Goal: Task Accomplishment & Management: Use online tool/utility

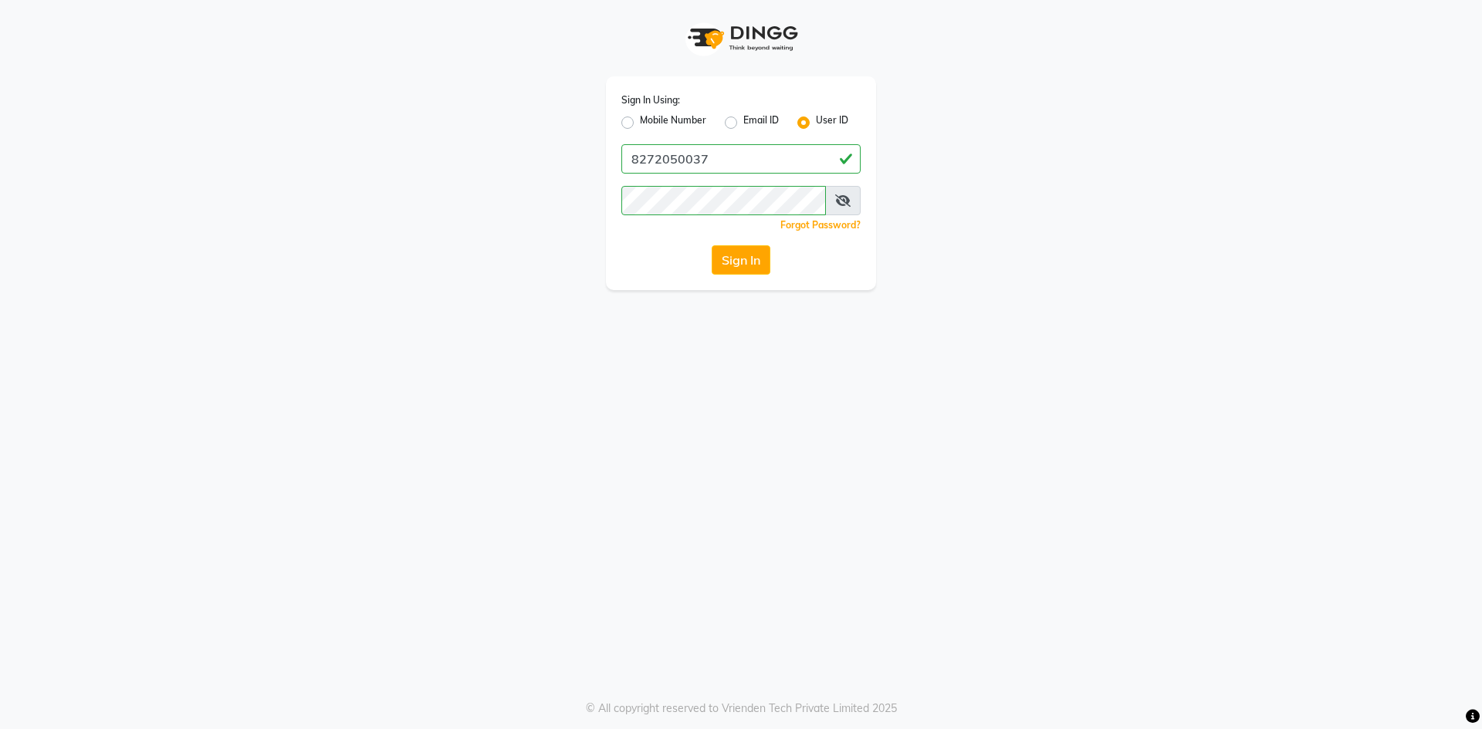
click at [736, 277] on div "Sign In Using: Mobile Number Email ID User ID 8272050037 Remember me Forgot Pas…" at bounding box center [741, 183] width 270 height 214
click at [786, 170] on input "8272050037" at bounding box center [740, 158] width 239 height 29
type input "derma@123"
click at [729, 255] on button "Sign In" at bounding box center [741, 259] width 59 height 29
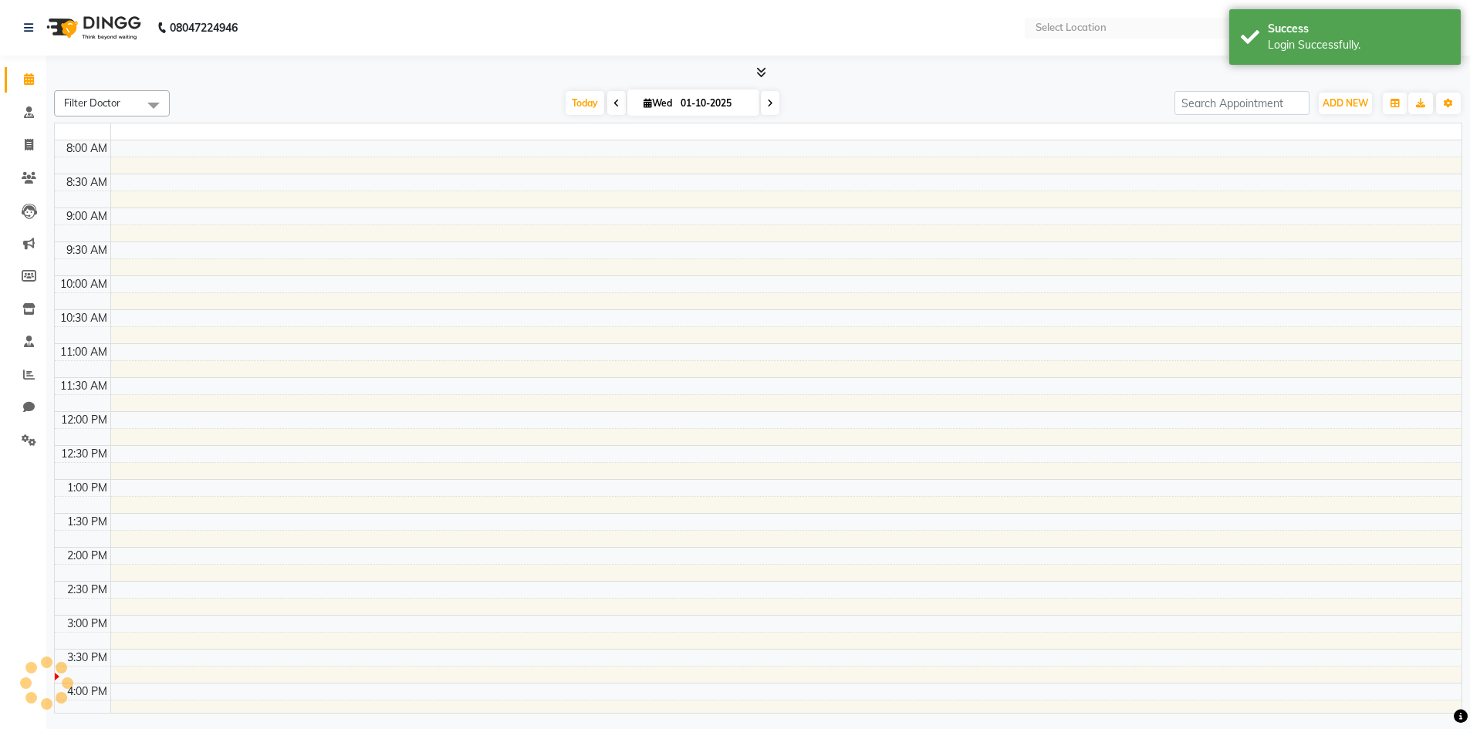
select select "en"
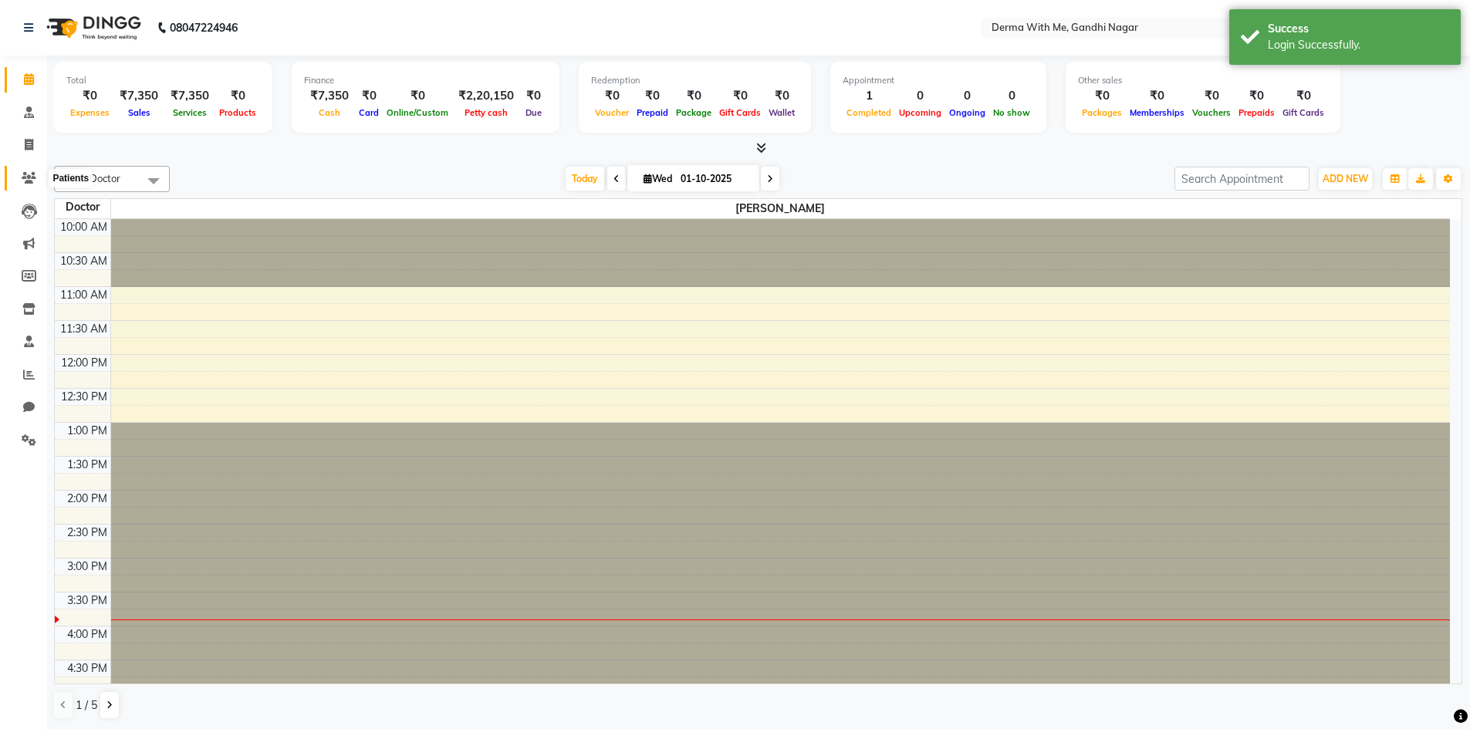
click at [35, 177] on icon at bounding box center [29, 178] width 15 height 12
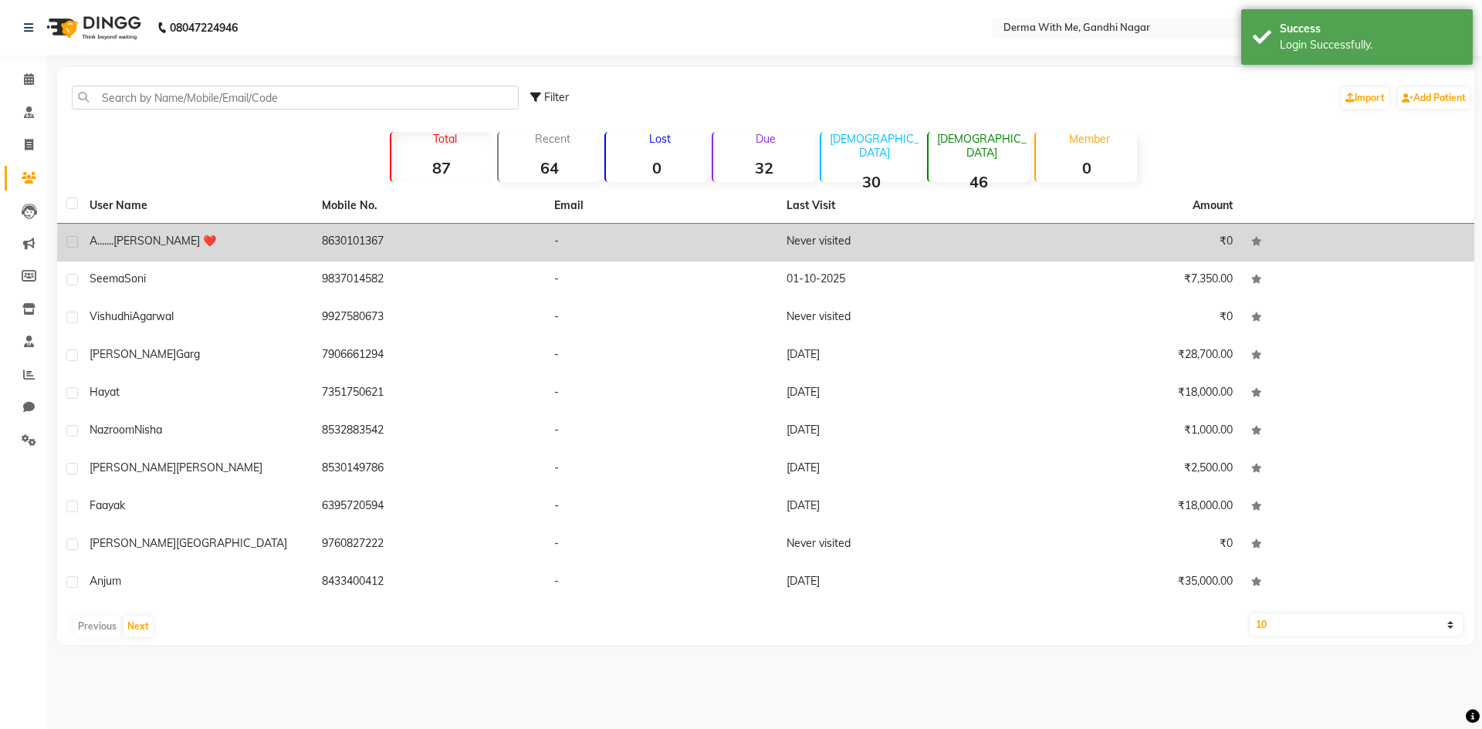
click at [350, 233] on td "8630101367" at bounding box center [429, 243] width 232 height 38
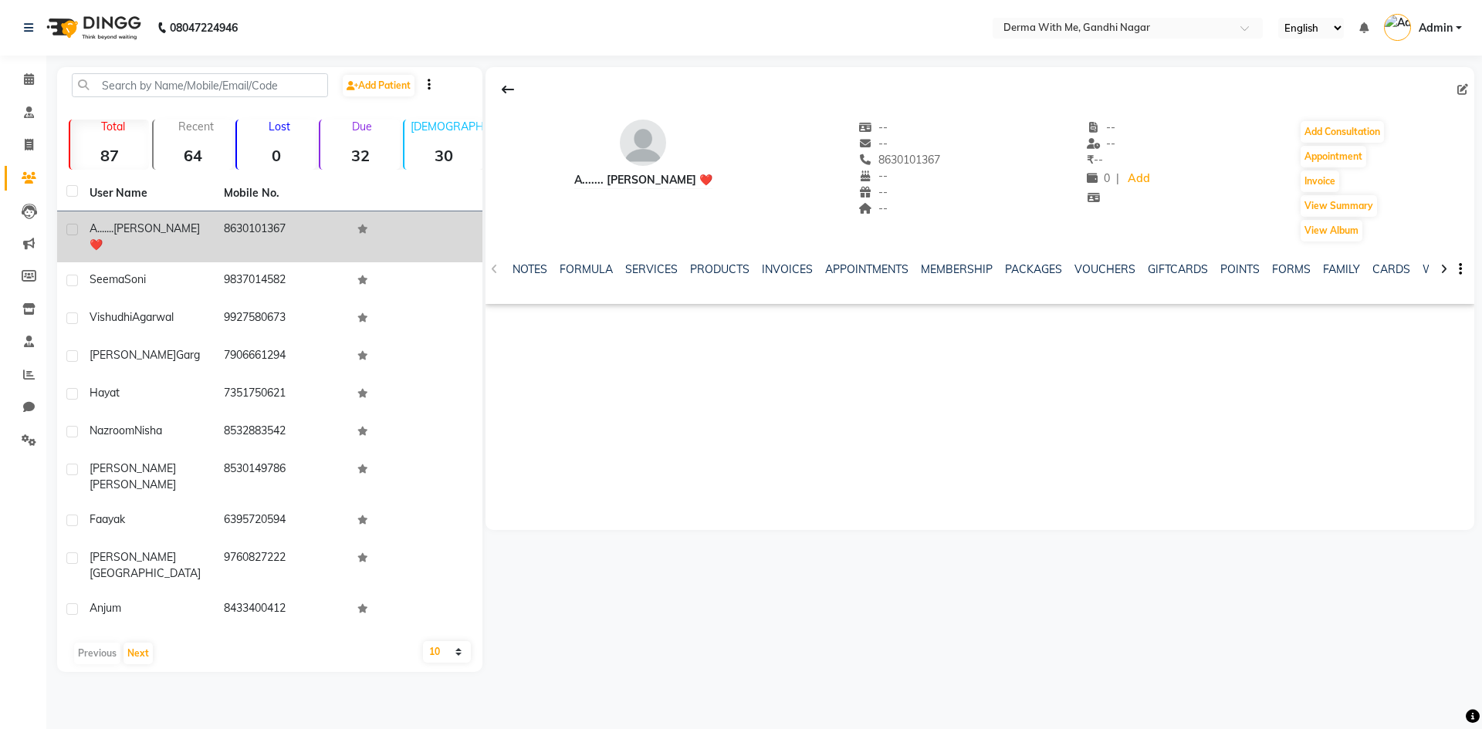
click at [250, 222] on td "8630101367" at bounding box center [282, 236] width 134 height 51
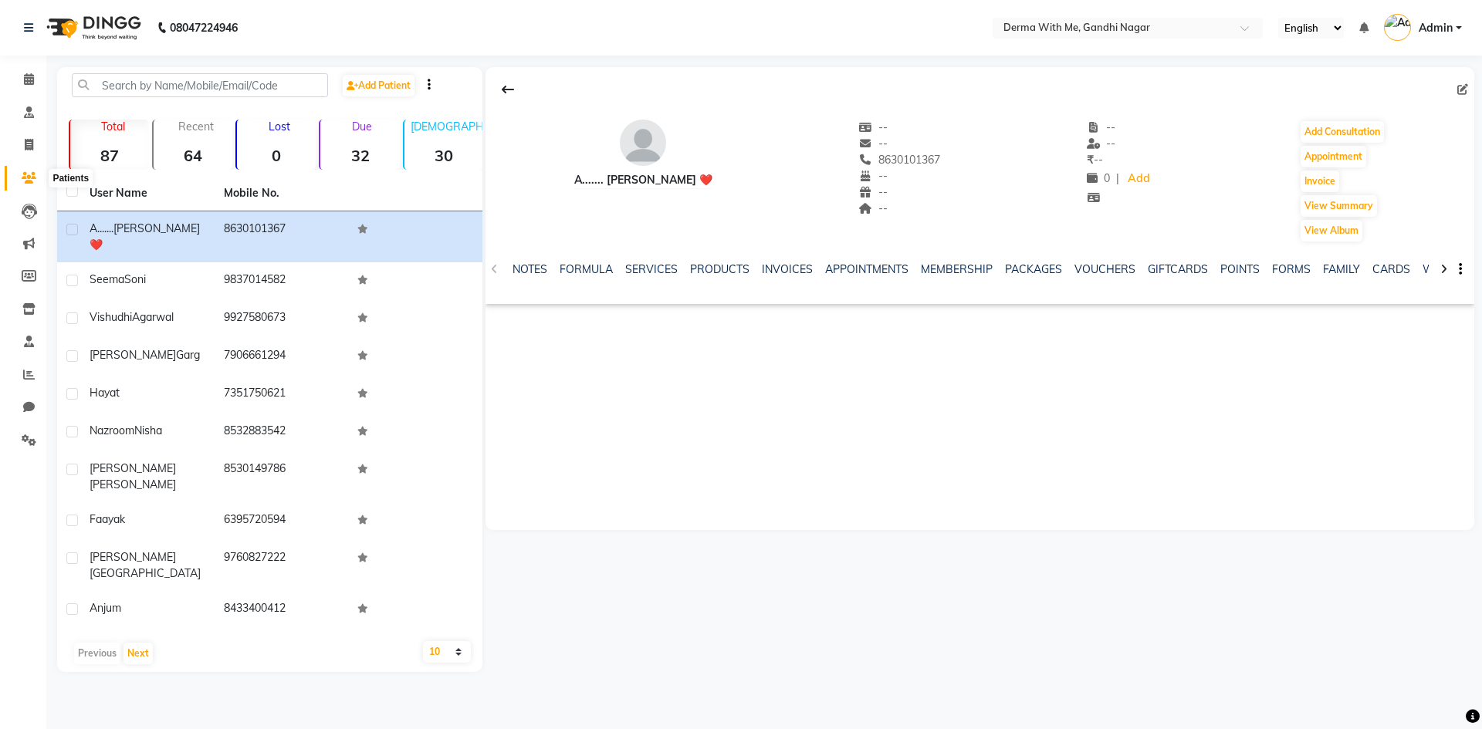
click at [28, 173] on icon at bounding box center [29, 178] width 15 height 12
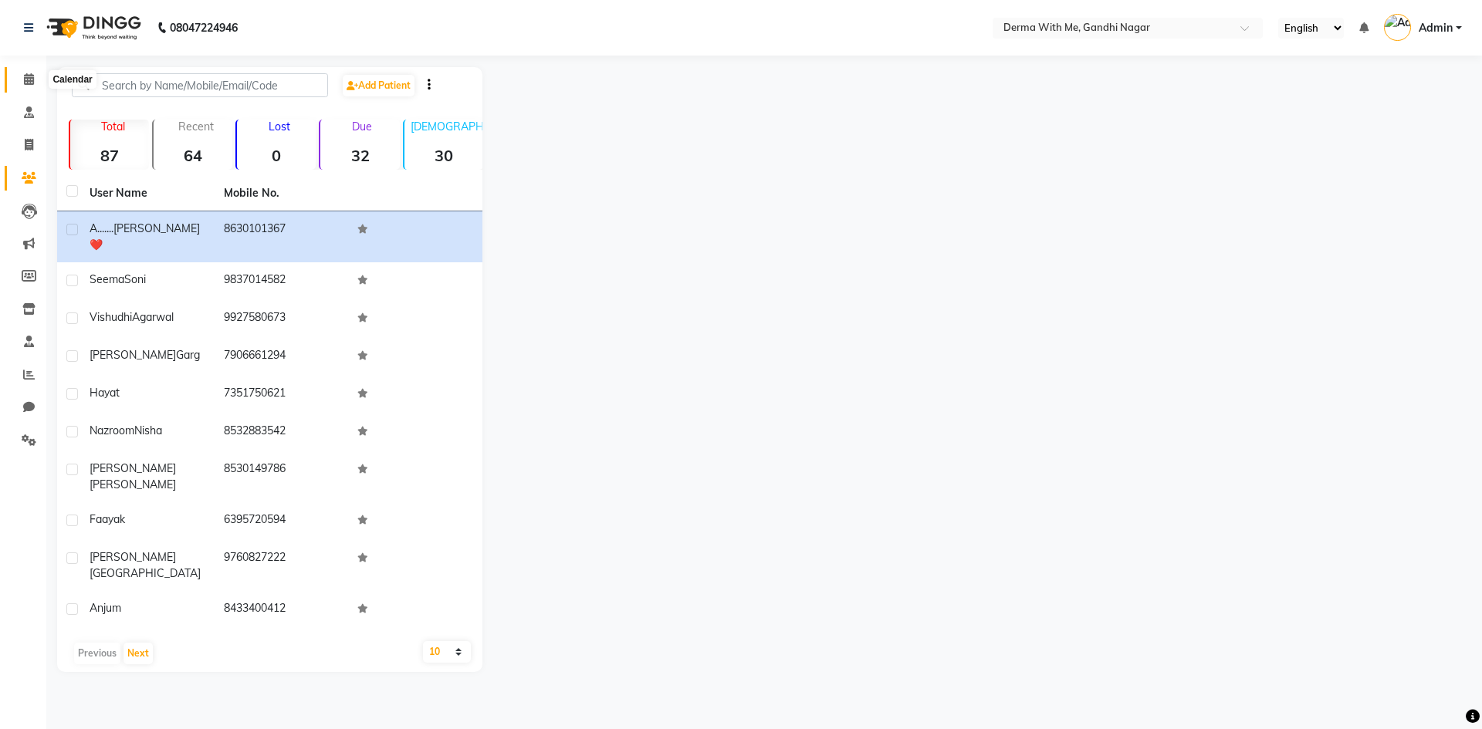
click at [25, 77] on icon at bounding box center [29, 79] width 10 height 12
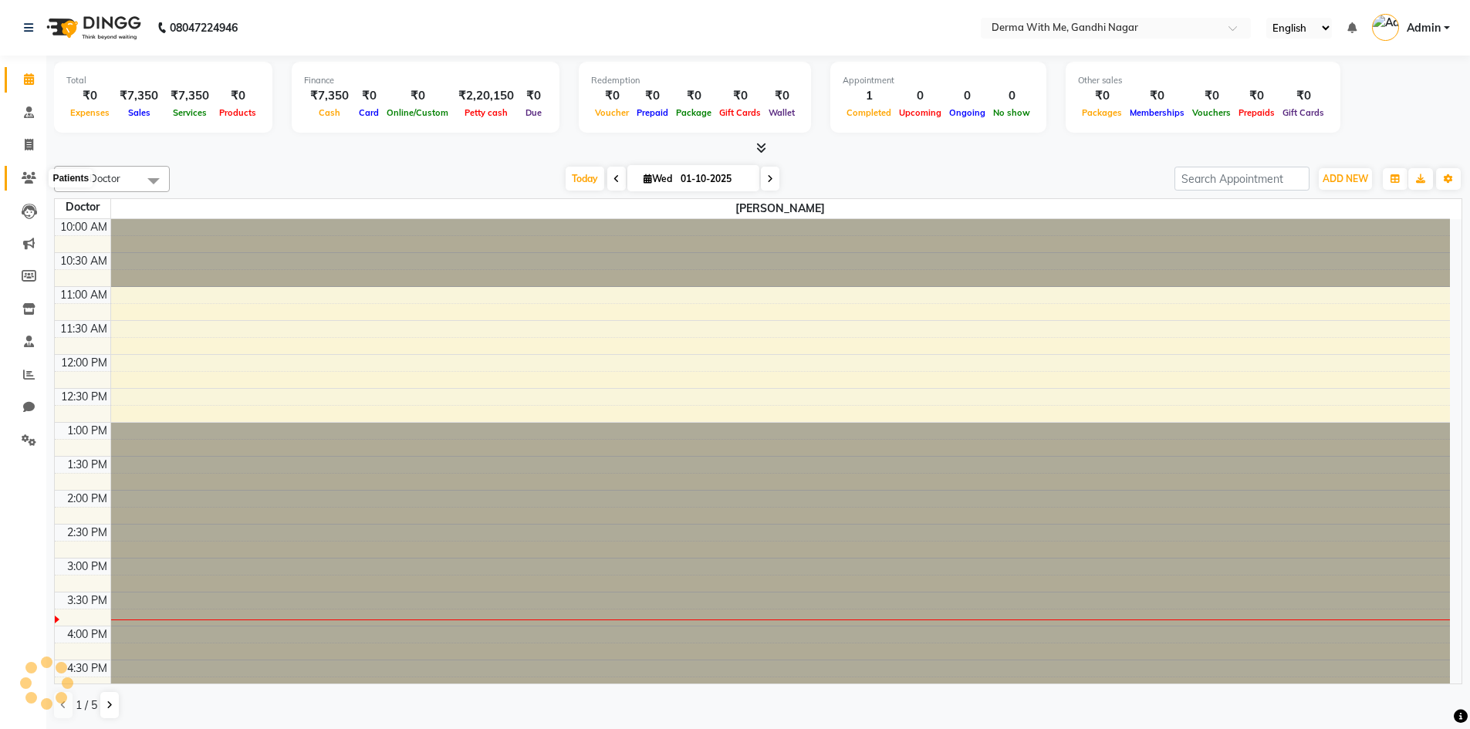
click at [33, 178] on icon at bounding box center [29, 178] width 15 height 12
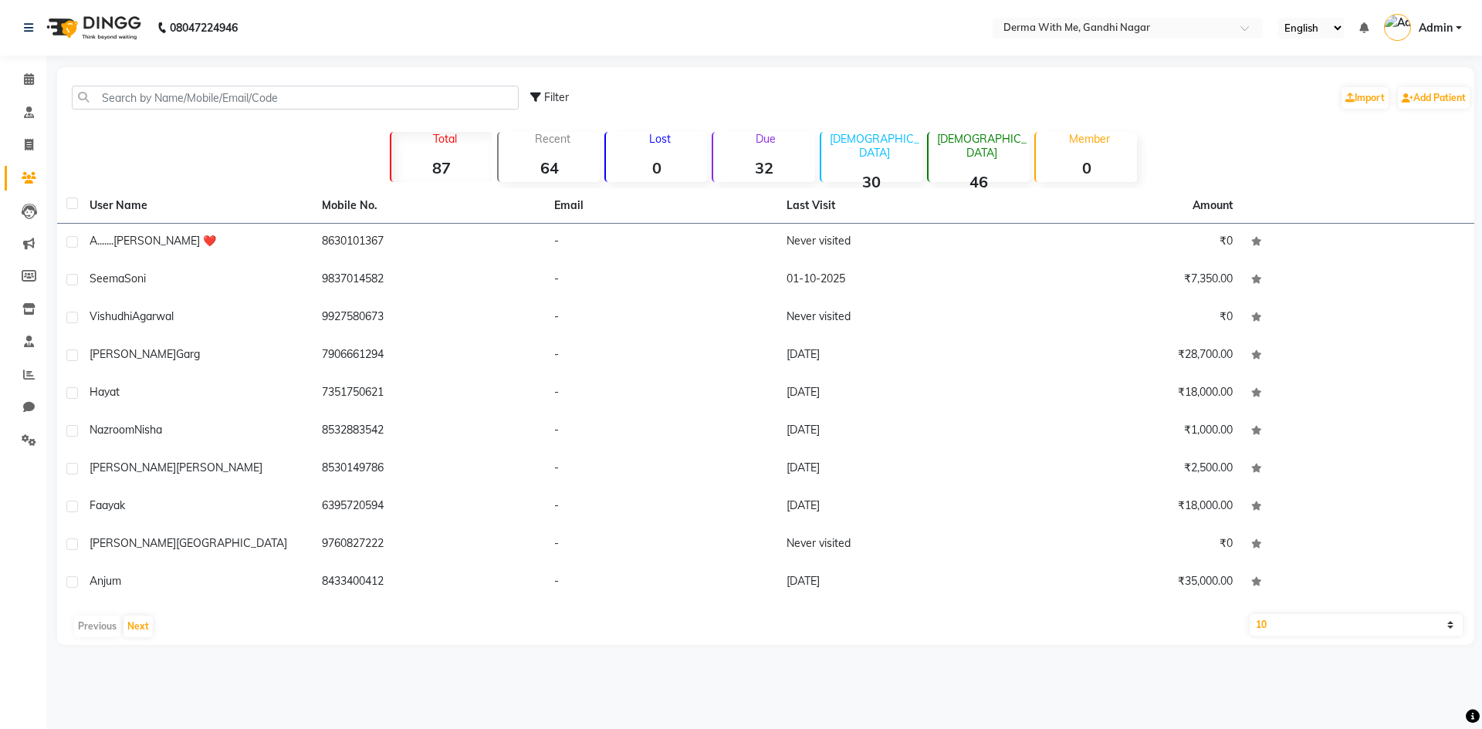
drag, startPoint x: 877, startPoint y: 226, endPoint x: 640, endPoint y: 686, distance: 517.4
click at [640, 686] on div "08047224946 Select Location × Derma With Me, Gandhi Nagar English ENGLISH Españ…" at bounding box center [741, 364] width 1482 height 729
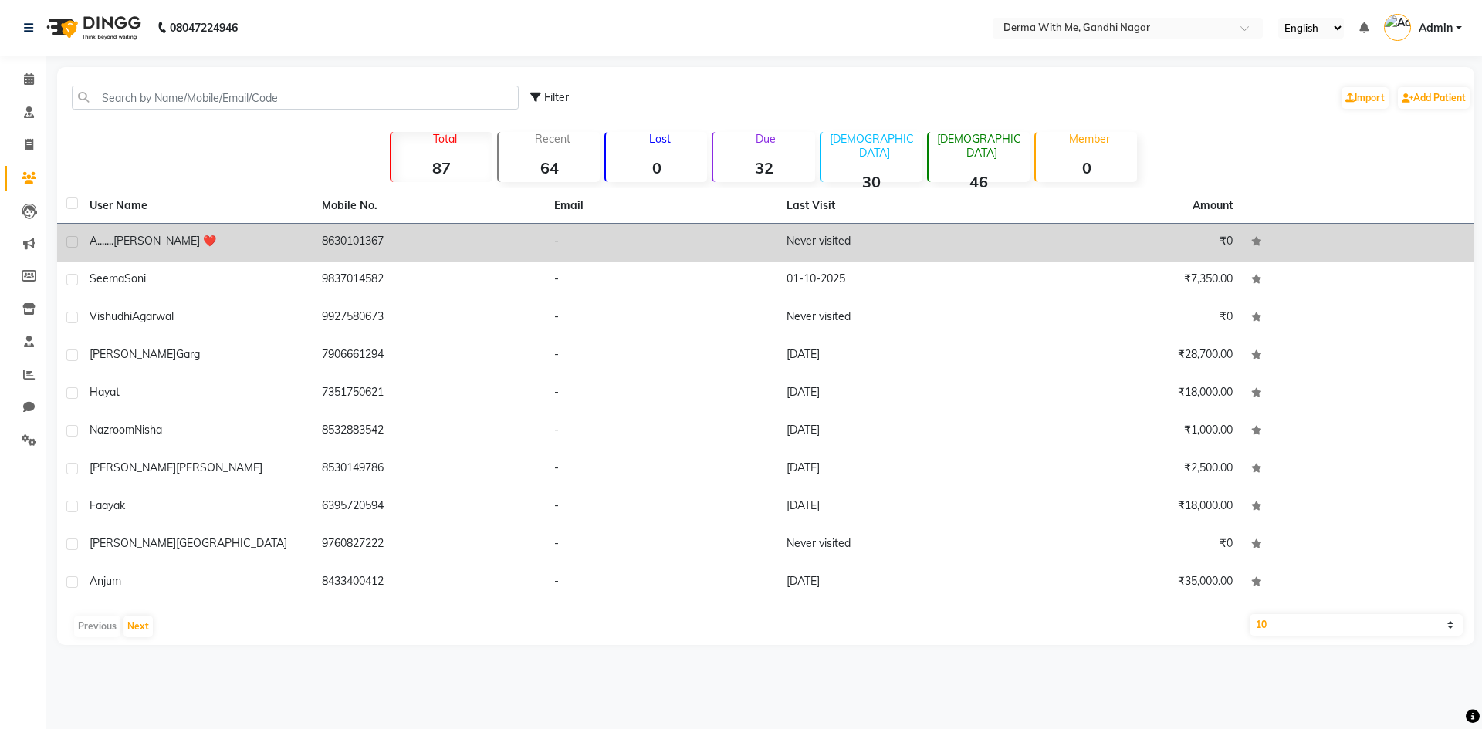
click at [810, 245] on td "Never visited" at bounding box center [893, 243] width 232 height 38
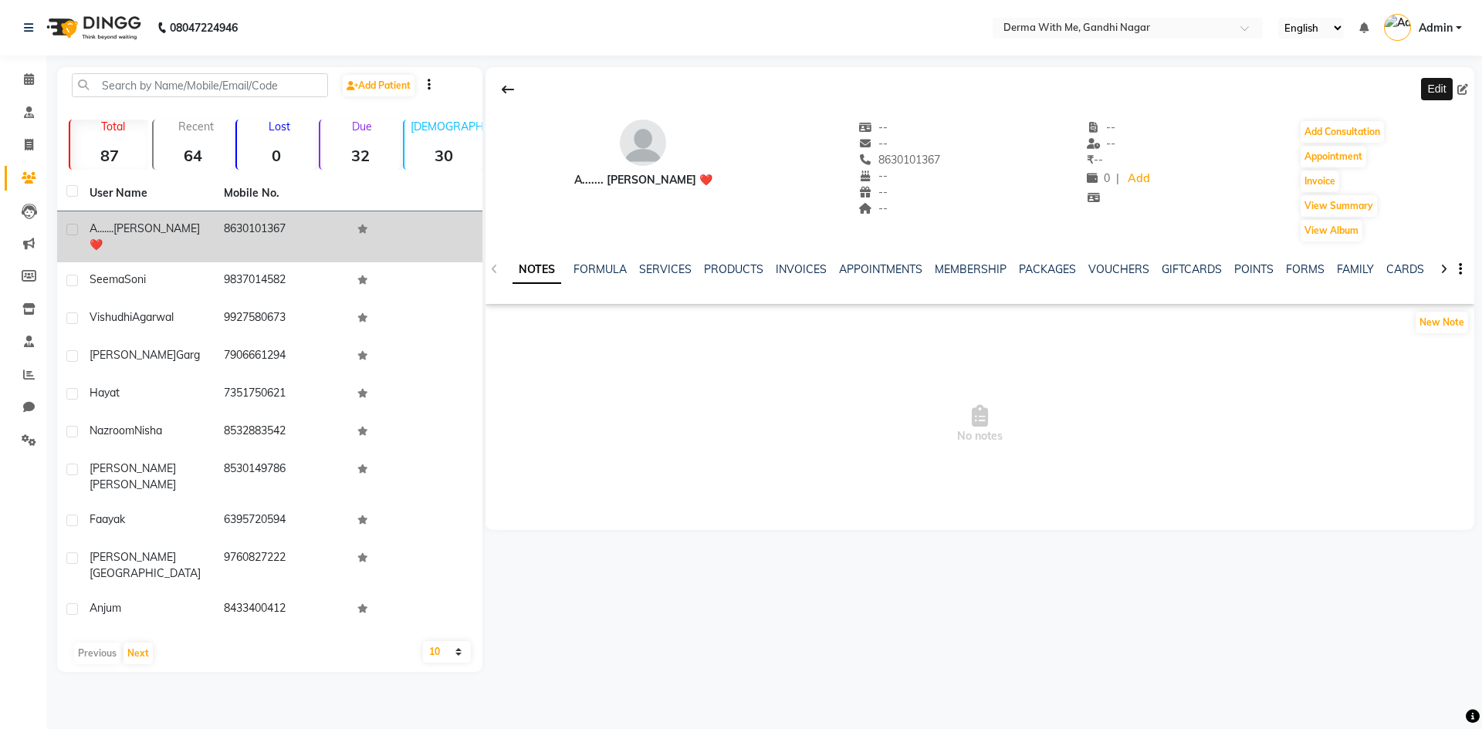
click at [1460, 93] on icon at bounding box center [1462, 89] width 11 height 11
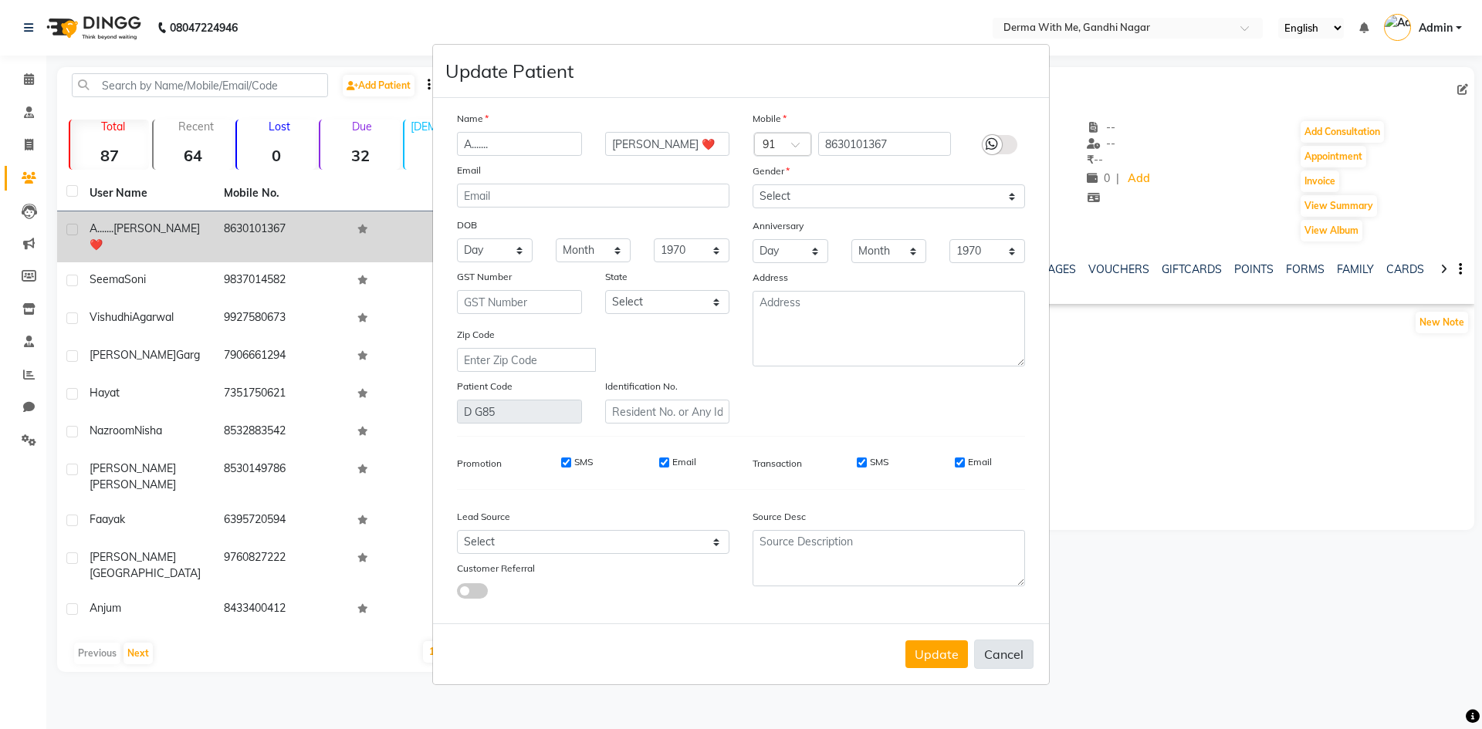
click at [995, 658] on button "Cancel" at bounding box center [1003, 654] width 59 height 29
select select
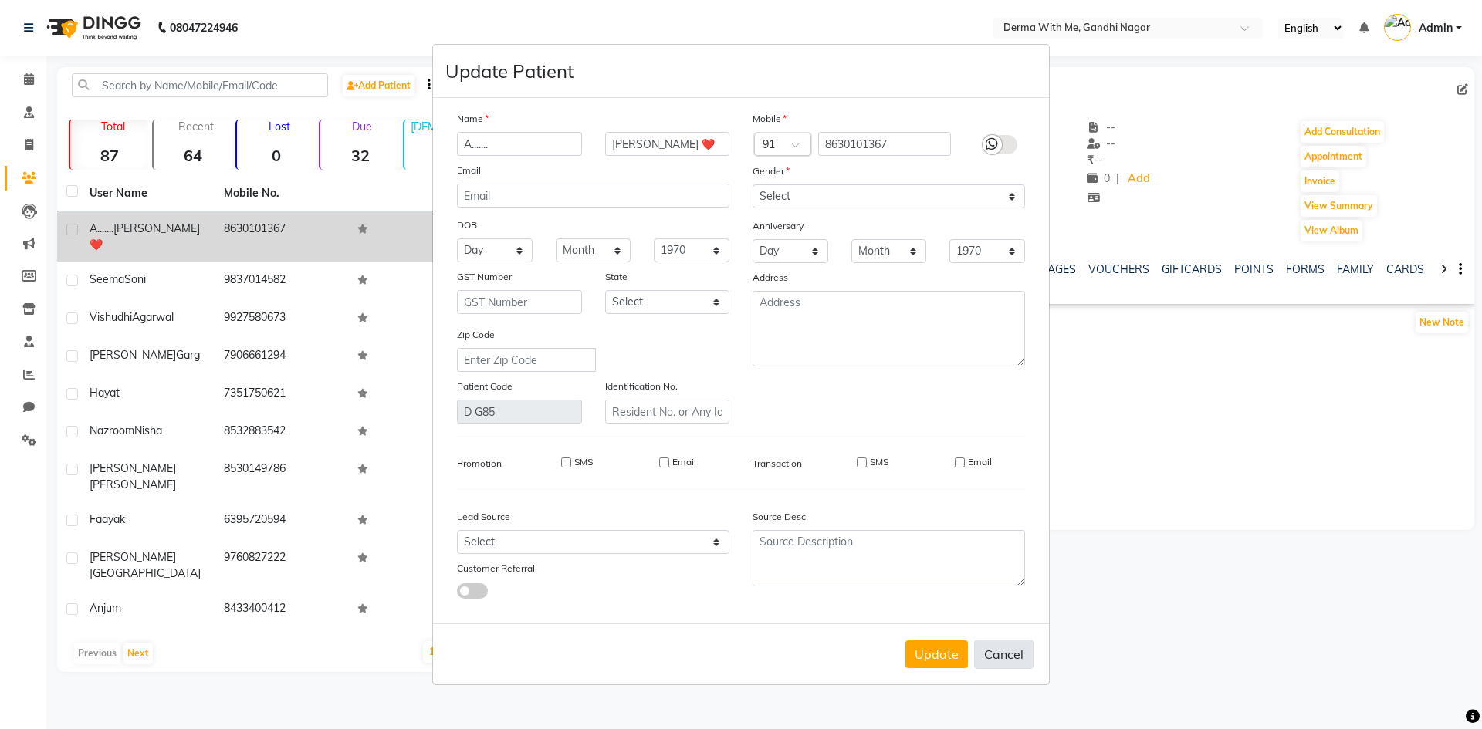
select select
checkbox input "false"
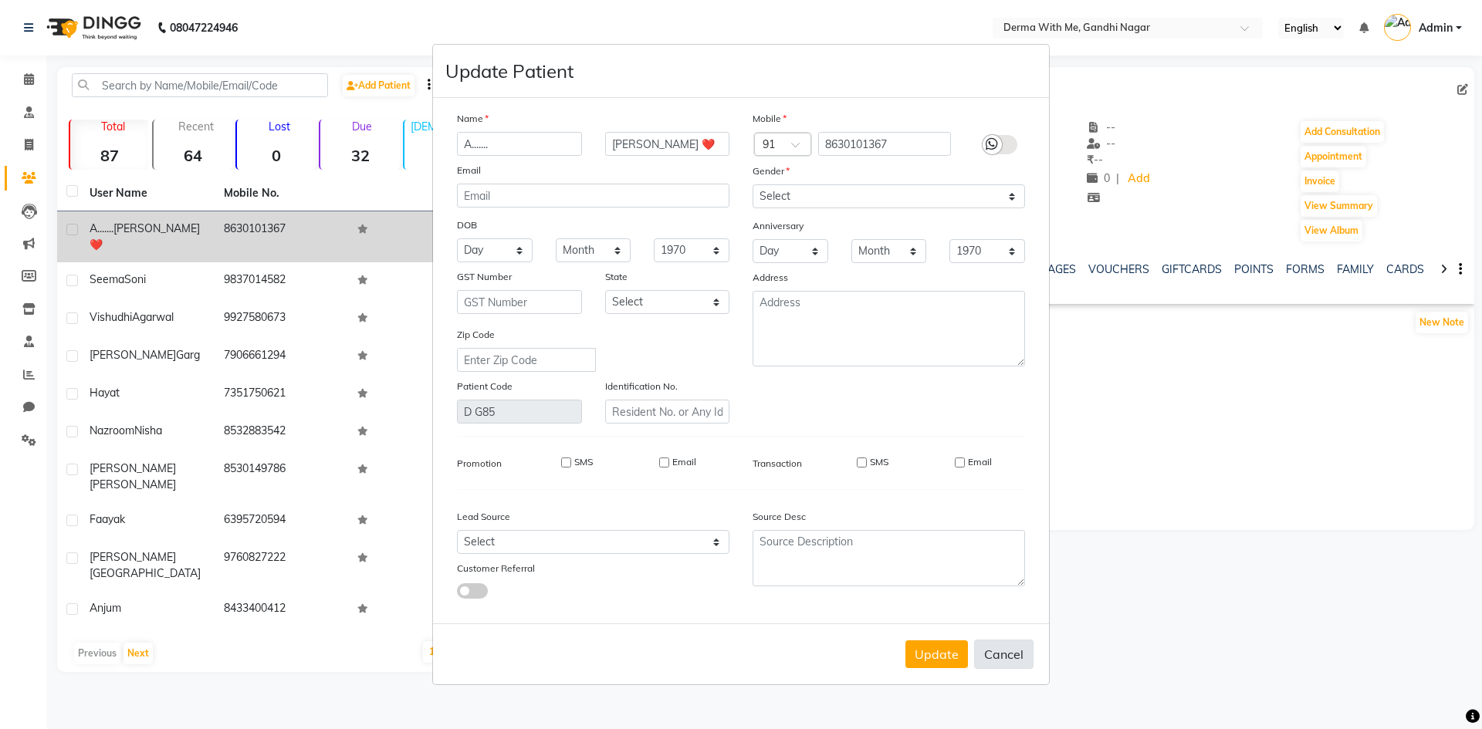
checkbox input "false"
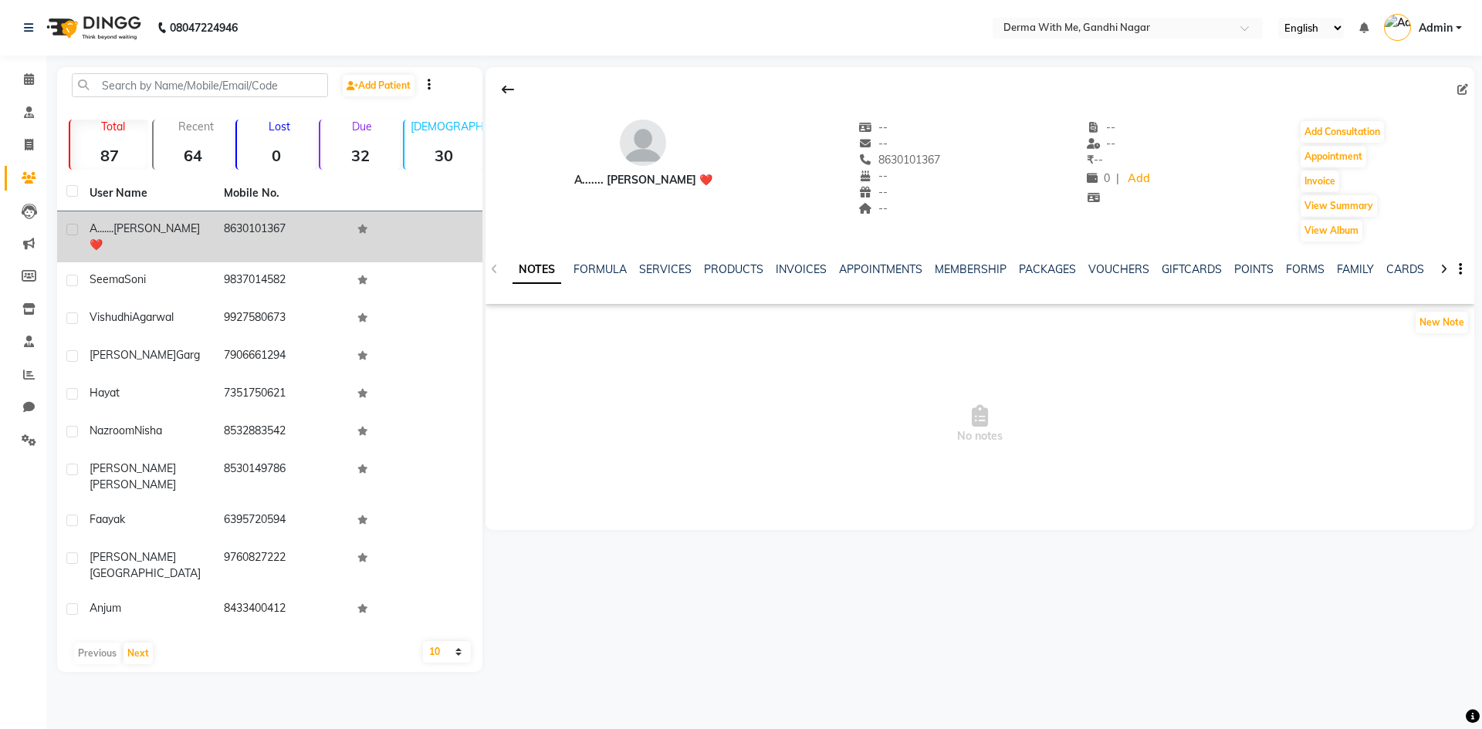
click at [654, 181] on div "A....... [PERSON_NAME] ❤️" at bounding box center [643, 180] width 138 height 16
click at [504, 96] on button at bounding box center [508, 89] width 32 height 29
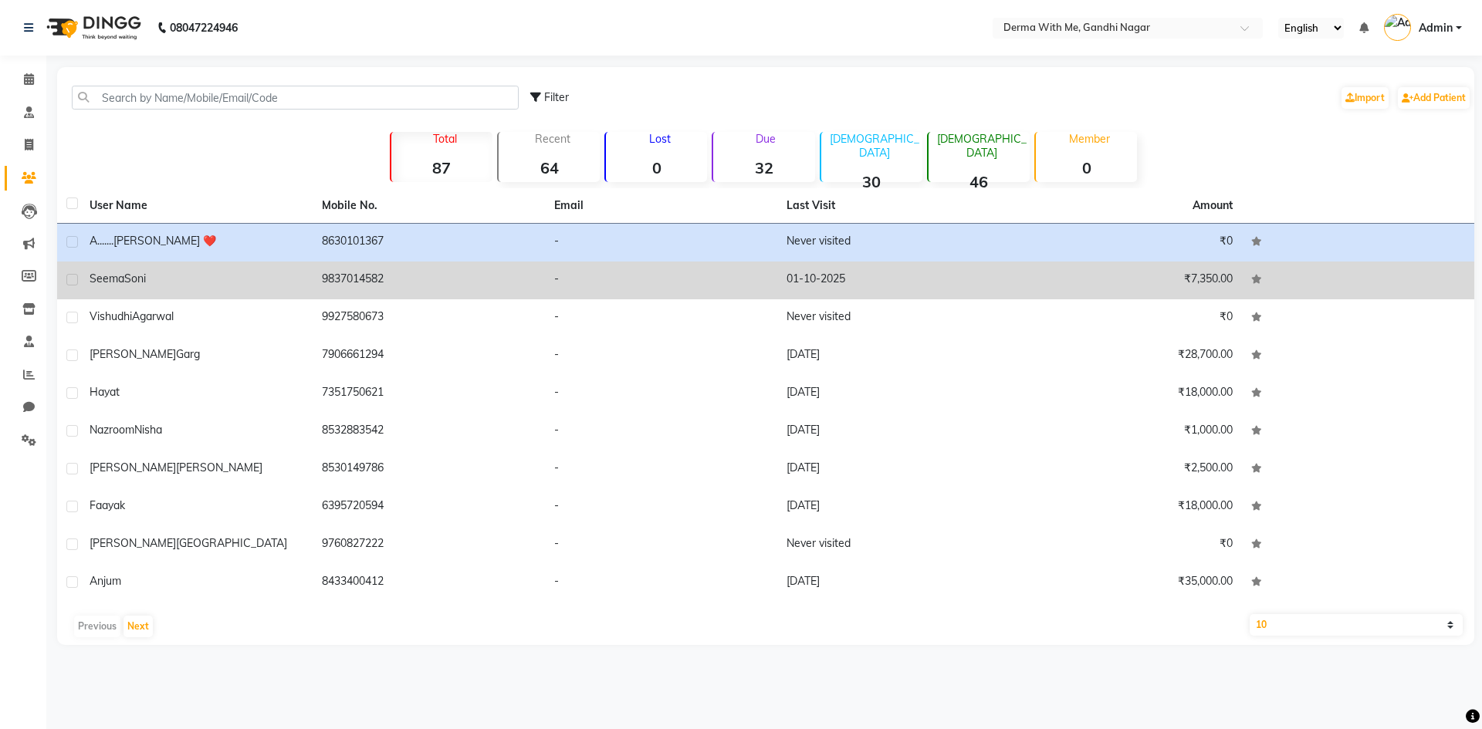
click at [130, 269] on td "[PERSON_NAME]" at bounding box center [196, 281] width 232 height 38
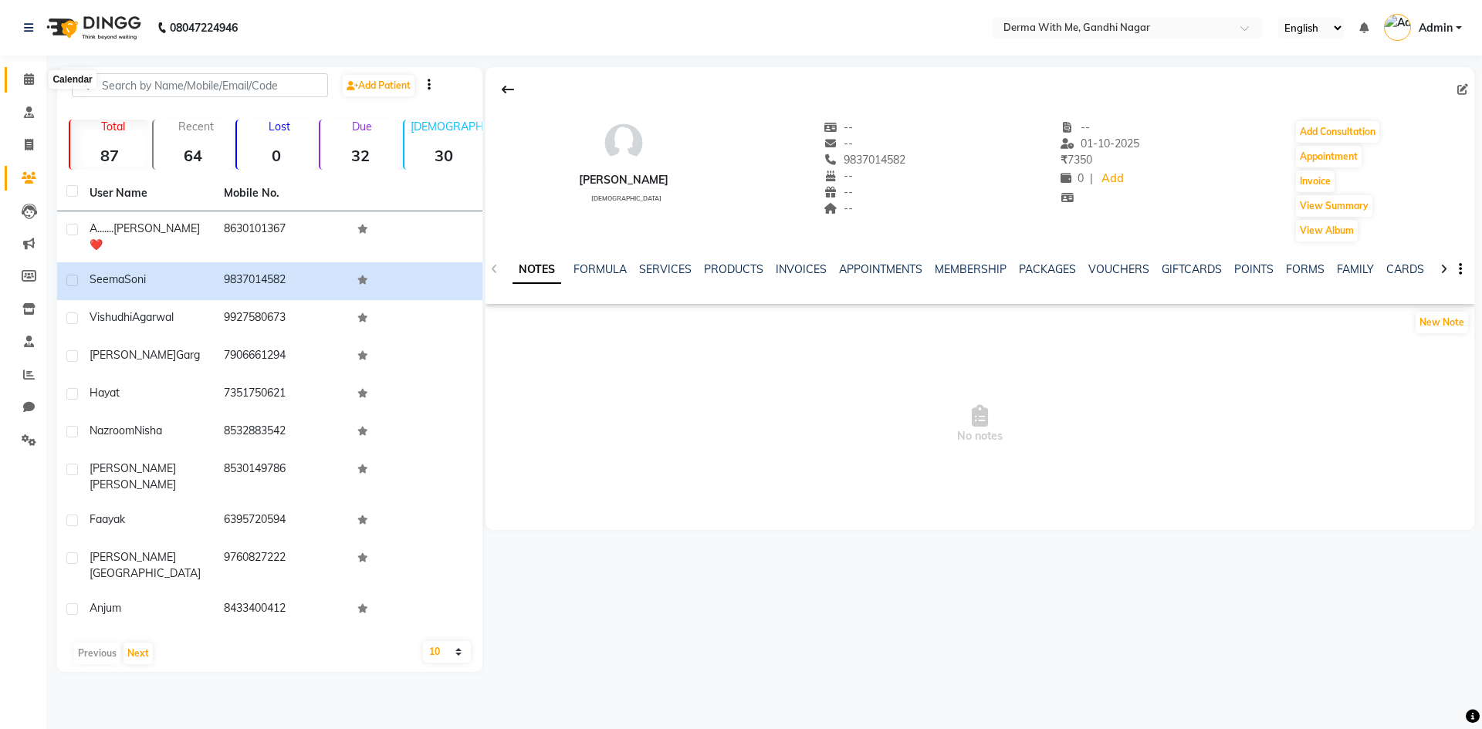
click at [25, 84] on icon at bounding box center [29, 79] width 10 height 12
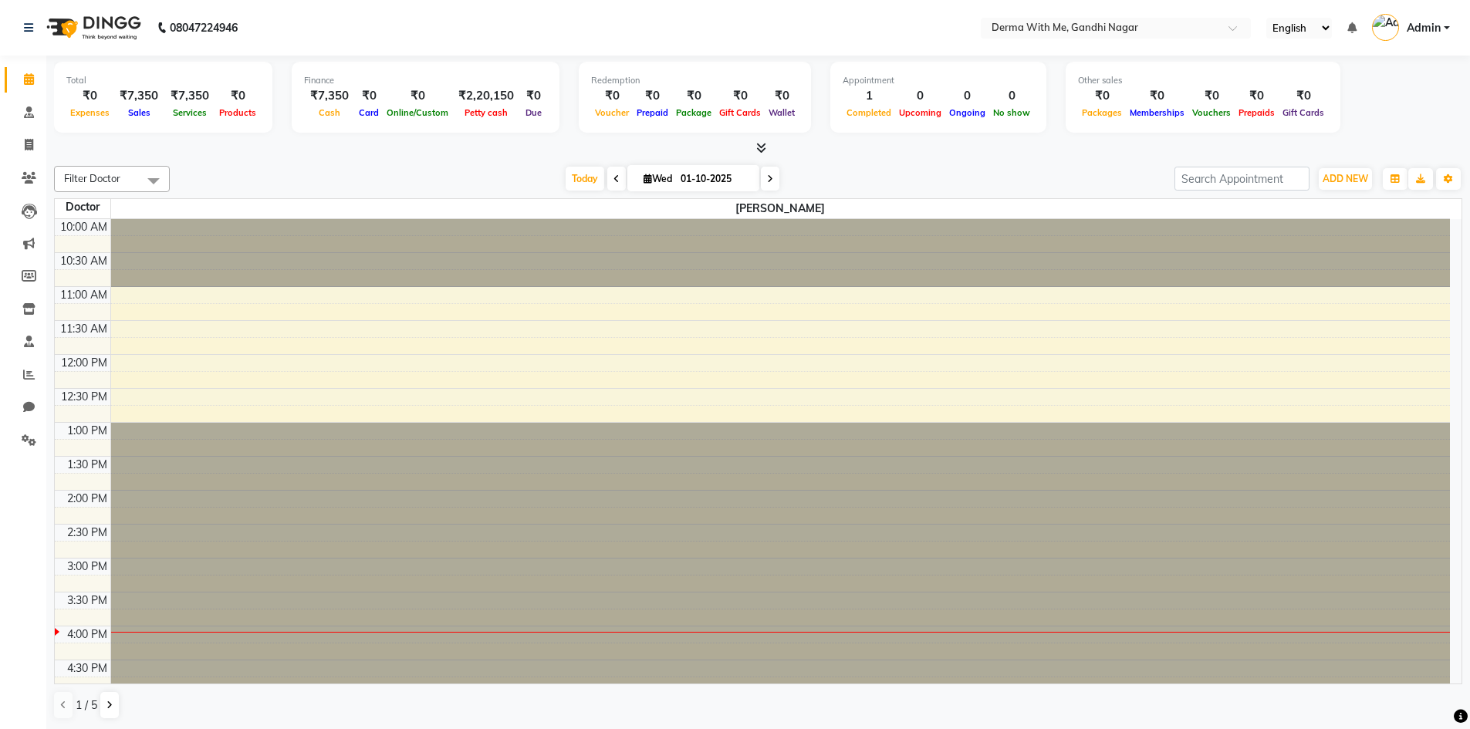
click at [326, 160] on div "Filter Doctor Select All [PERSON_NAME] Manager [PERSON_NAME] Recipient [PERSON_…" at bounding box center [758, 443] width 1409 height 566
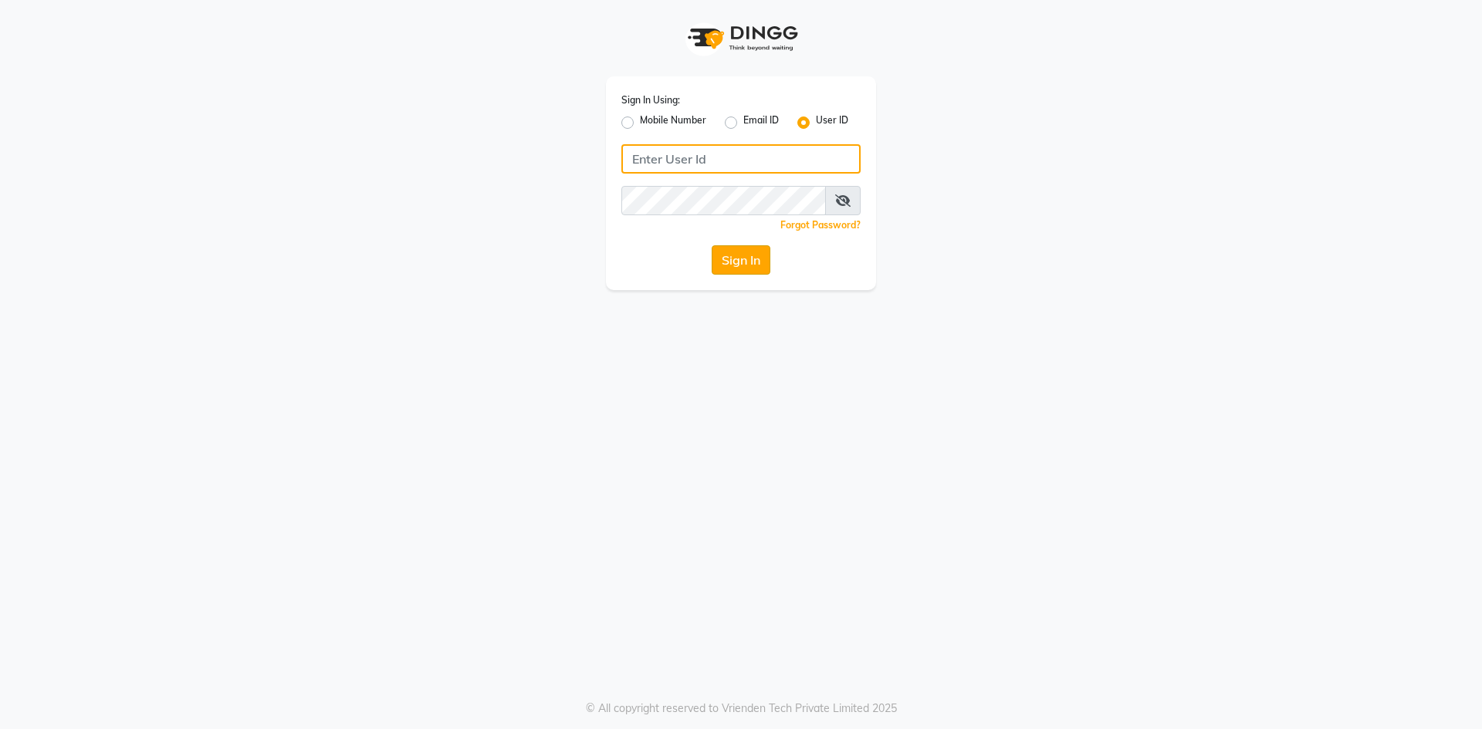
type input "derma@123"
click at [747, 260] on button "Sign In" at bounding box center [741, 259] width 59 height 29
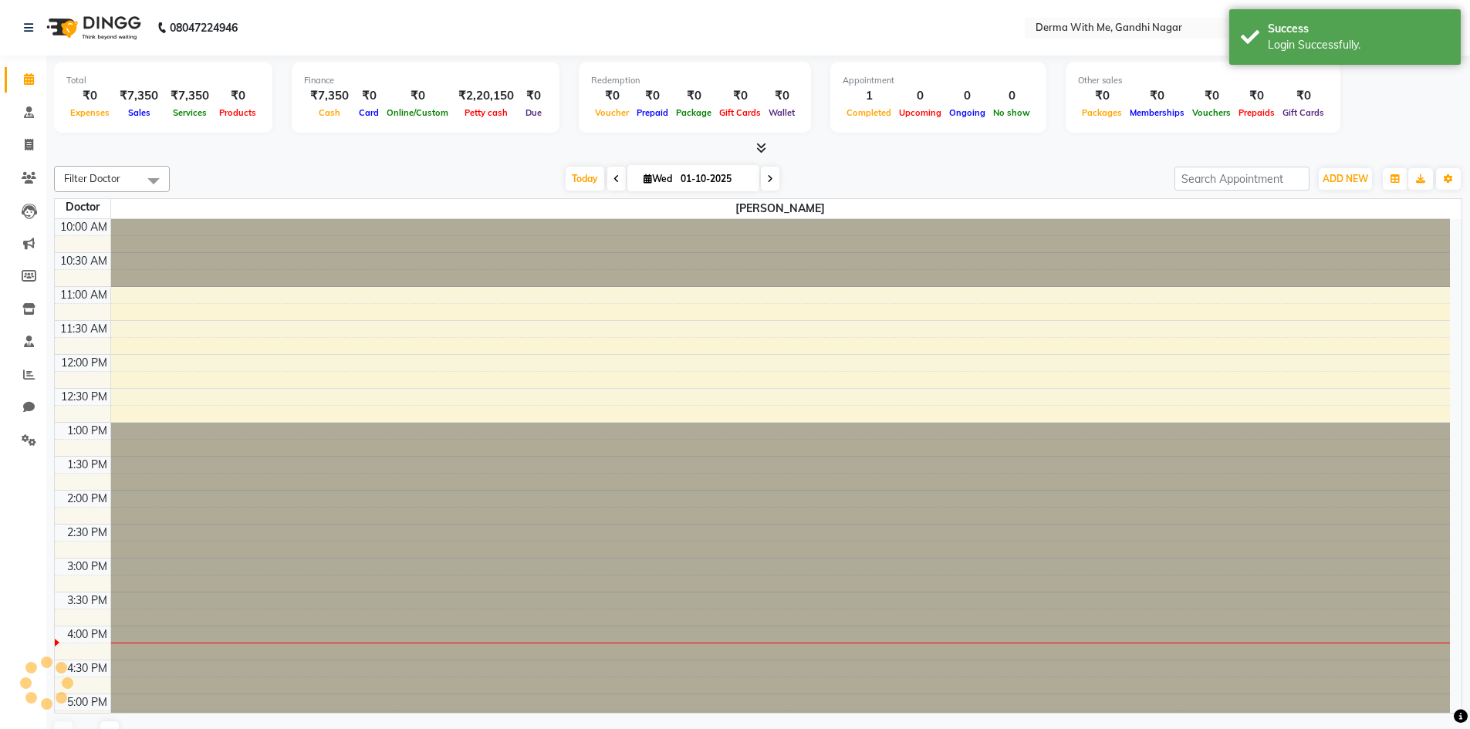
select select "en"
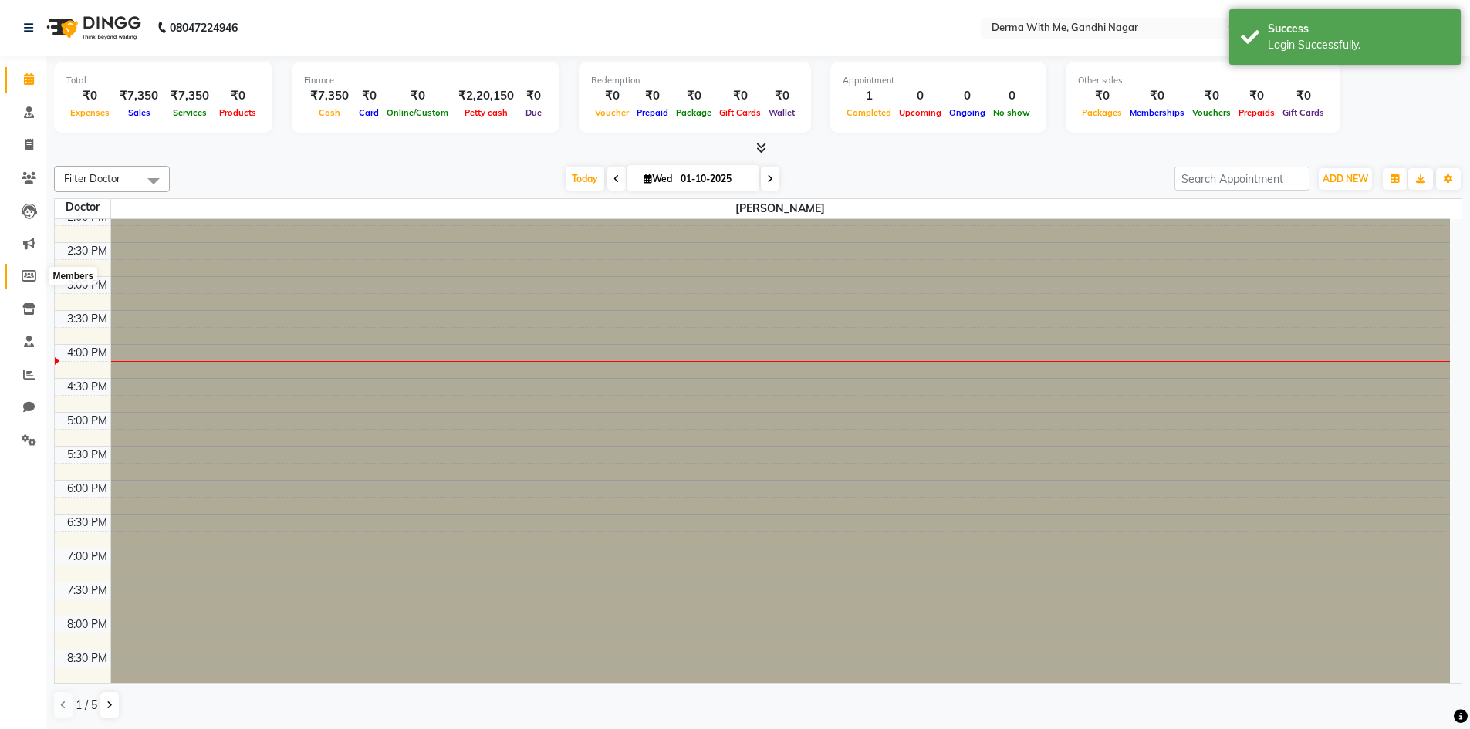
click at [35, 274] on icon at bounding box center [29, 276] width 15 height 12
select select
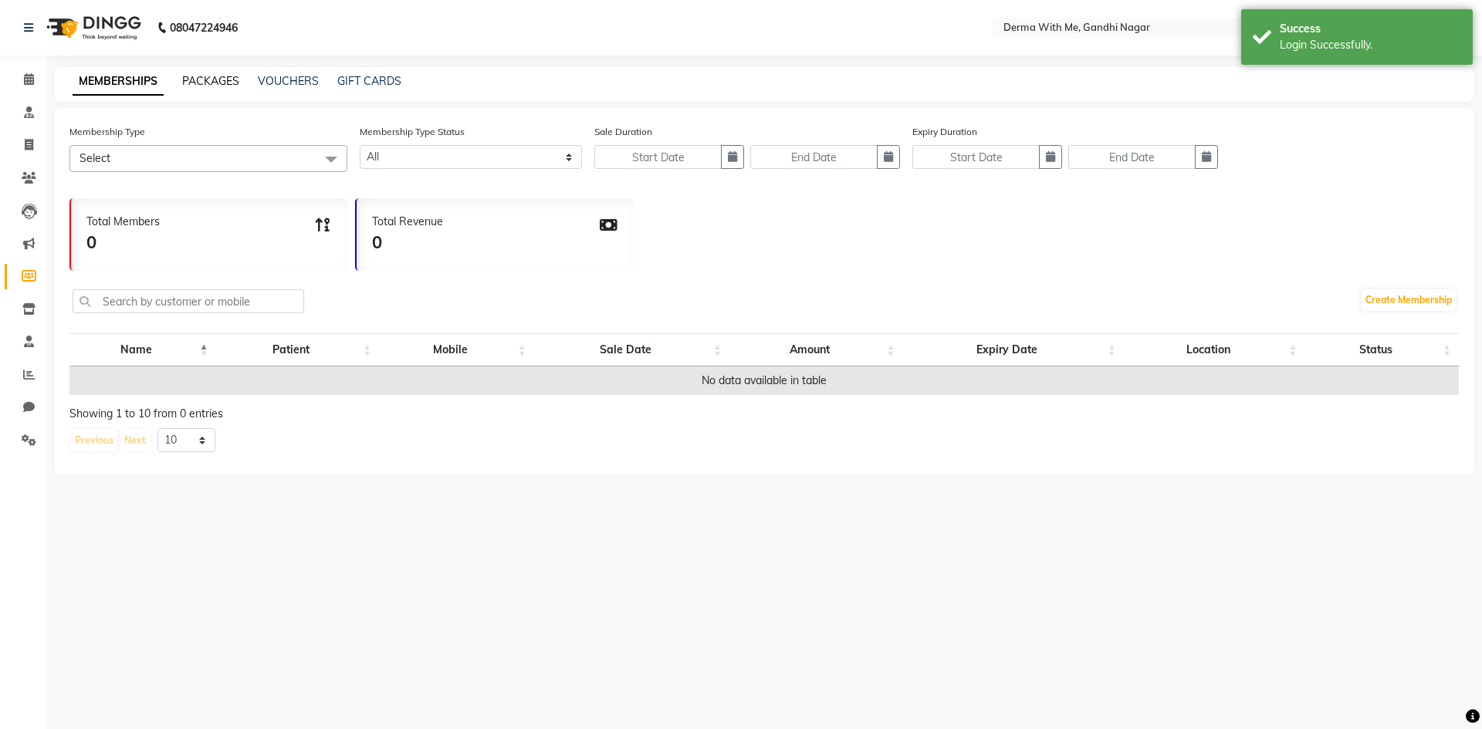
click at [235, 76] on link "PACKAGES" at bounding box center [210, 81] width 57 height 14
select select
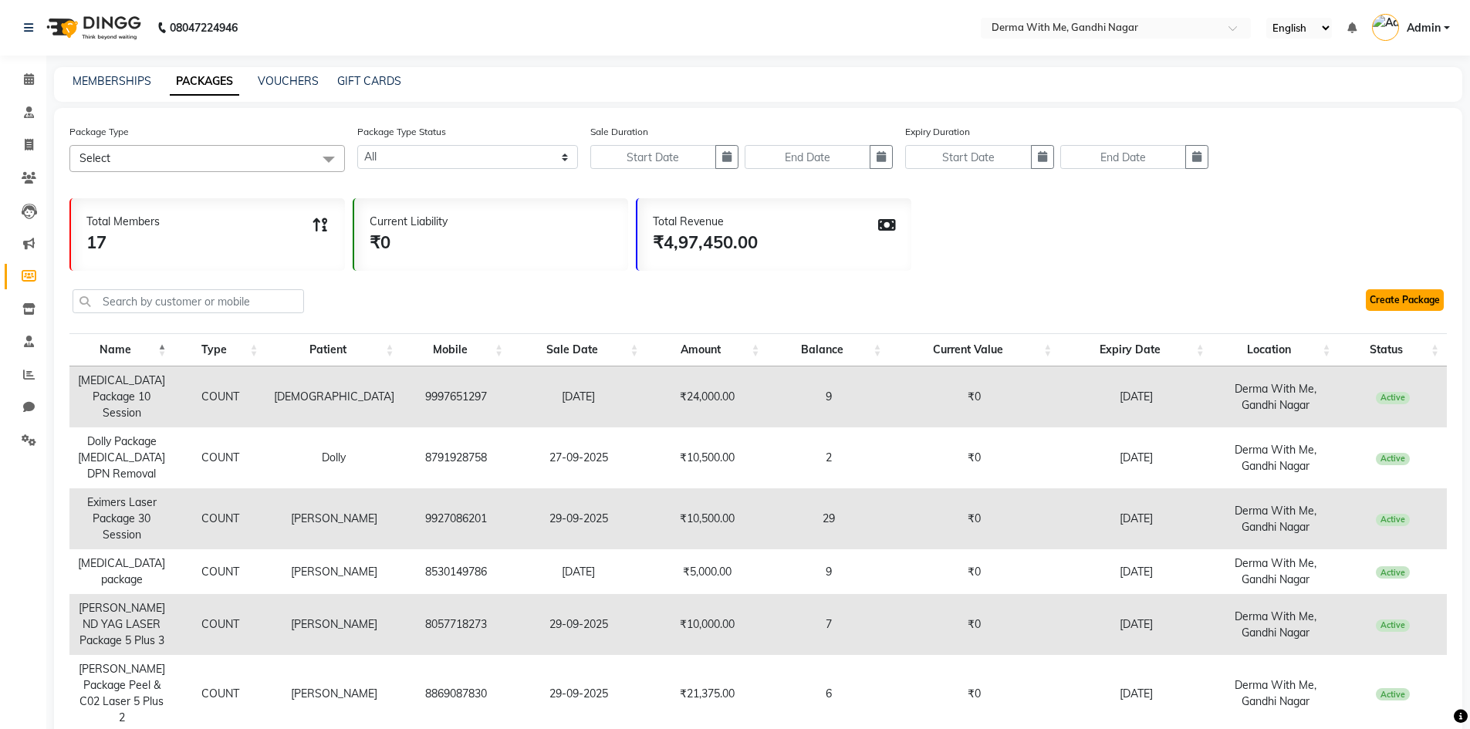
click at [1423, 292] on link "Create Package" at bounding box center [1405, 300] width 78 height 22
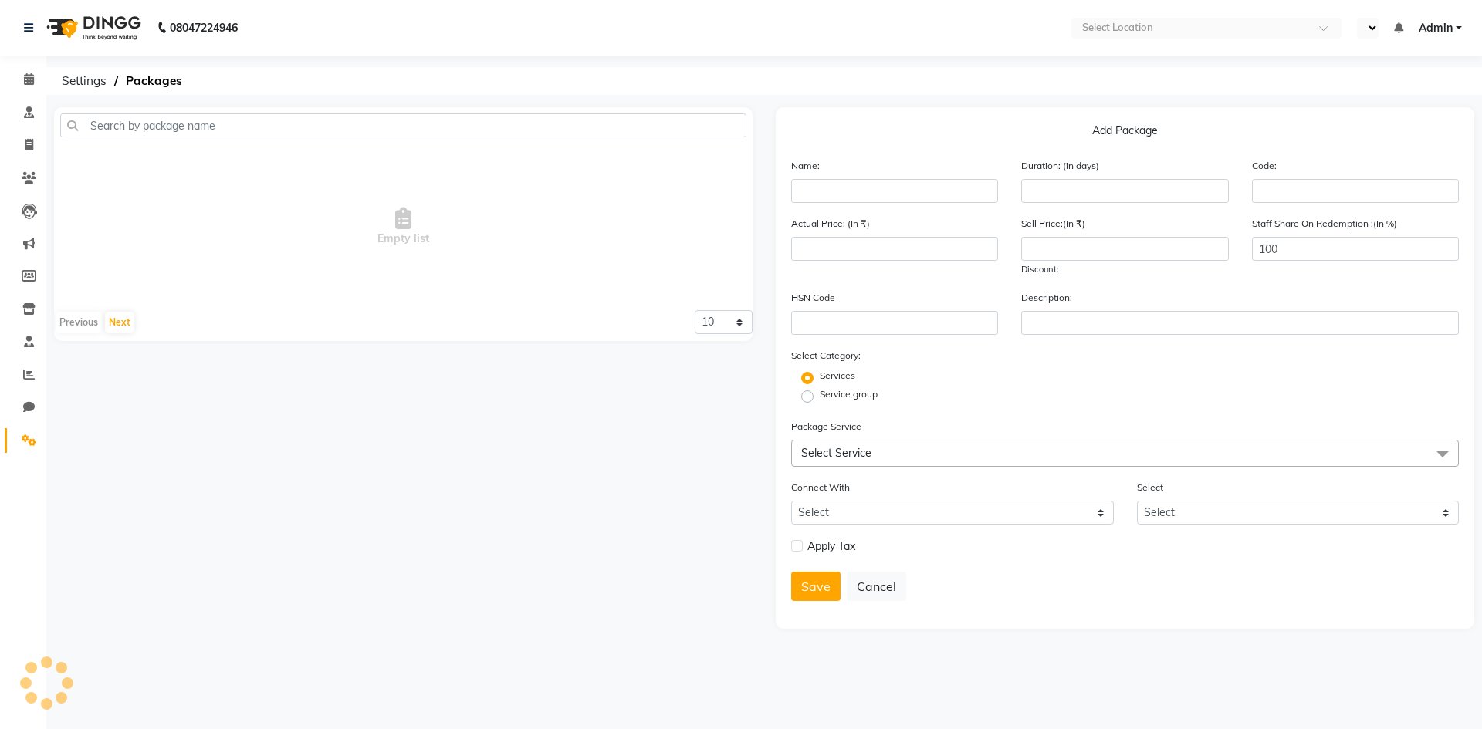
select select "en"
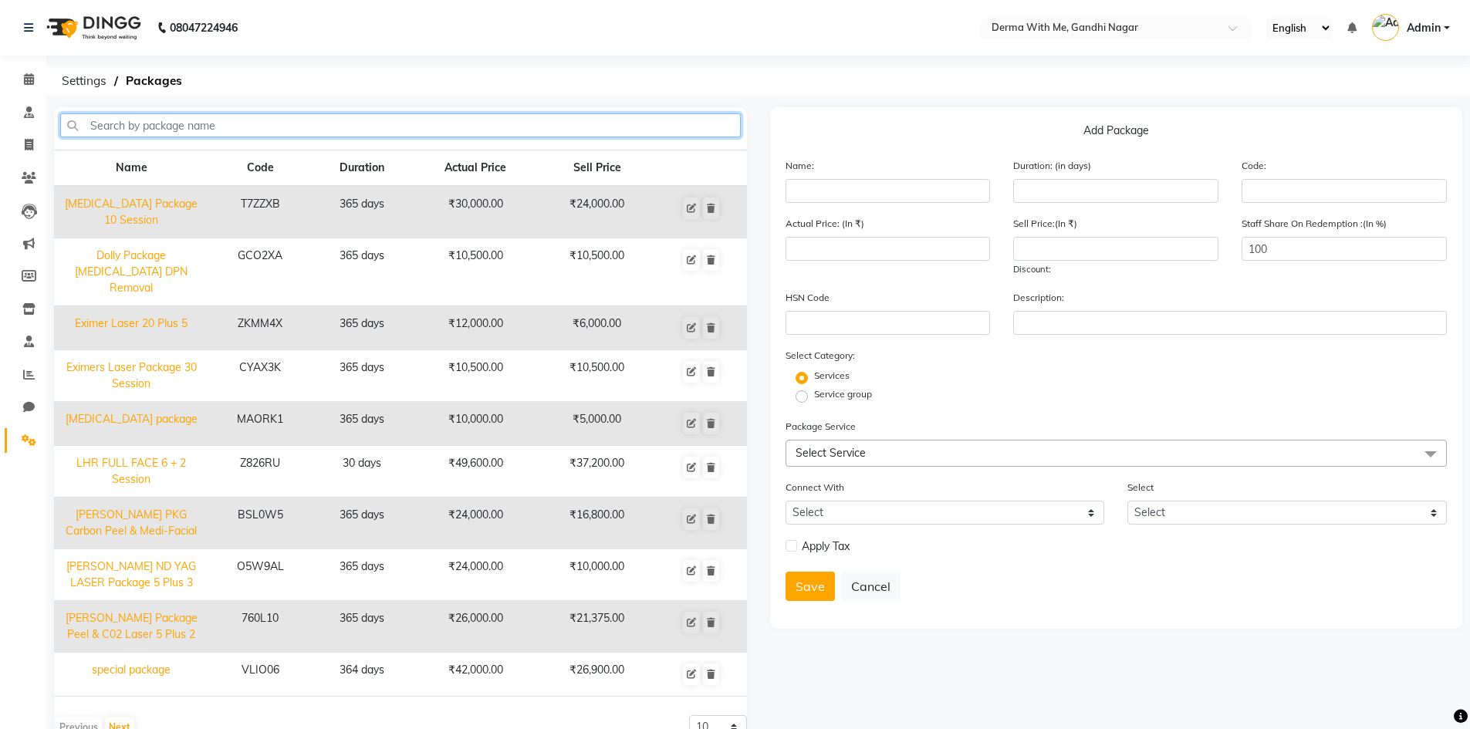
click at [244, 128] on input "text" at bounding box center [400, 125] width 681 height 24
click at [296, 127] on input "text" at bounding box center [400, 125] width 681 height 24
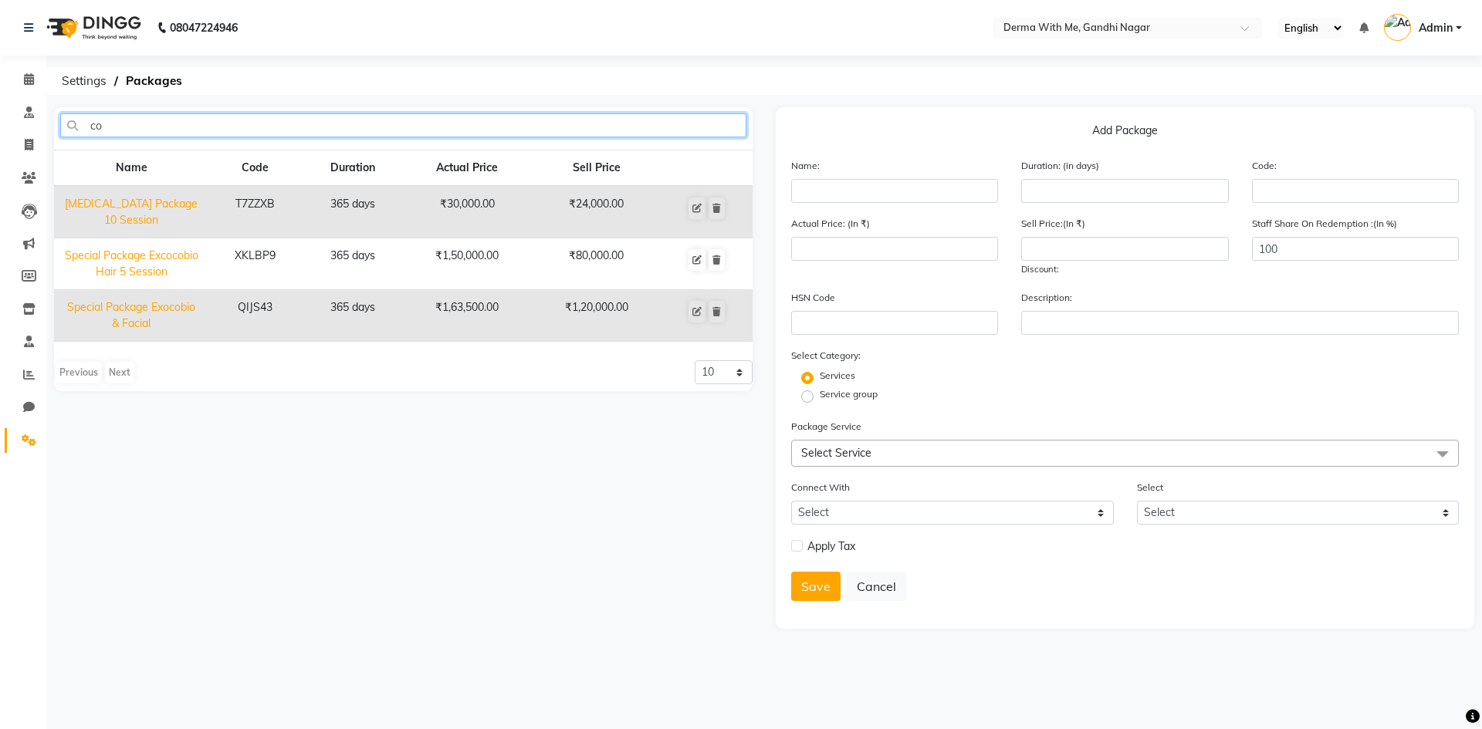
type input "co"
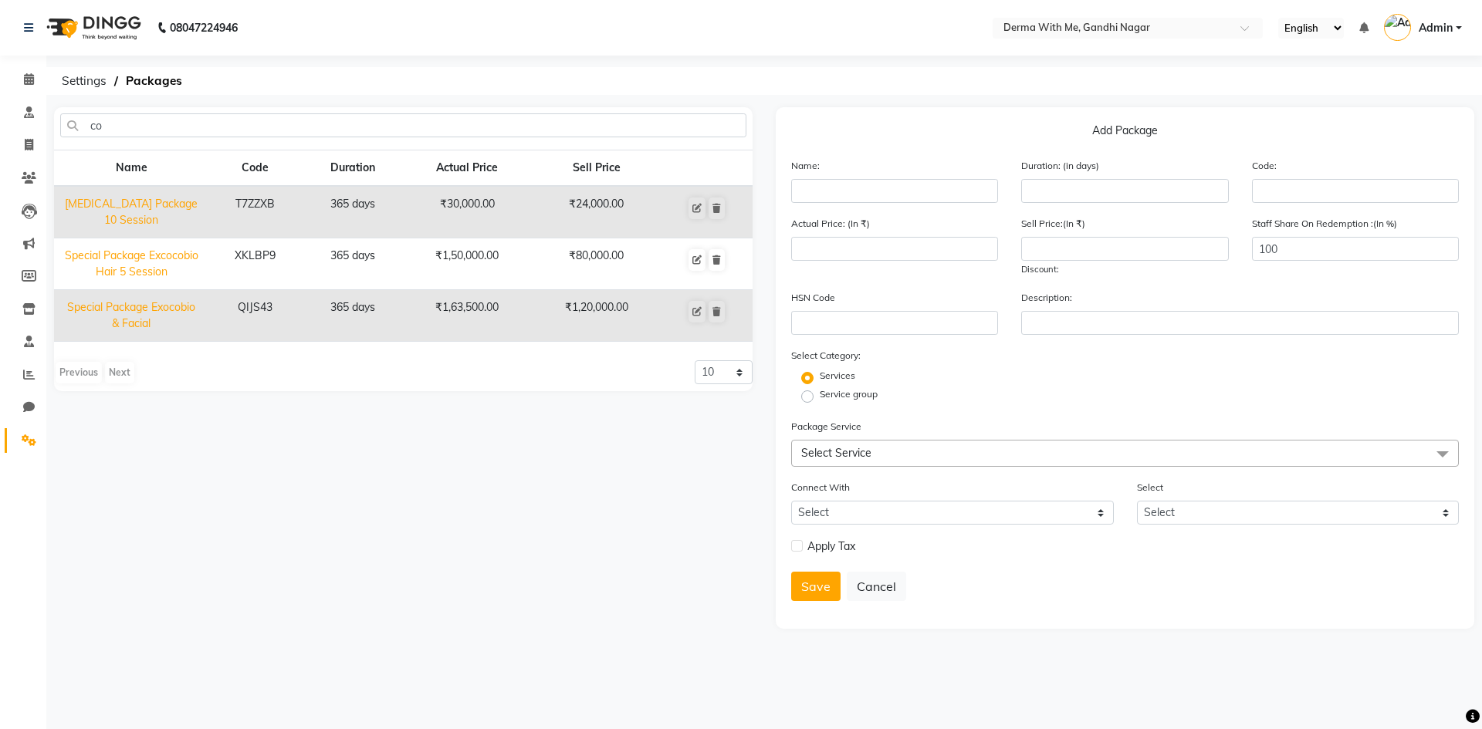
click at [172, 201] on td "[MEDICAL_DATA] Package 10 Session" at bounding box center [131, 212] width 154 height 52
type input "[MEDICAL_DATA] Package 10 Session"
type input "365"
type input "T7ZZXB"
type input "30000"
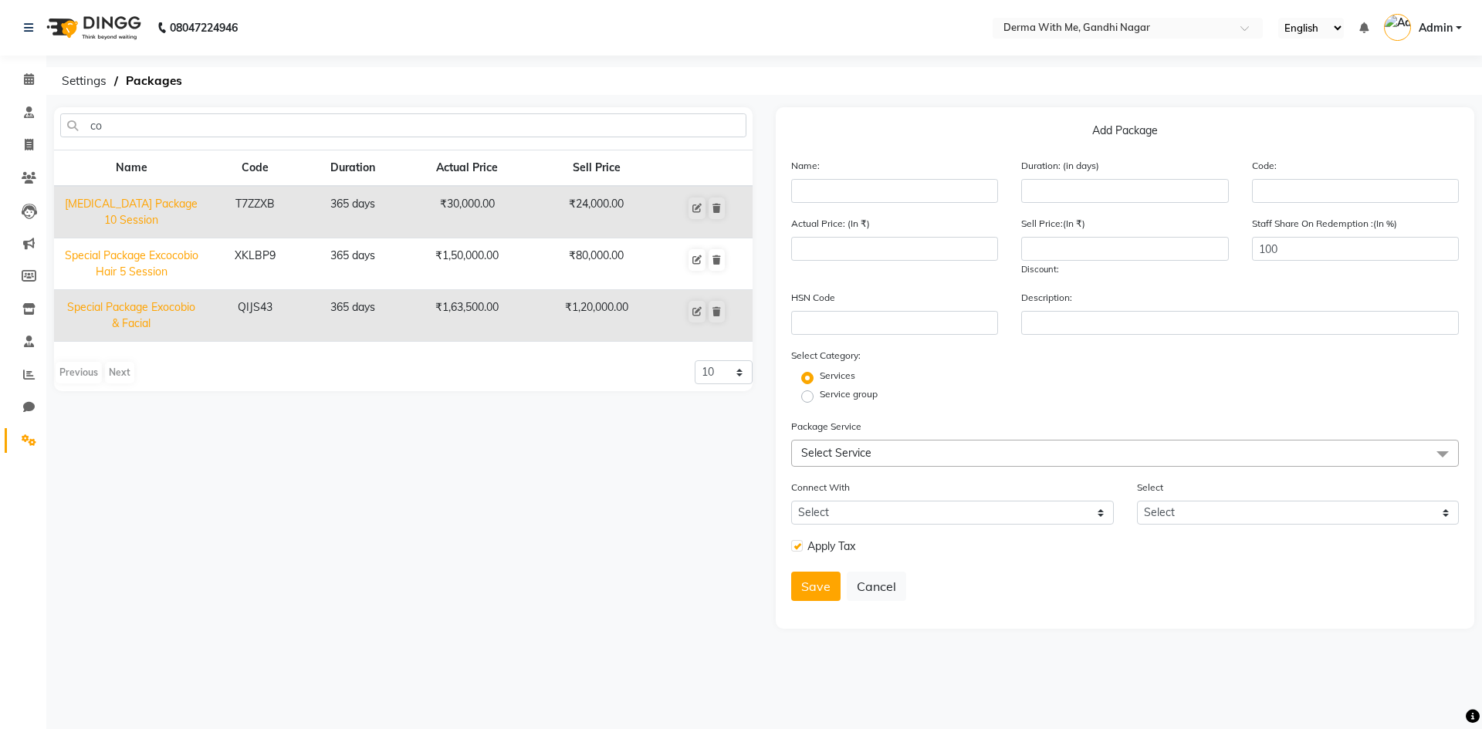
type input "24000"
checkbox input "true"
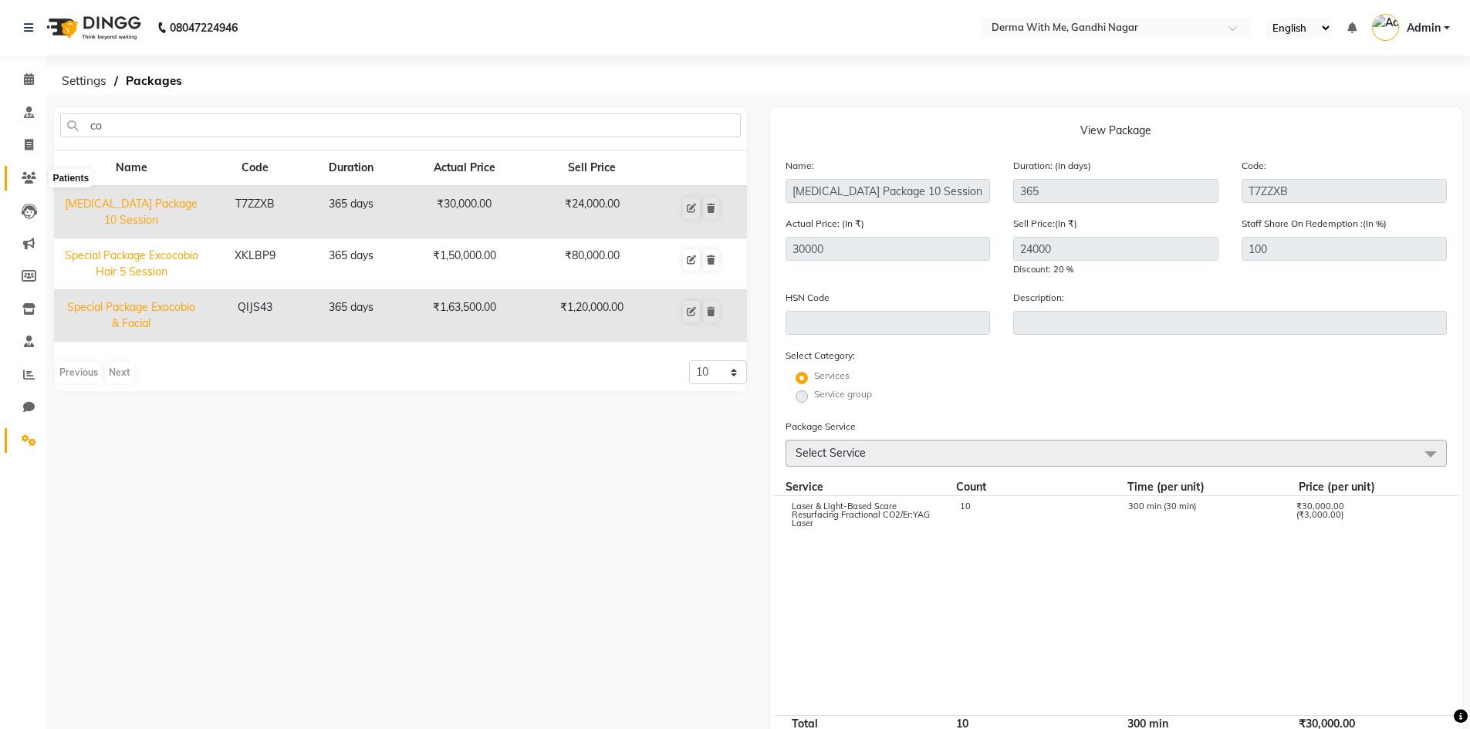
click at [36, 176] on span at bounding box center [28, 179] width 27 height 18
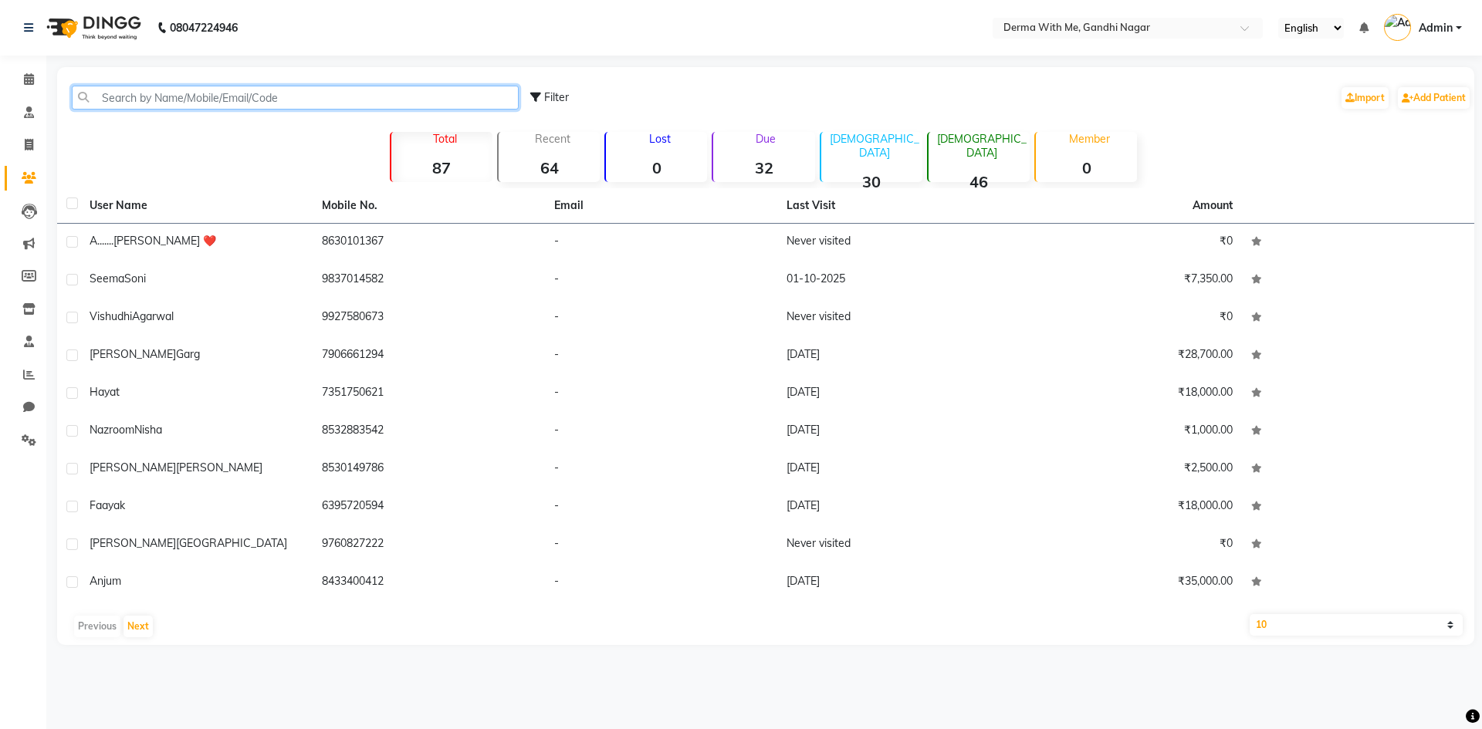
click at [280, 90] on input "text" at bounding box center [295, 98] width 447 height 24
click at [23, 272] on icon at bounding box center [29, 276] width 15 height 12
select select
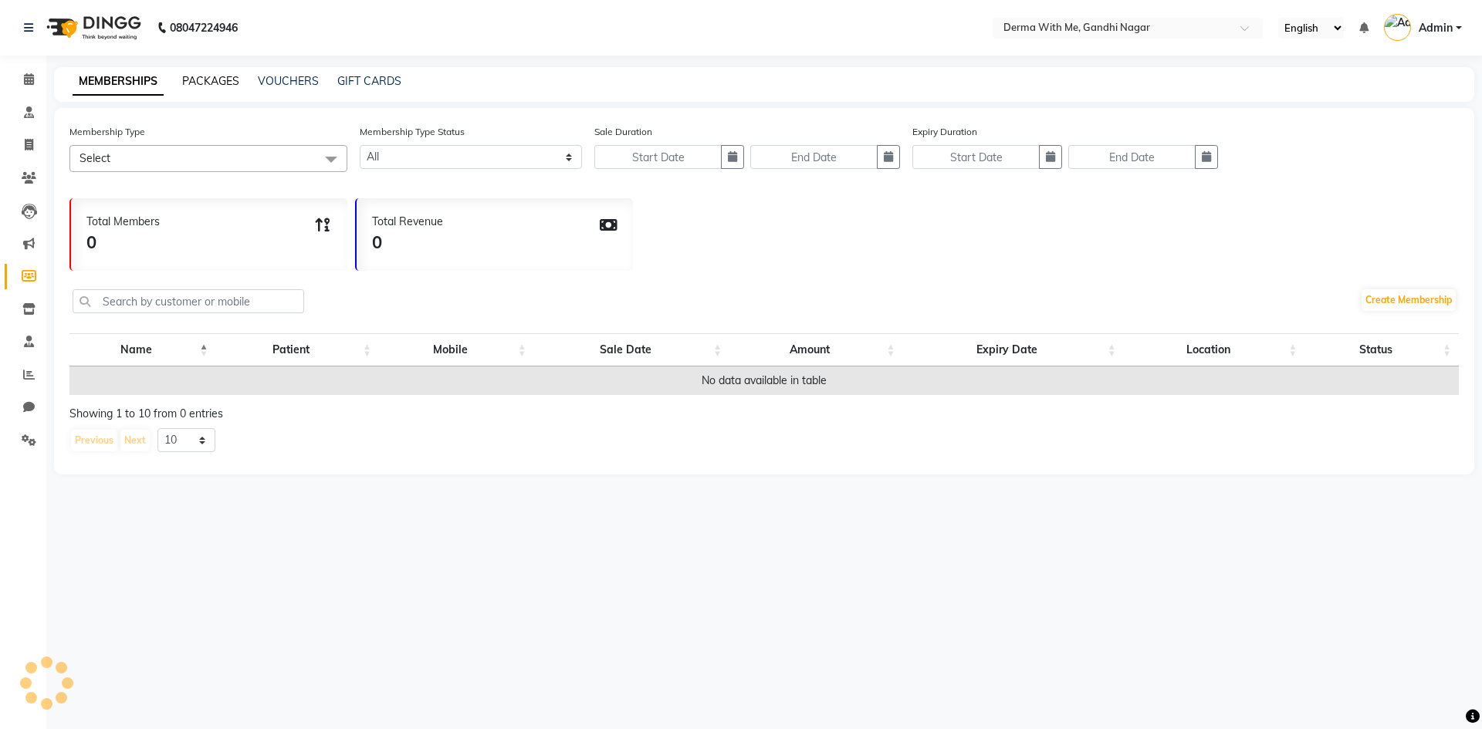
click at [231, 84] on link "PACKAGES" at bounding box center [210, 81] width 57 height 14
select select
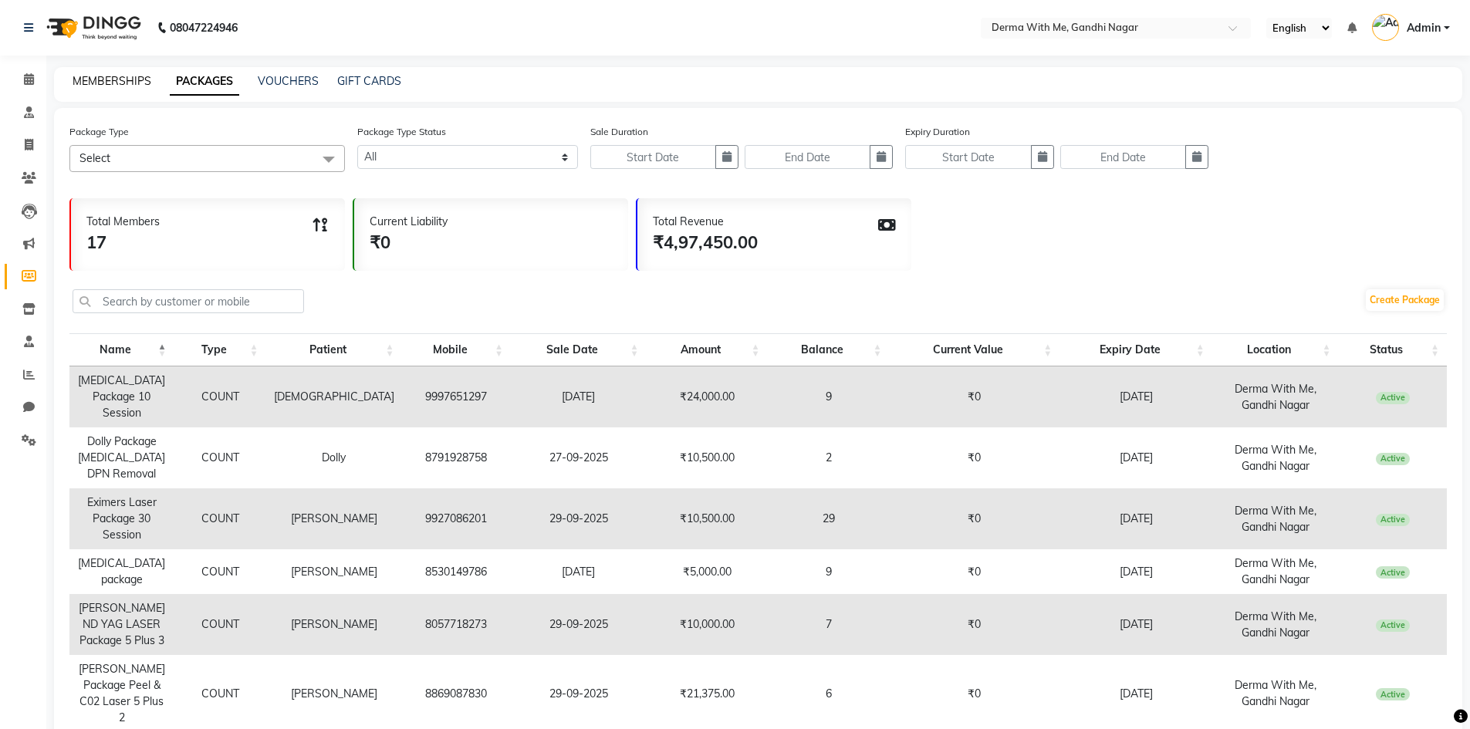
click at [113, 85] on link "MEMBERSHIPS" at bounding box center [112, 81] width 79 height 14
select select
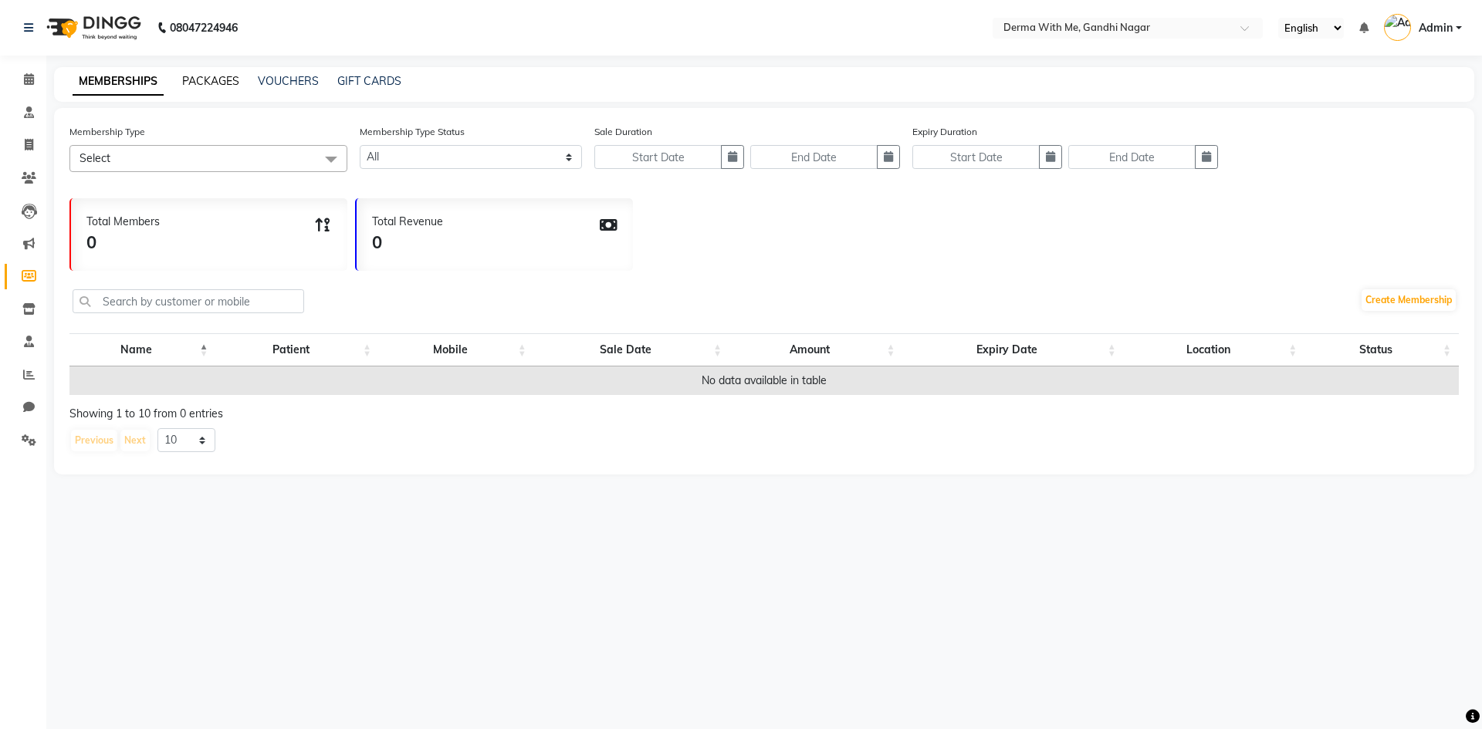
click at [219, 79] on link "PACKAGES" at bounding box center [210, 81] width 57 height 14
select select
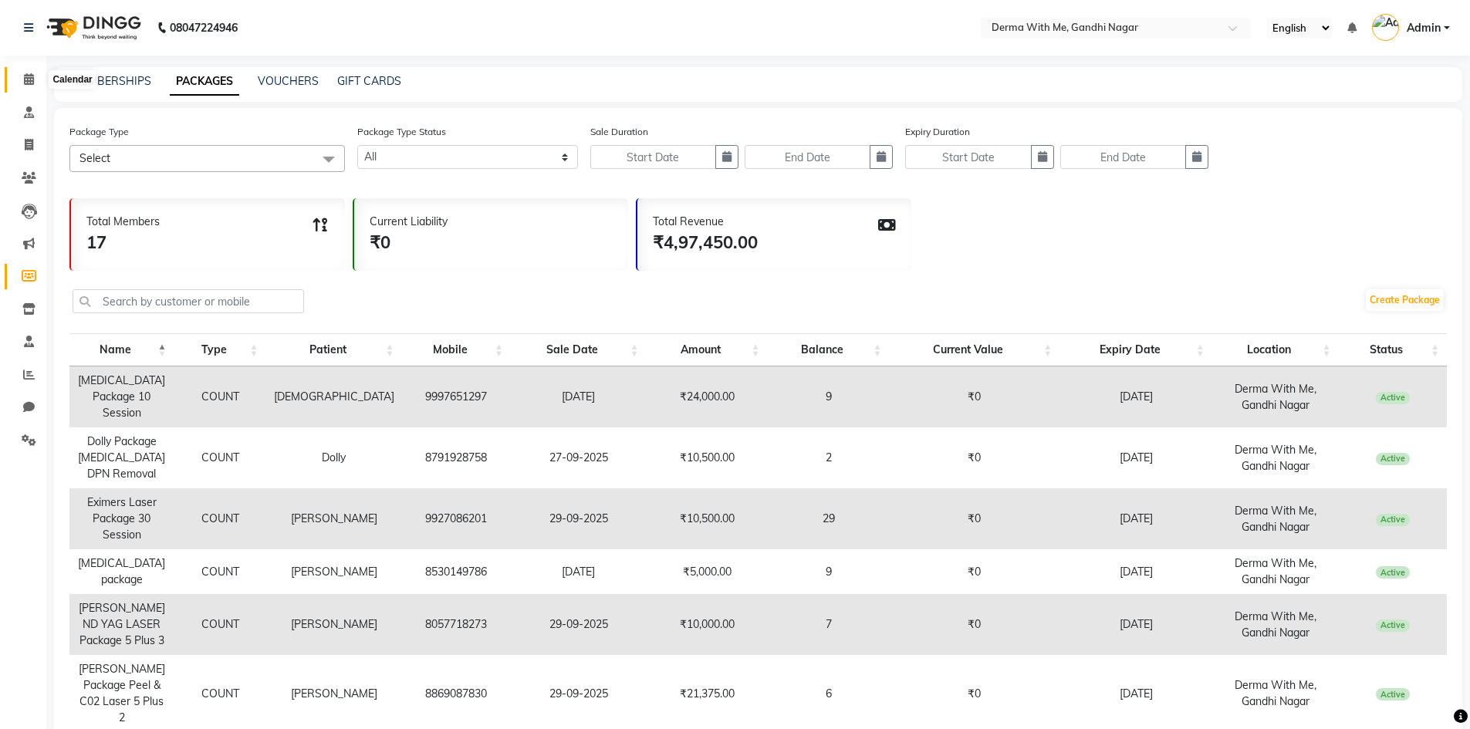
click at [25, 77] on icon at bounding box center [29, 79] width 10 height 12
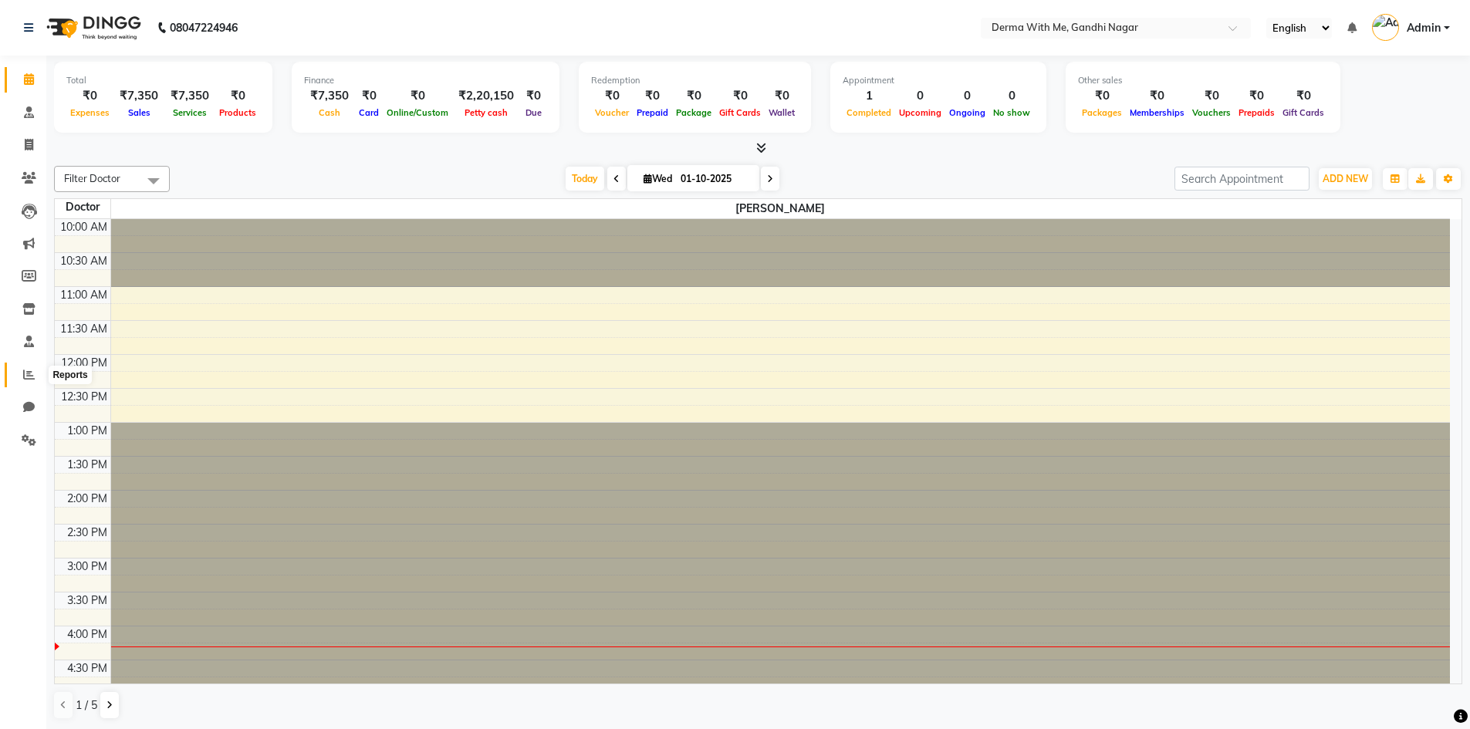
click at [24, 370] on icon at bounding box center [29, 375] width 12 height 12
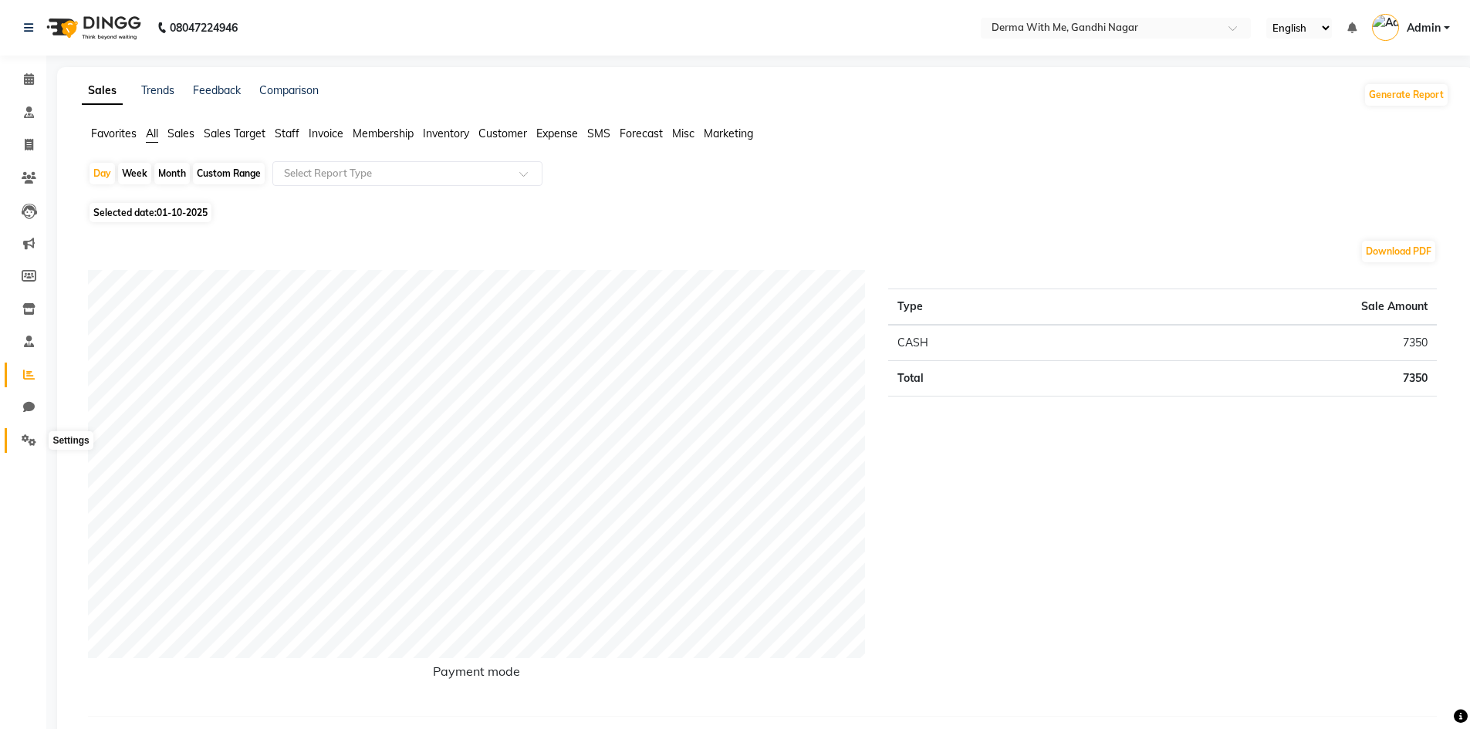
click at [31, 443] on icon at bounding box center [29, 441] width 15 height 12
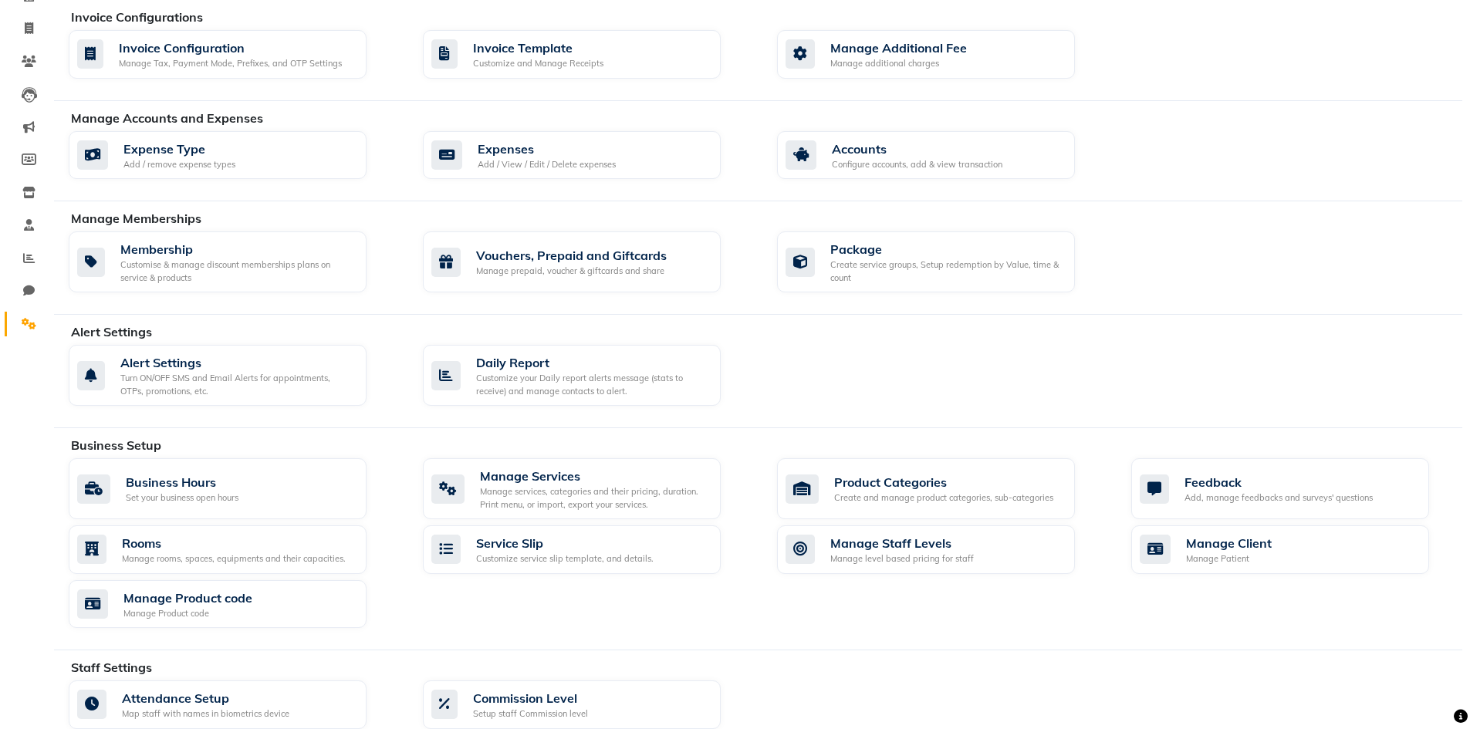
scroll to position [77, 0]
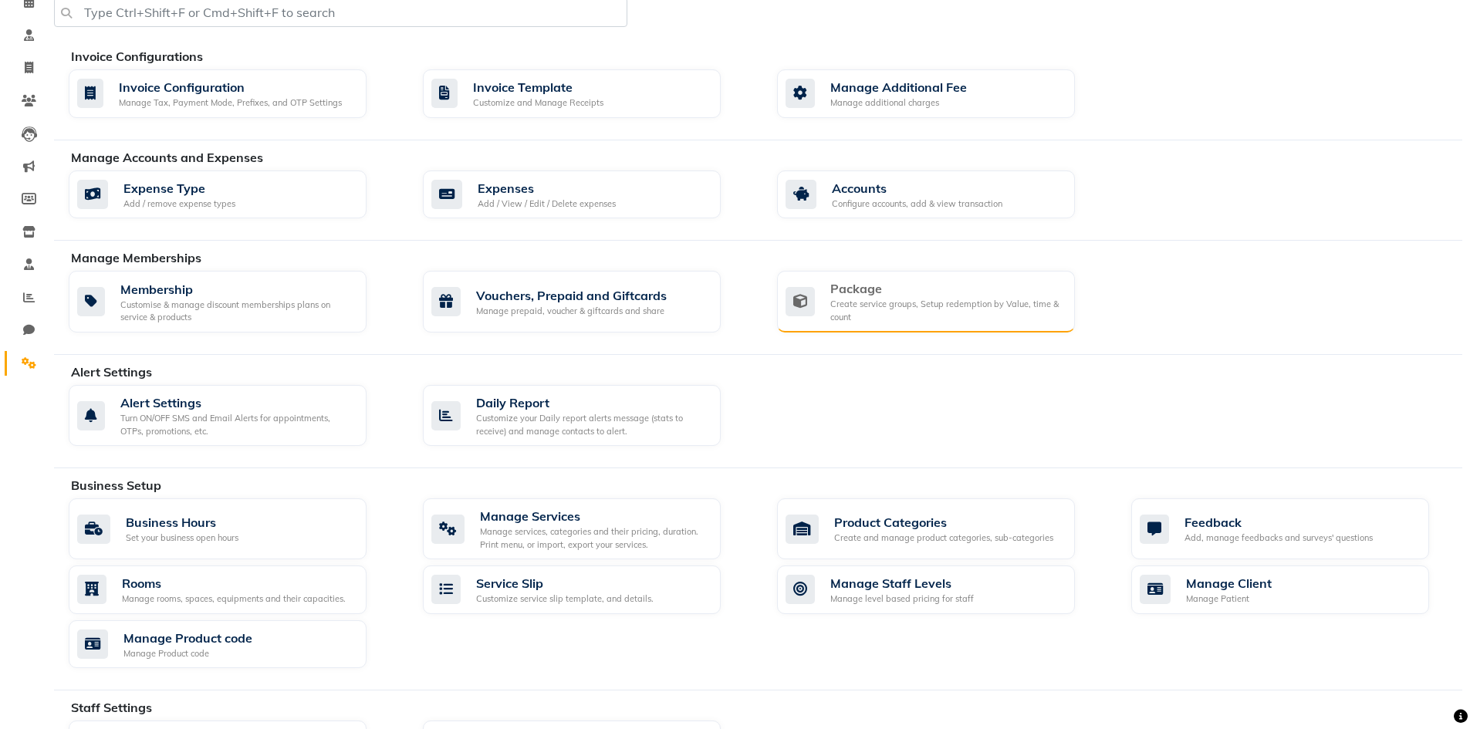
click at [874, 279] on div "Package" at bounding box center [946, 288] width 232 height 19
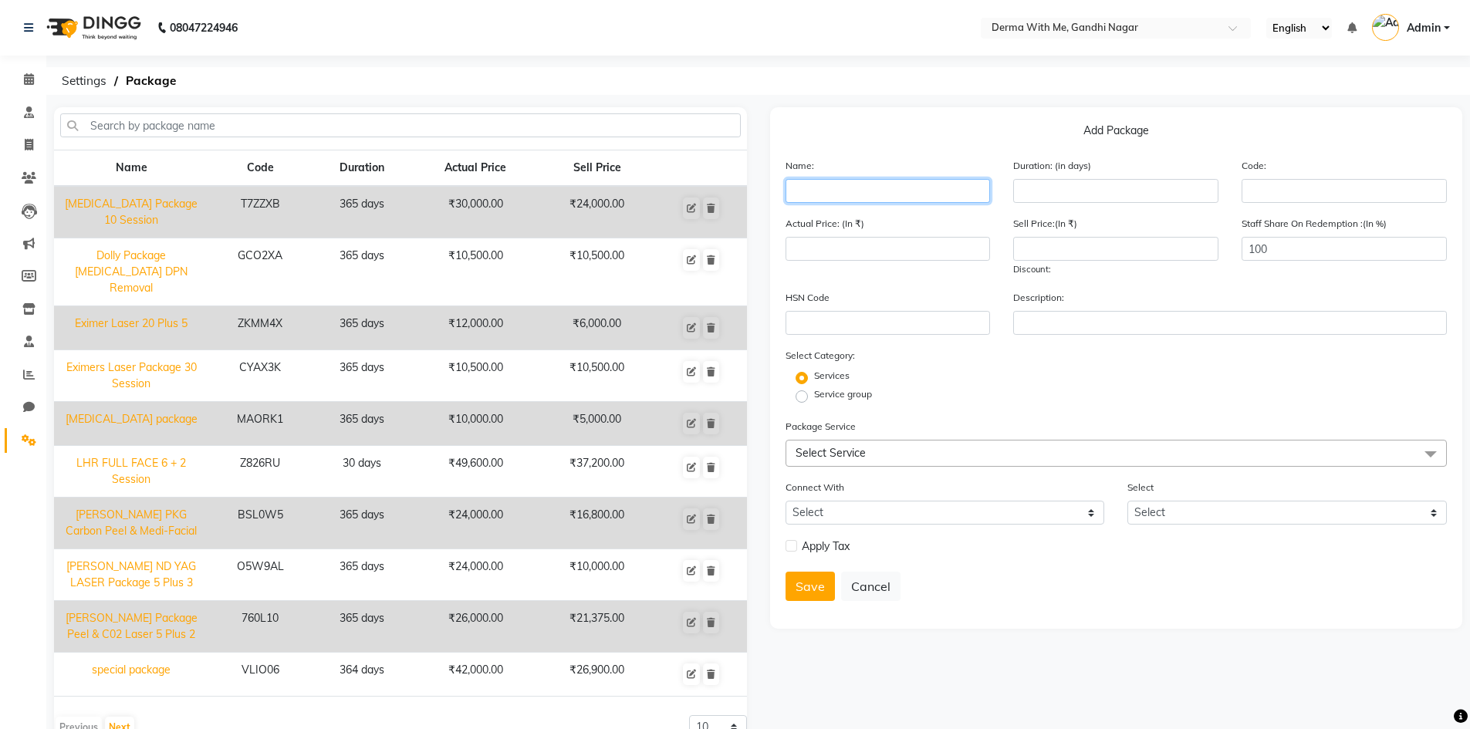
click at [854, 186] on input "text" at bounding box center [888, 191] width 205 height 24
type input "Praveen PKG Laser & Medi-Facial"
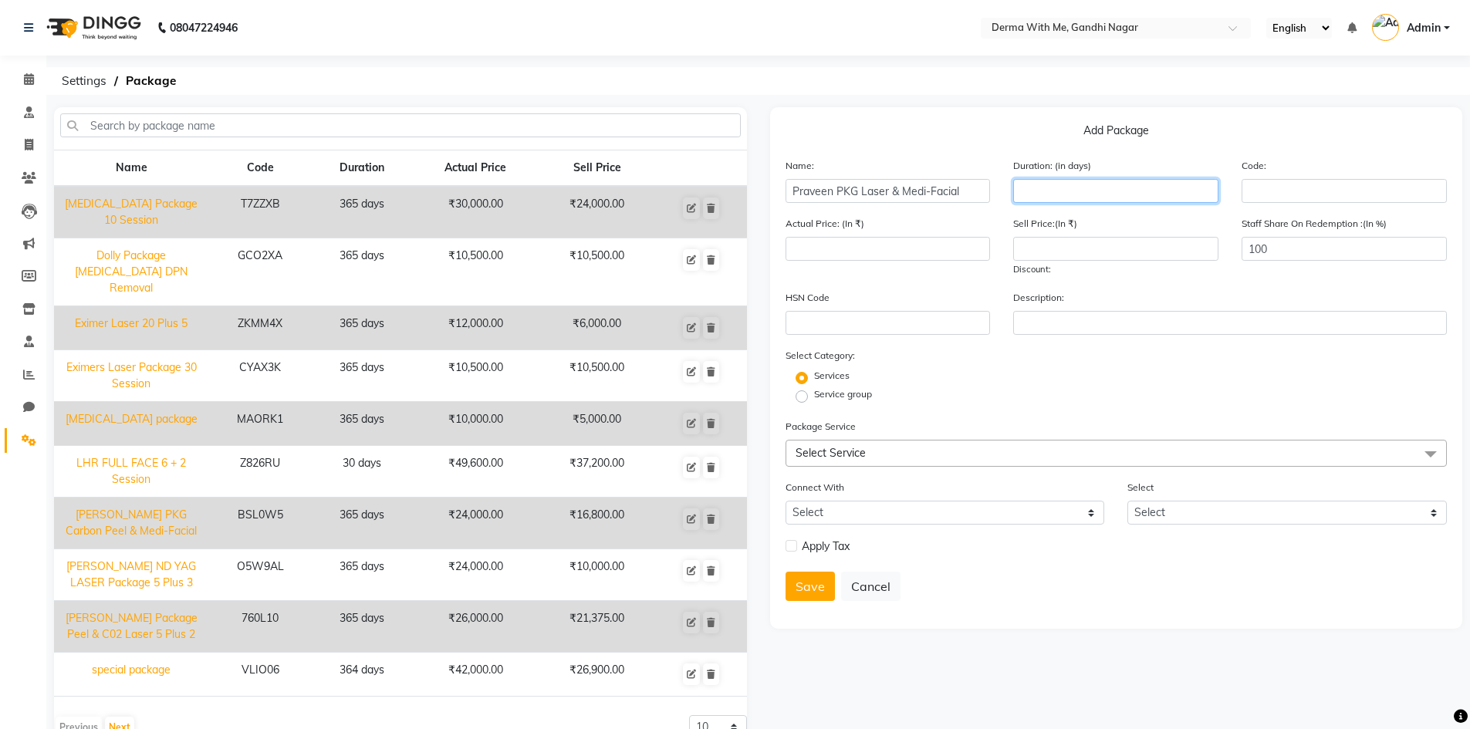
click at [1080, 192] on input "number" at bounding box center [1115, 191] width 205 height 24
type input "0"
type input "365"
click at [820, 240] on input "number" at bounding box center [888, 249] width 205 height 24
click at [837, 446] on span "Select Service" at bounding box center [831, 453] width 70 height 14
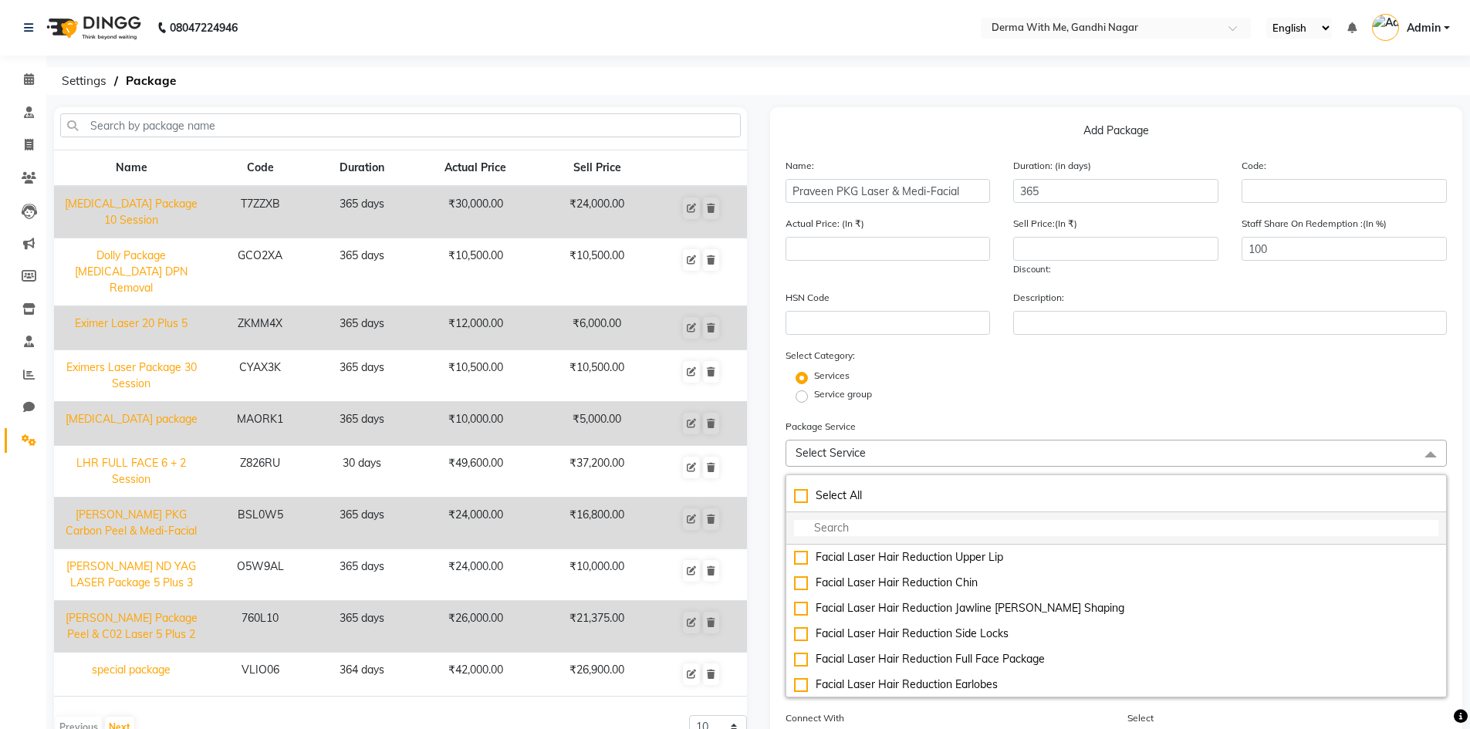
click at [915, 533] on input "multiselect-search" at bounding box center [1116, 528] width 645 height 16
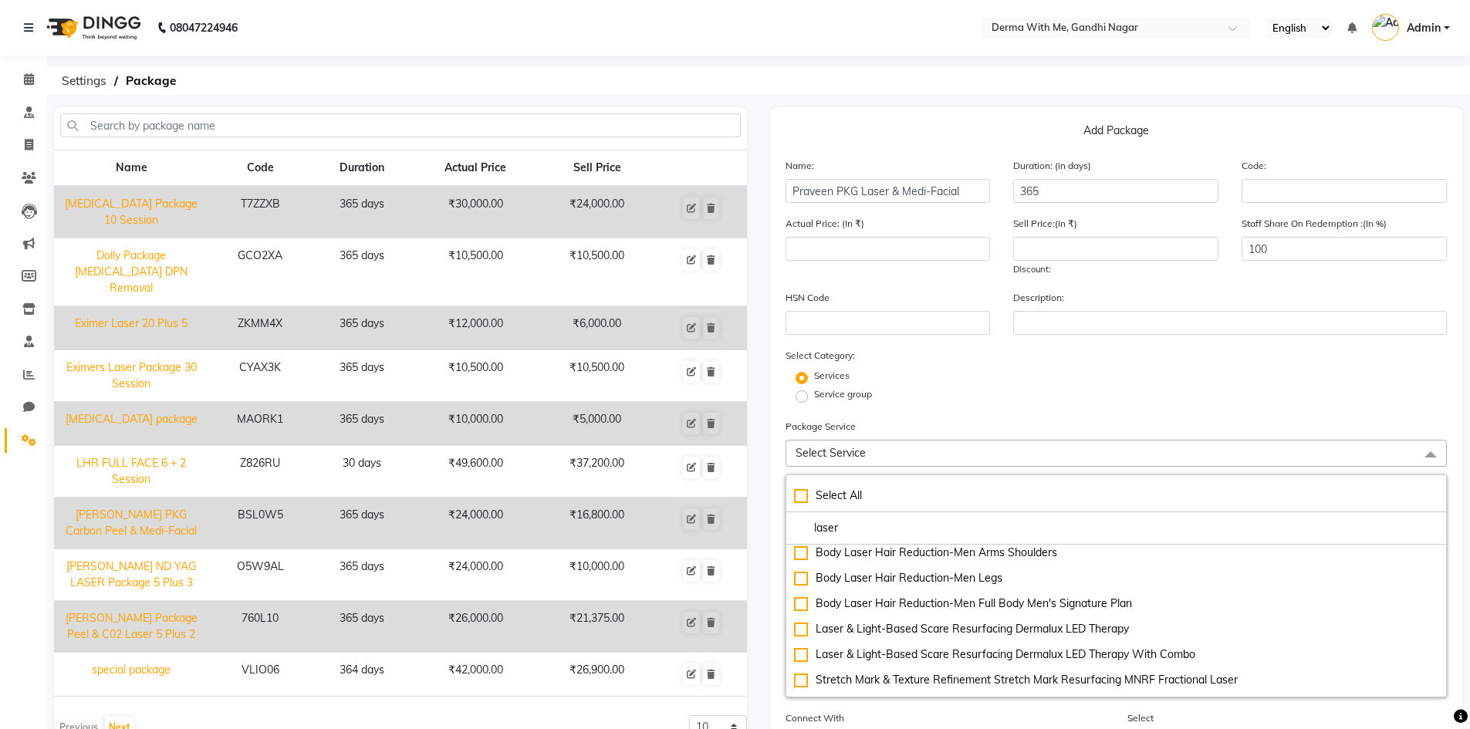
scroll to position [540, 0]
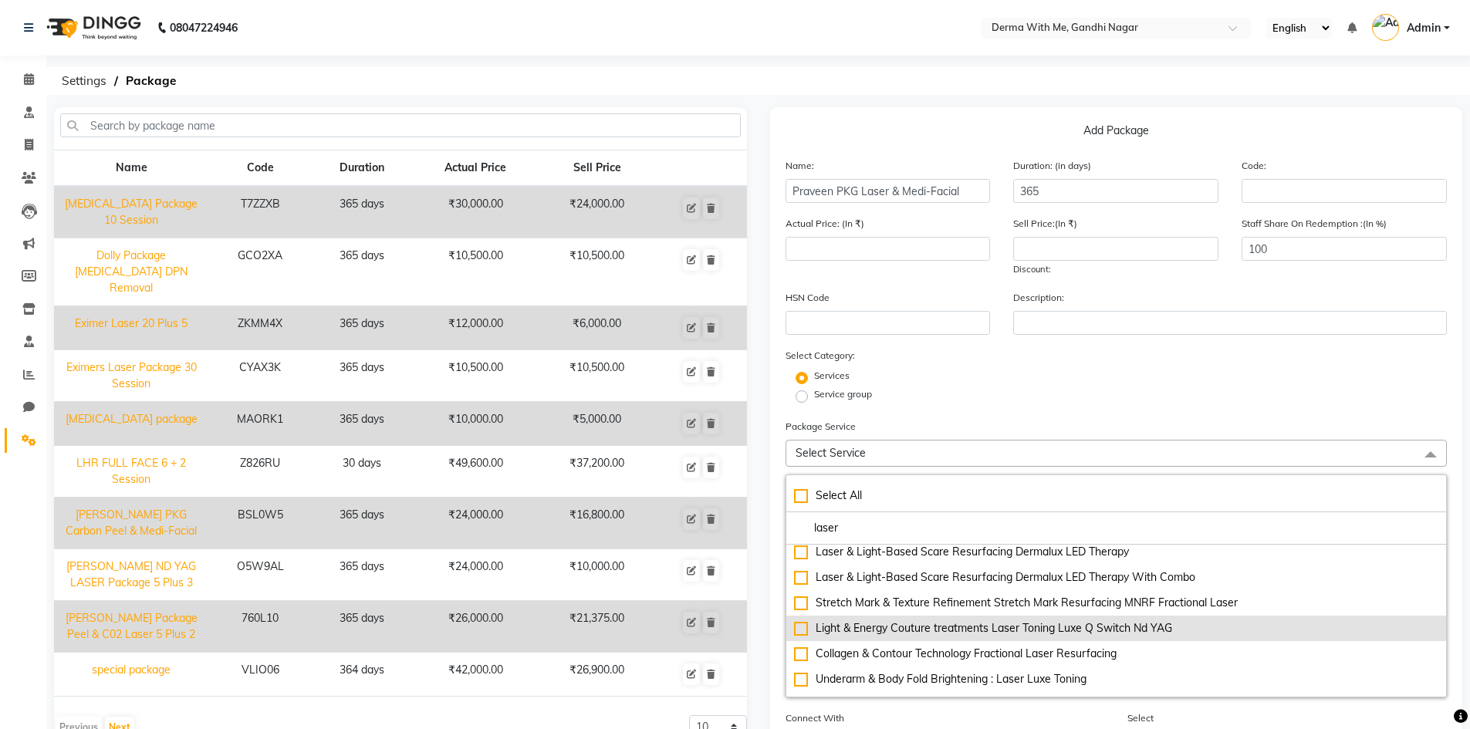
type input "laser"
click at [804, 627] on div "Light & Energy Couture treatments Laser Toning Luxe Q Switch Nd YAG" at bounding box center [1116, 629] width 645 height 16
type input "7000"
checkbox input "true"
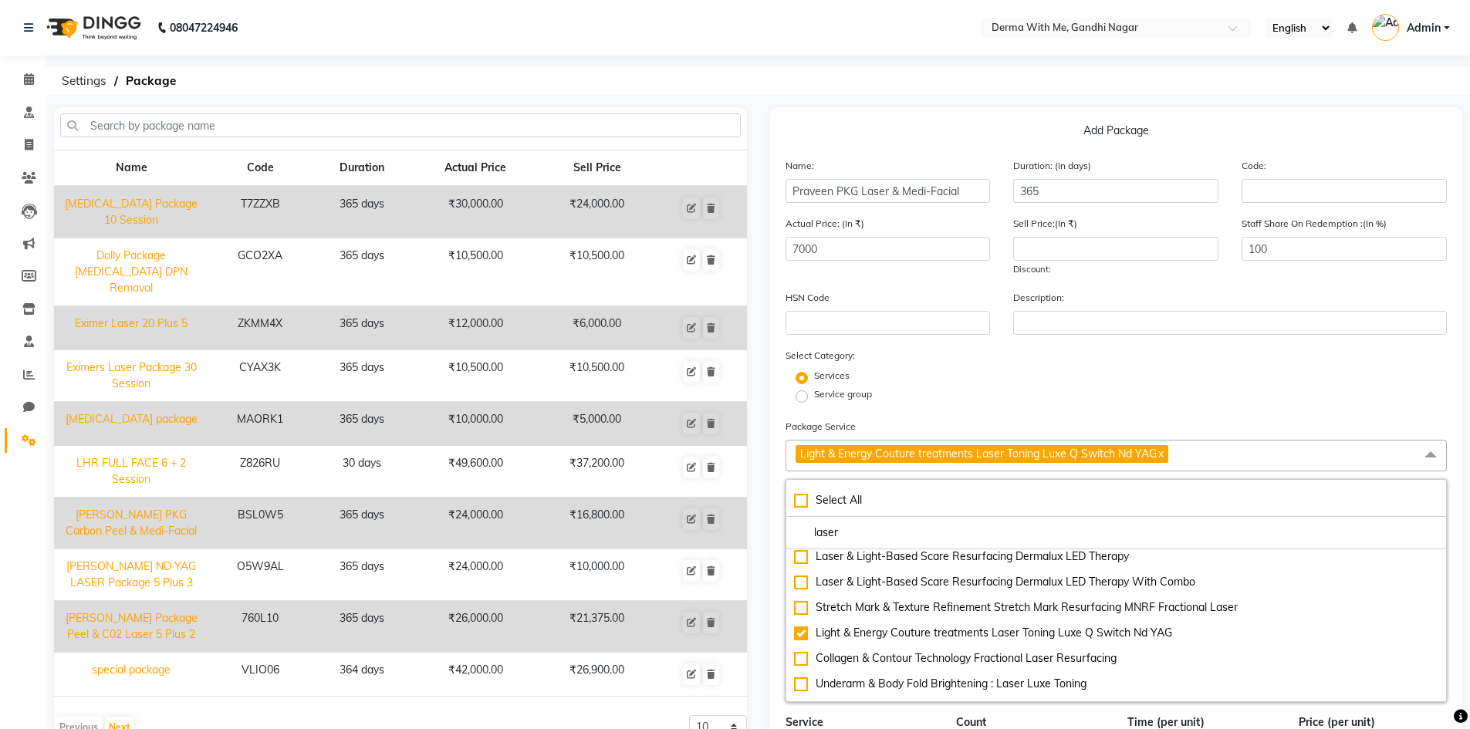
click at [1101, 392] on div "Service group" at bounding box center [1116, 396] width 685 height 19
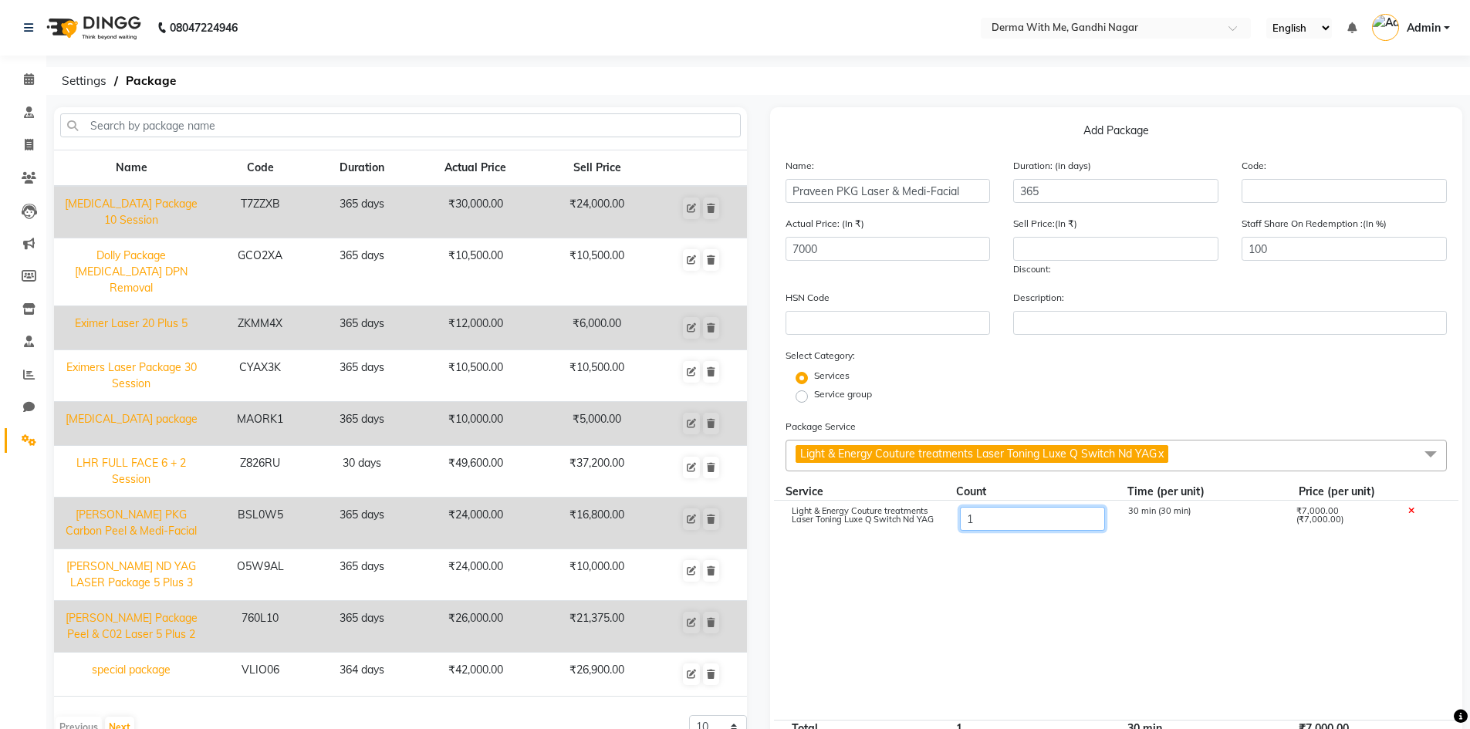
click at [989, 517] on input "1" at bounding box center [1031, 519] width 145 height 24
type input "5"
type input "35000"
click at [980, 577] on cdk-virtual-scroll-viewport "Light & Energy Couture treatments Laser Toning Luxe Q Switch Nd YAG 5 30 min (3…" at bounding box center [1117, 610] width 662 height 219
click at [1264, 458] on span "Light & Energy Couture treatments Laser Toning Luxe Q Switch Nd YAG x" at bounding box center [1117, 456] width 662 height 32
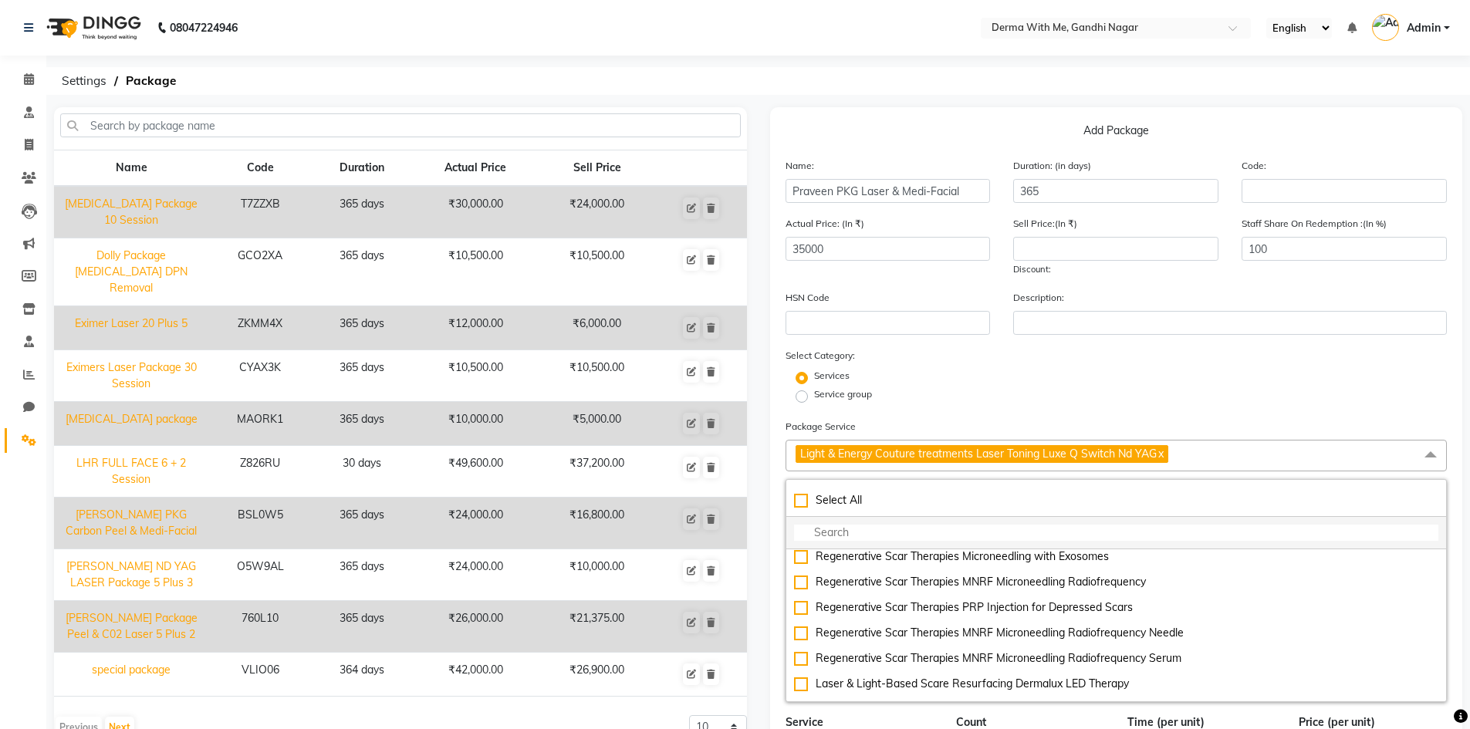
click at [873, 531] on input "multiselect-search" at bounding box center [1116, 533] width 645 height 16
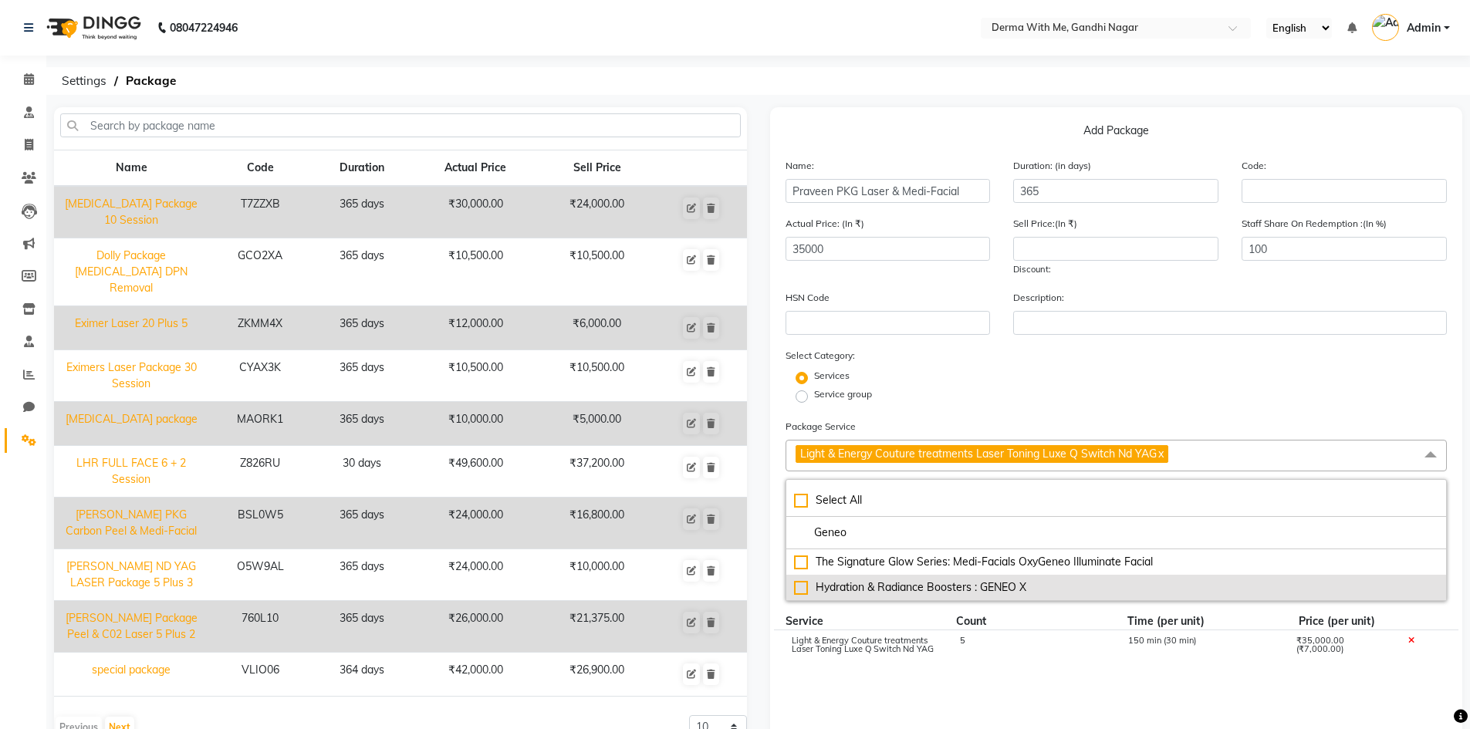
type input "Geneo"
click at [816, 587] on div "Hydration & Radiance Boosters : GENEO X" at bounding box center [1116, 588] width 645 height 16
type input "45000"
checkbox input "true"
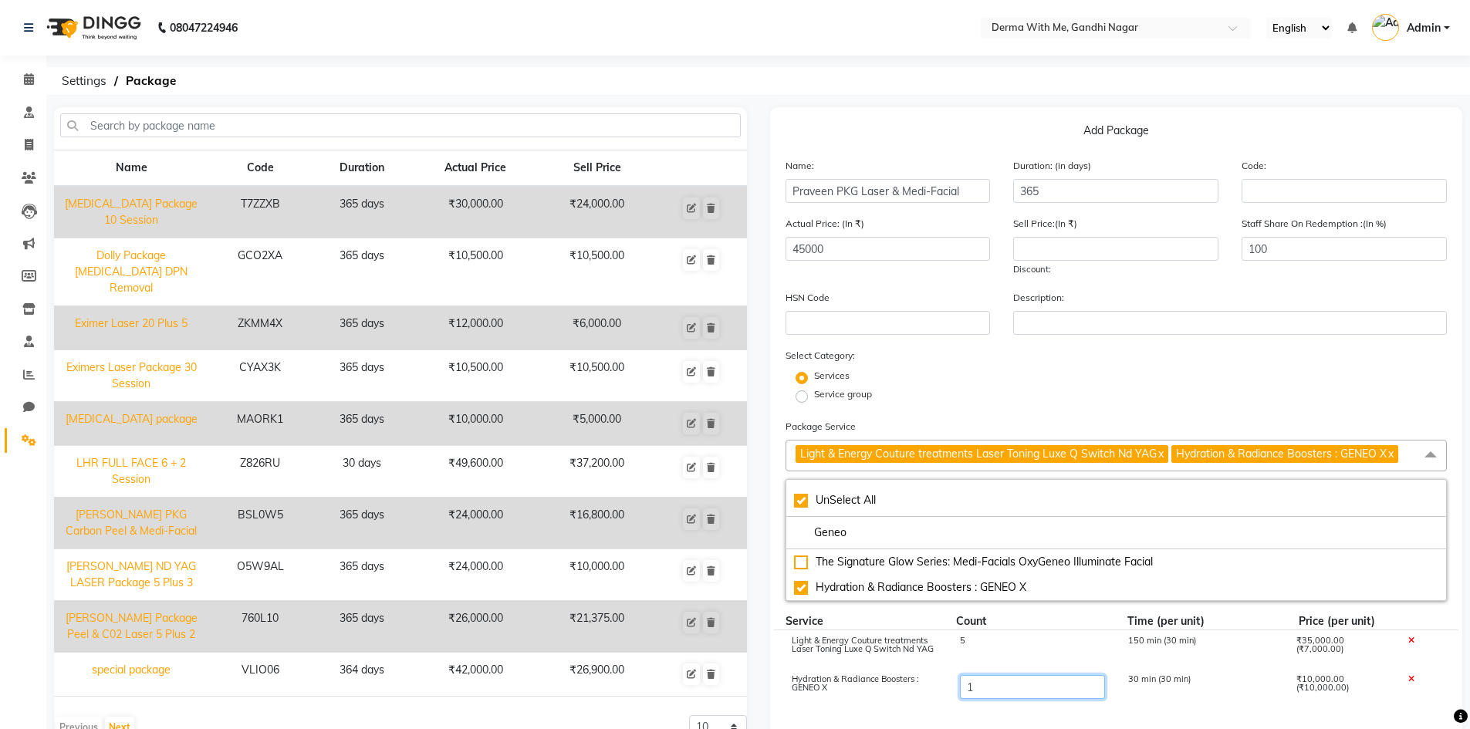
click at [980, 688] on input "1" at bounding box center [1031, 687] width 145 height 24
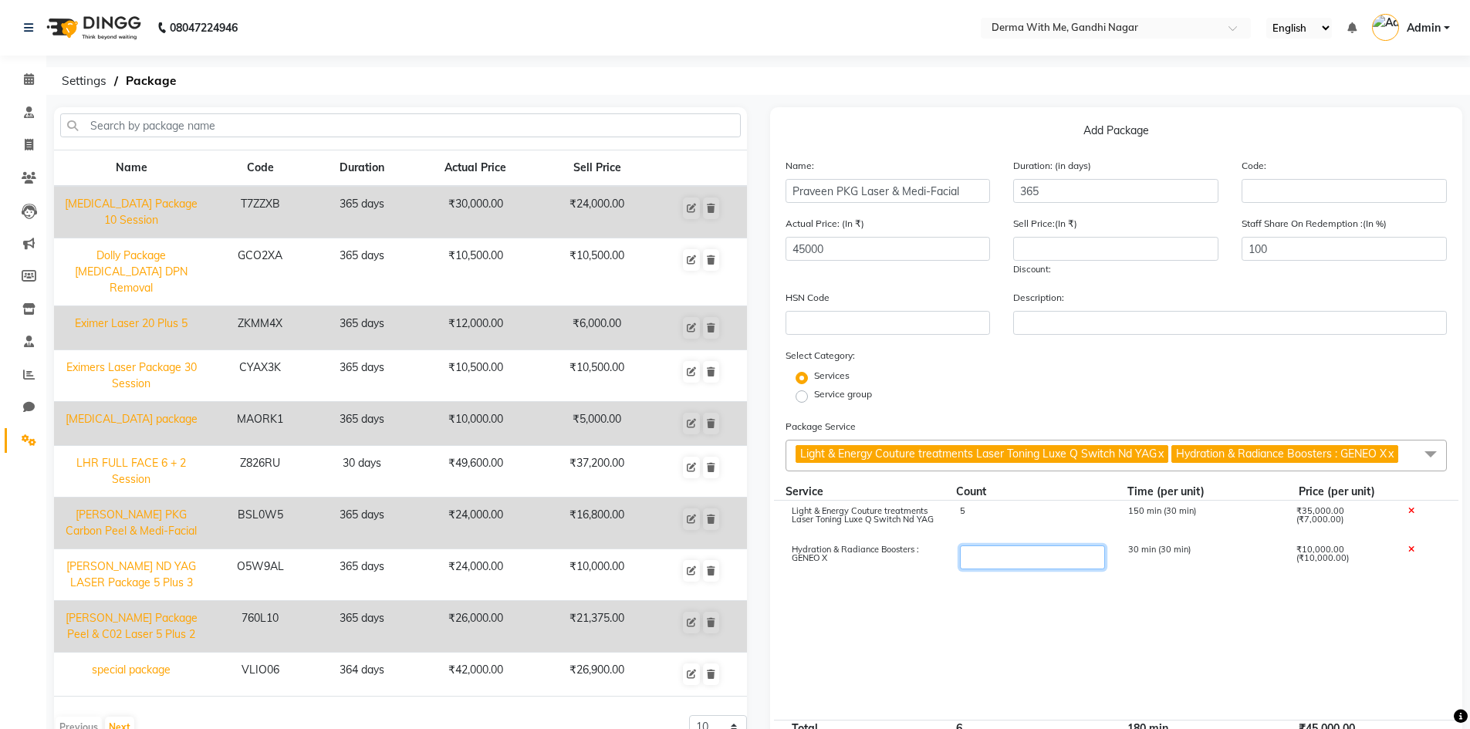
type input "5"
type input "85000"
click at [946, 611] on cdk-virtual-scroll-viewport "Light & Energy Couture treatments Laser Toning Luxe Q Switch Nd YAG 5 150 min (…" at bounding box center [1117, 610] width 662 height 219
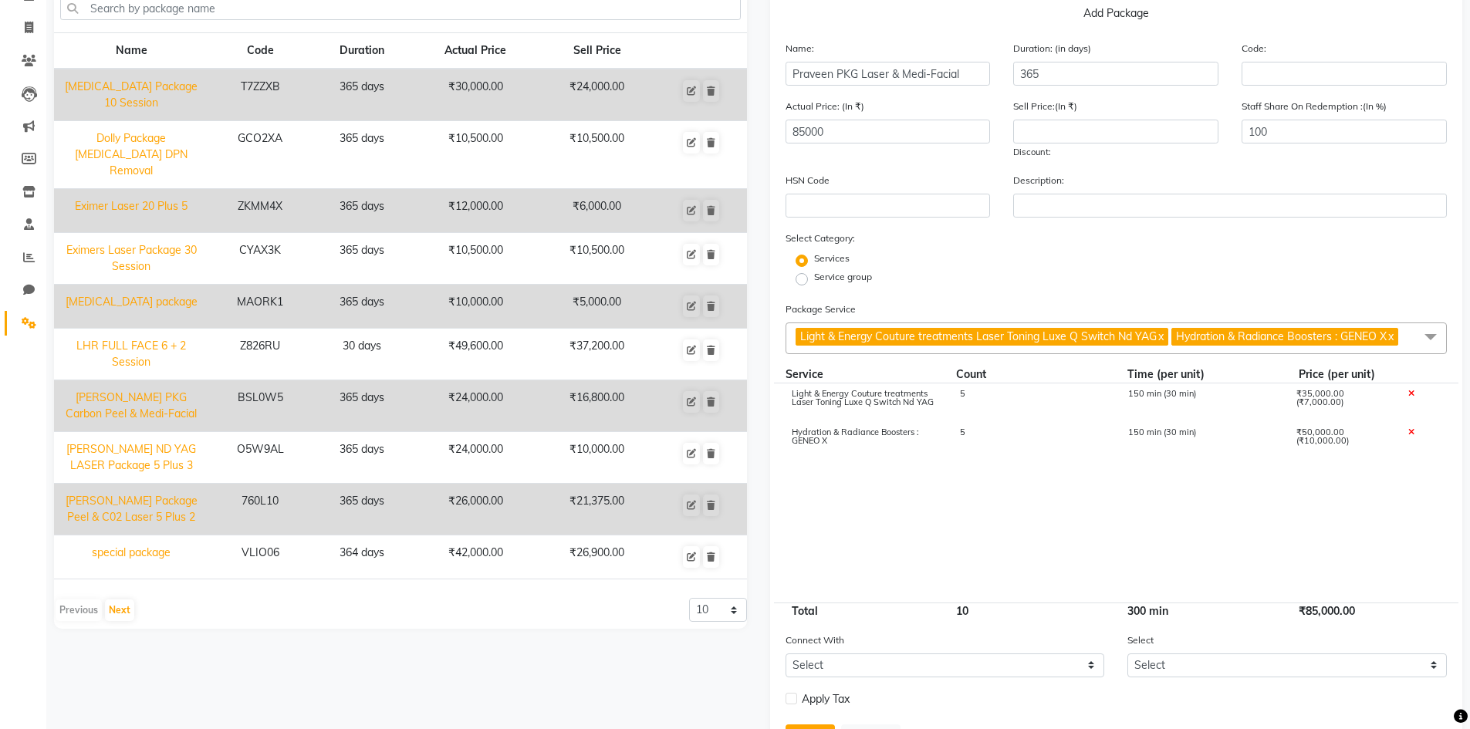
scroll to position [154, 0]
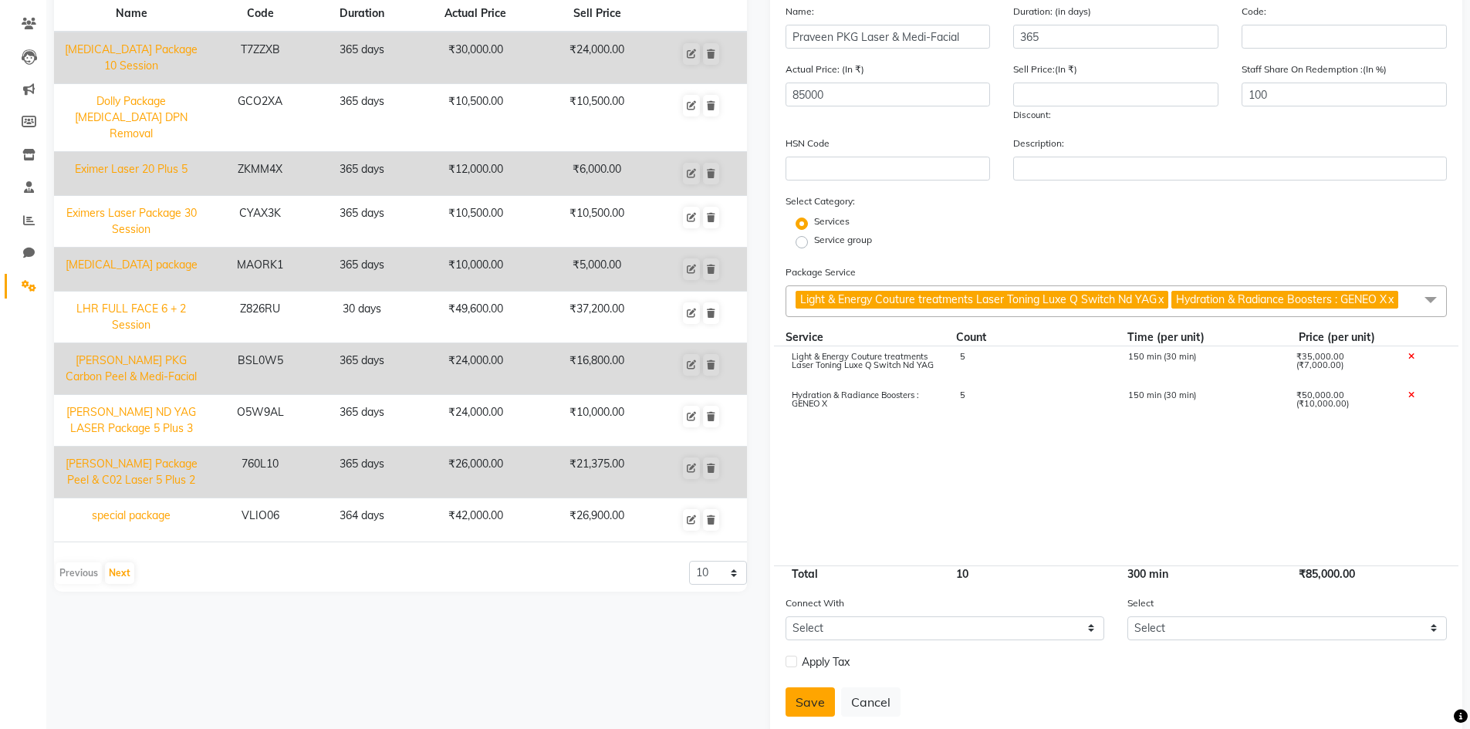
click at [819, 690] on button "Save" at bounding box center [810, 702] width 49 height 29
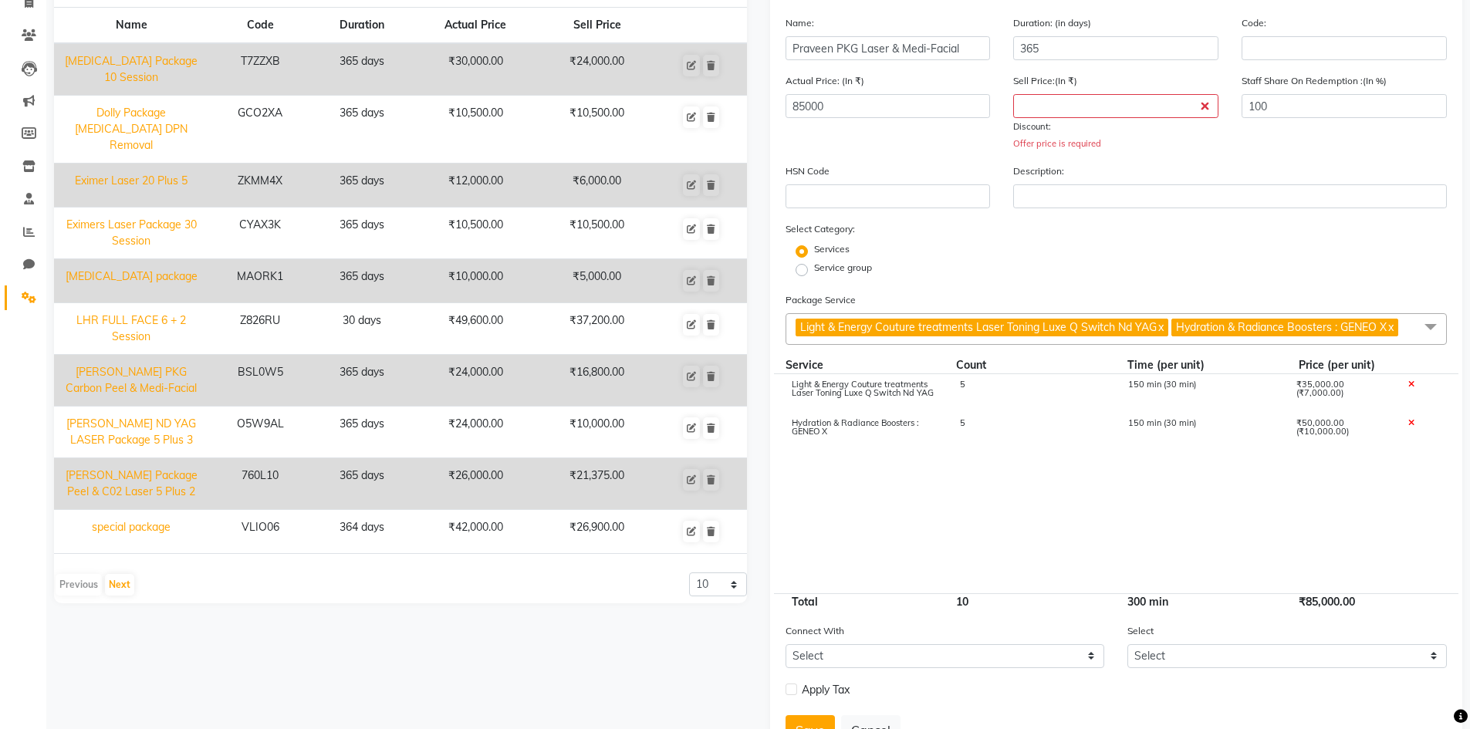
scroll to position [0, 0]
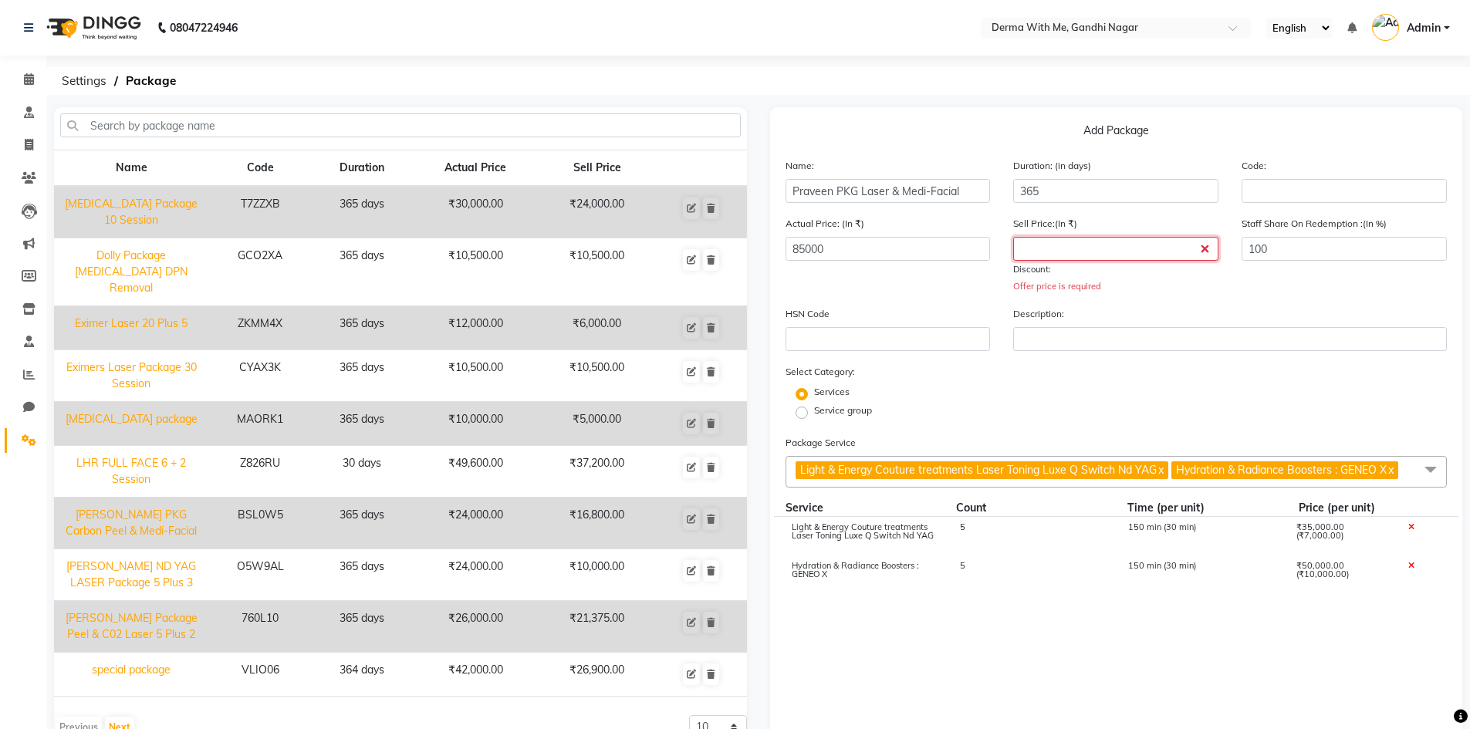
click at [1056, 251] on input "number" at bounding box center [1115, 249] width 205 height 24
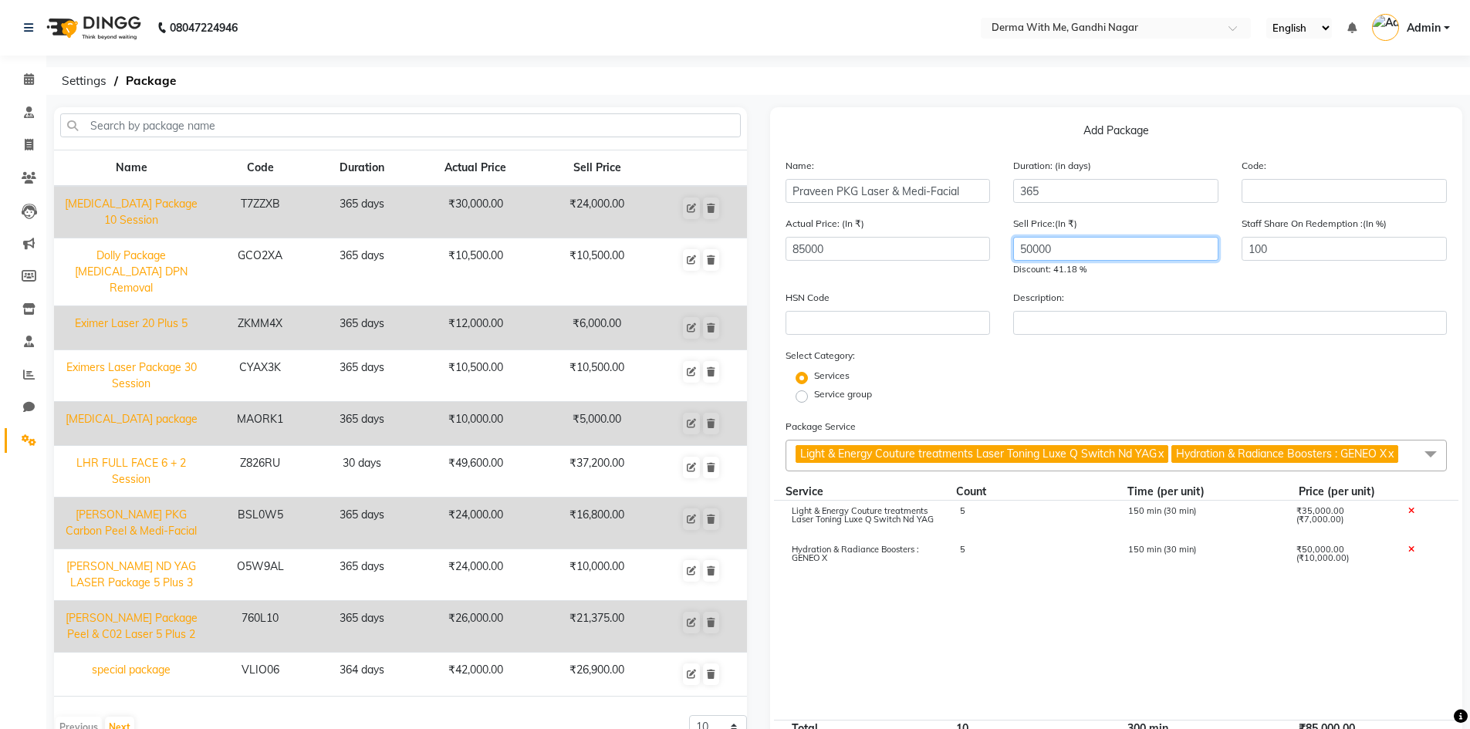
type input "50000"
click at [973, 282] on div "Actual Price: (In ₹) 85000 Sell Price:(In ₹) 50000 Discount: 41.18 % Staff Shar…" at bounding box center [1116, 252] width 685 height 74
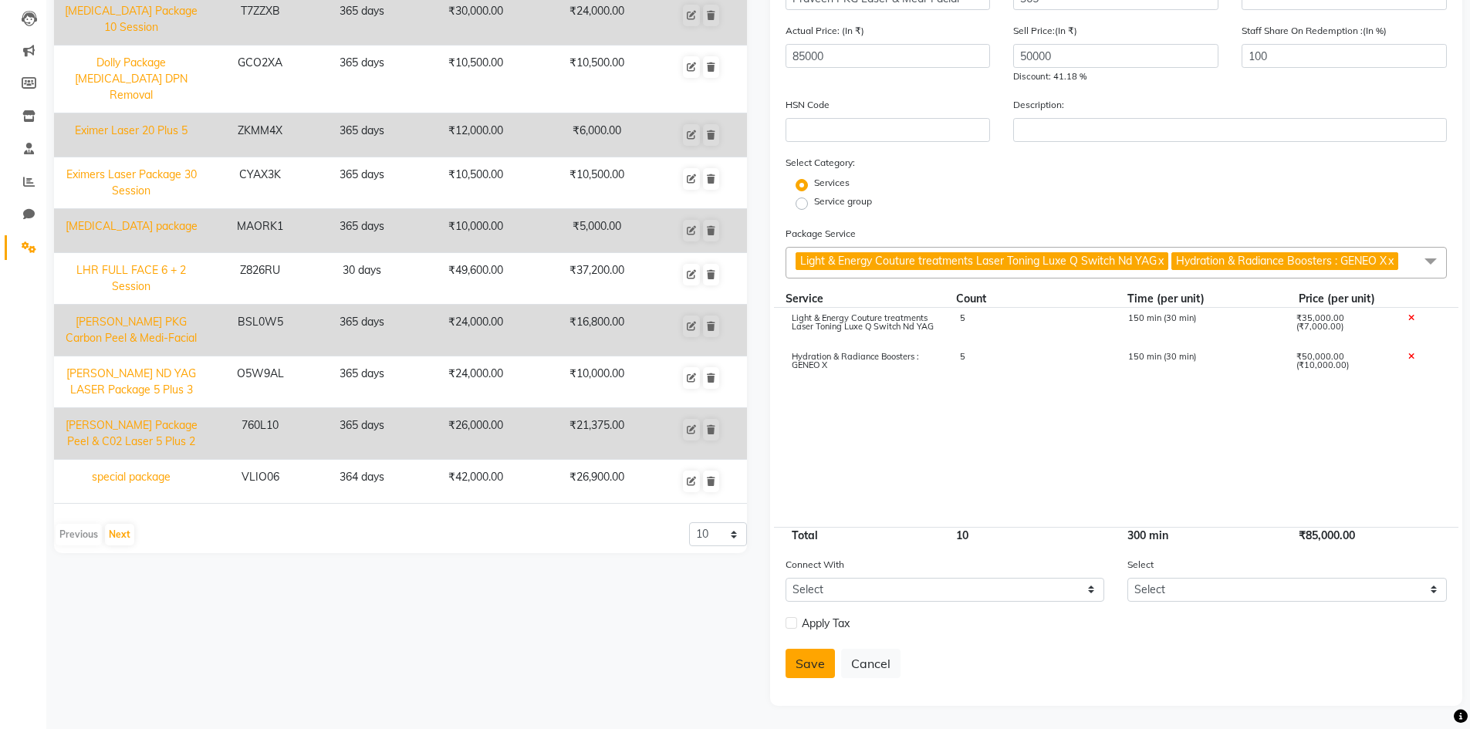
click at [808, 654] on button "Save" at bounding box center [810, 663] width 49 height 29
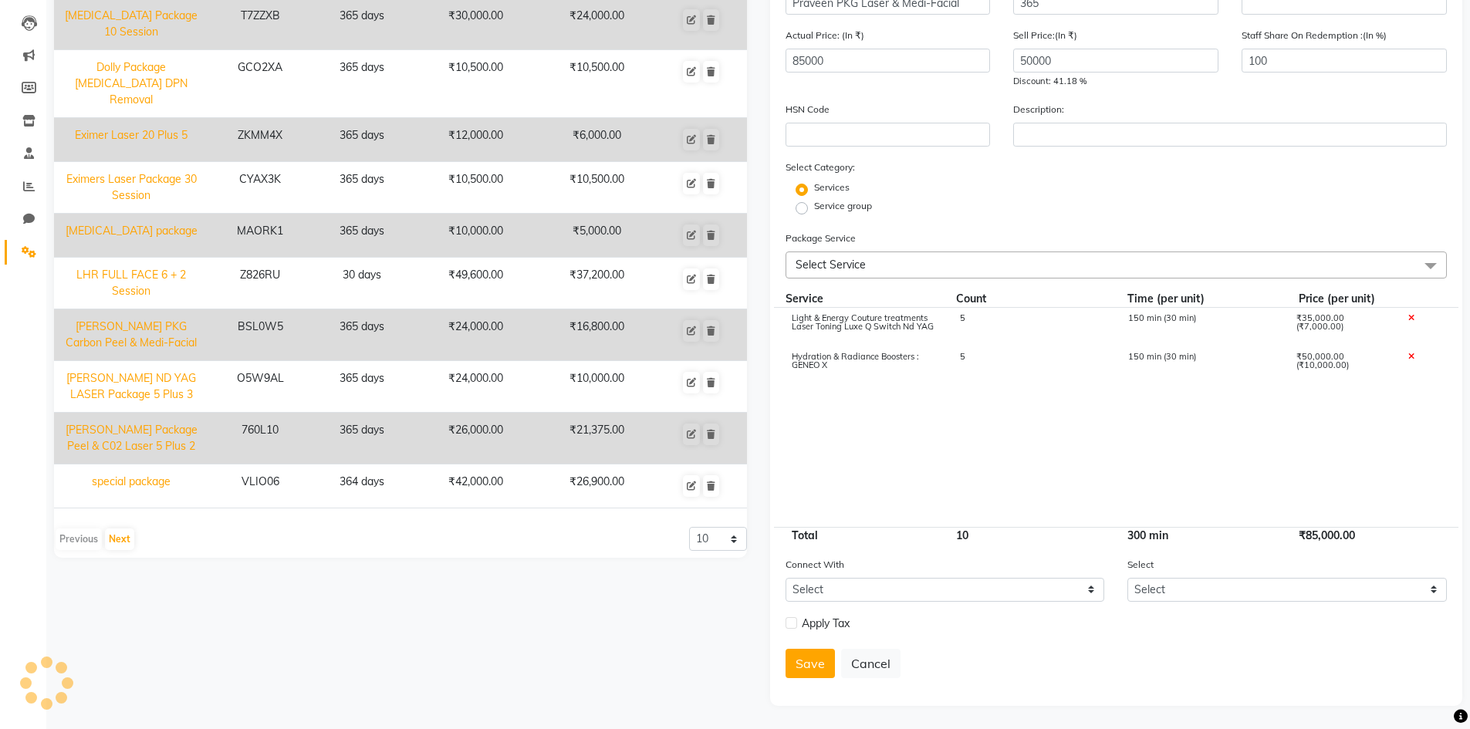
select select
checkbox input "false"
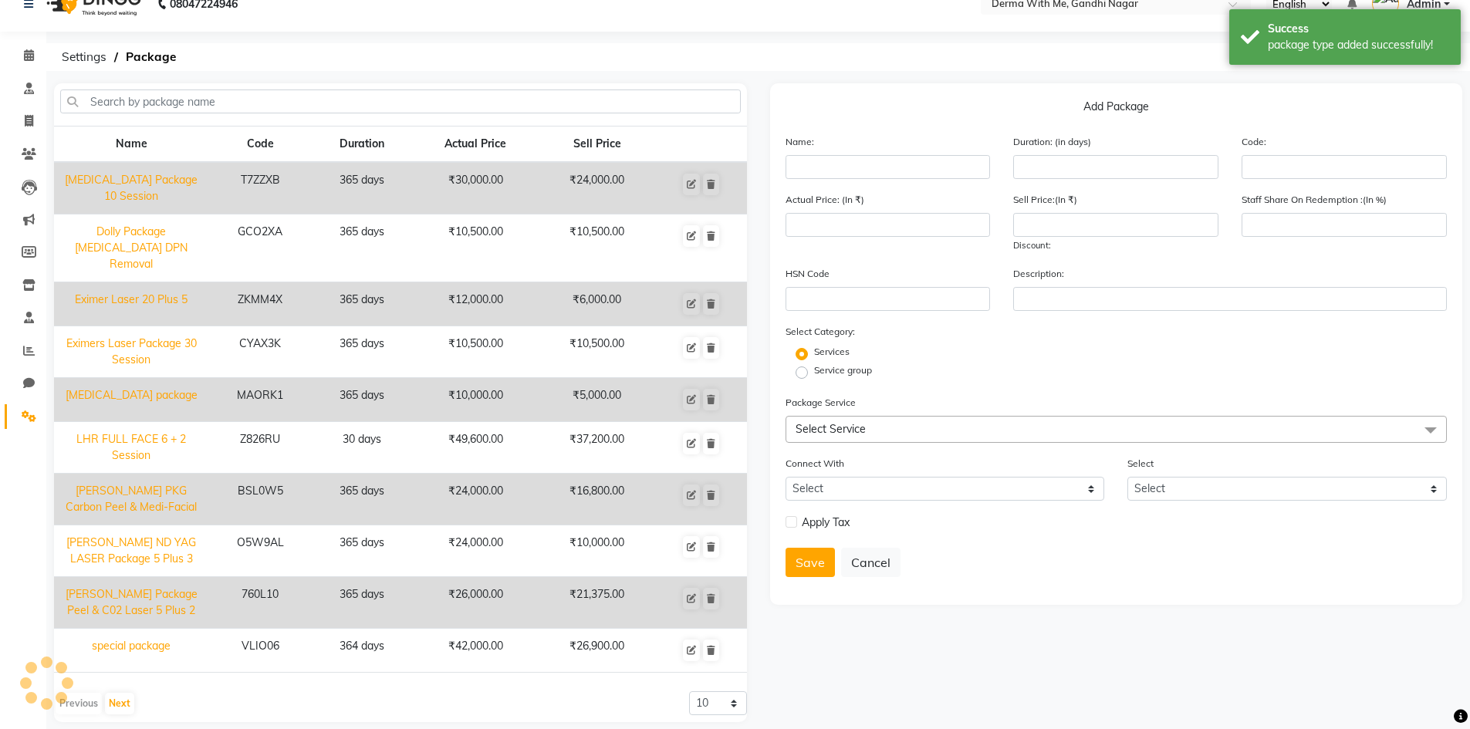
scroll to position [32, 0]
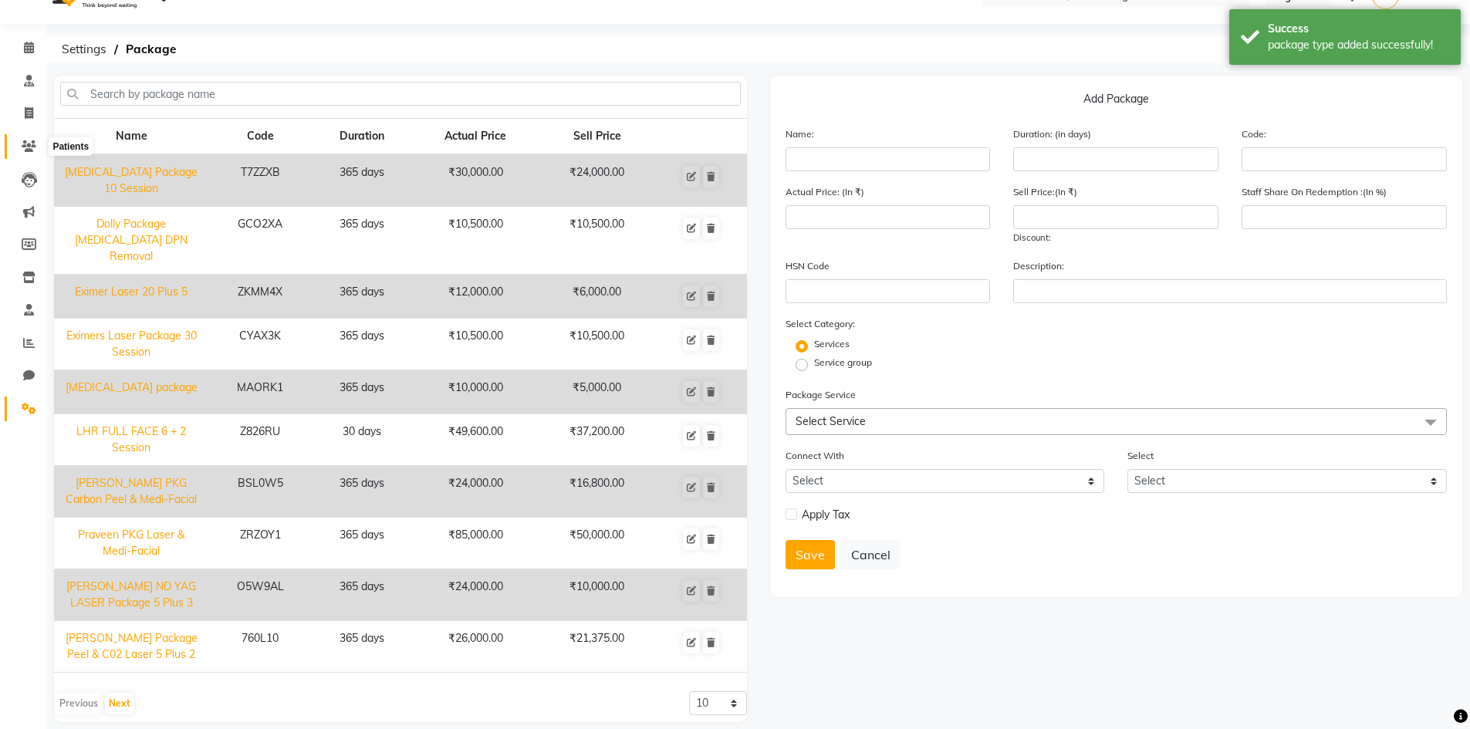
click at [16, 141] on span at bounding box center [28, 147] width 27 height 18
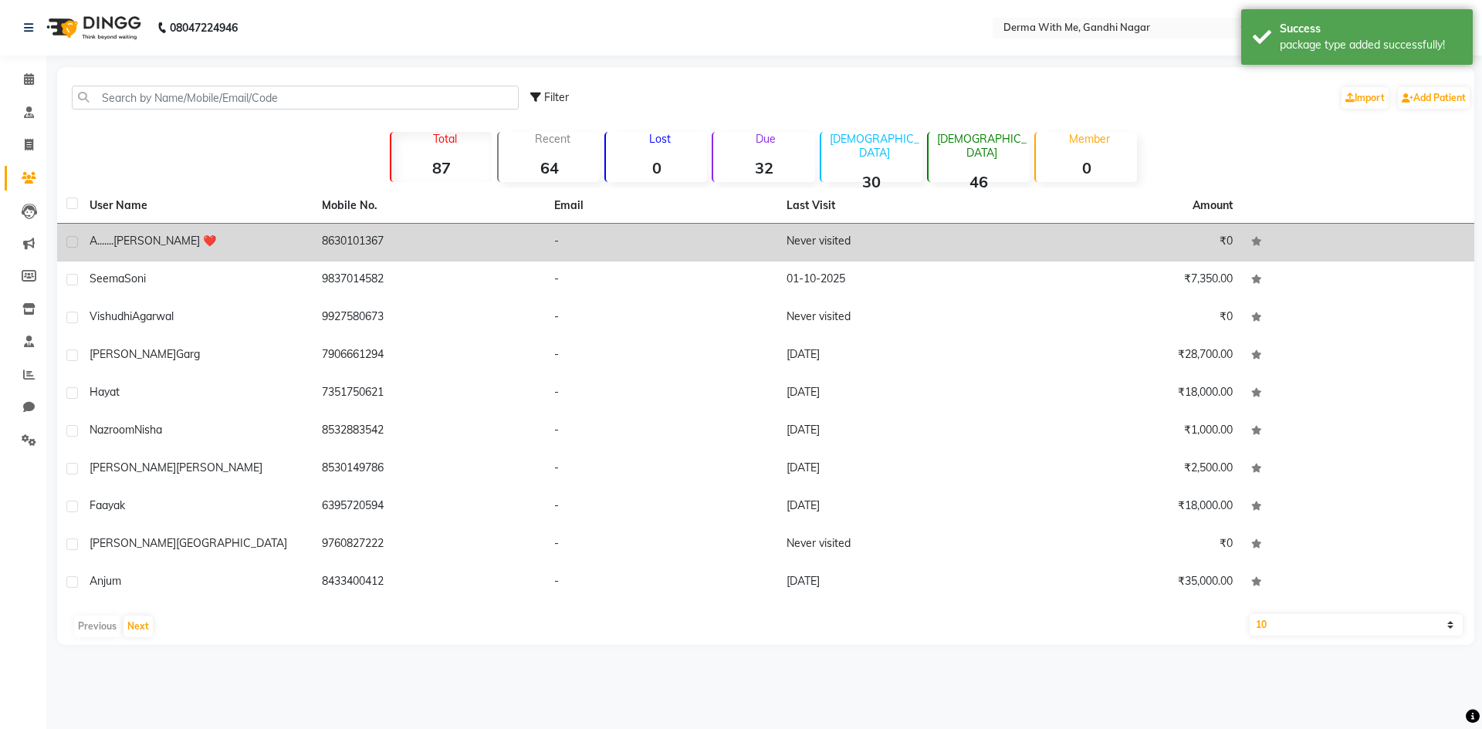
click at [207, 247] on div "A....... Singh ❤️" at bounding box center [197, 241] width 214 height 16
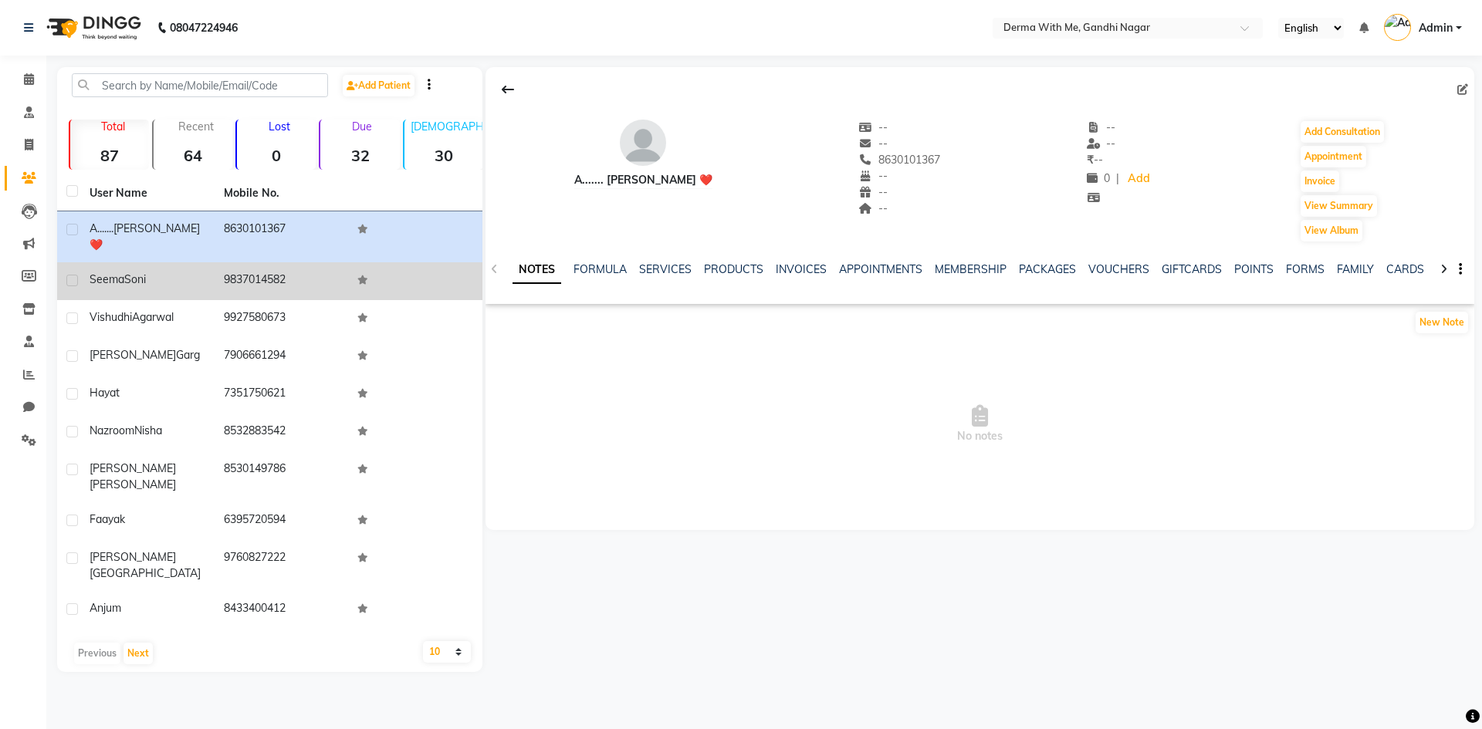
click at [158, 272] on div "Seema Soni" at bounding box center [148, 280] width 116 height 16
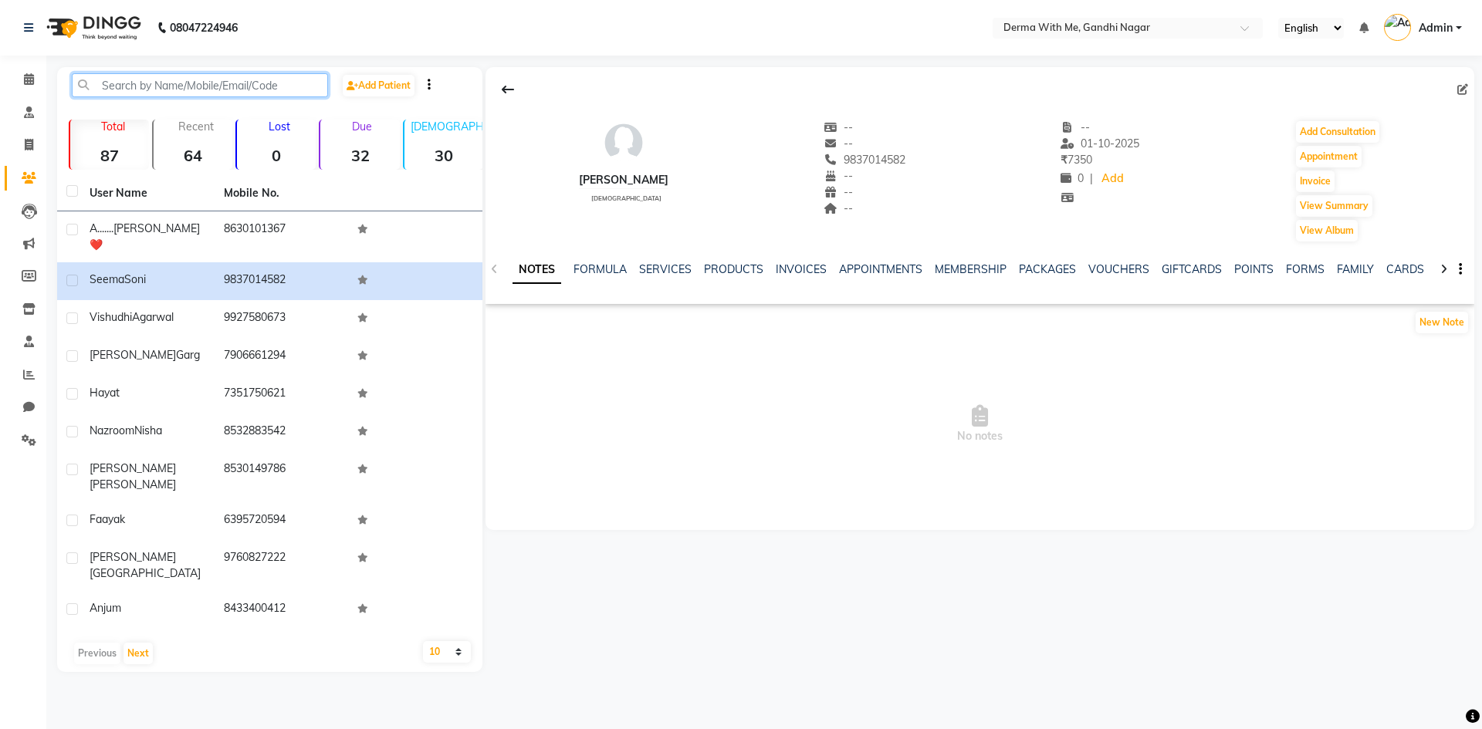
drag, startPoint x: 135, startPoint y: 83, endPoint x: 148, endPoint y: 96, distance: 19.1
click at [135, 83] on input "text" at bounding box center [200, 85] width 256 height 24
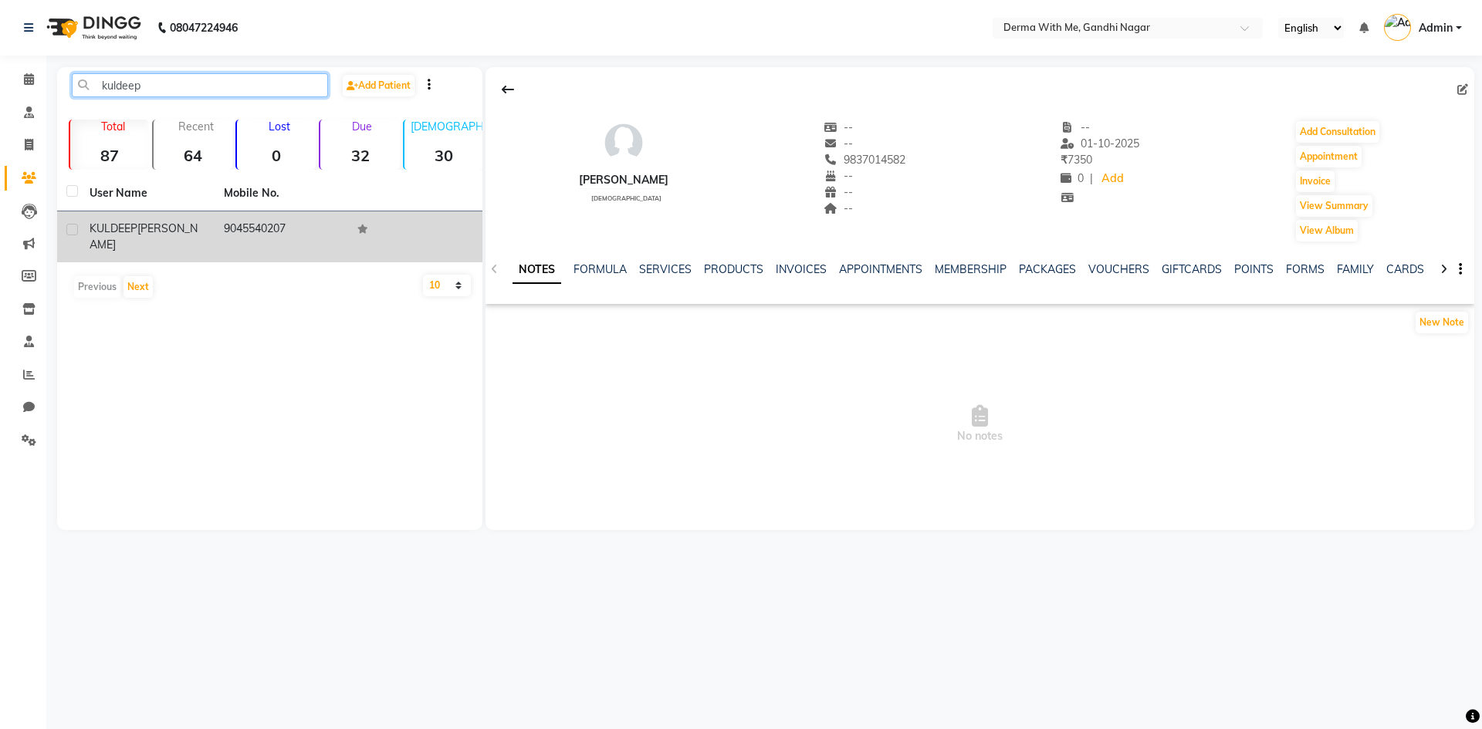
type input "kuldeep"
click at [258, 223] on td "9045540207" at bounding box center [282, 236] width 134 height 51
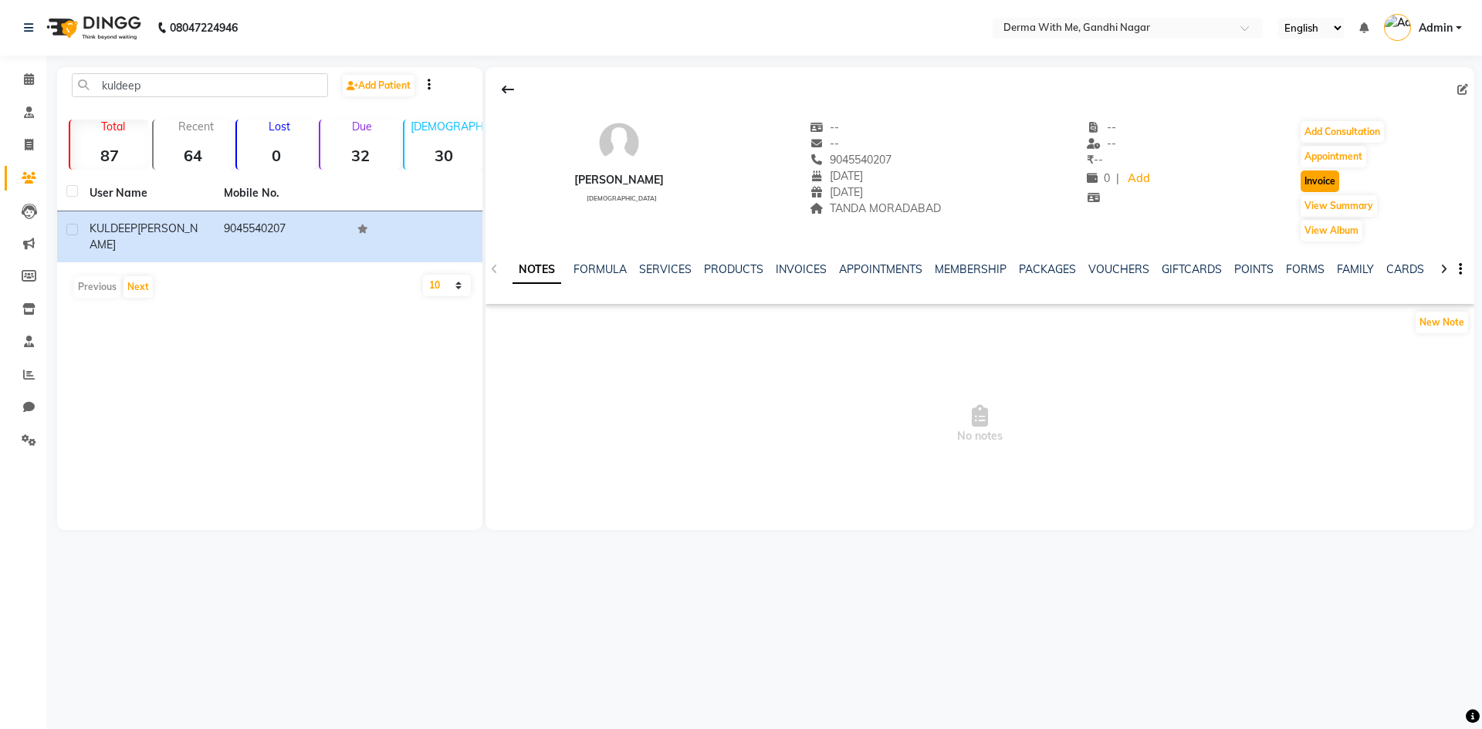
click at [1321, 182] on button "Invoice" at bounding box center [1319, 182] width 39 height 22
select select "service"
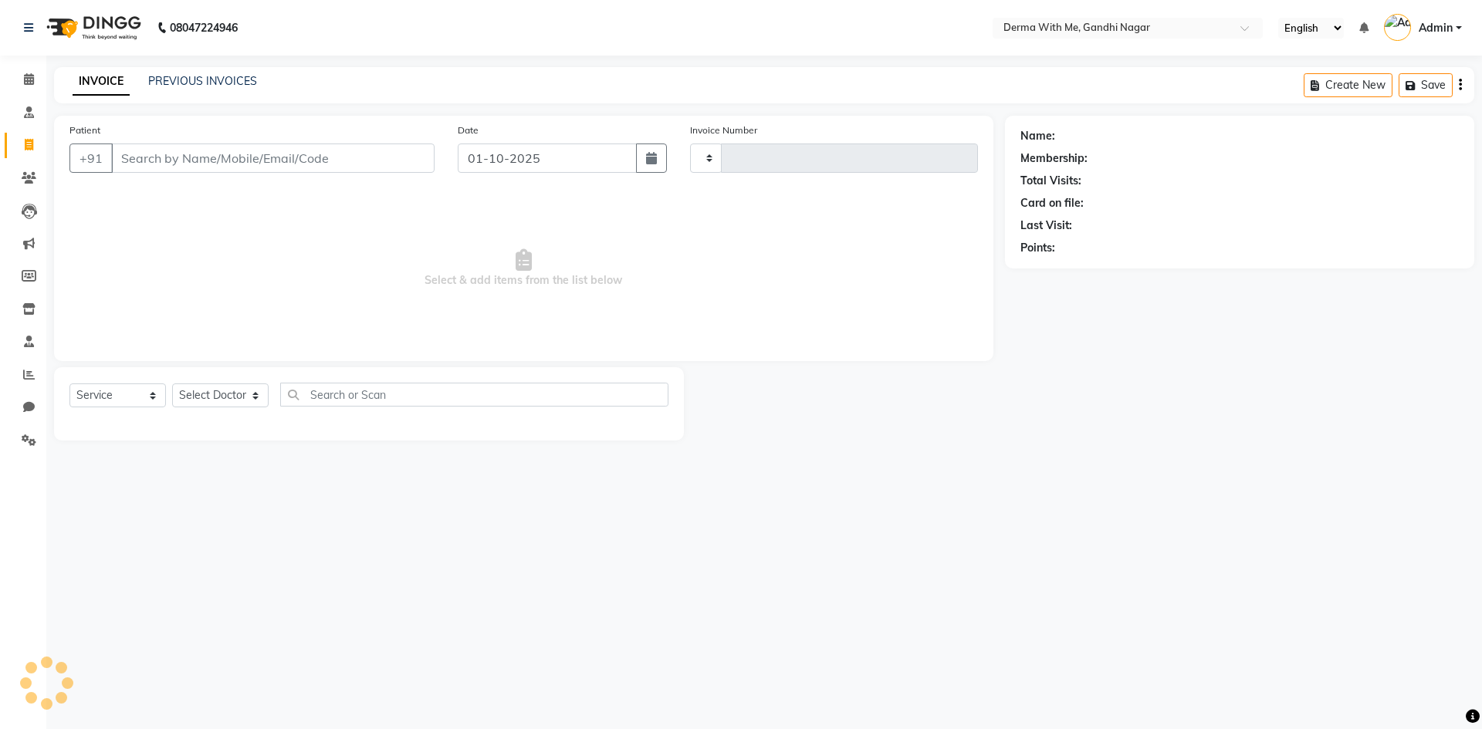
type input "0100"
select select "8404"
type input "9045540207"
click at [141, 395] on select "Select Service Product Membership Package Voucher Prepaid Gift Card" at bounding box center [117, 396] width 96 height 24
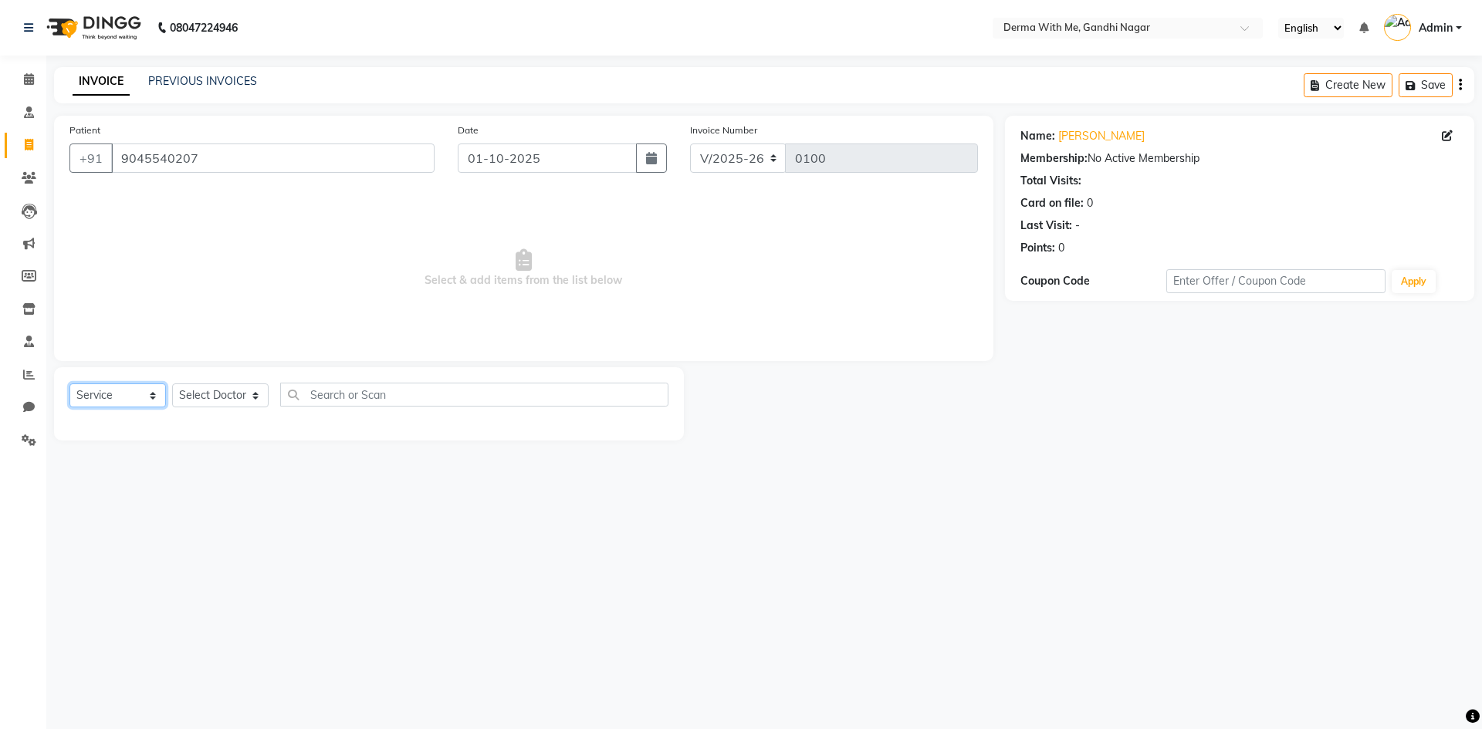
select select "package"
click at [69, 384] on select "Select Service Product Membership Package Voucher Prepaid Gift Card" at bounding box center [117, 396] width 96 height 24
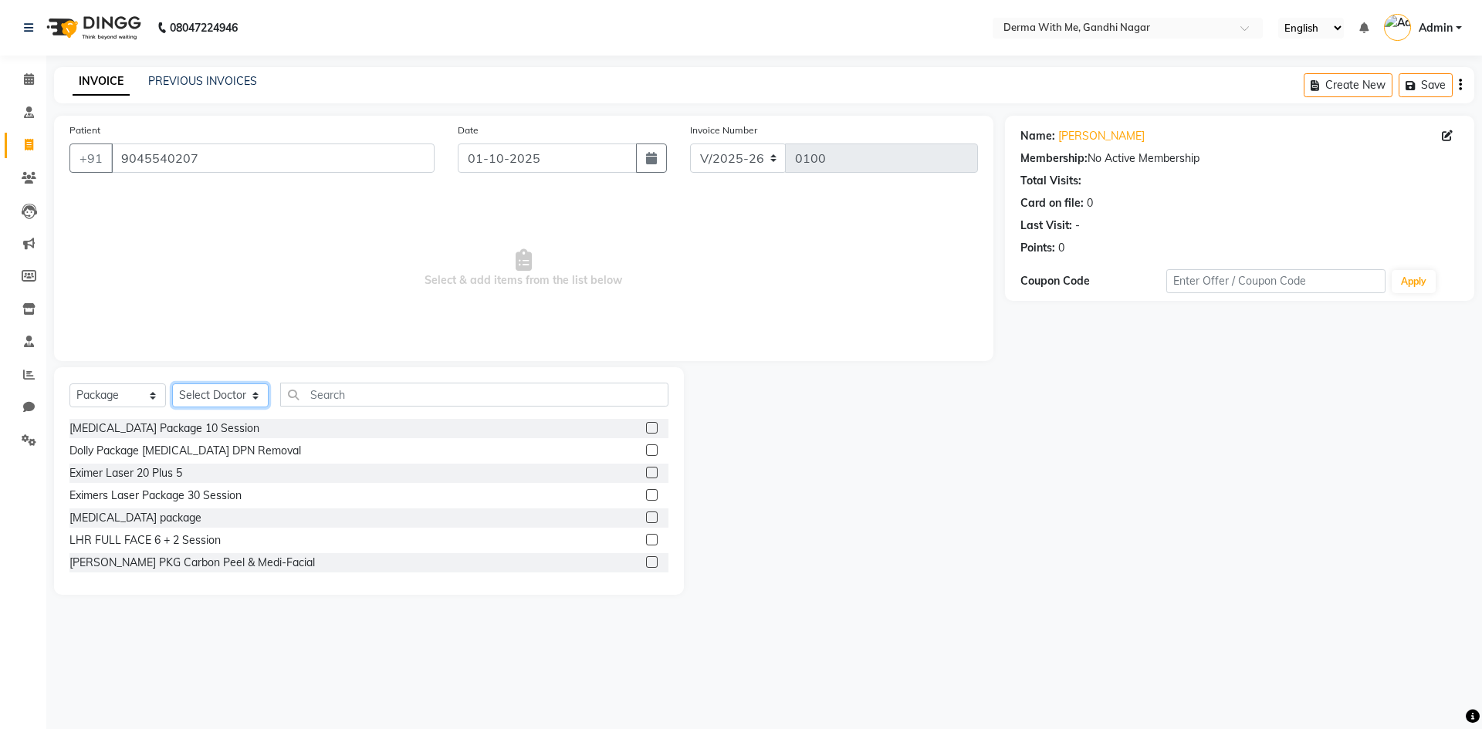
click at [225, 401] on select "Select Doctor Kuldeep Kumar Manager Pragati Prajapati Recipient vishant kumar" at bounding box center [220, 396] width 96 height 24
click at [195, 313] on span "Select & add items from the list below" at bounding box center [523, 268] width 908 height 154
click at [33, 79] on icon at bounding box center [29, 79] width 10 height 12
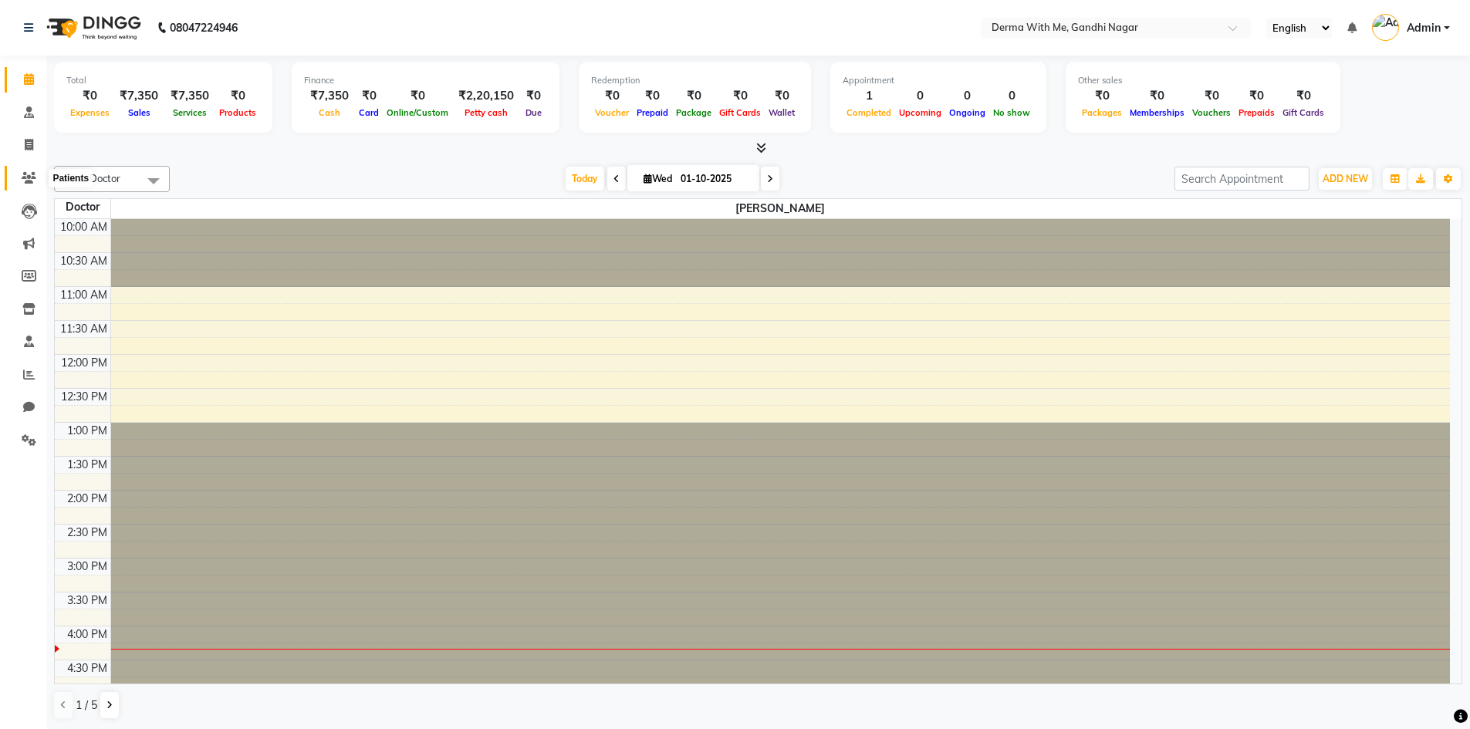
click at [29, 174] on icon at bounding box center [29, 178] width 15 height 12
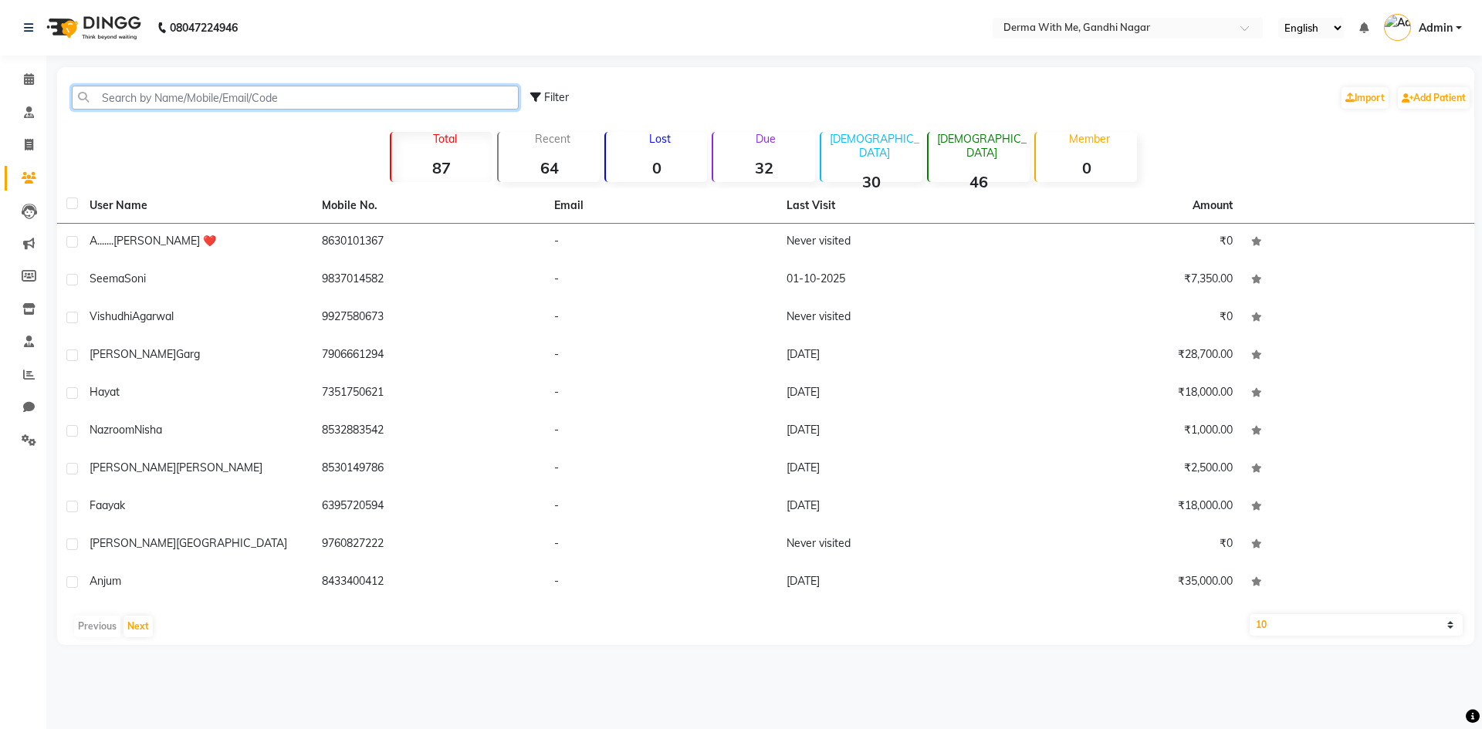
click at [279, 87] on input "text" at bounding box center [295, 98] width 447 height 24
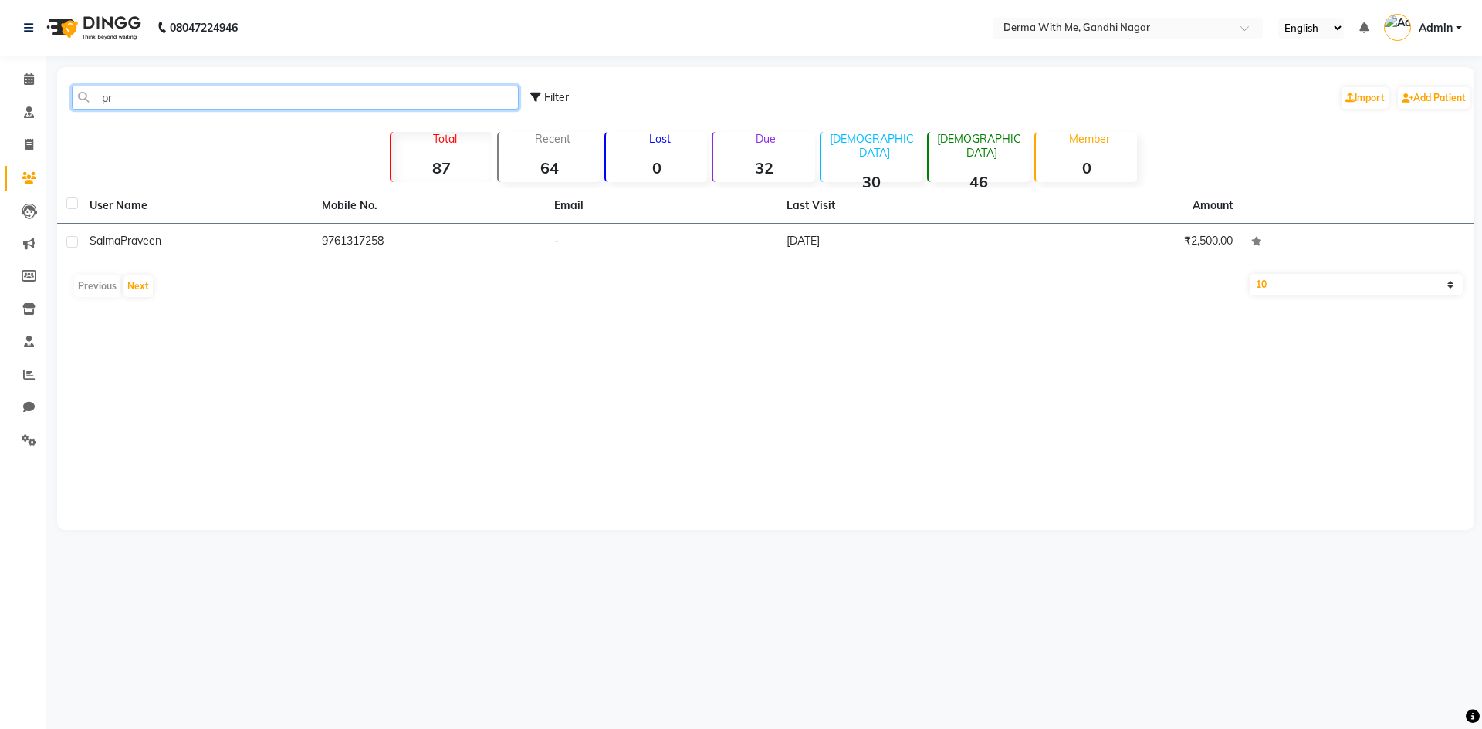
type input "p"
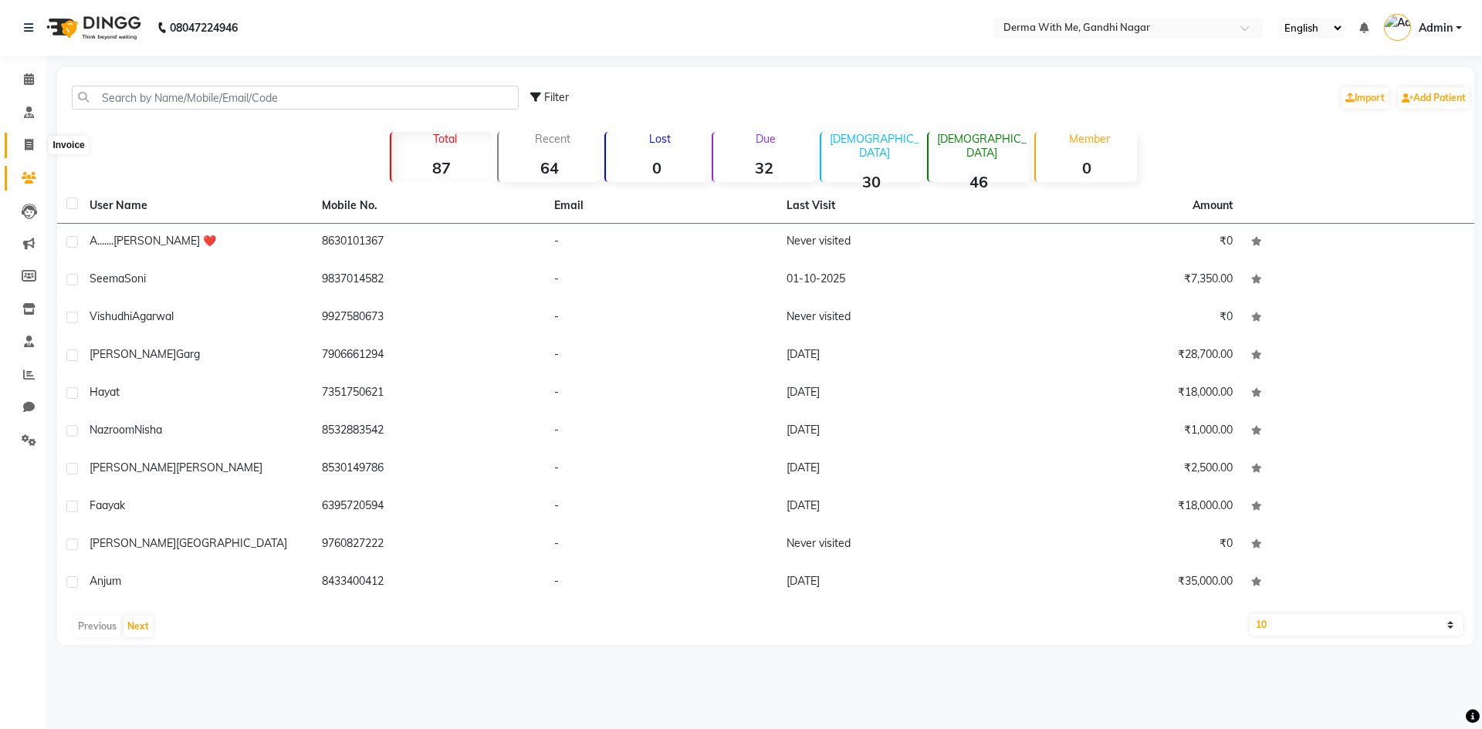
click at [25, 143] on icon at bounding box center [29, 145] width 8 height 12
select select "service"
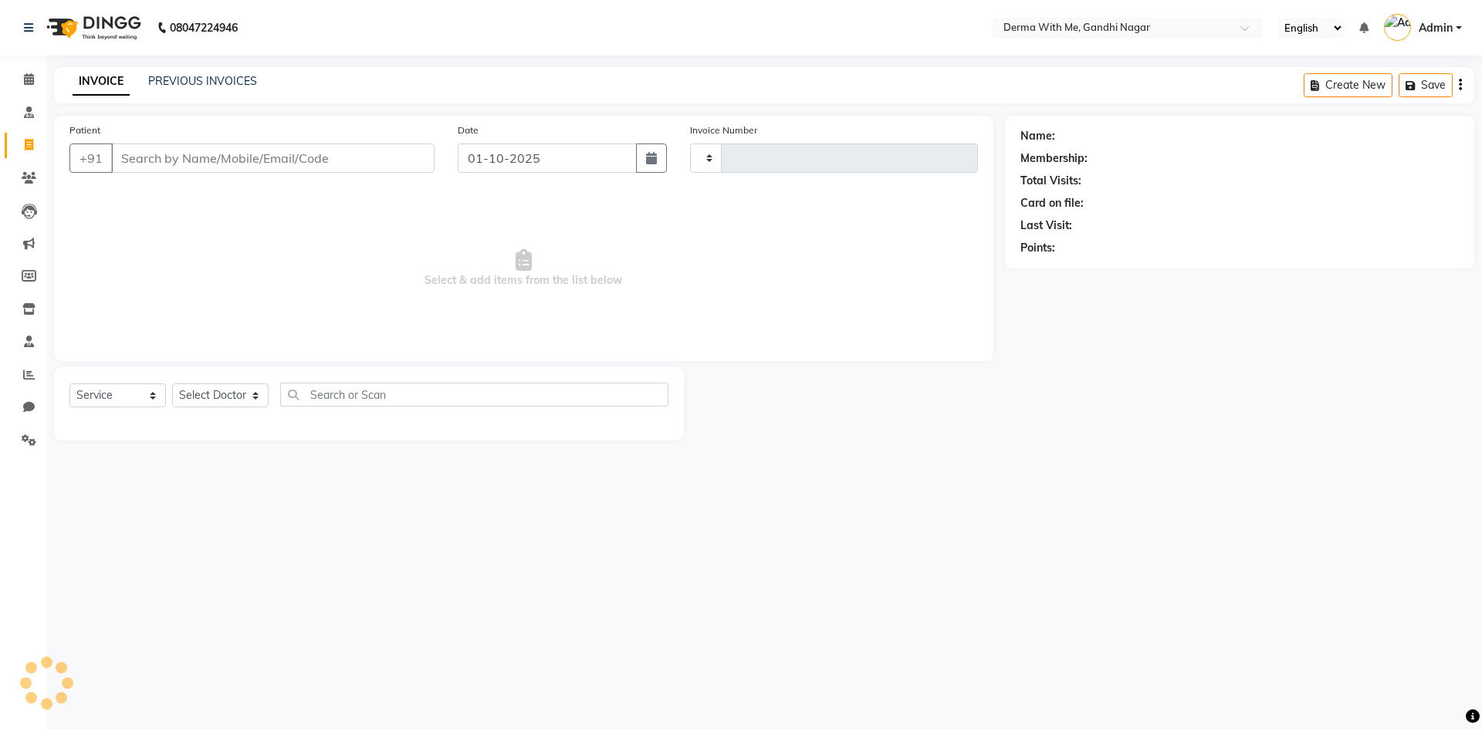
type input "0100"
select select "8404"
click at [265, 164] on input "Patient" at bounding box center [272, 158] width 323 height 29
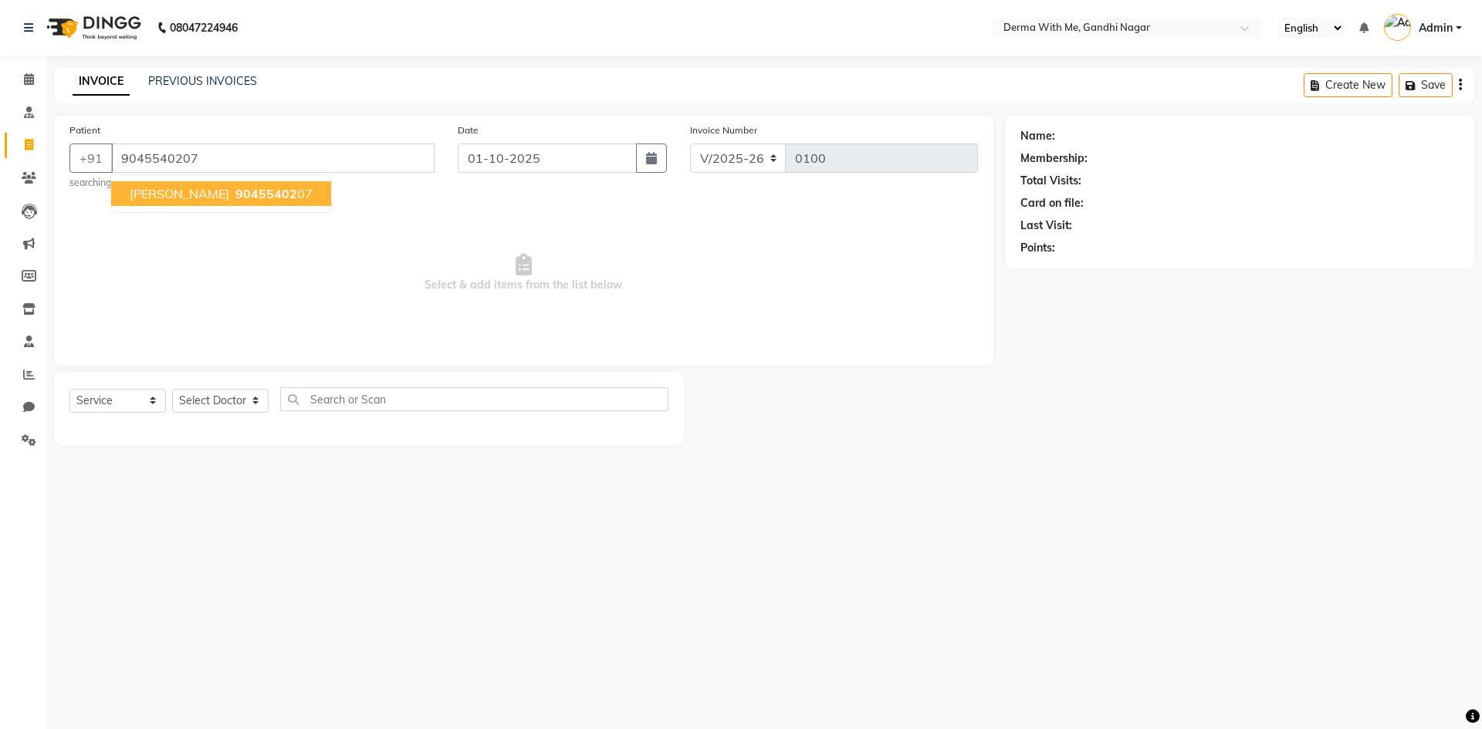
type input "9045540207"
click at [272, 195] on span "9045540207" at bounding box center [273, 193] width 77 height 15
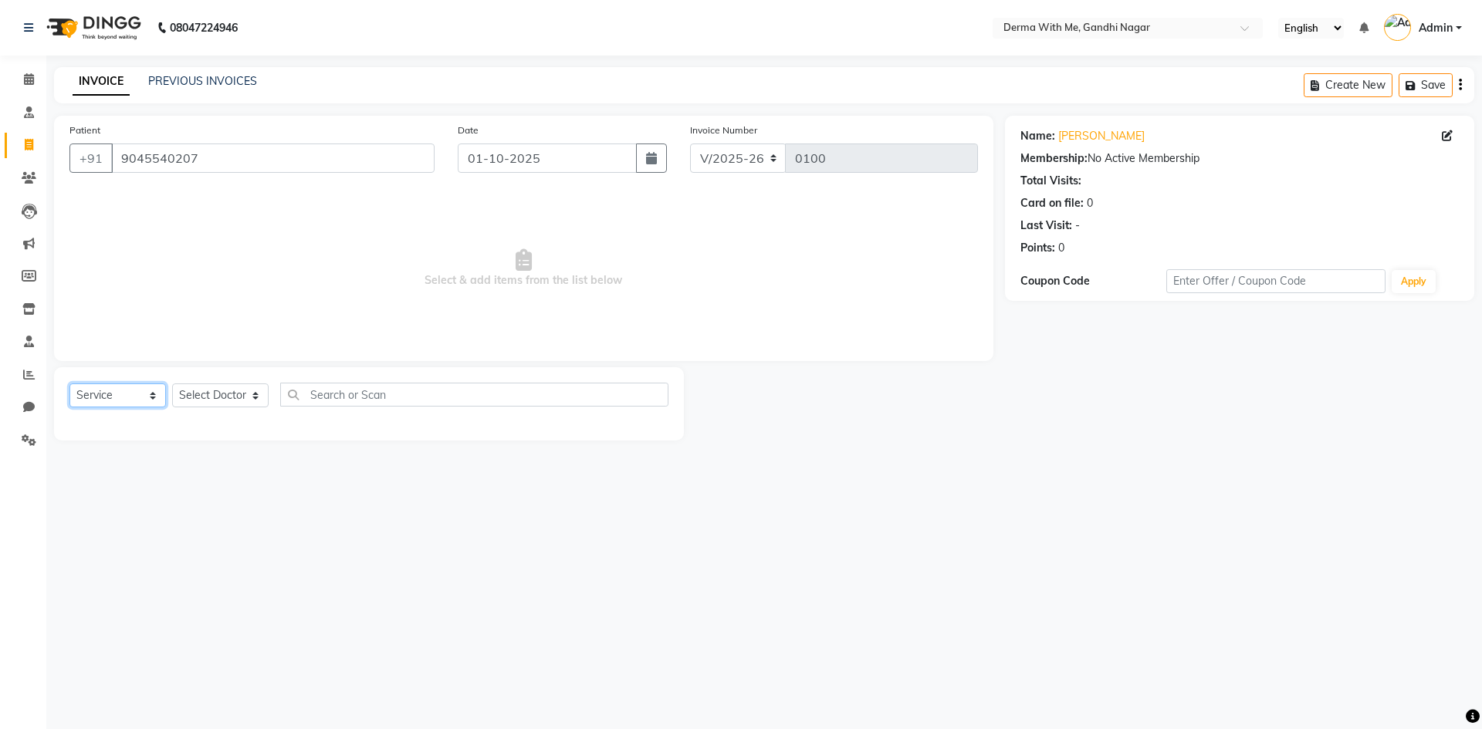
click at [104, 402] on select "Select Service Product Membership Package Voucher Prepaid Gift Card" at bounding box center [117, 396] width 96 height 24
select select "package"
click at [69, 384] on select "Select Service Product Membership Package Voucher Prepaid Gift Card" at bounding box center [117, 396] width 96 height 24
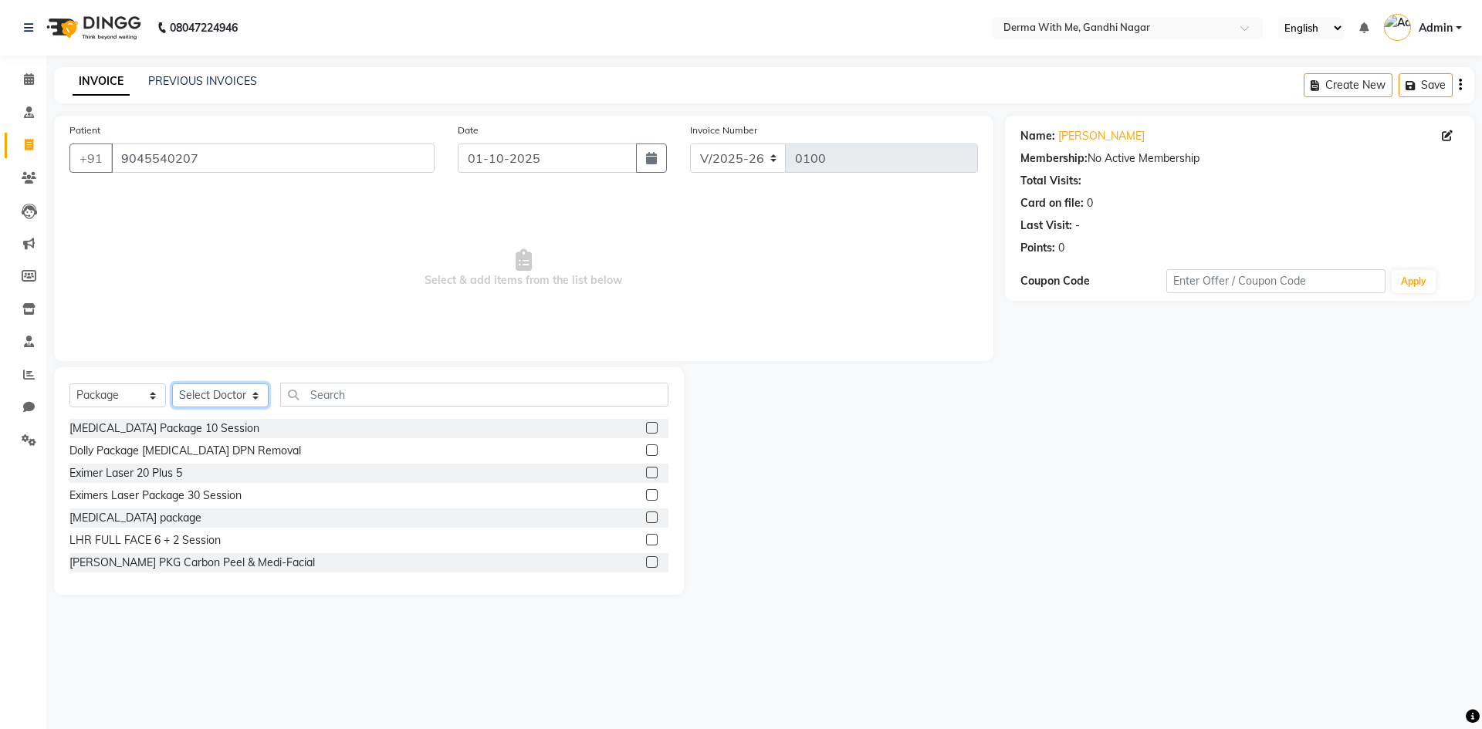
click at [258, 389] on select "Select Doctor Kuldeep Kumar Manager Pragati Prajapati Recipient vishant kumar" at bounding box center [220, 396] width 96 height 24
select select "91539"
click at [172, 384] on select "Select Doctor Kuldeep Kumar Manager Pragati Prajapati Recipient vishant kumar" at bounding box center [220, 396] width 96 height 24
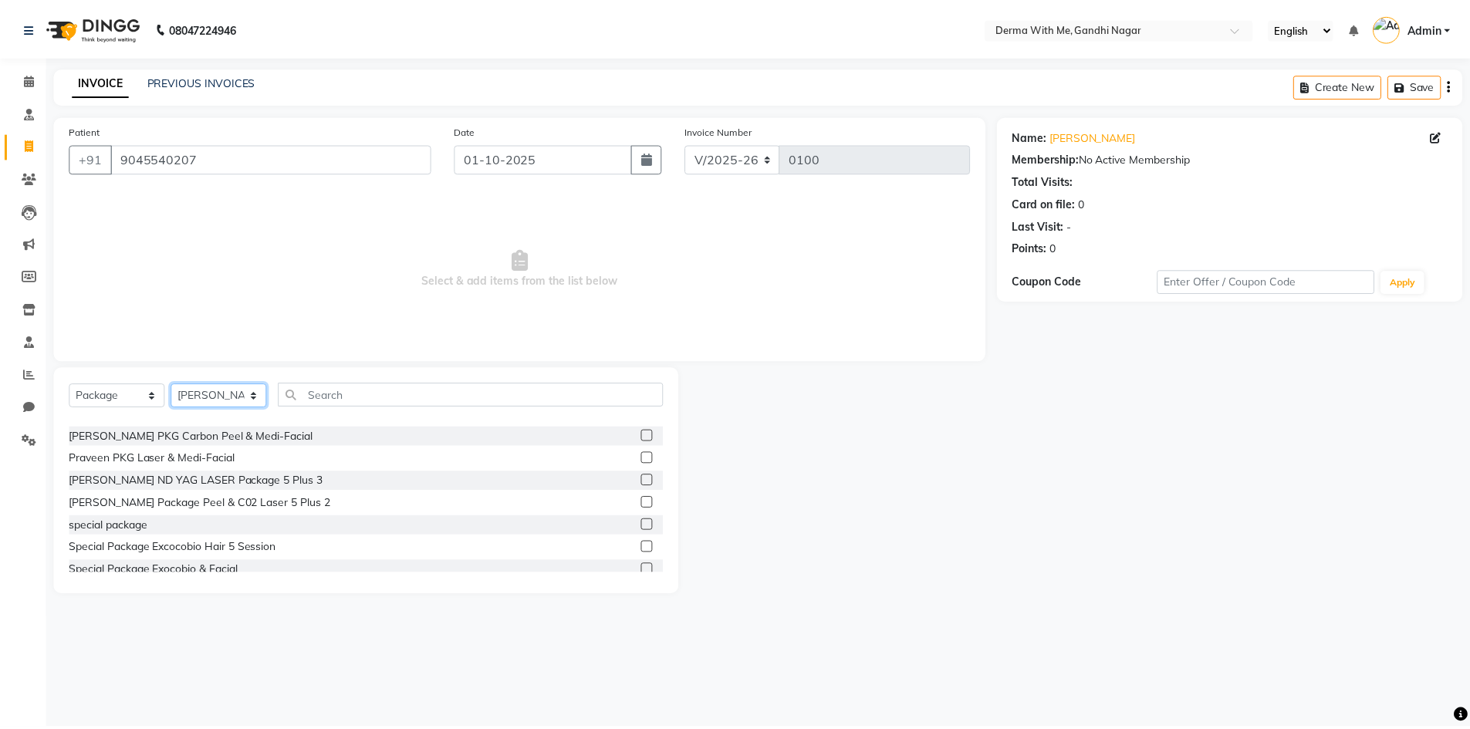
scroll to position [154, 0]
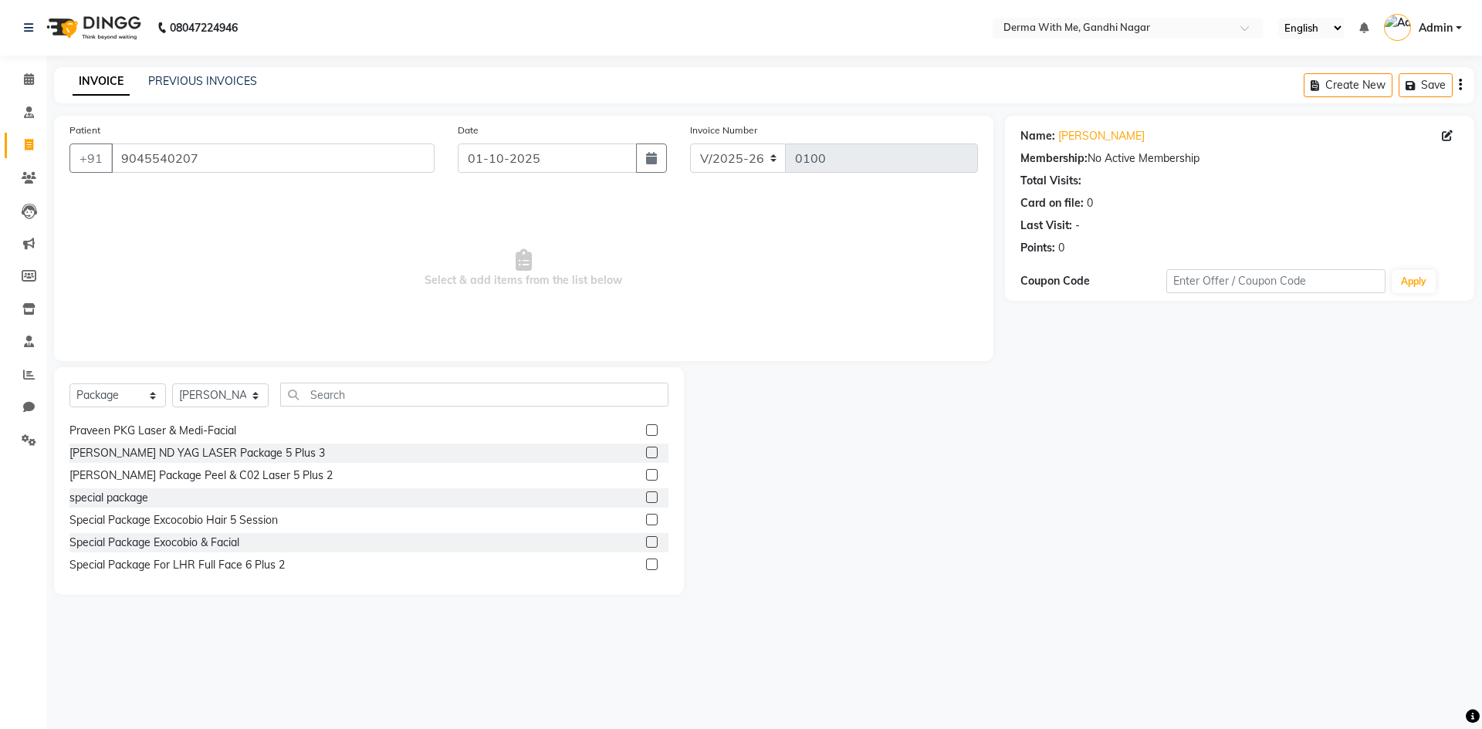
click at [646, 431] on label at bounding box center [652, 430] width 12 height 12
click at [646, 431] on input "checkbox" at bounding box center [651, 431] width 10 height 10
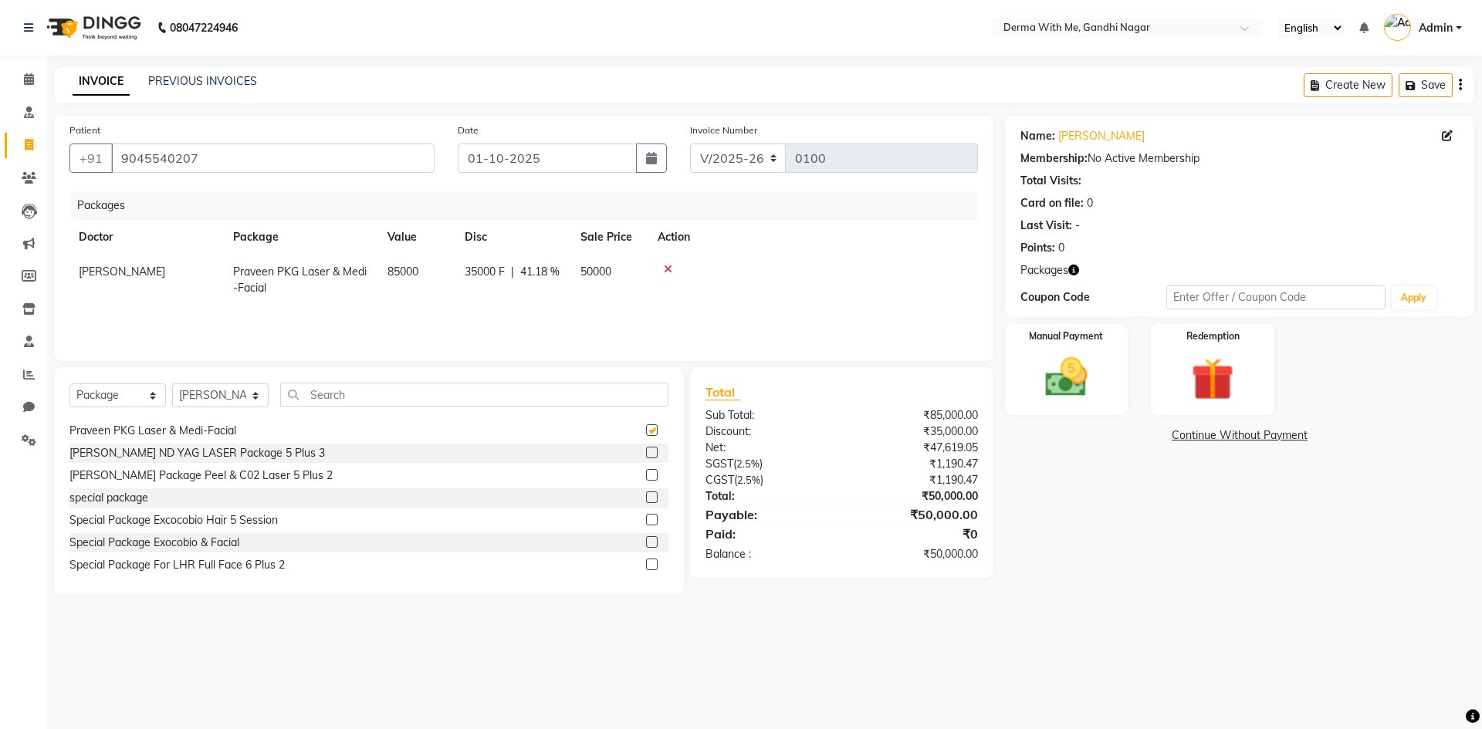
checkbox input "false"
click at [1088, 359] on img at bounding box center [1066, 377] width 72 height 51
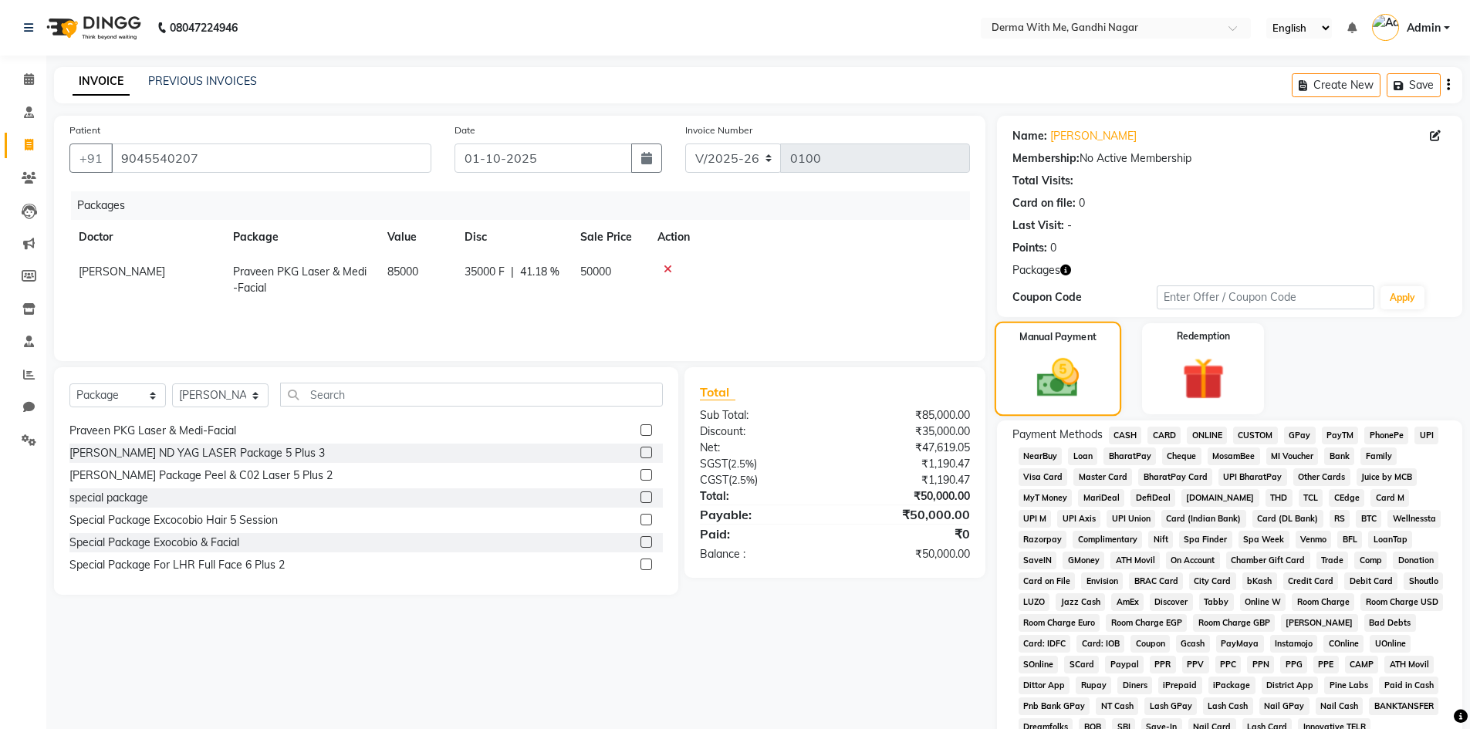
click at [1094, 374] on div "Manual Payment" at bounding box center [1057, 369] width 127 height 95
click at [1117, 427] on span "CASH" at bounding box center [1125, 436] width 33 height 18
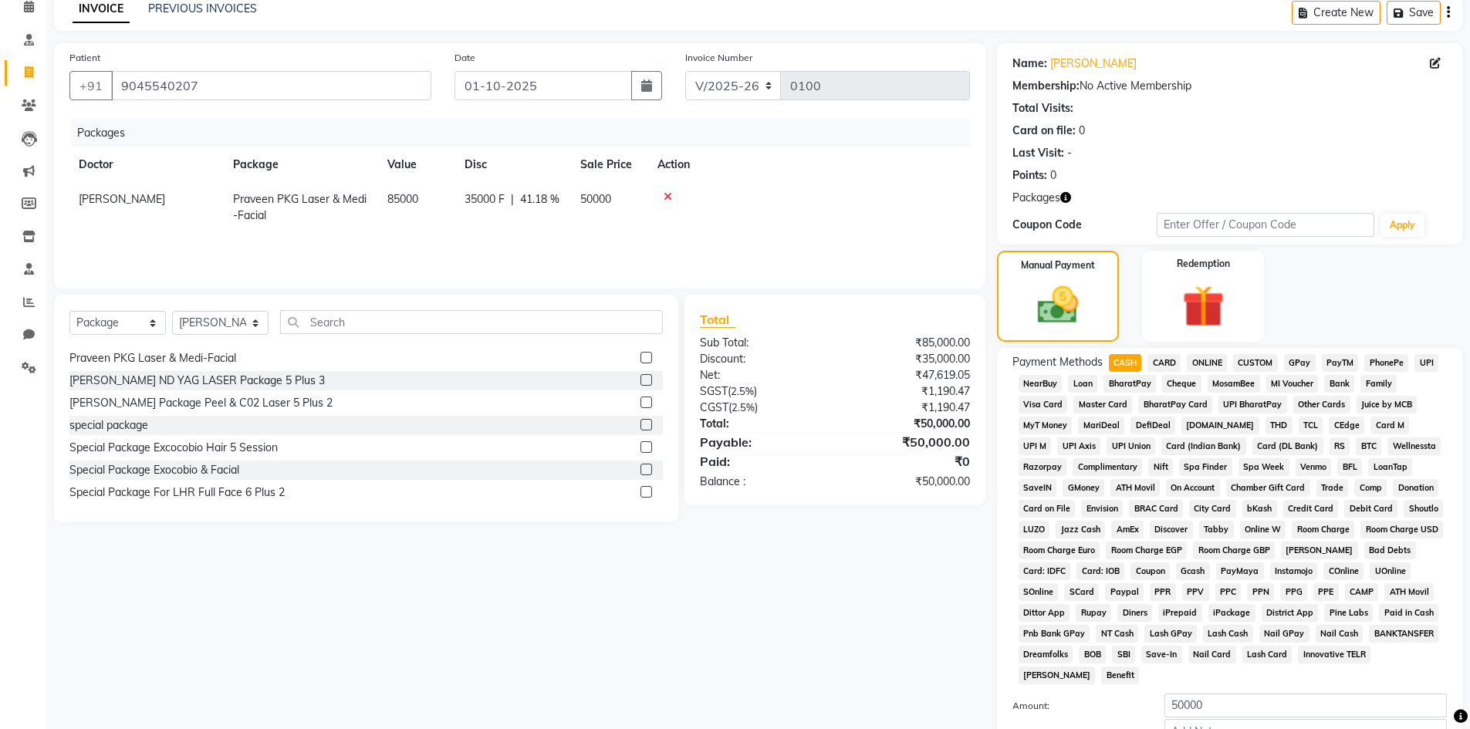
scroll to position [0, 0]
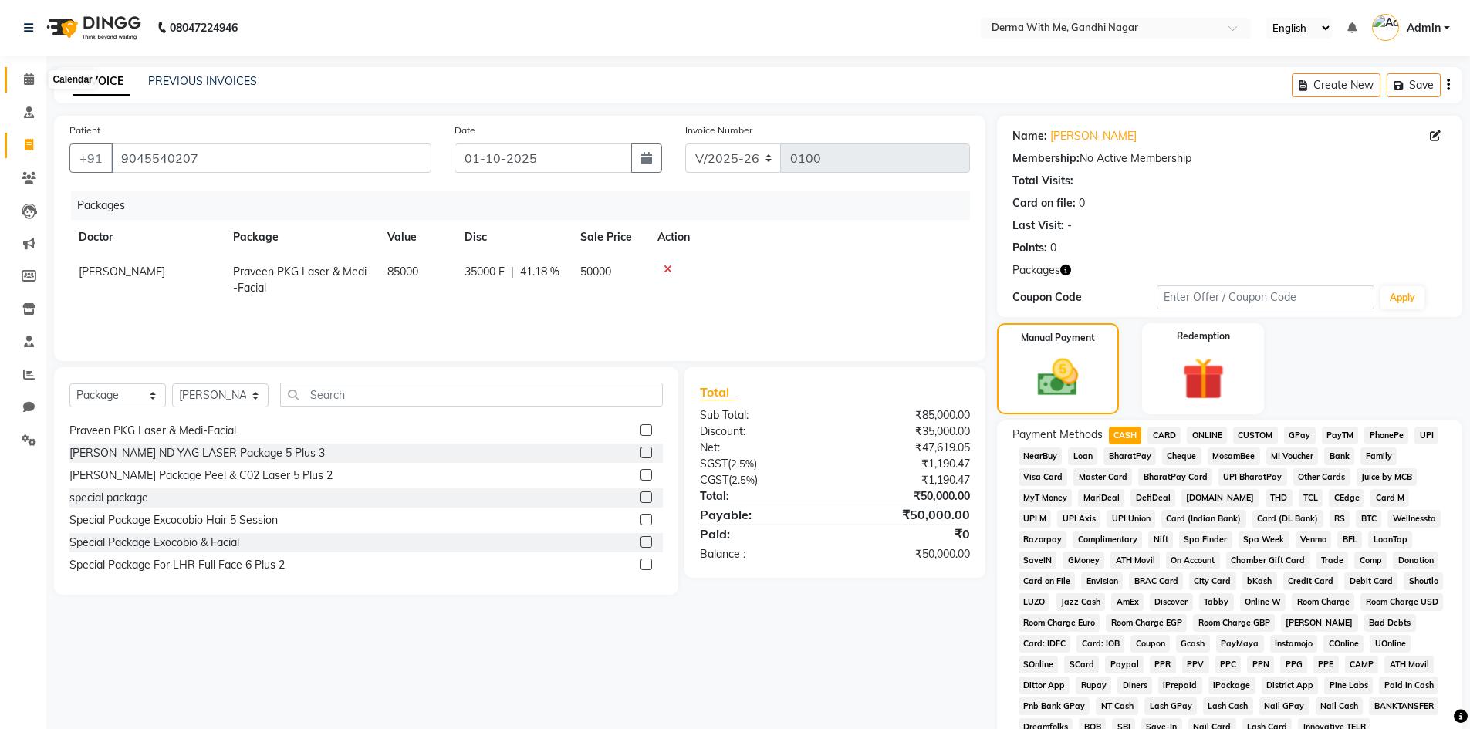
drag, startPoint x: 22, startPoint y: 77, endPoint x: 861, endPoint y: 113, distance: 839.7
click at [22, 77] on span at bounding box center [28, 80] width 27 height 18
click at [1318, 86] on button "Create New" at bounding box center [1336, 85] width 89 height 24
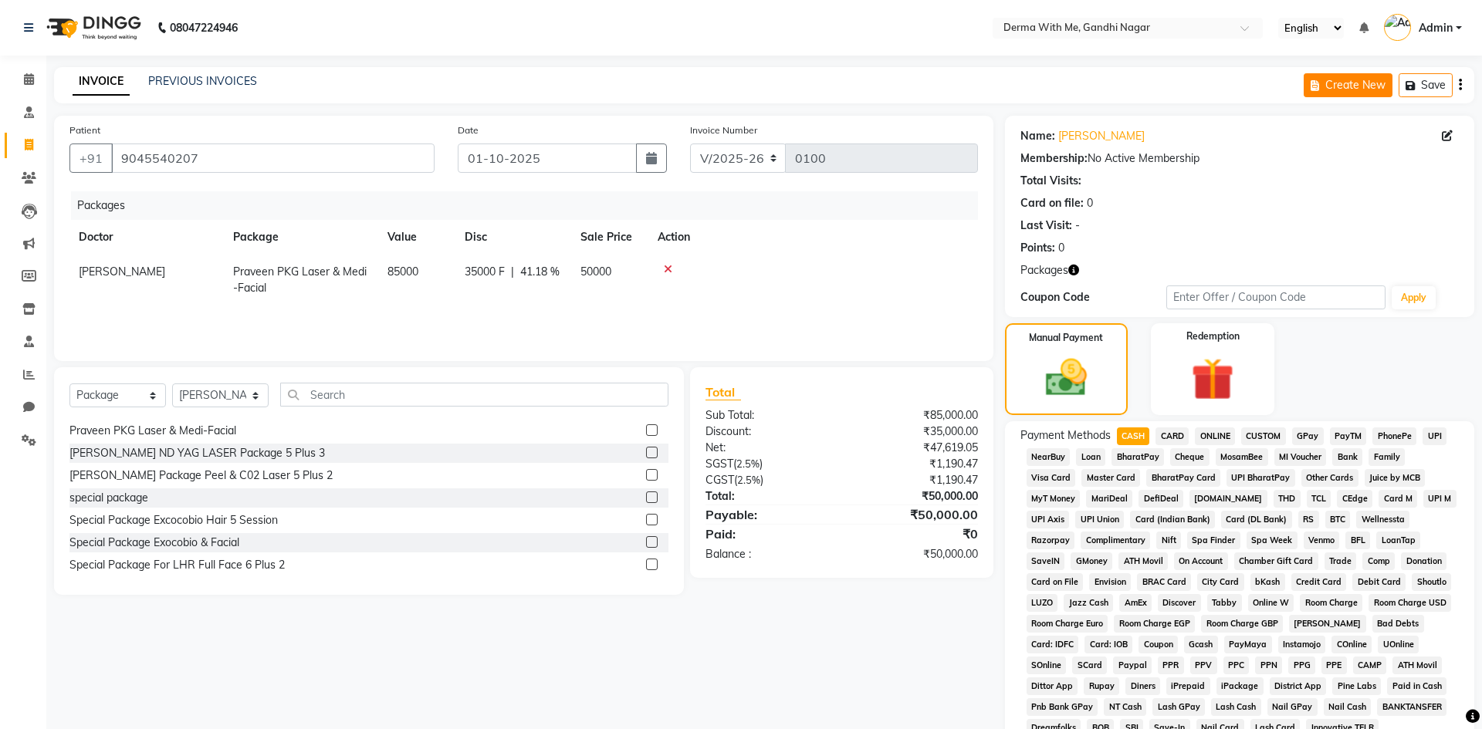
select select "service"
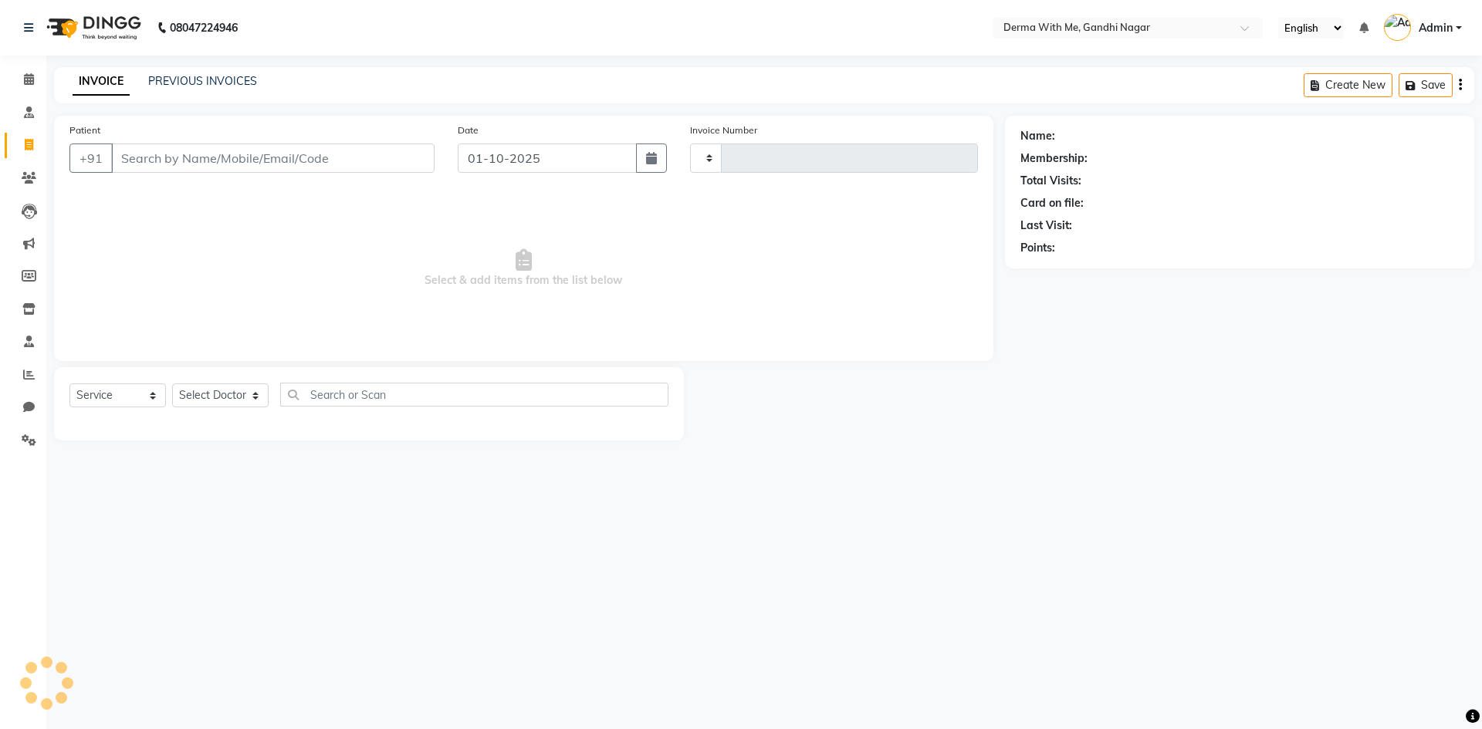
type input "0100"
select select "8404"
click at [1446, 82] on button "Save" at bounding box center [1425, 85] width 54 height 24
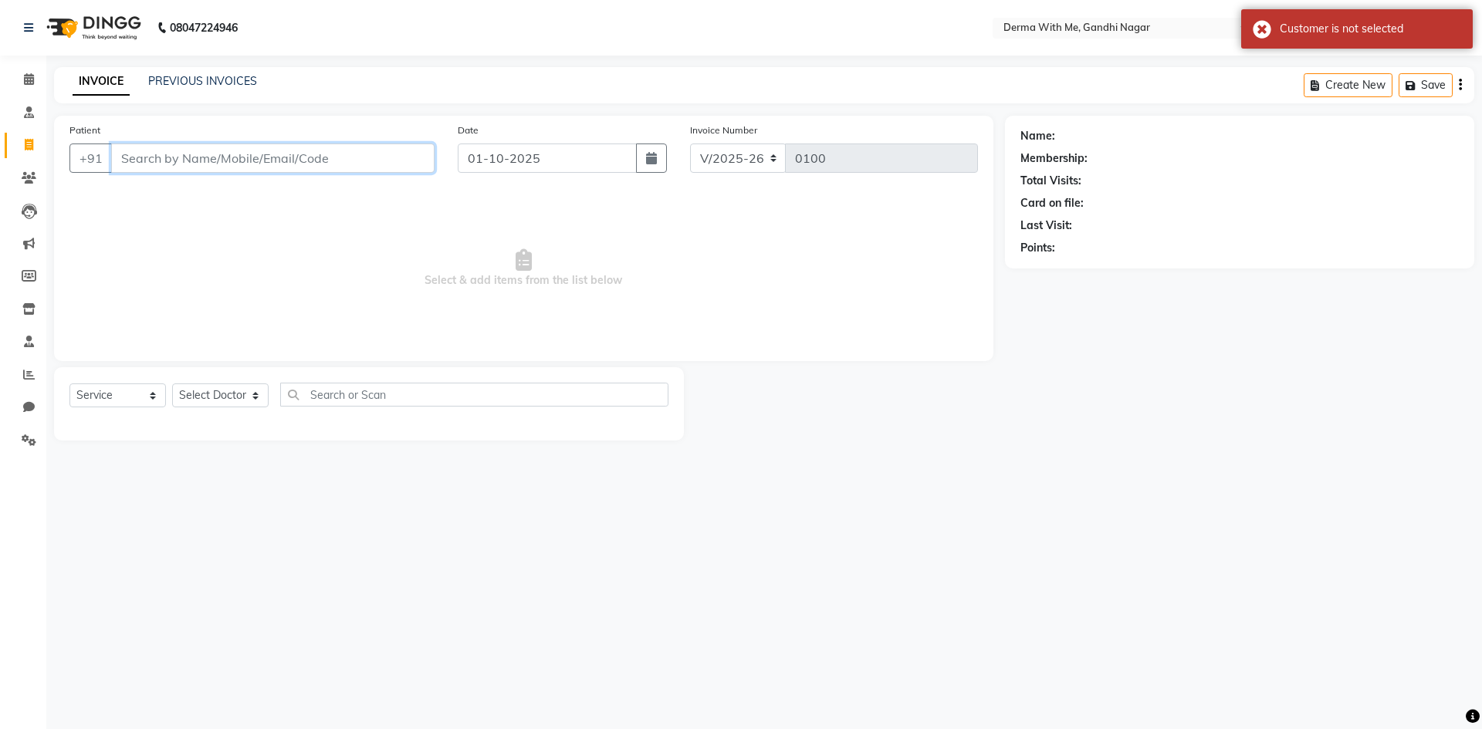
click at [282, 161] on input "Patient" at bounding box center [272, 158] width 323 height 29
click at [15, 76] on link "Calendar" at bounding box center [23, 79] width 37 height 25
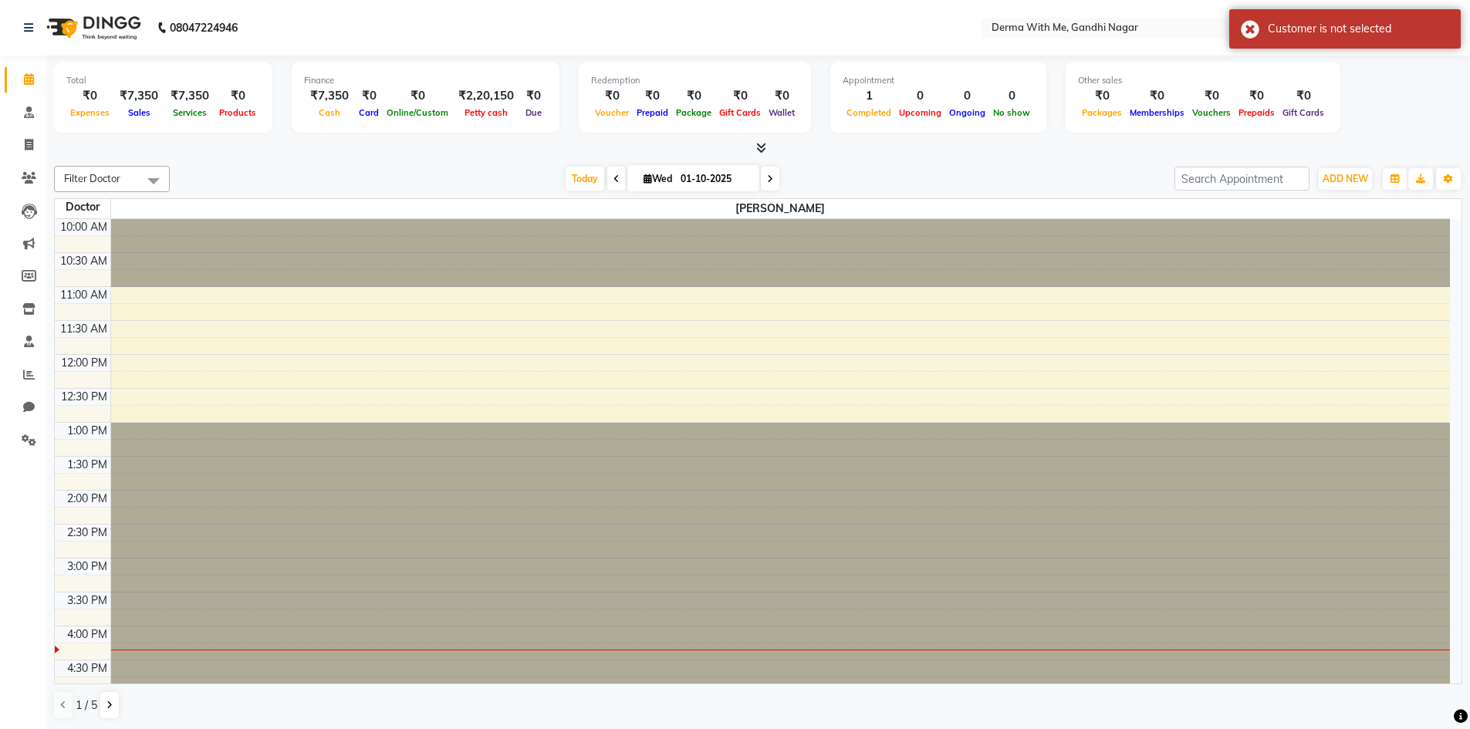
click at [276, 164] on div "Filter Doctor Select All Kuldeep Kumar Manager Pragati Prajapati Recipient vish…" at bounding box center [758, 443] width 1409 height 566
click at [458, 170] on div "Today Wed 01-10-2025" at bounding box center [672, 178] width 989 height 23
click at [237, 172] on div "Today Wed 01-10-2025" at bounding box center [672, 178] width 989 height 23
click at [1438, 29] on span "Admin" at bounding box center [1424, 28] width 34 height 16
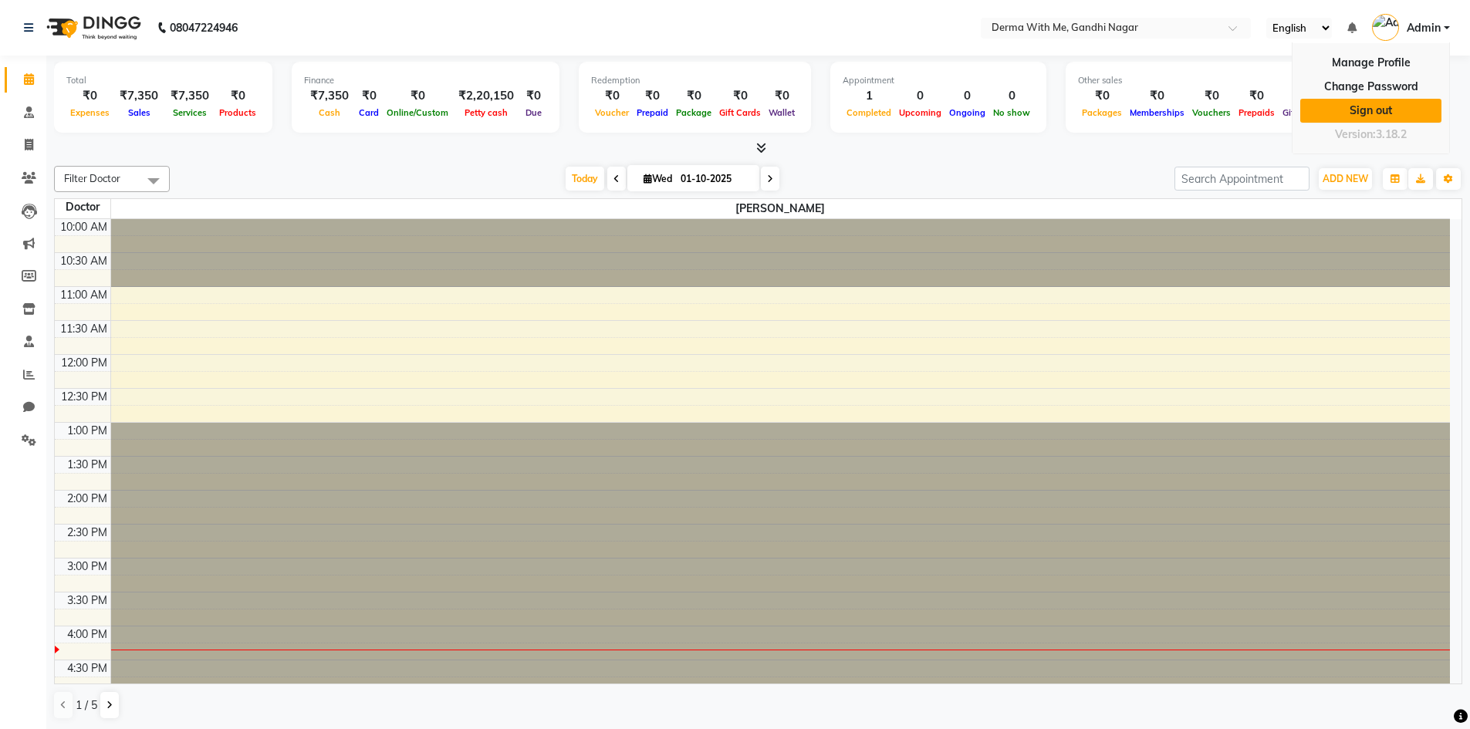
click at [1371, 107] on link "Sign out" at bounding box center [1370, 111] width 141 height 24
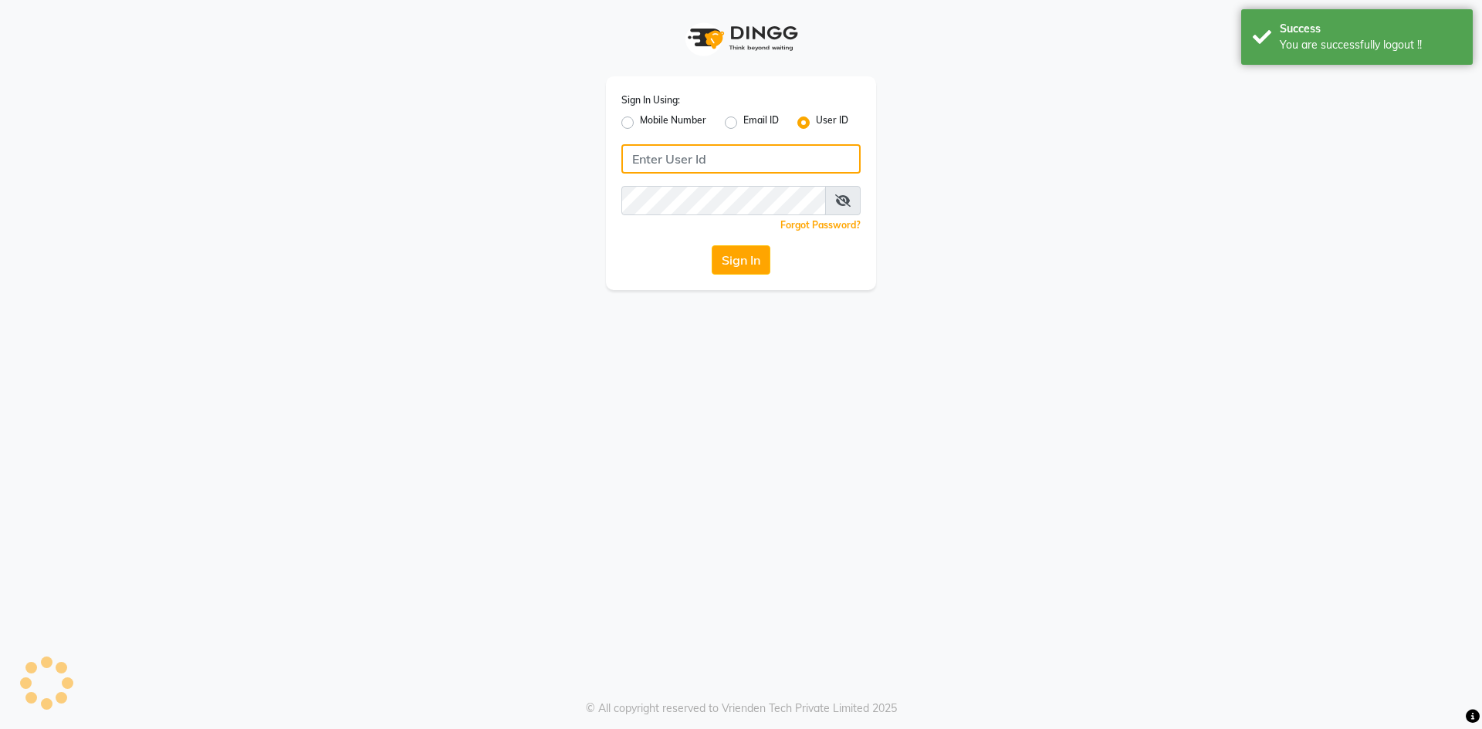
type input "derma@123"
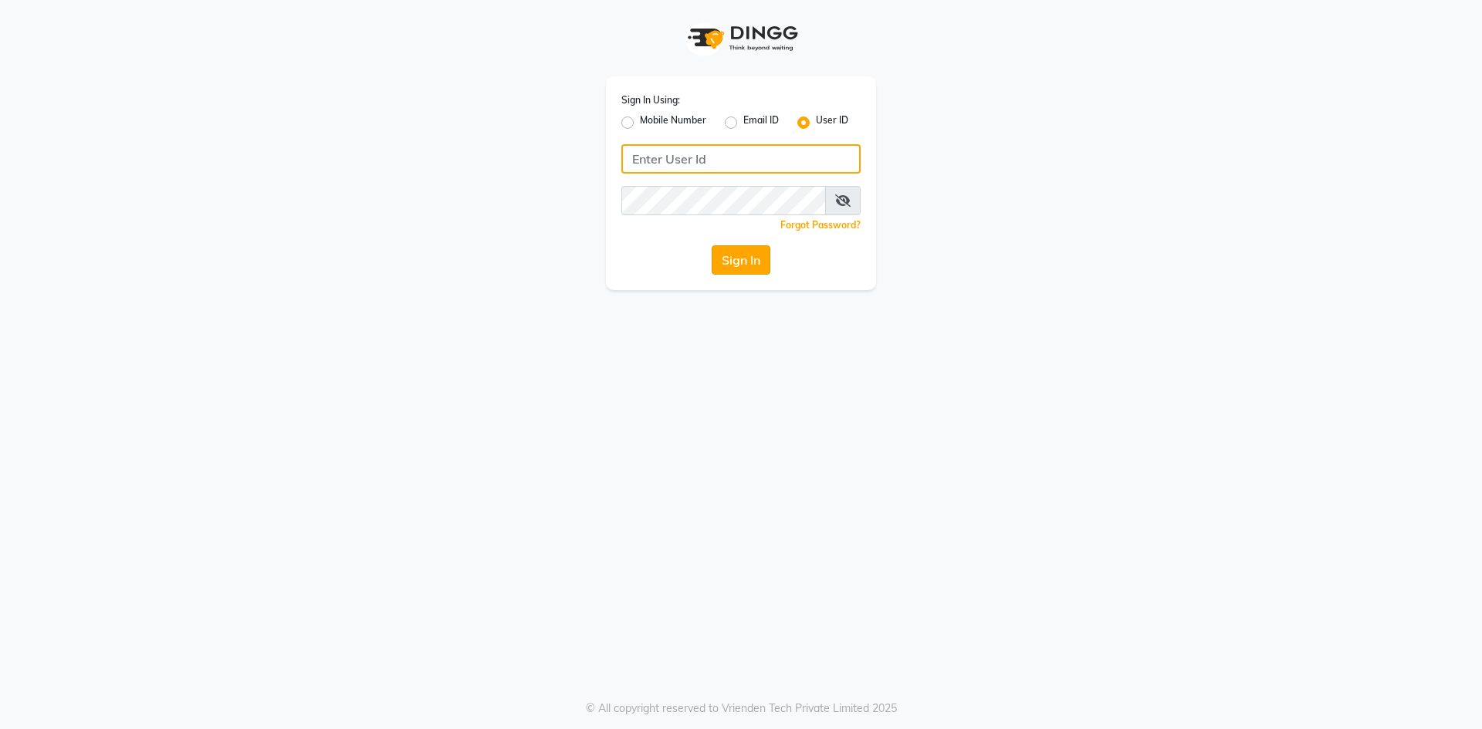
type input "derma@123"
click at [744, 259] on button "Sign In" at bounding box center [741, 259] width 59 height 29
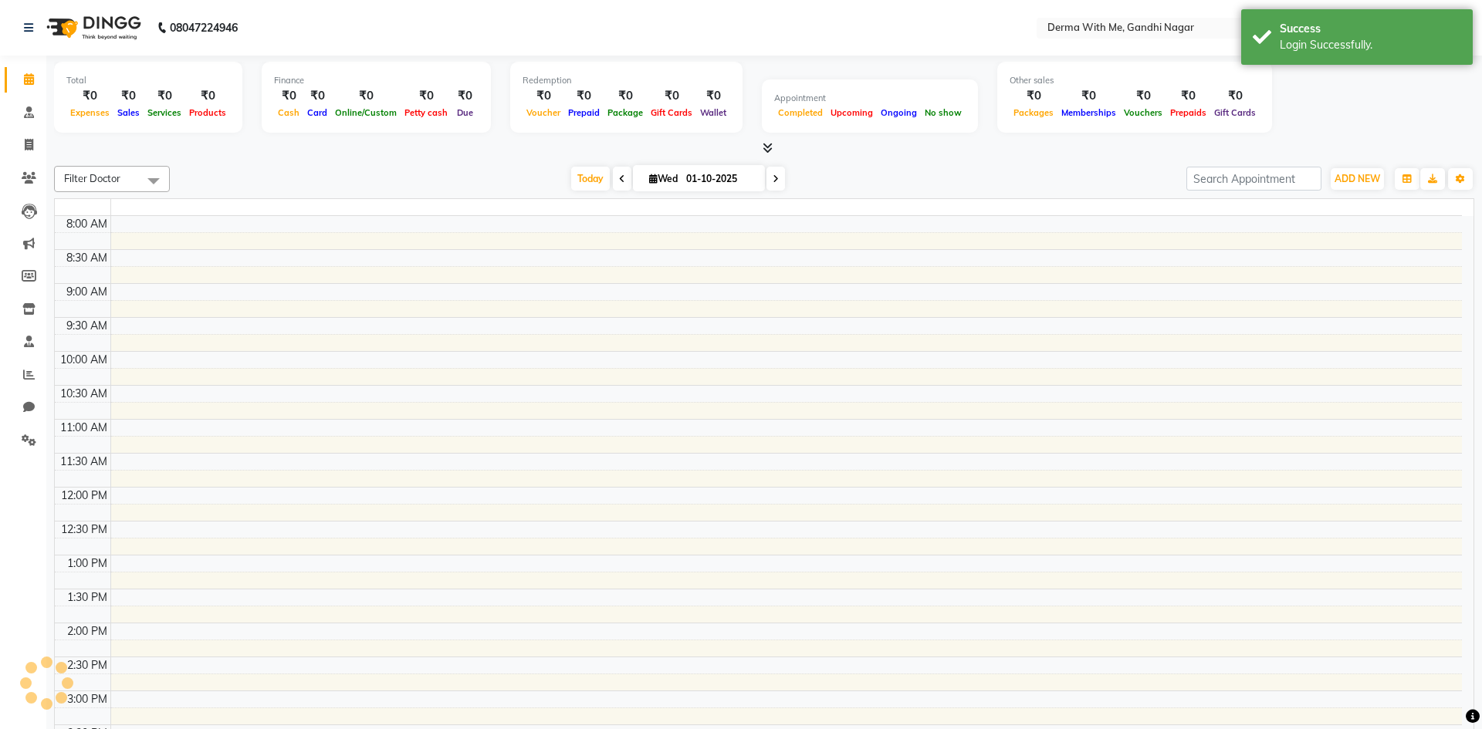
select select "en"
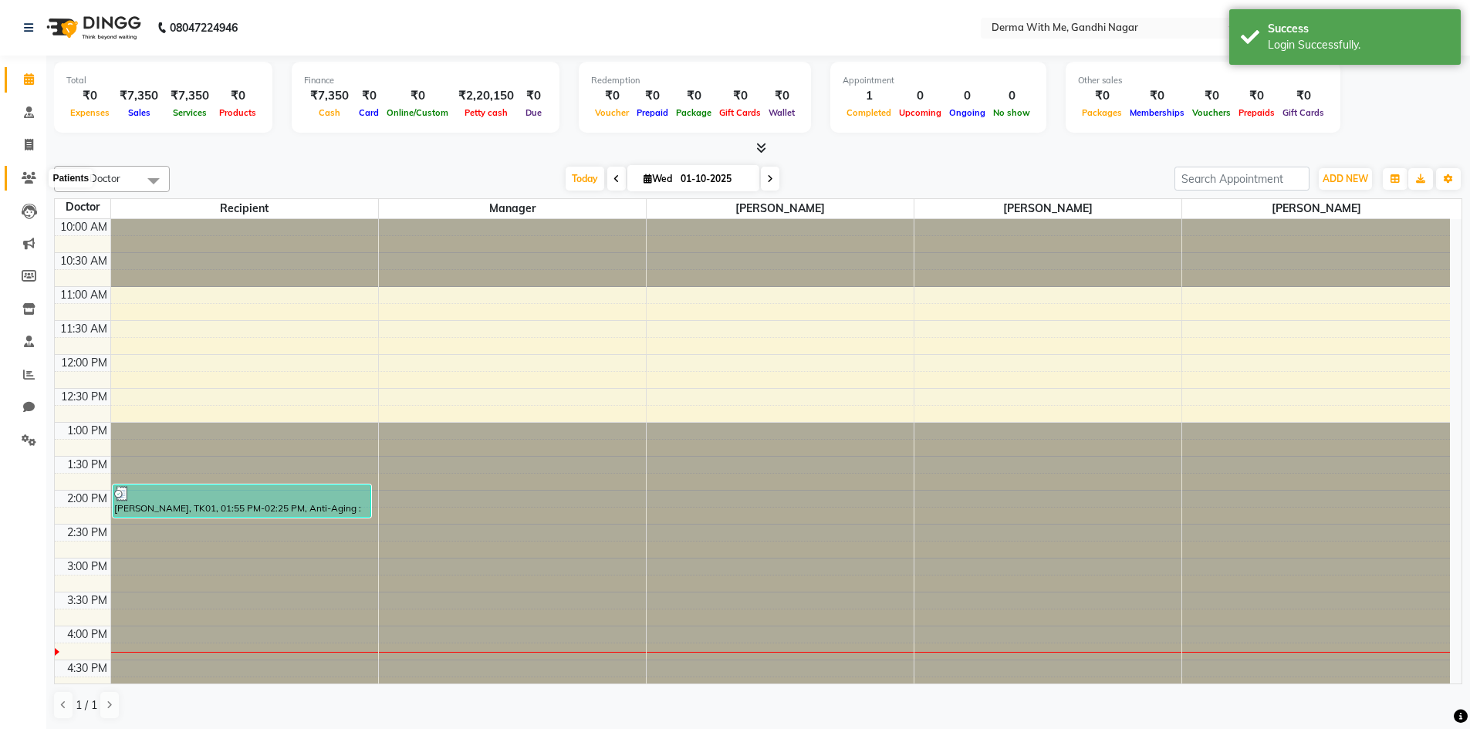
click at [32, 178] on icon at bounding box center [29, 178] width 15 height 12
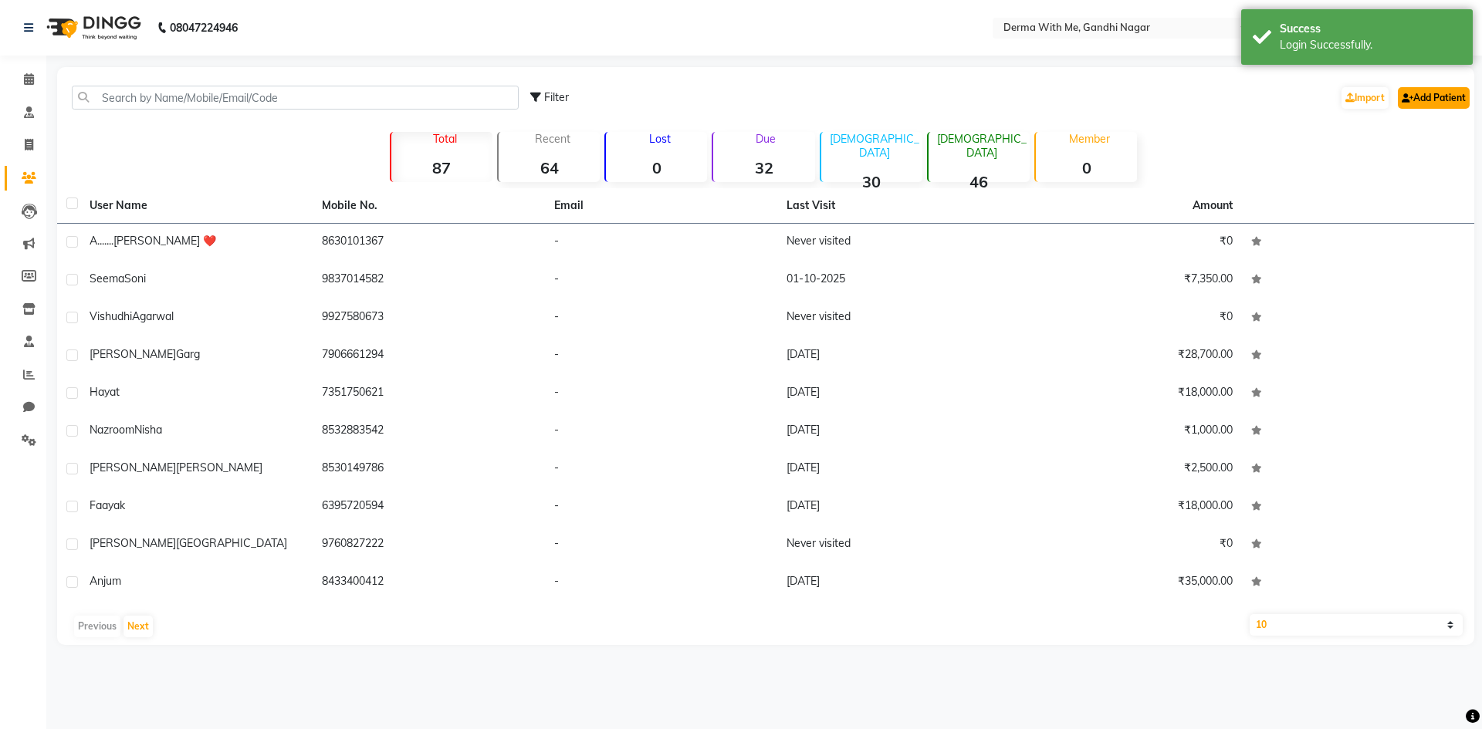
click at [1449, 90] on link "Add Patient" at bounding box center [1434, 98] width 72 height 22
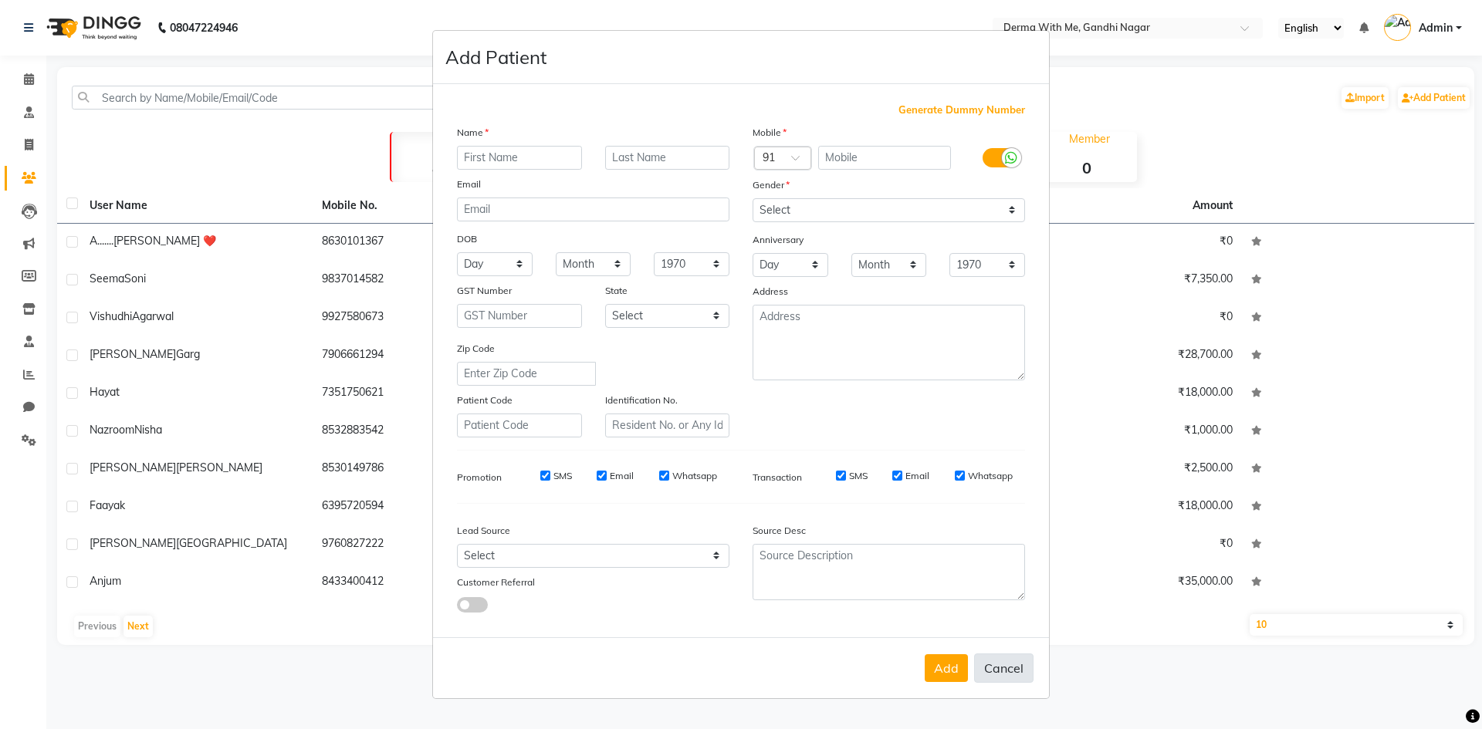
click at [1017, 668] on button "Cancel" at bounding box center [1003, 668] width 59 height 29
select select
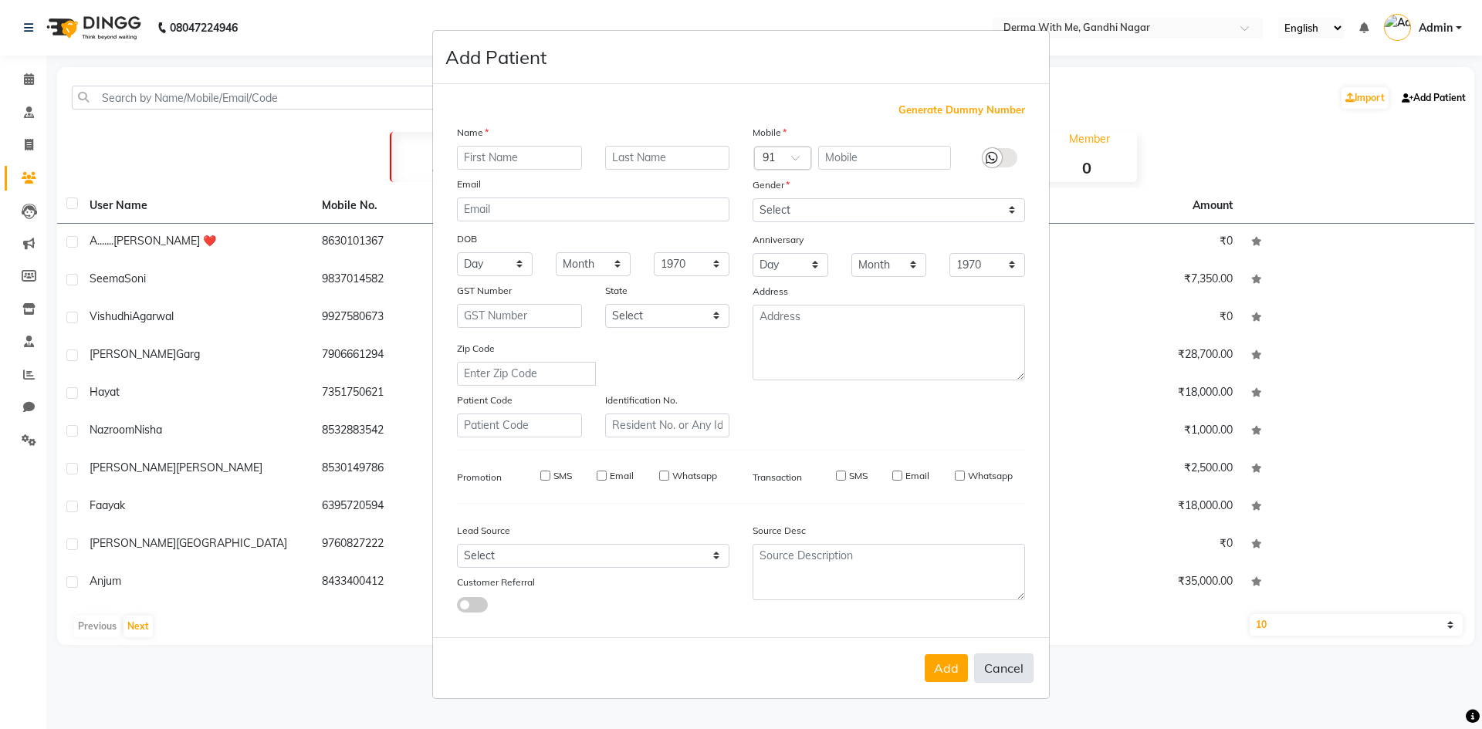
select select
checkbox input "false"
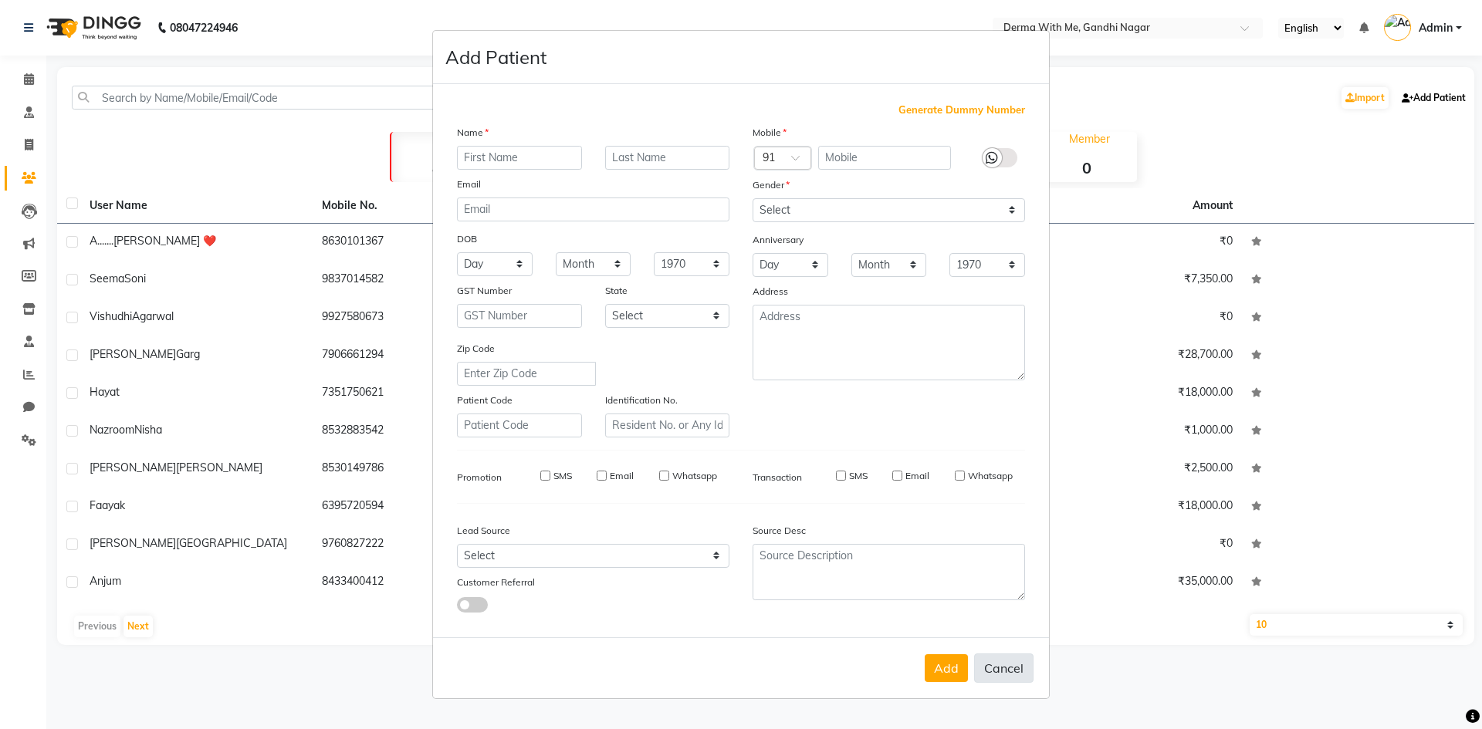
checkbox input "false"
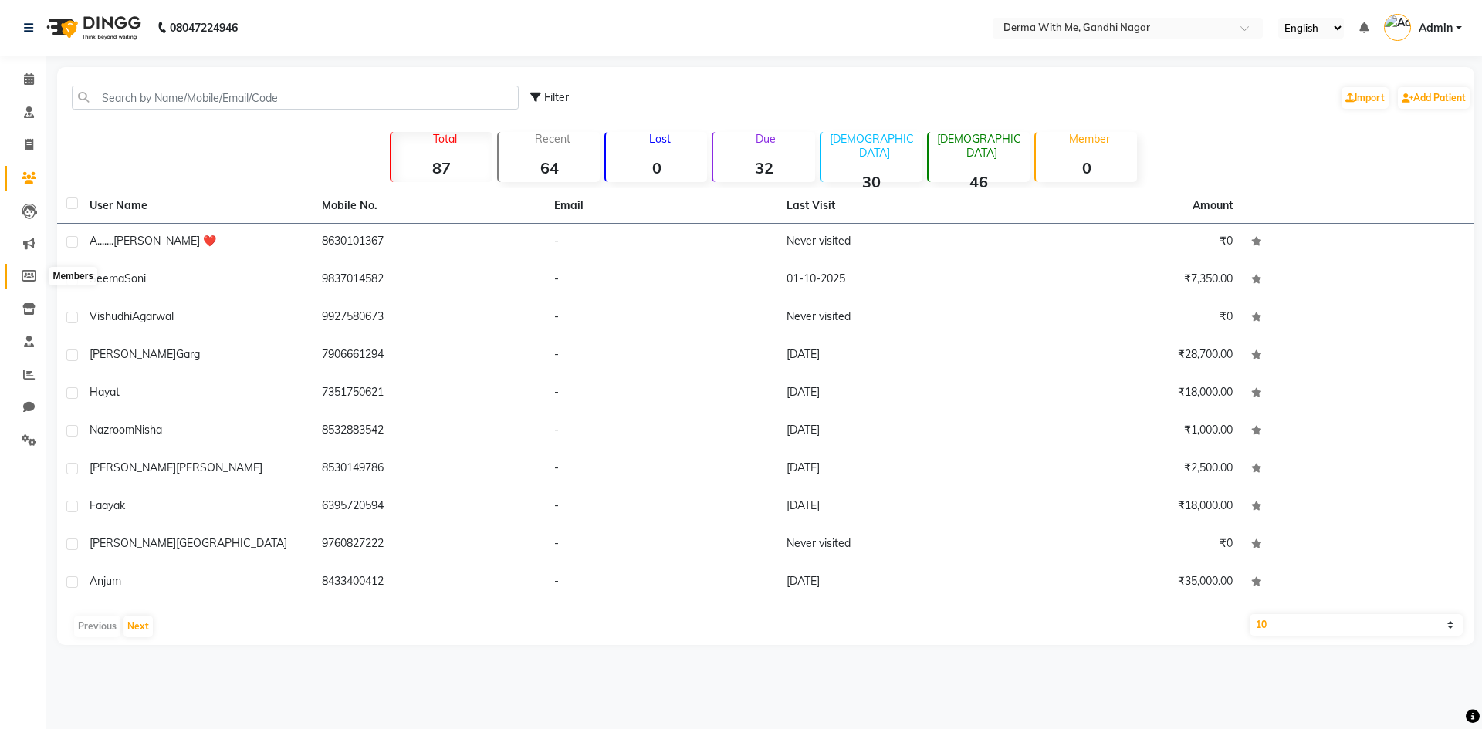
click at [28, 271] on icon at bounding box center [29, 276] width 15 height 12
select select
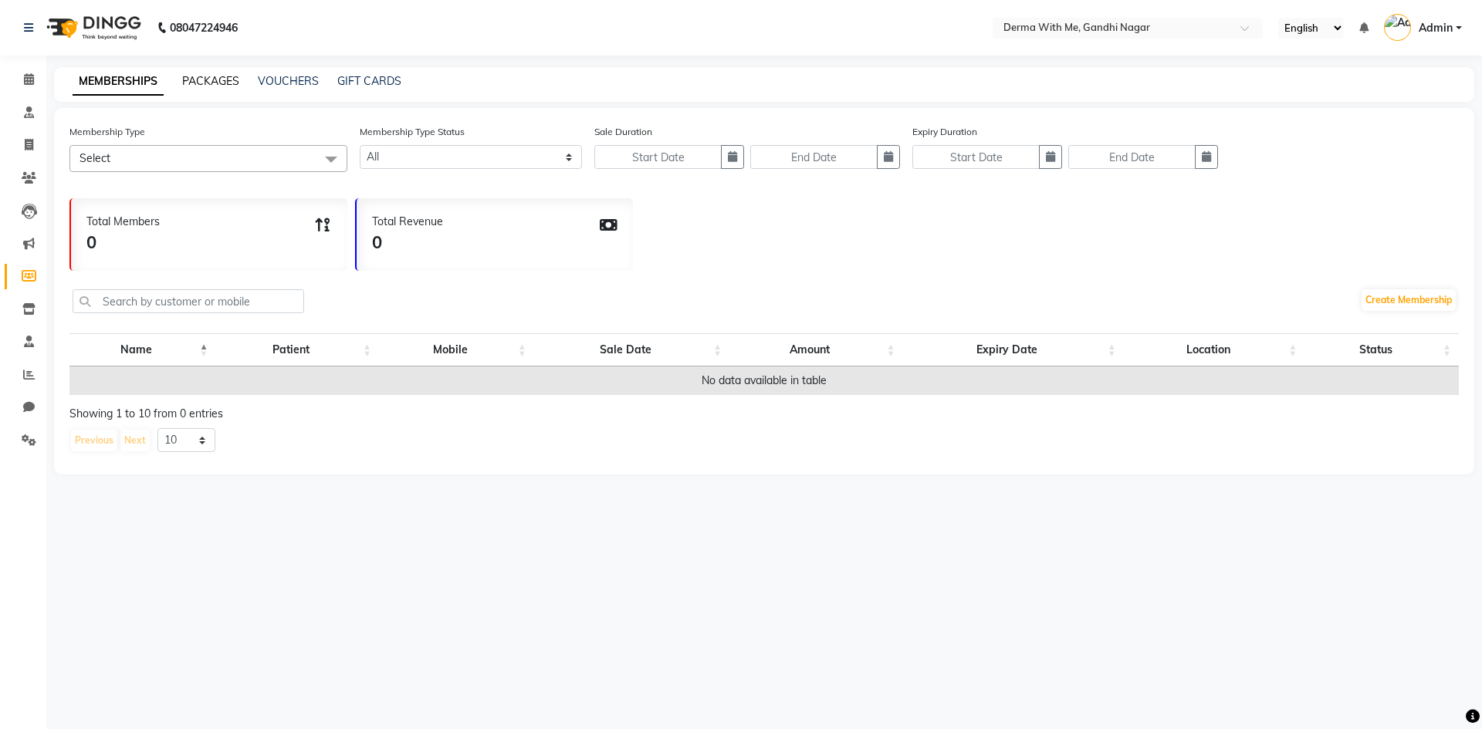
click at [215, 74] on link "PACKAGES" at bounding box center [210, 81] width 57 height 14
select select
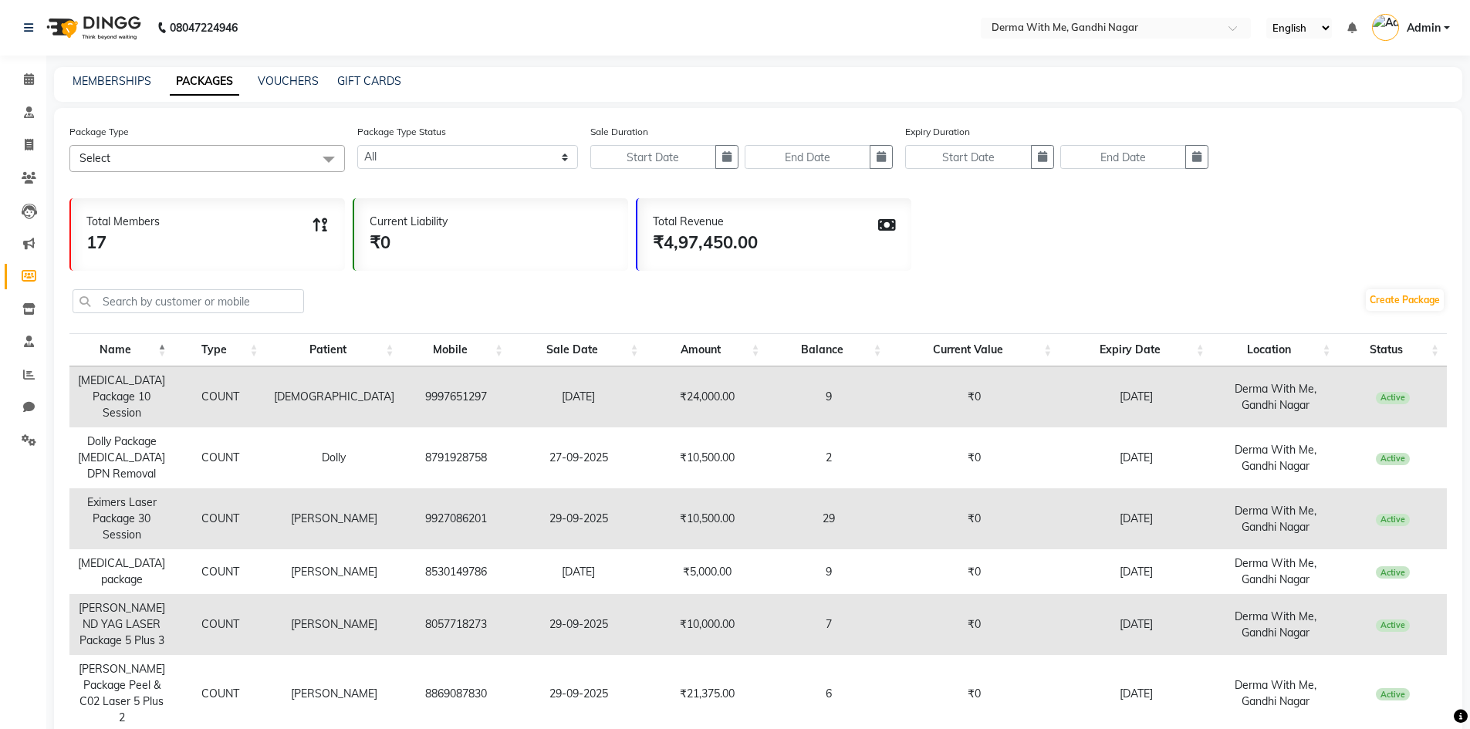
click at [330, 161] on span at bounding box center [328, 159] width 31 height 29
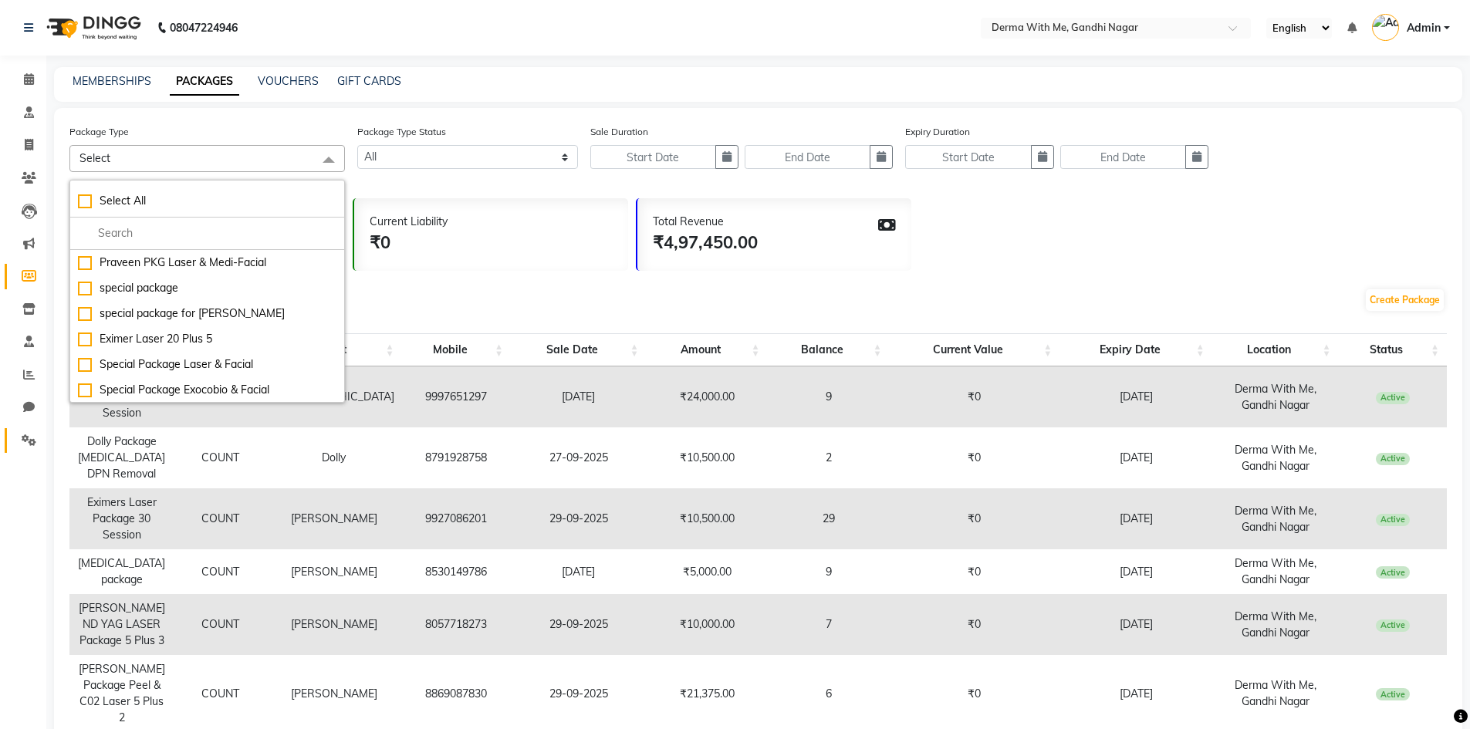
click at [20, 452] on li "Settings" at bounding box center [23, 440] width 46 height 33
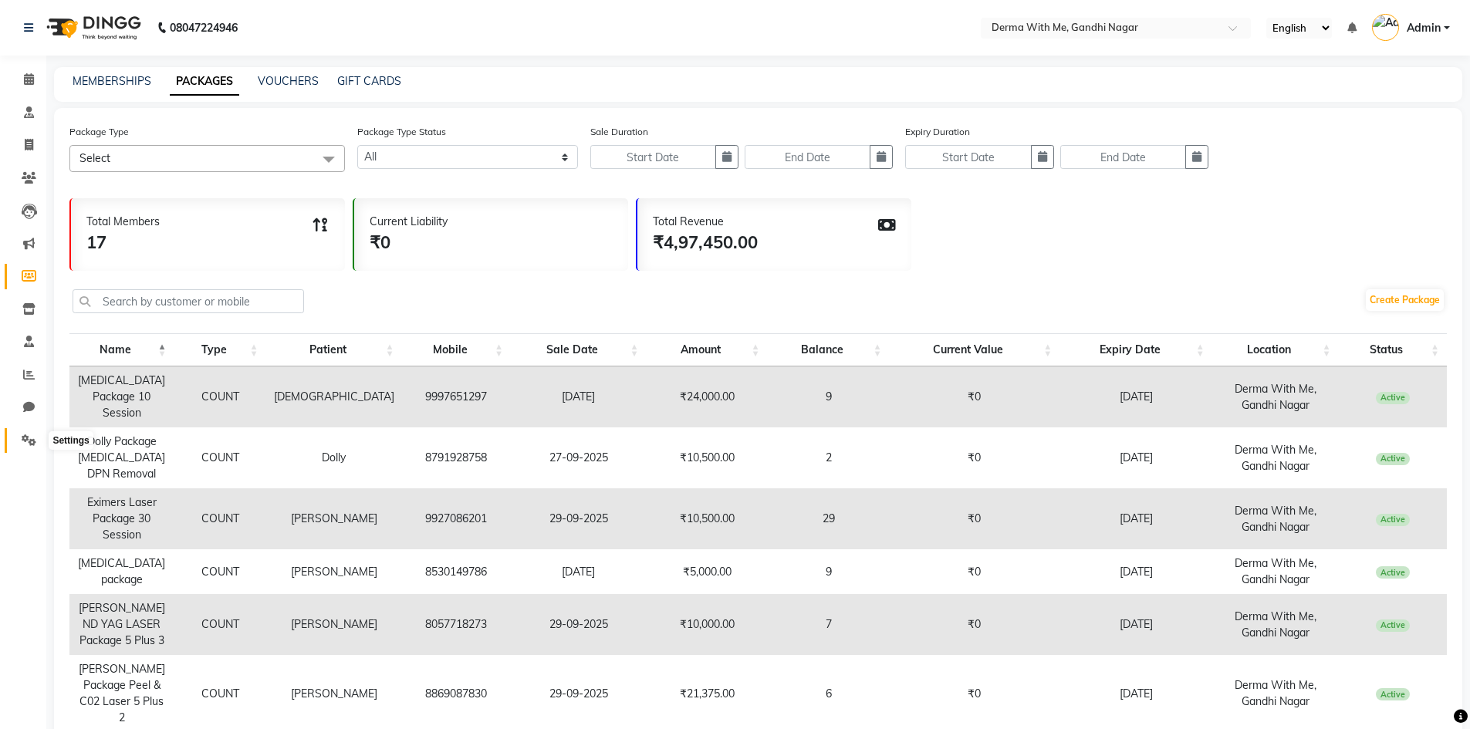
click at [23, 445] on icon at bounding box center [29, 441] width 15 height 12
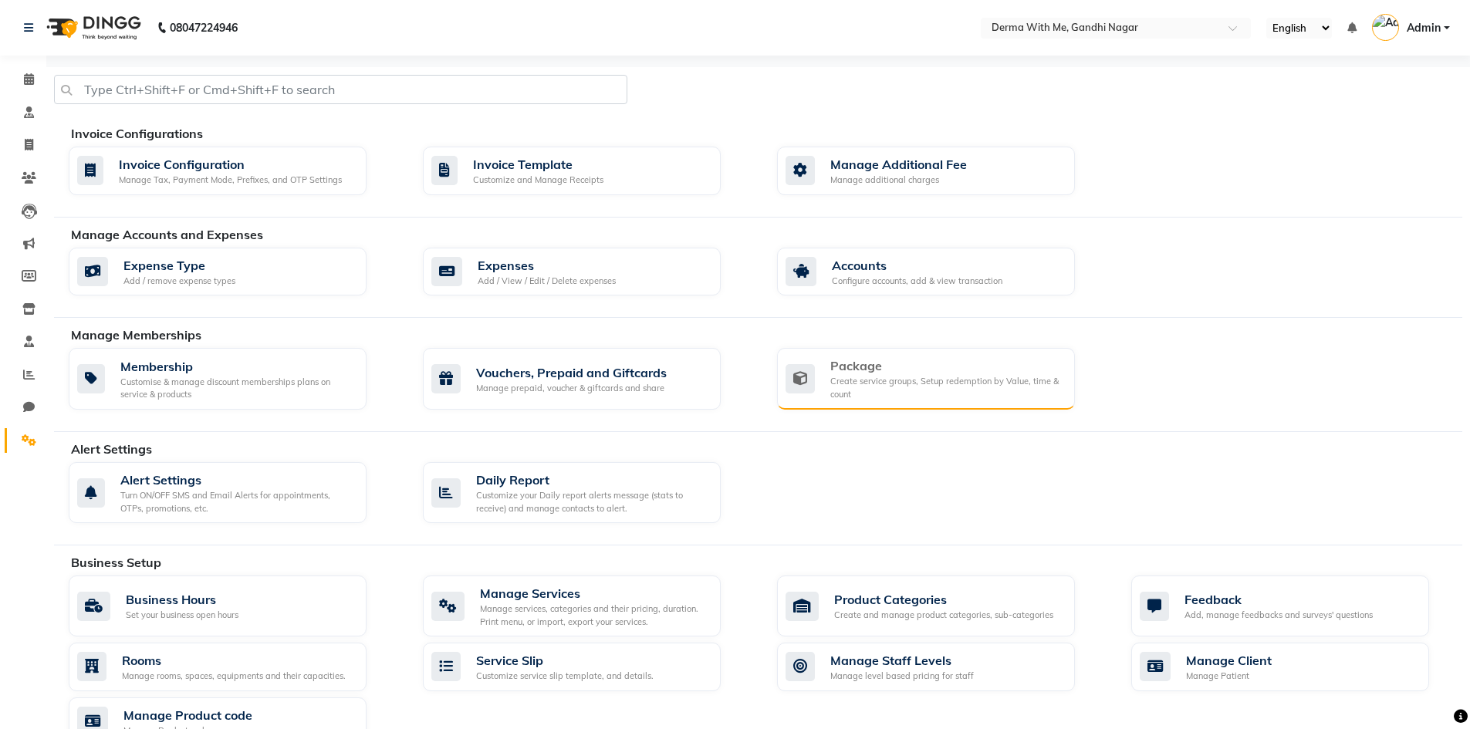
click at [859, 402] on div "Package Create service groups, Setup redemption by Value, time & count" at bounding box center [926, 379] width 298 height 62
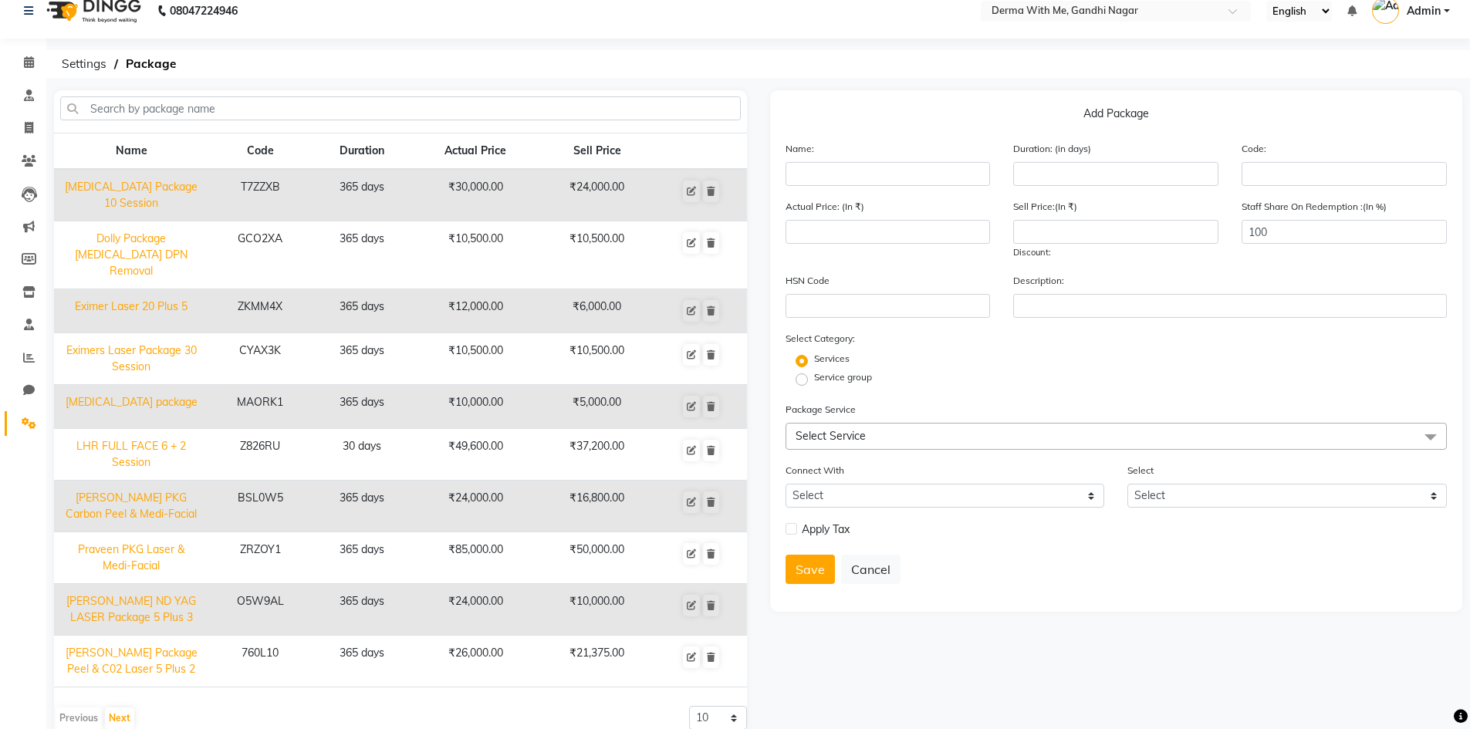
scroll to position [32, 0]
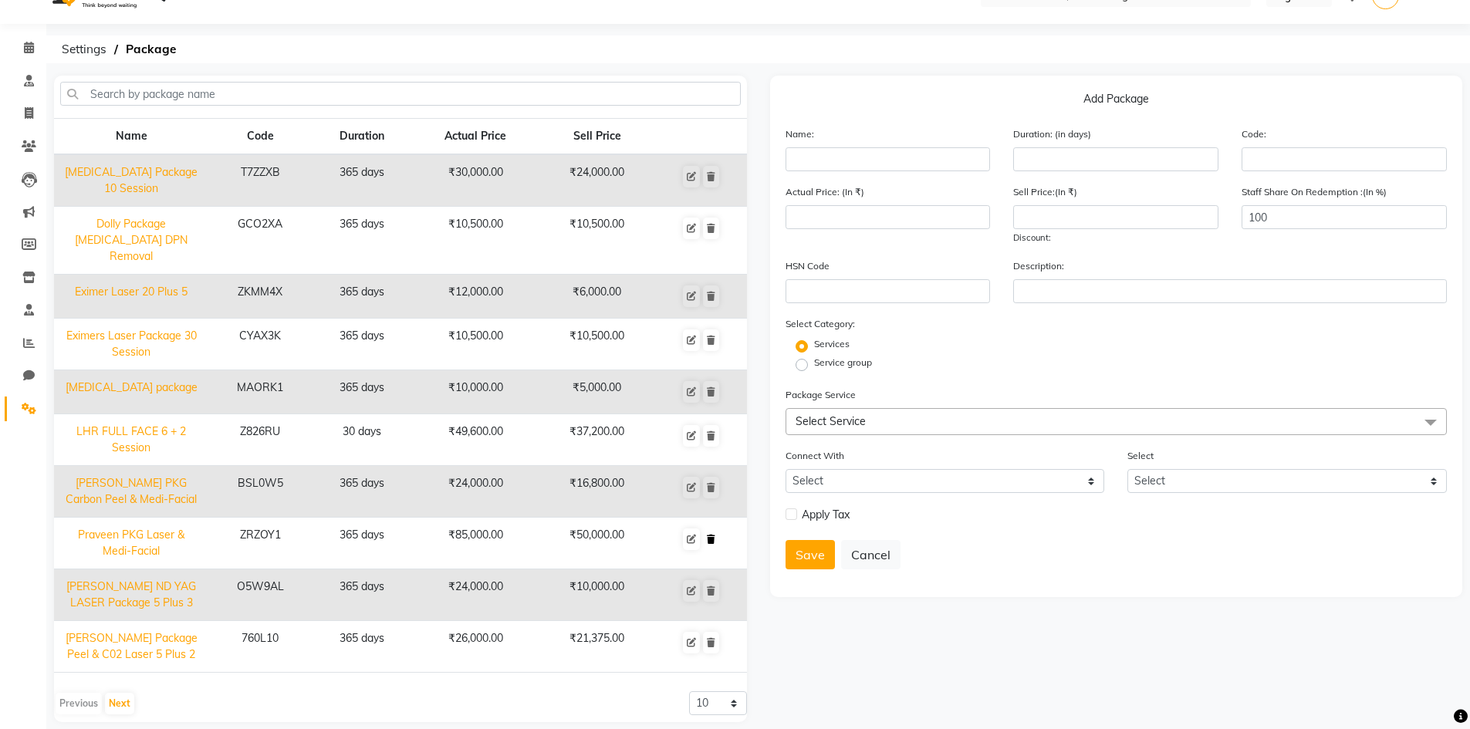
click at [714, 535] on icon at bounding box center [711, 539] width 8 height 9
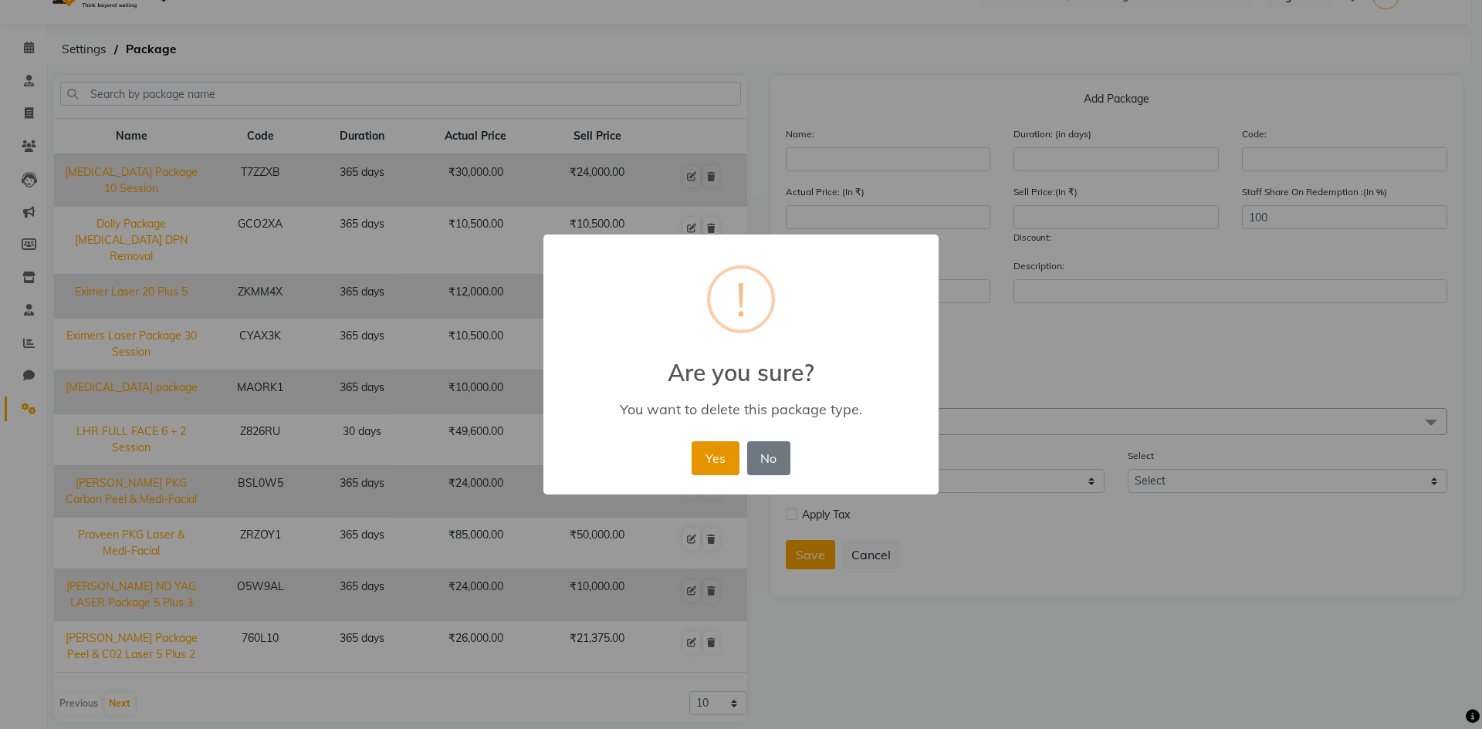
click at [708, 457] on button "Yes" at bounding box center [715, 458] width 47 height 34
select select
checkbox input "false"
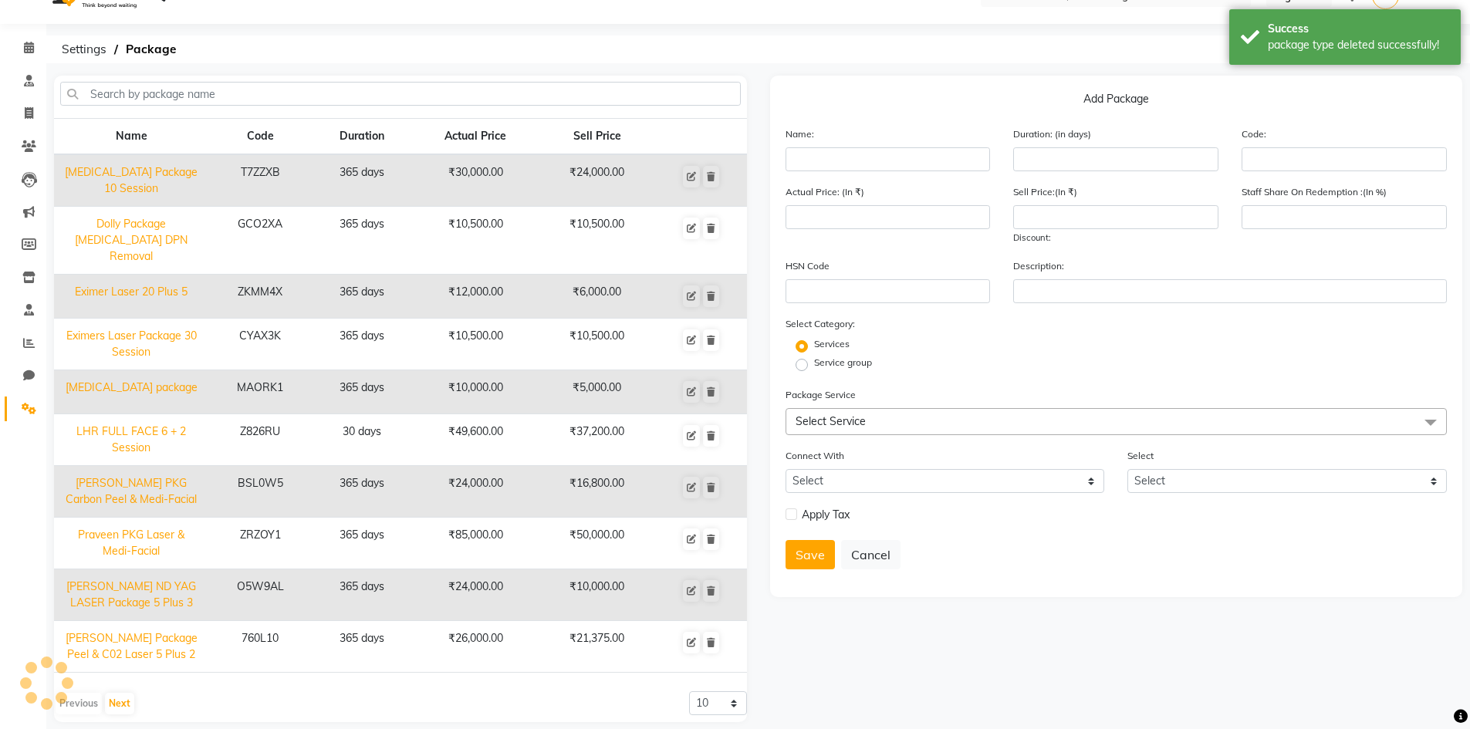
scroll to position [24, 0]
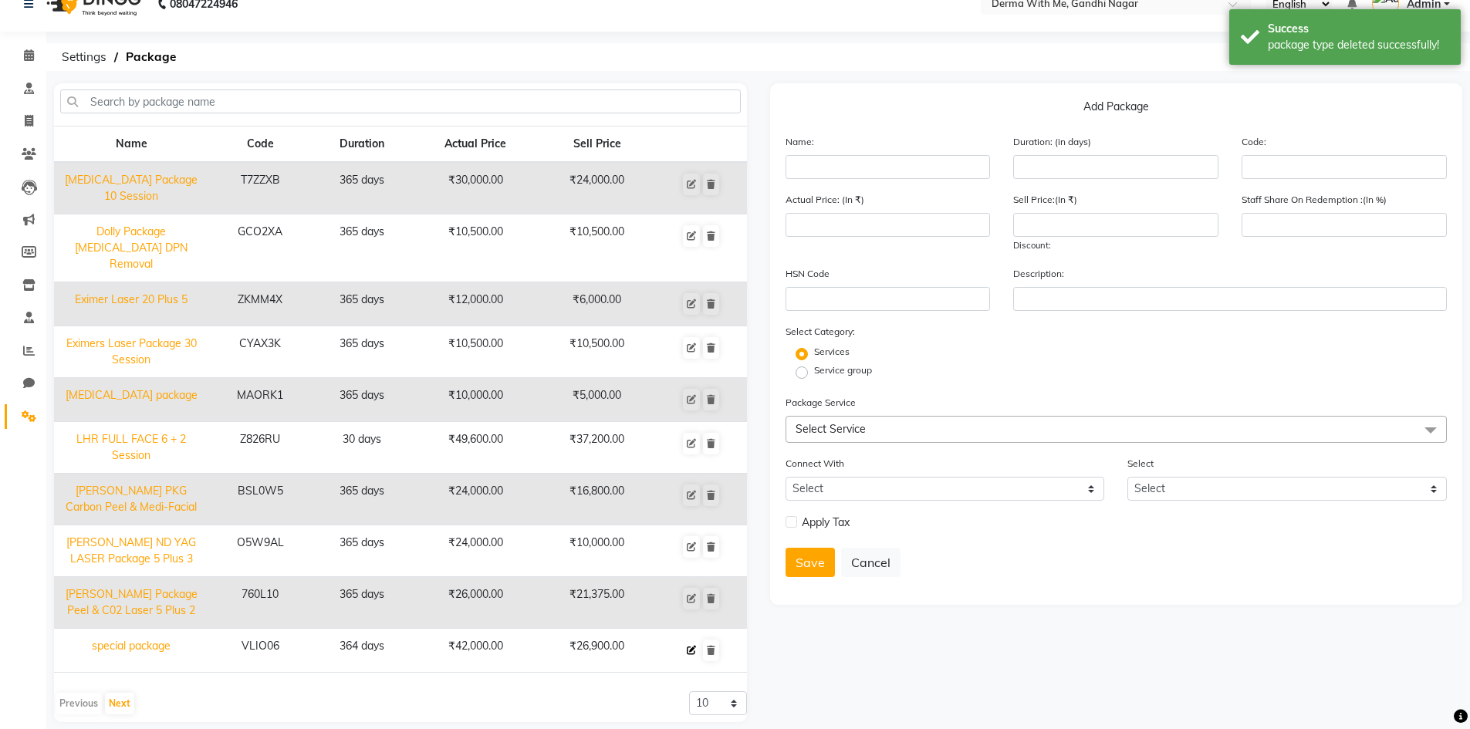
click at [696, 646] on icon at bounding box center [691, 650] width 9 height 9
type input "special package"
type input "364"
type input "VLIO06"
type input "42000"
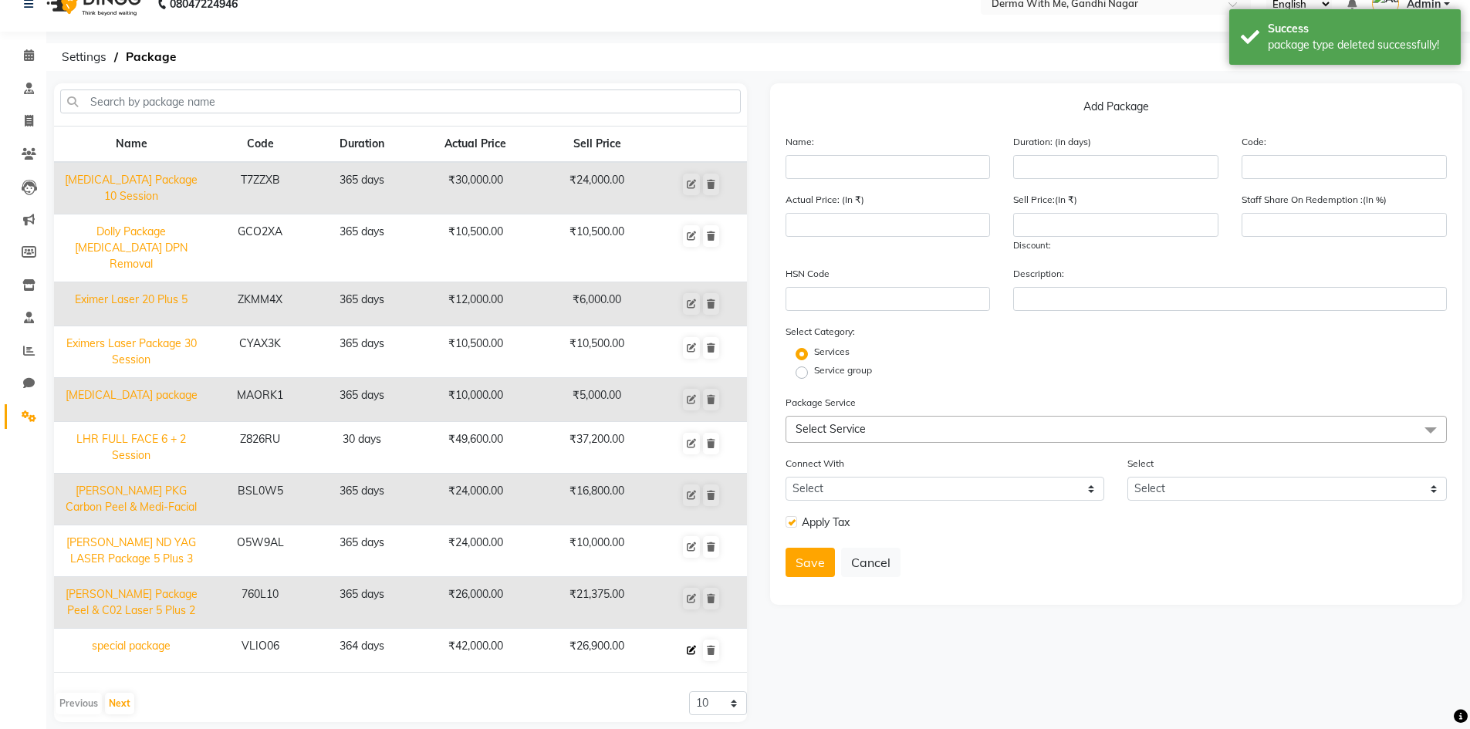
type input "26900"
type input "100"
checkbox input "true"
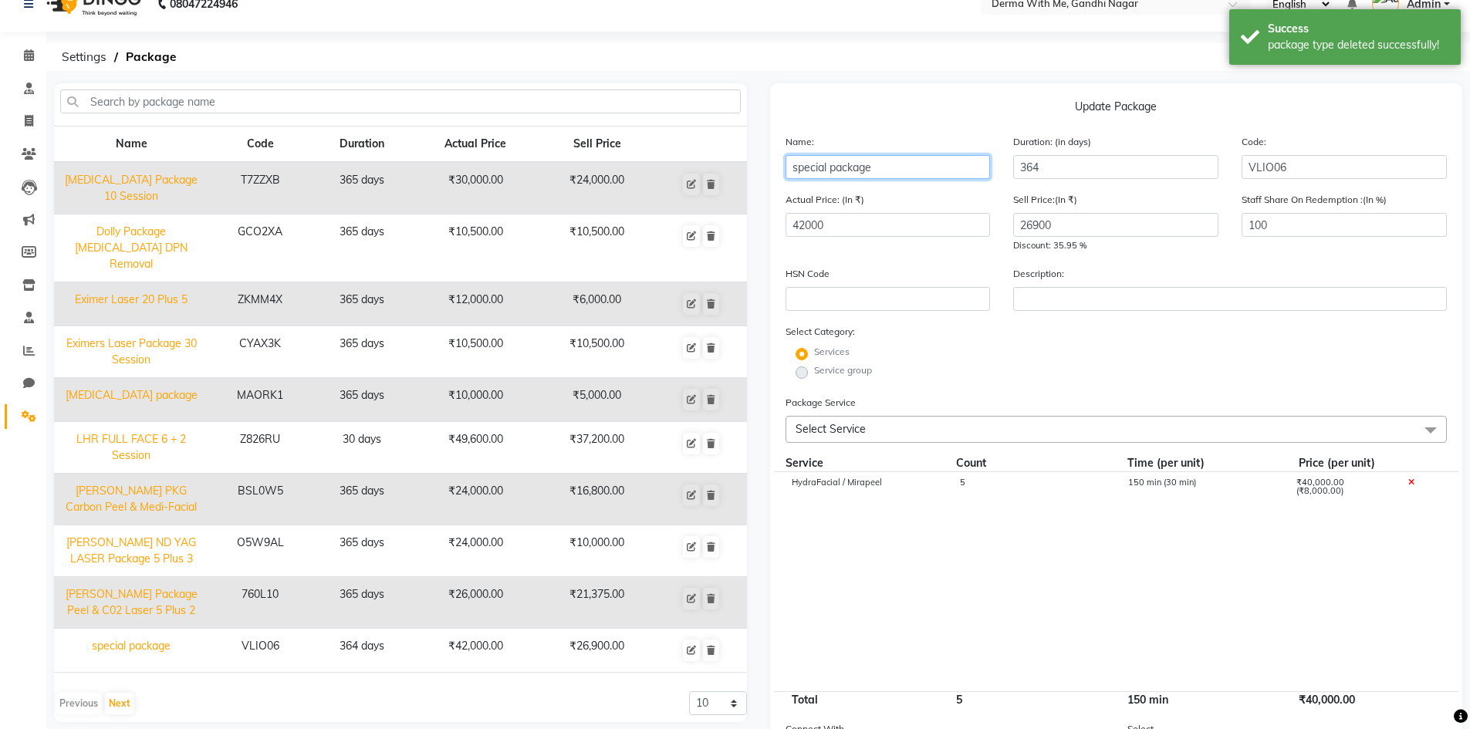
click at [796, 162] on input "special package" at bounding box center [888, 167] width 205 height 24
click at [835, 174] on input "Special package" at bounding box center [888, 167] width 205 height 24
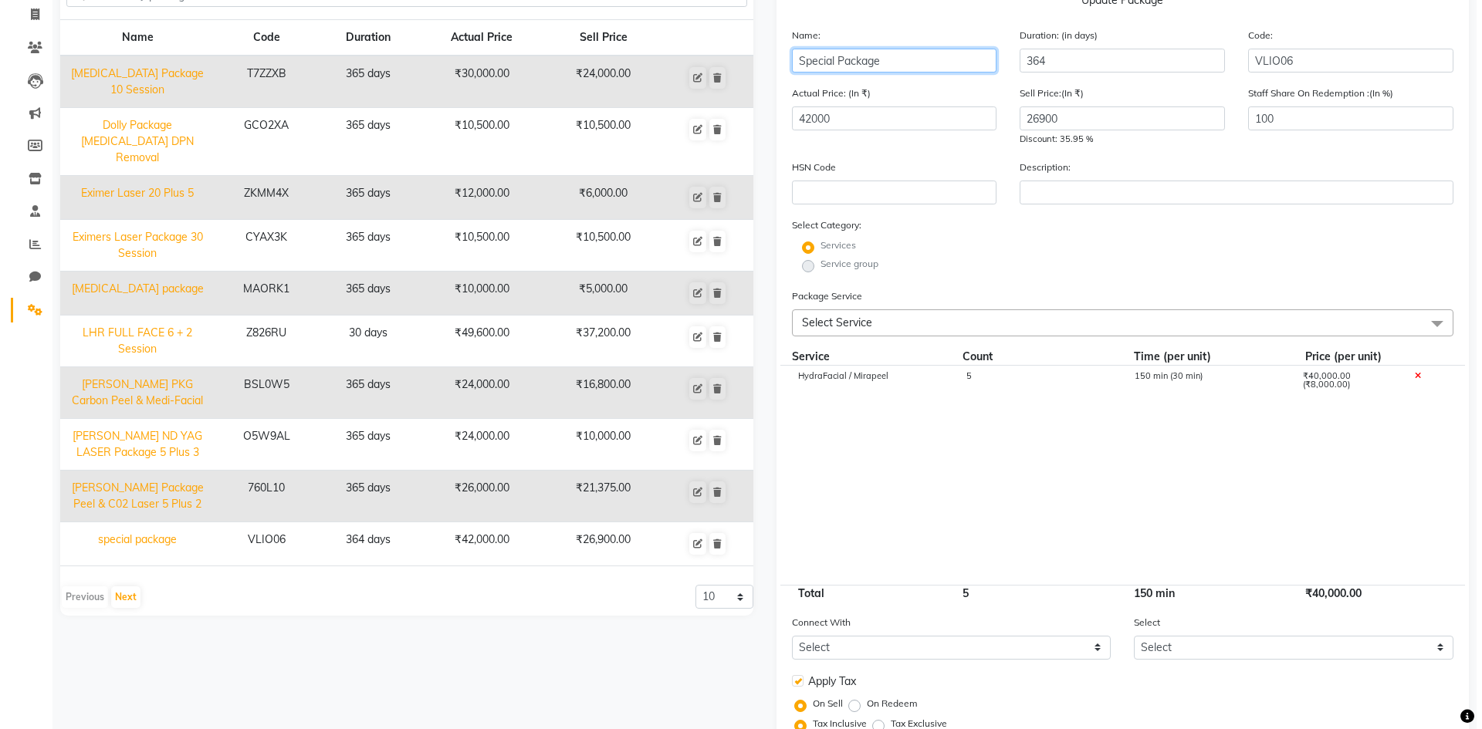
scroll to position [228, 0]
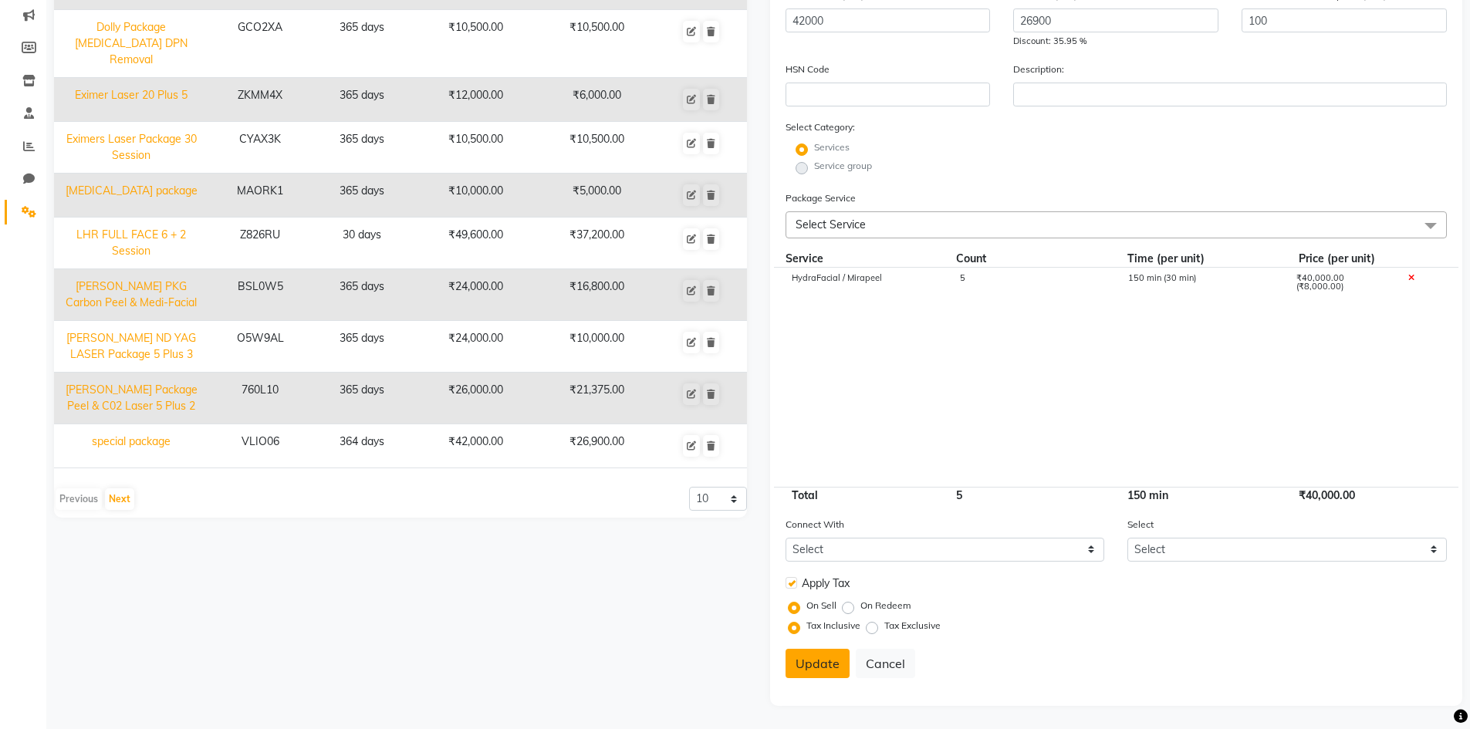
type input "Special Package"
click at [818, 669] on button "Update" at bounding box center [818, 663] width 64 height 29
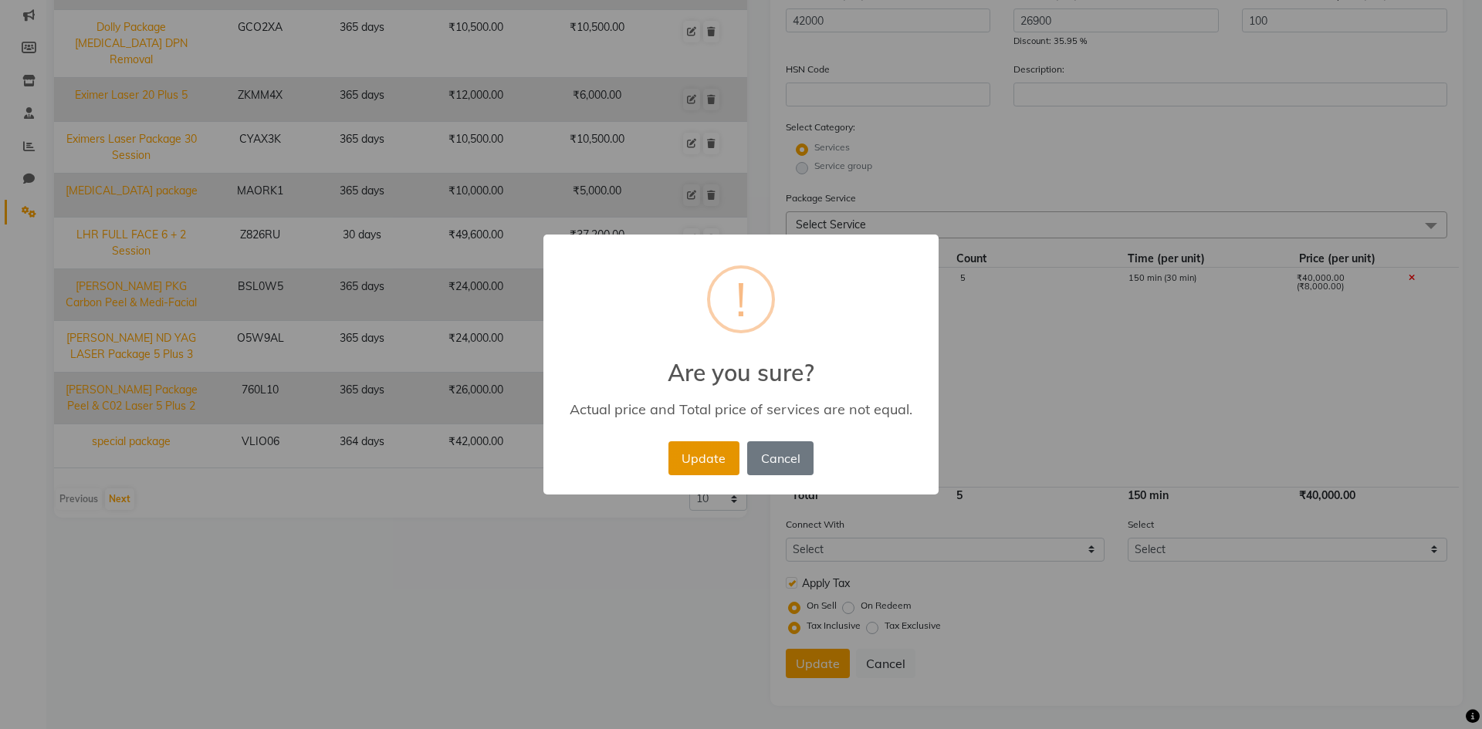
click at [685, 455] on button "Update" at bounding box center [703, 458] width 71 height 34
select select
checkbox input "false"
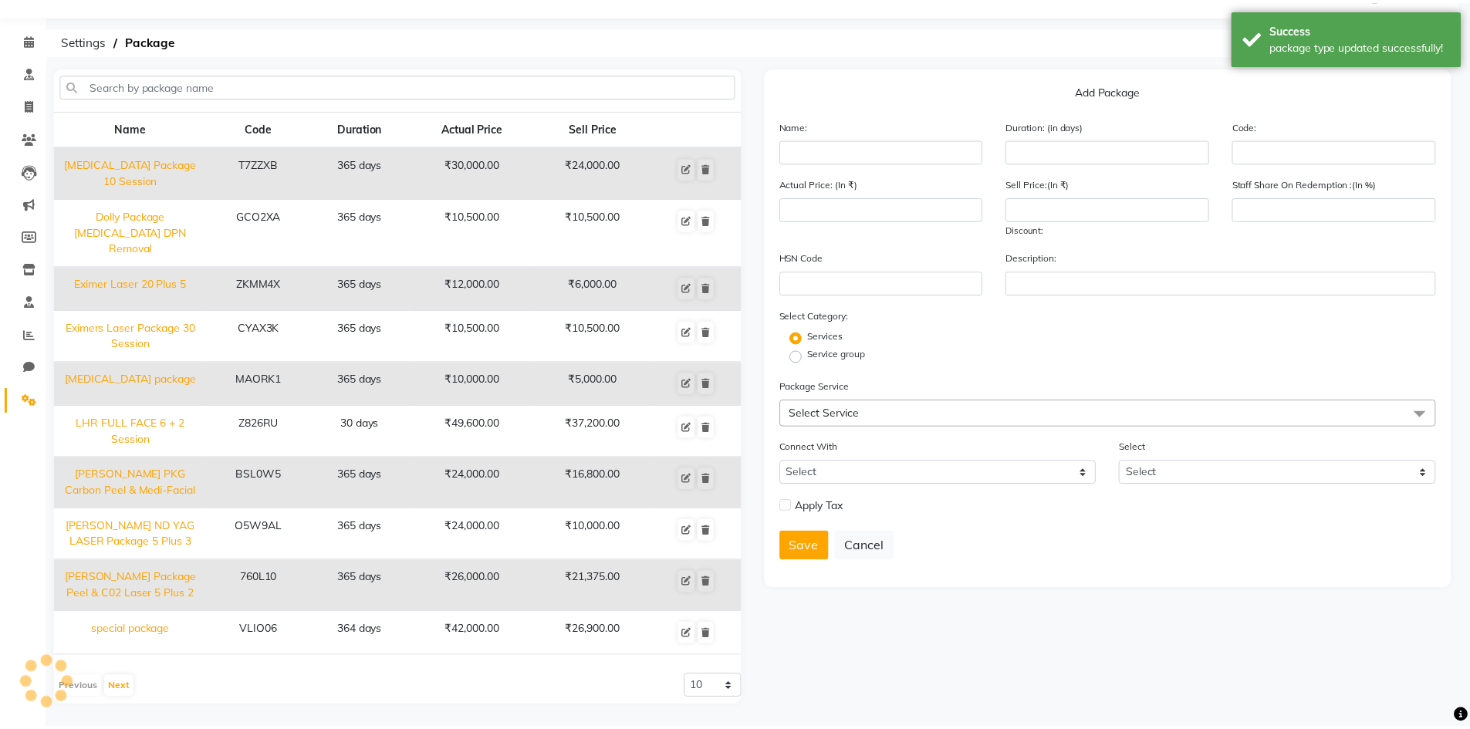
scroll to position [24, 0]
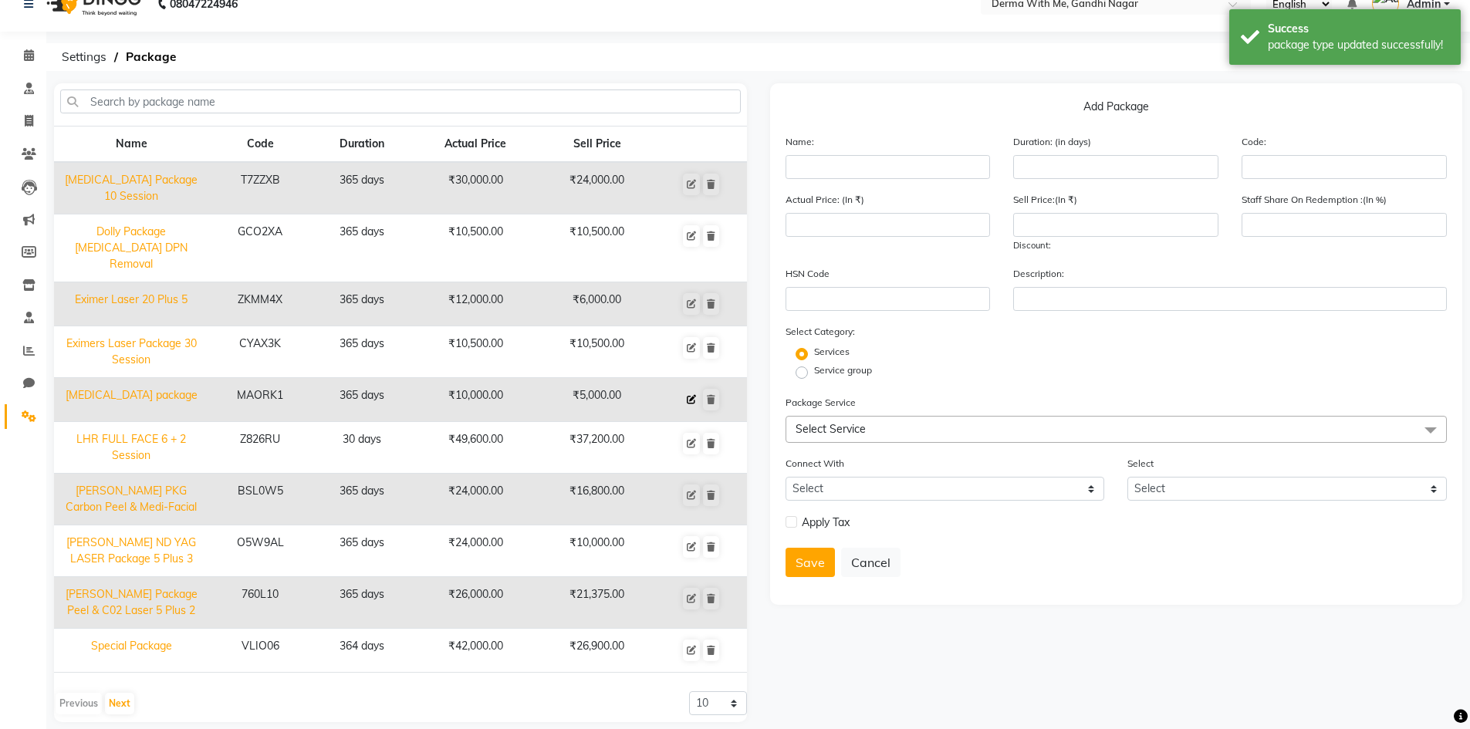
click at [693, 395] on icon at bounding box center [691, 399] width 9 height 9
type input "keloid package"
type input "365"
type input "MAORK1"
type input "10000"
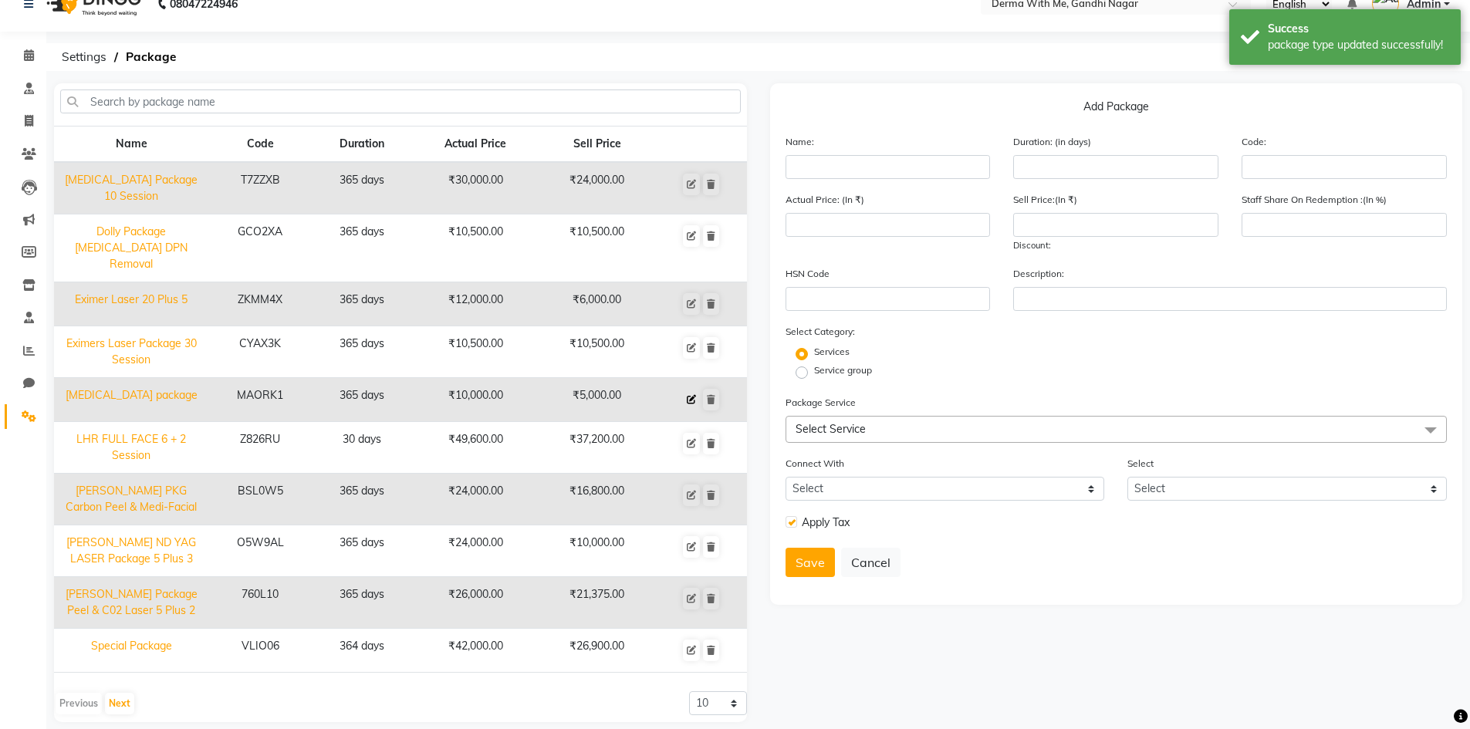
type input "5000"
type input "100"
checkbox input "true"
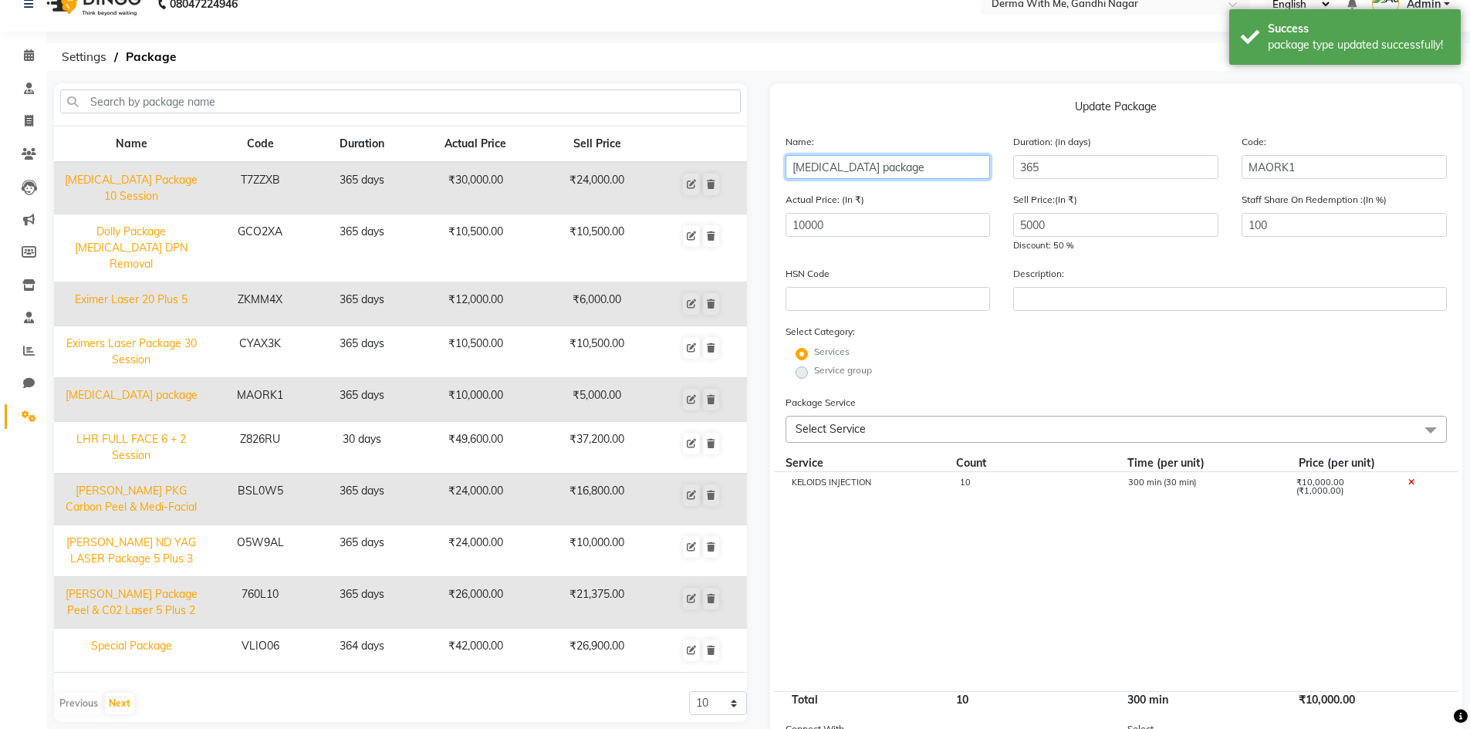
click at [796, 171] on input "keloid package" at bounding box center [888, 167] width 205 height 24
click at [832, 171] on input "Keloid package" at bounding box center [888, 167] width 205 height 24
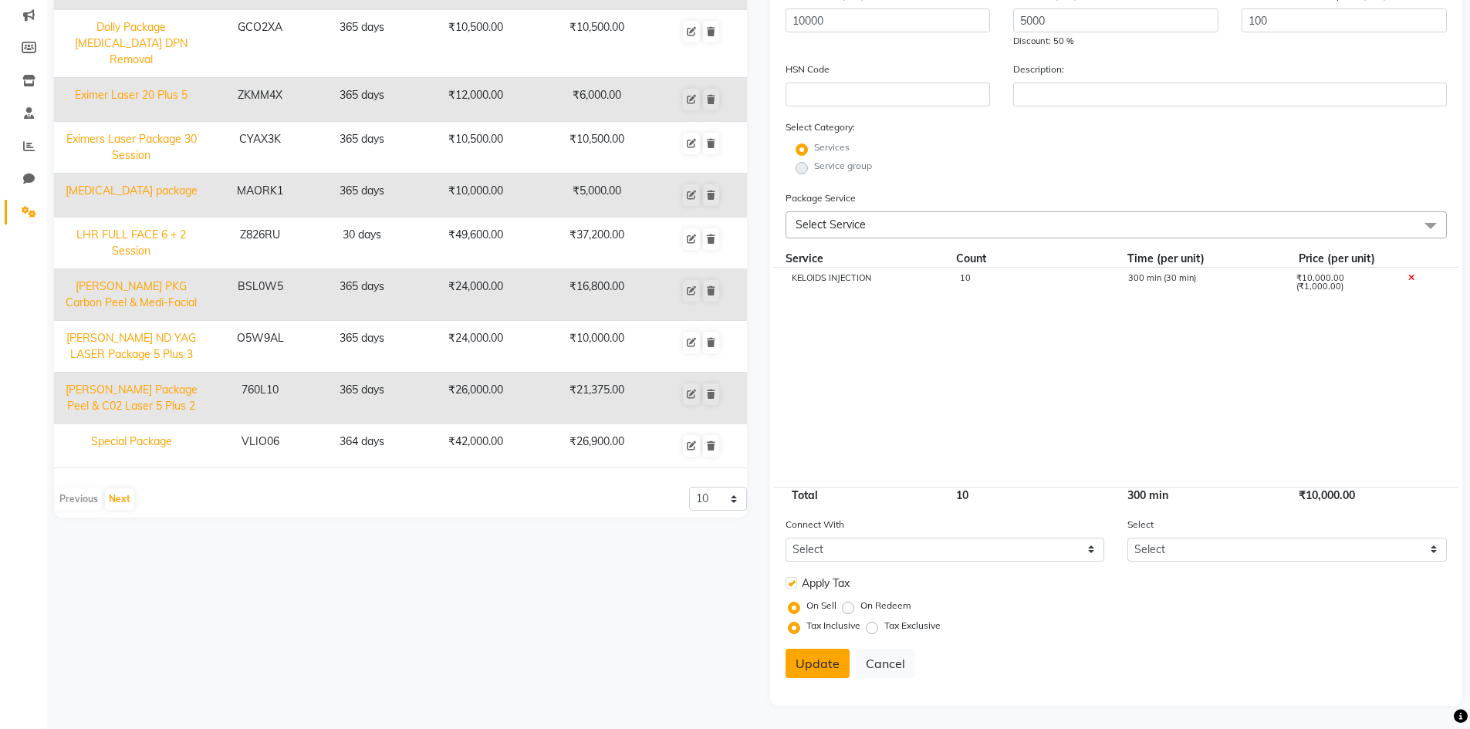
type input "[MEDICAL_DATA] Package"
click at [812, 664] on button "Update" at bounding box center [818, 663] width 64 height 29
select select
checkbox input "false"
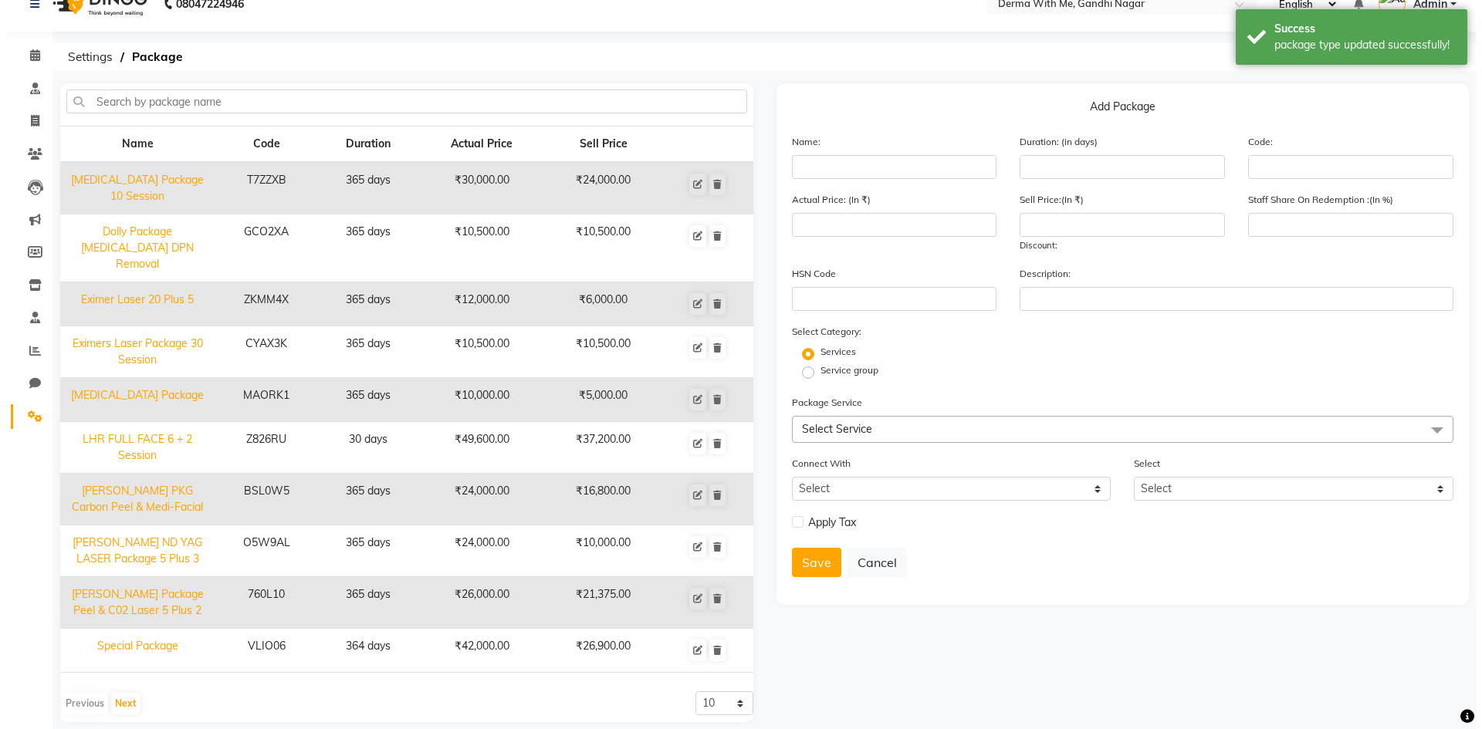
scroll to position [0, 0]
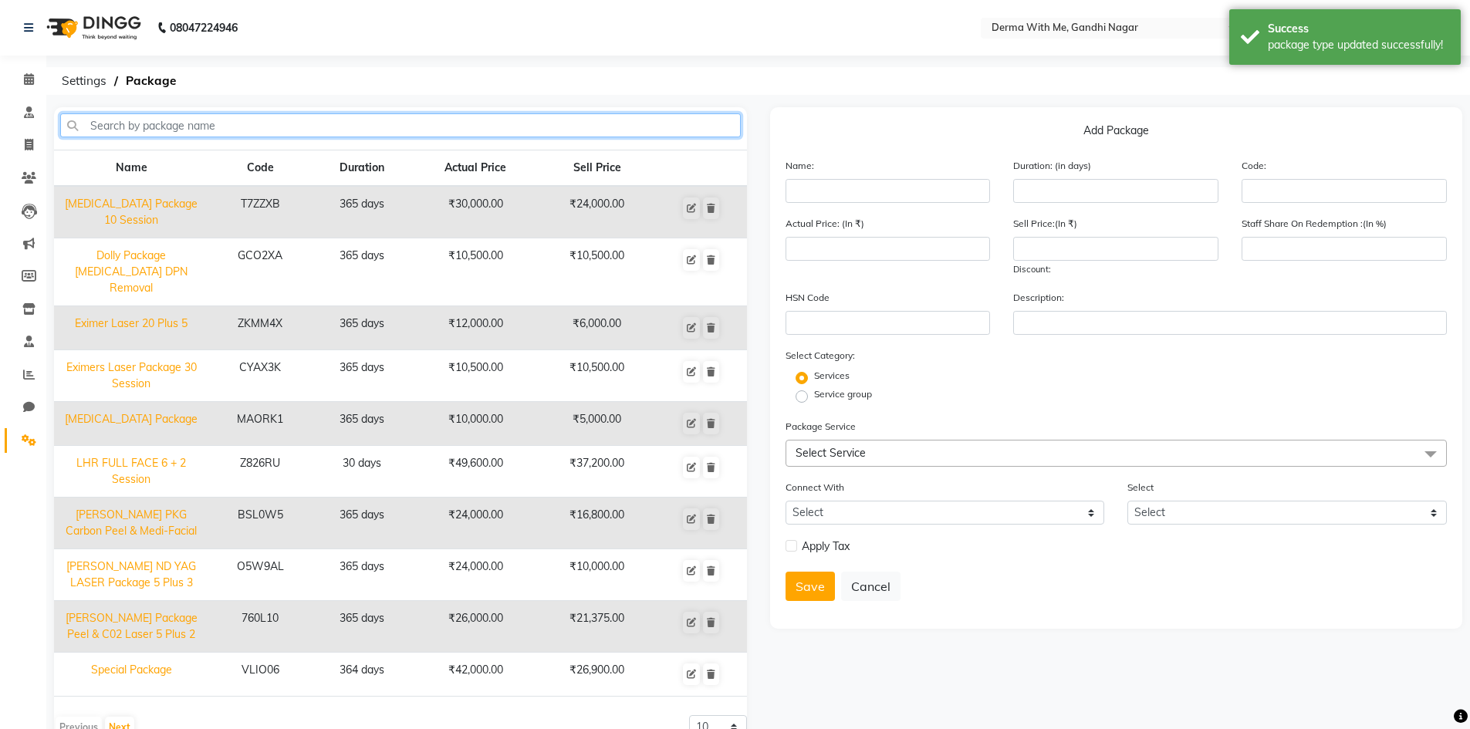
click at [158, 129] on input "text" at bounding box center [400, 125] width 681 height 24
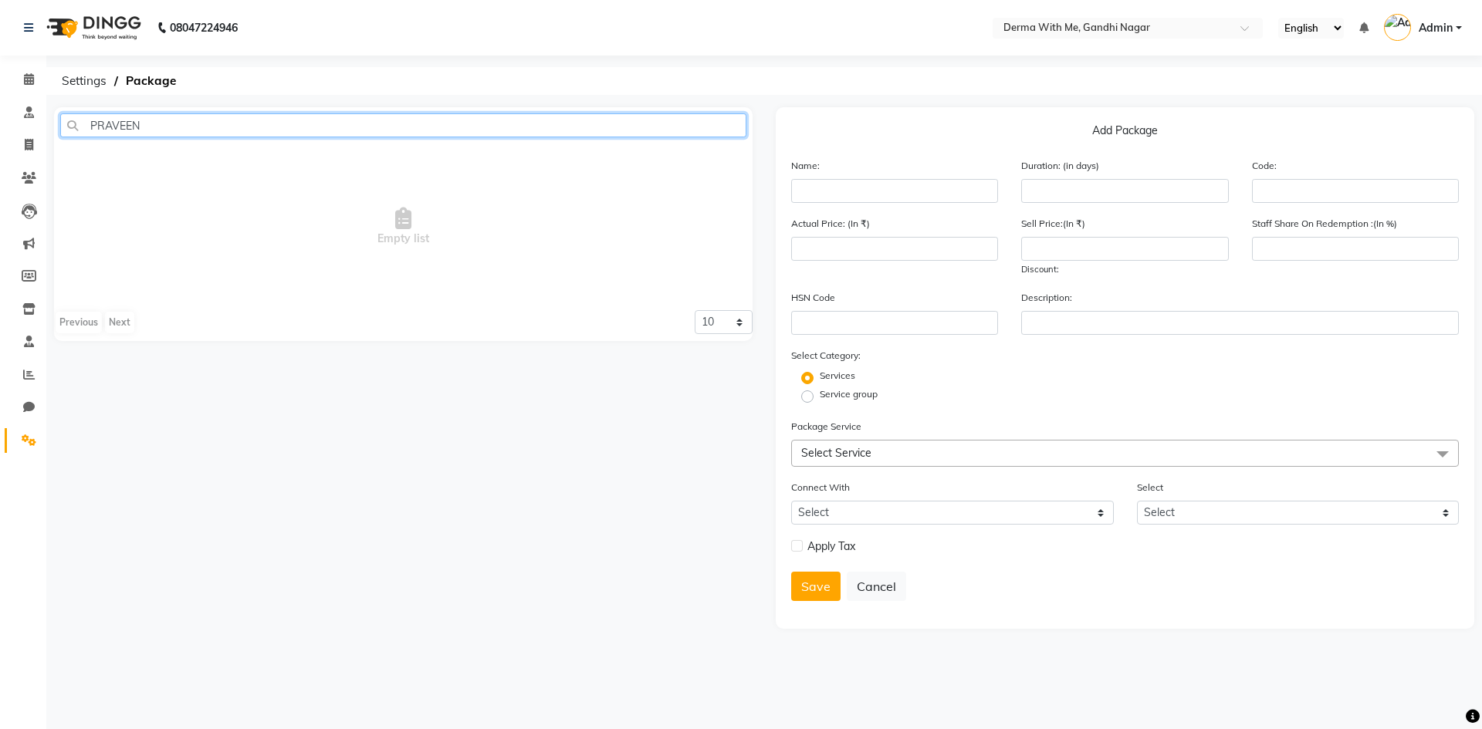
type input "PRAVEEN"
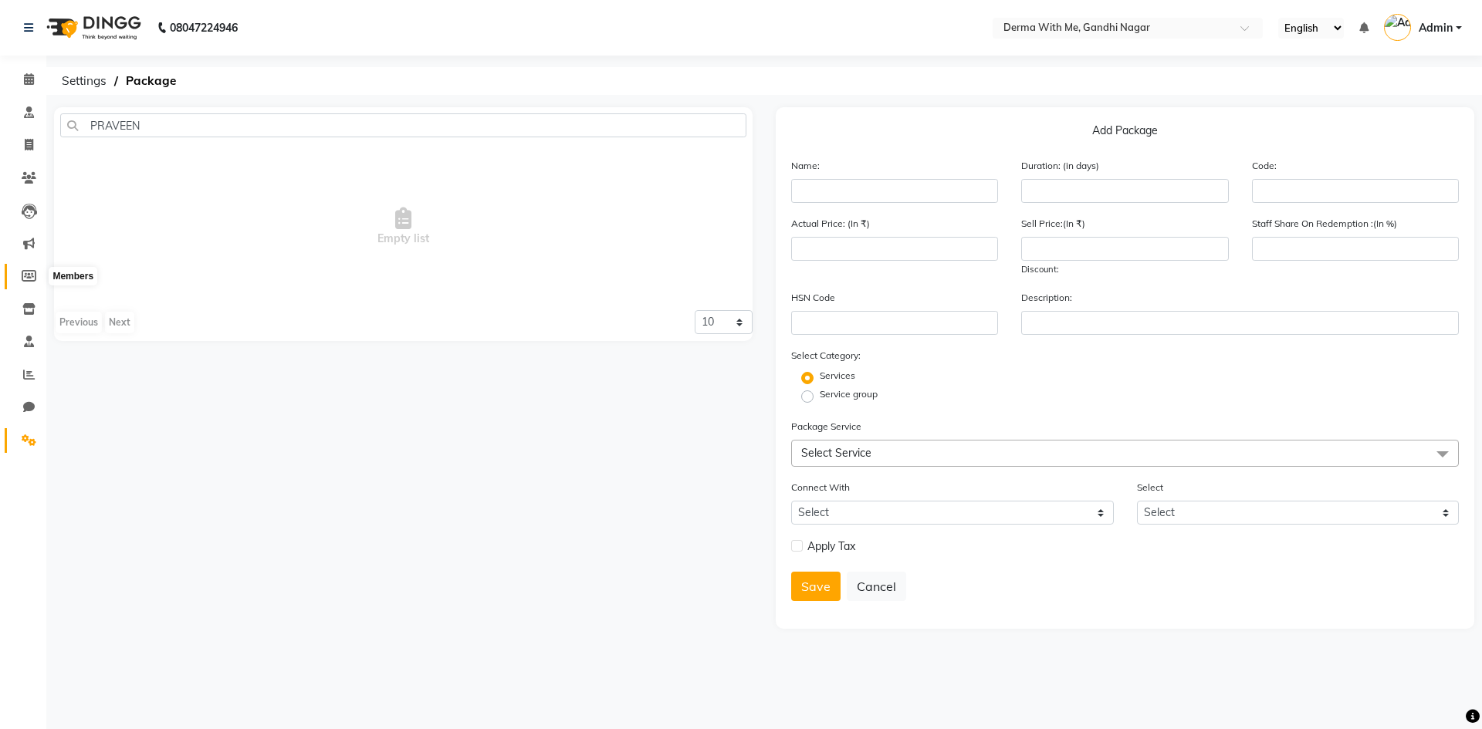
click at [25, 280] on icon at bounding box center [29, 276] width 15 height 12
select select
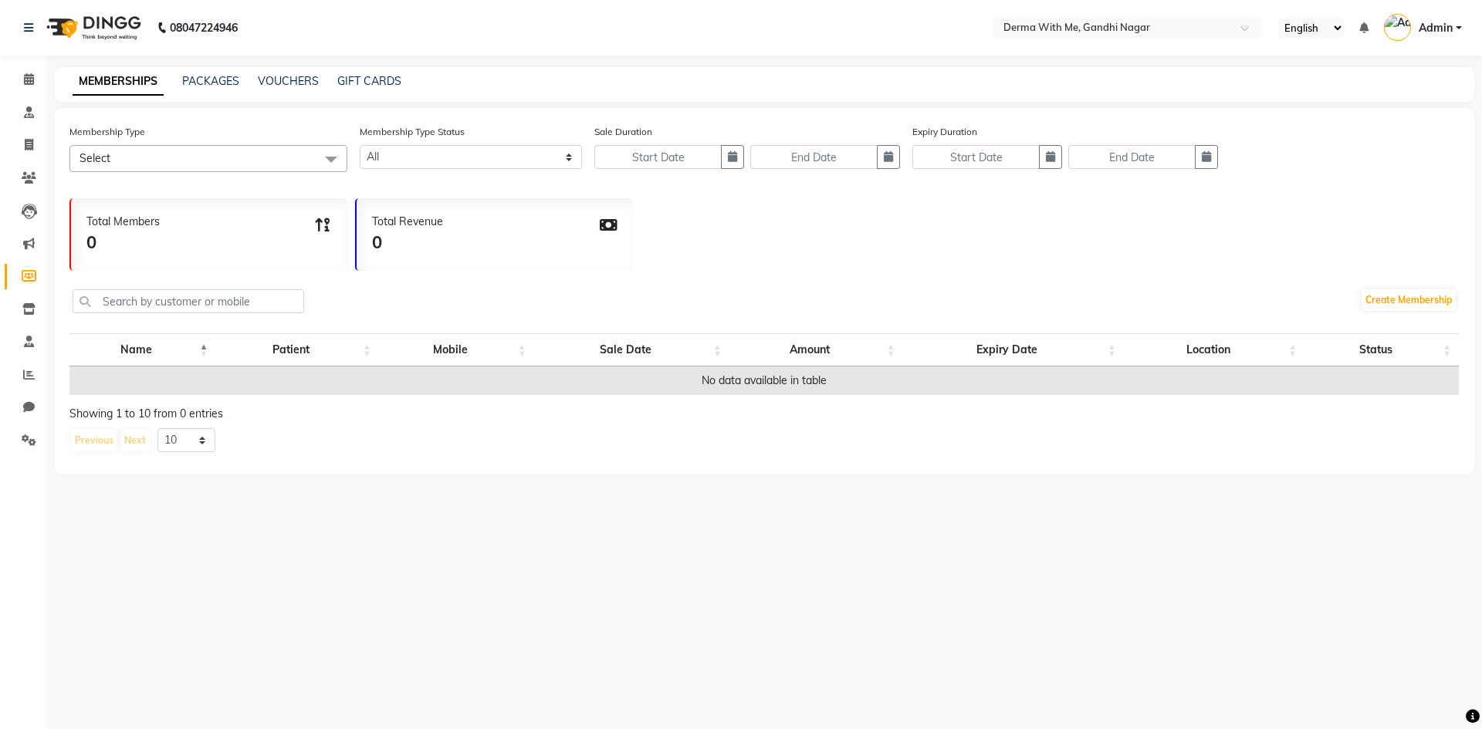
click at [228, 164] on span "Select" at bounding box center [208, 158] width 278 height 27
click at [222, 70] on div "MEMBERSHIPS PACKAGES VOUCHERS GIFT CARDS" at bounding box center [764, 84] width 1420 height 35
click at [218, 78] on link "PACKAGES" at bounding box center [210, 81] width 57 height 14
select select
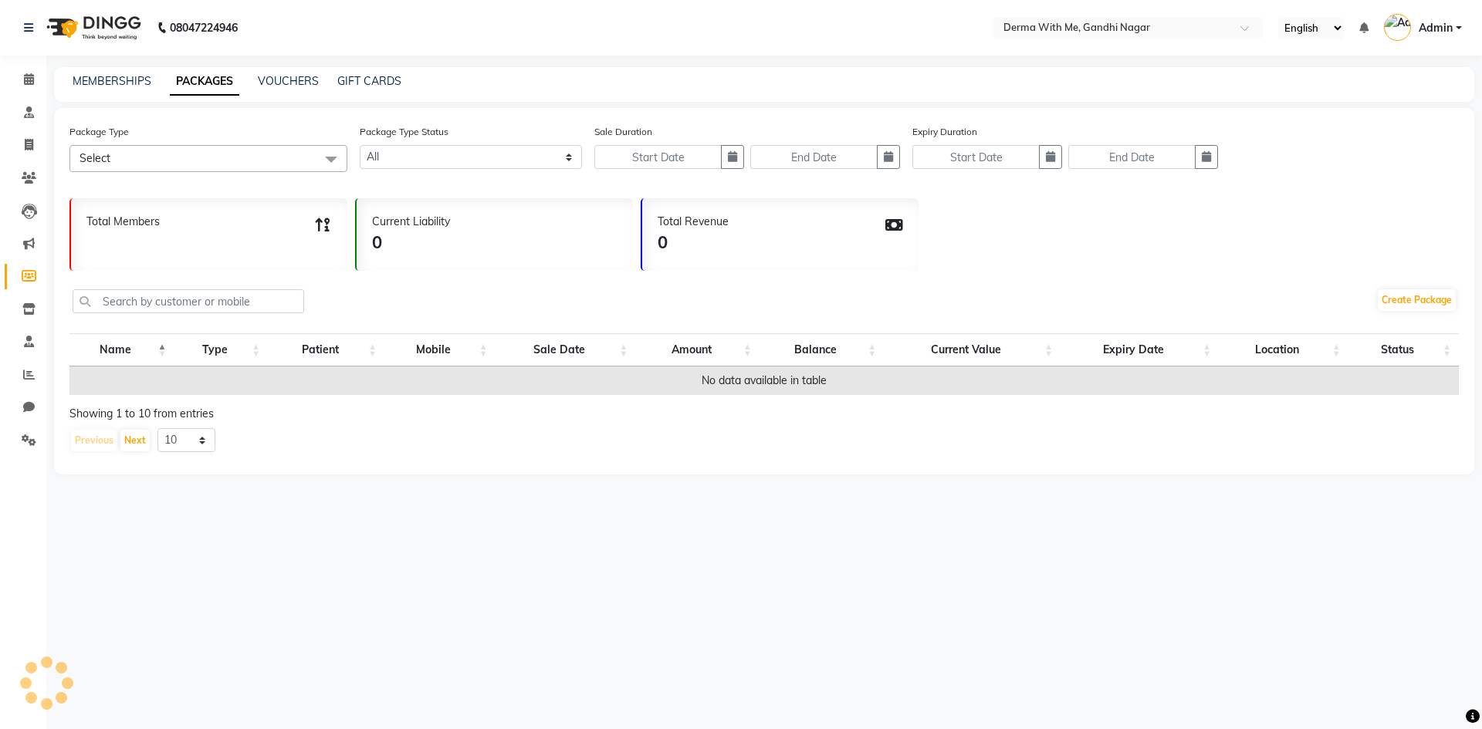
click at [197, 161] on span "Select" at bounding box center [208, 158] width 278 height 27
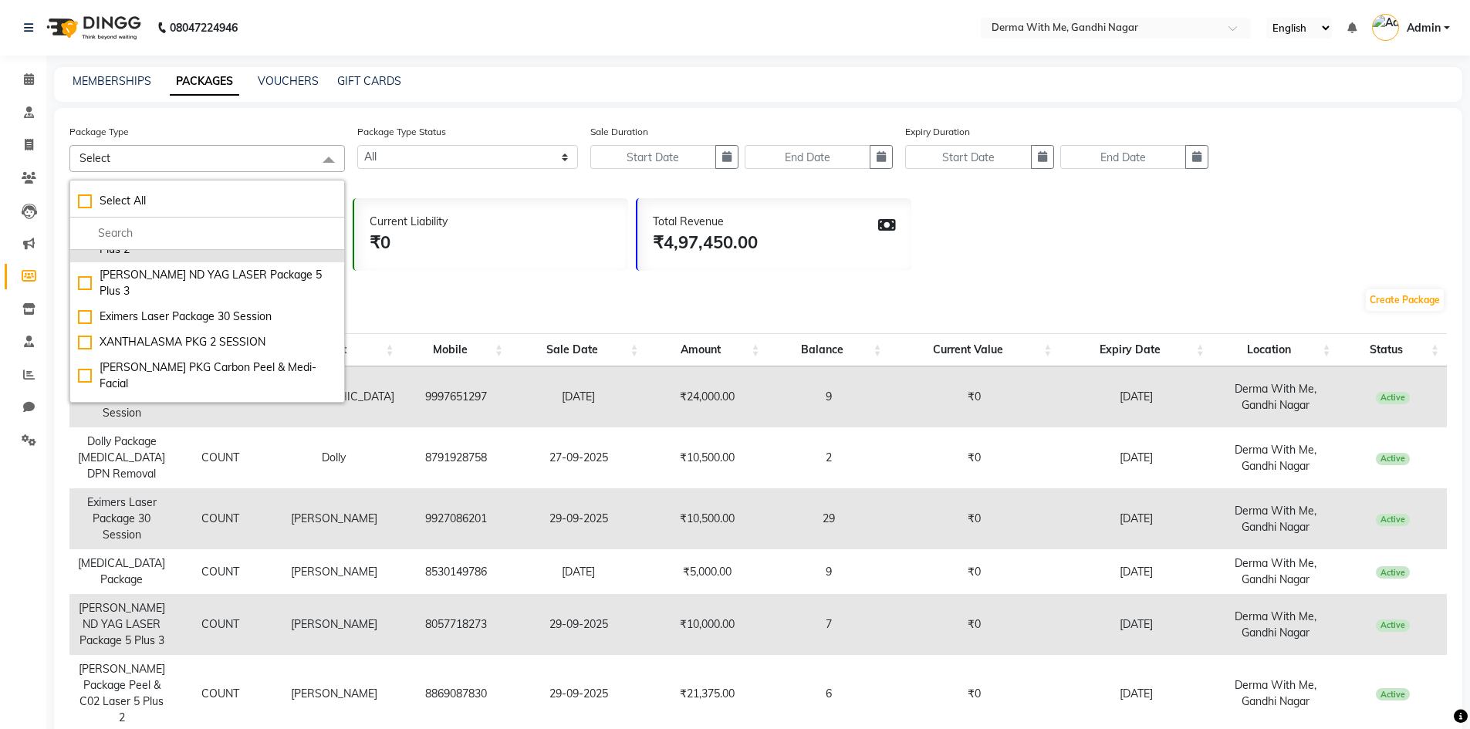
scroll to position [357, 0]
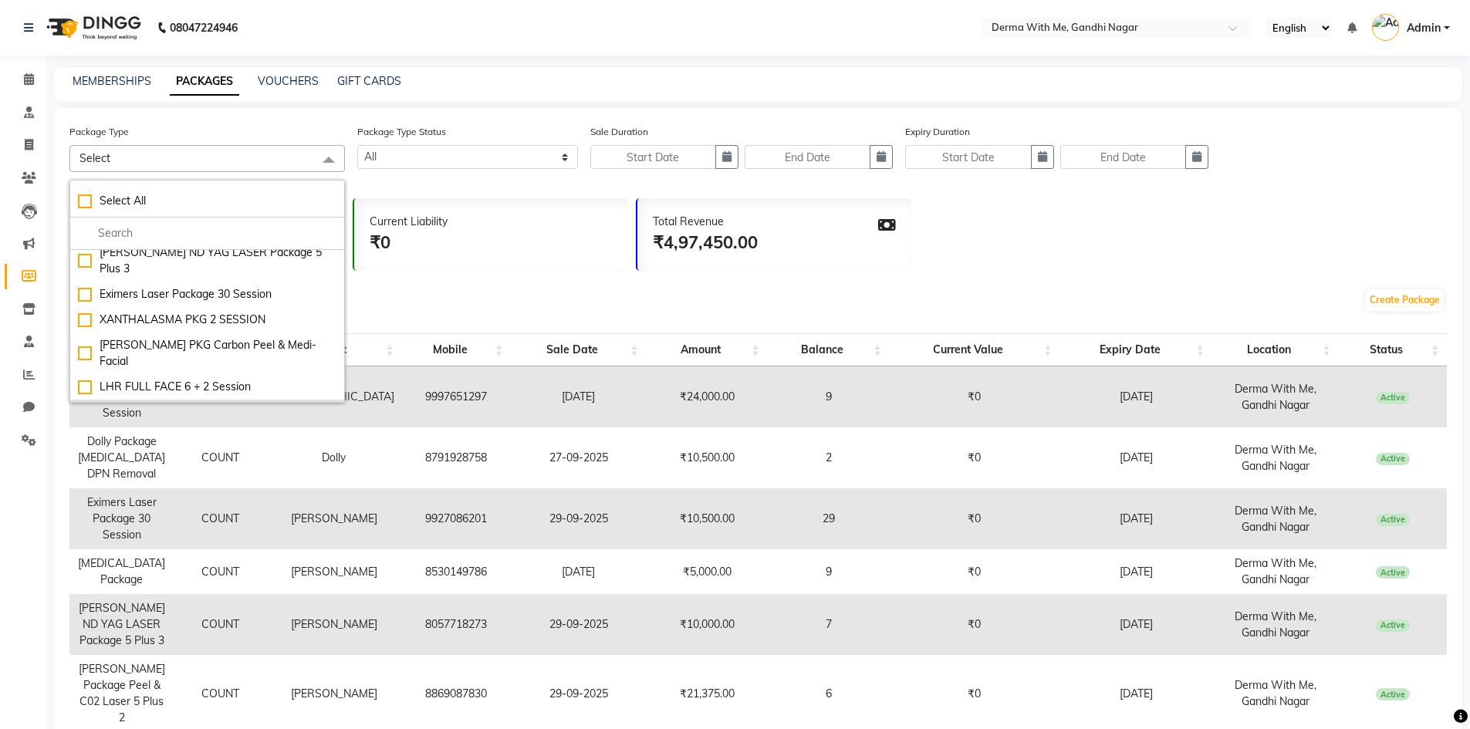
click at [89, 404] on div "Praveen PKG Laser & Medi-Facial (deleted)" at bounding box center [207, 412] width 259 height 16
checkbox input "true"
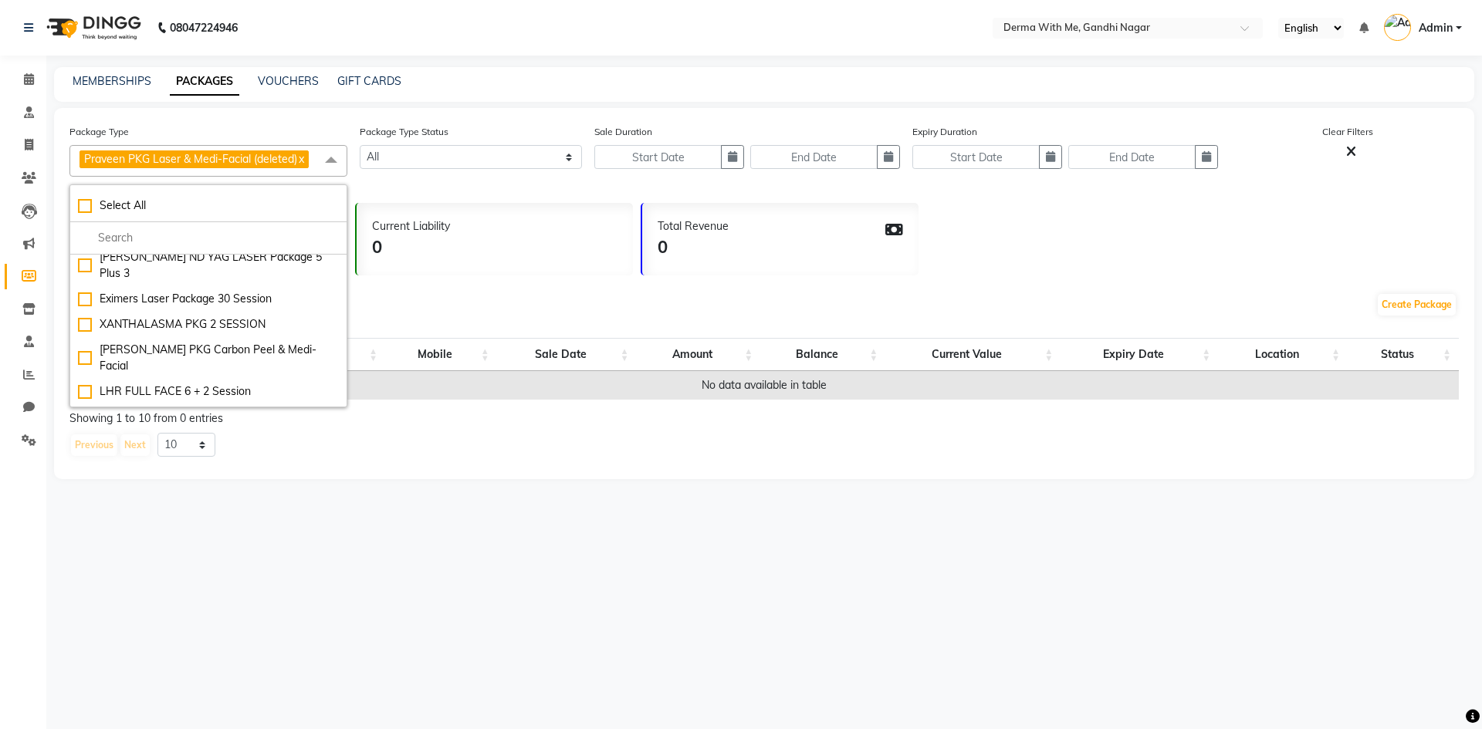
click at [89, 435] on div "[PERSON_NAME] package (deleted)" at bounding box center [208, 443] width 261 height 16
checkbox input "true"
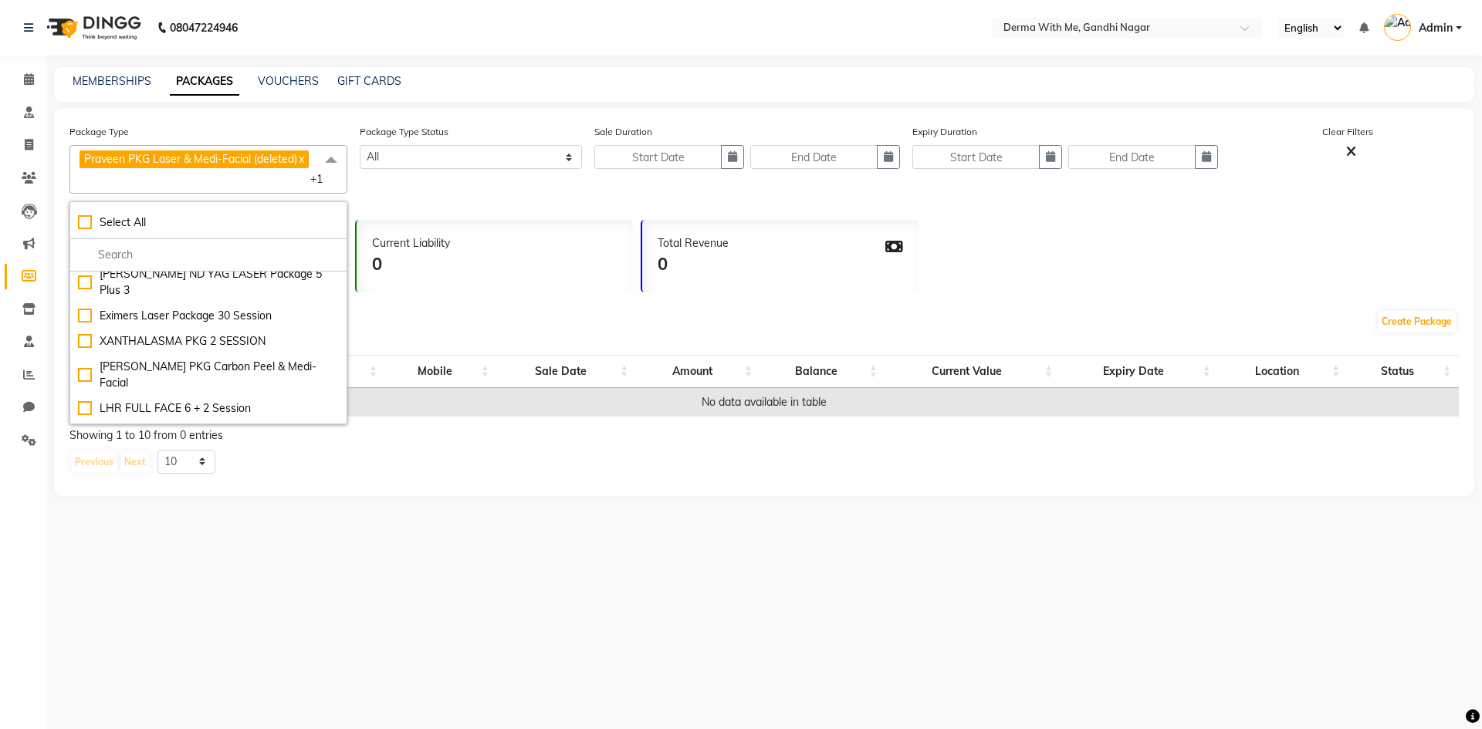
drag, startPoint x: 123, startPoint y: 403, endPoint x: 234, endPoint y: 516, distance: 158.3
click at [234, 516] on main "MEMBERSHIPS PACKAGES VOUCHERS GIFT CARDS Package Type Praveen PKG Laser & Medi-…" at bounding box center [764, 293] width 1436 height 452
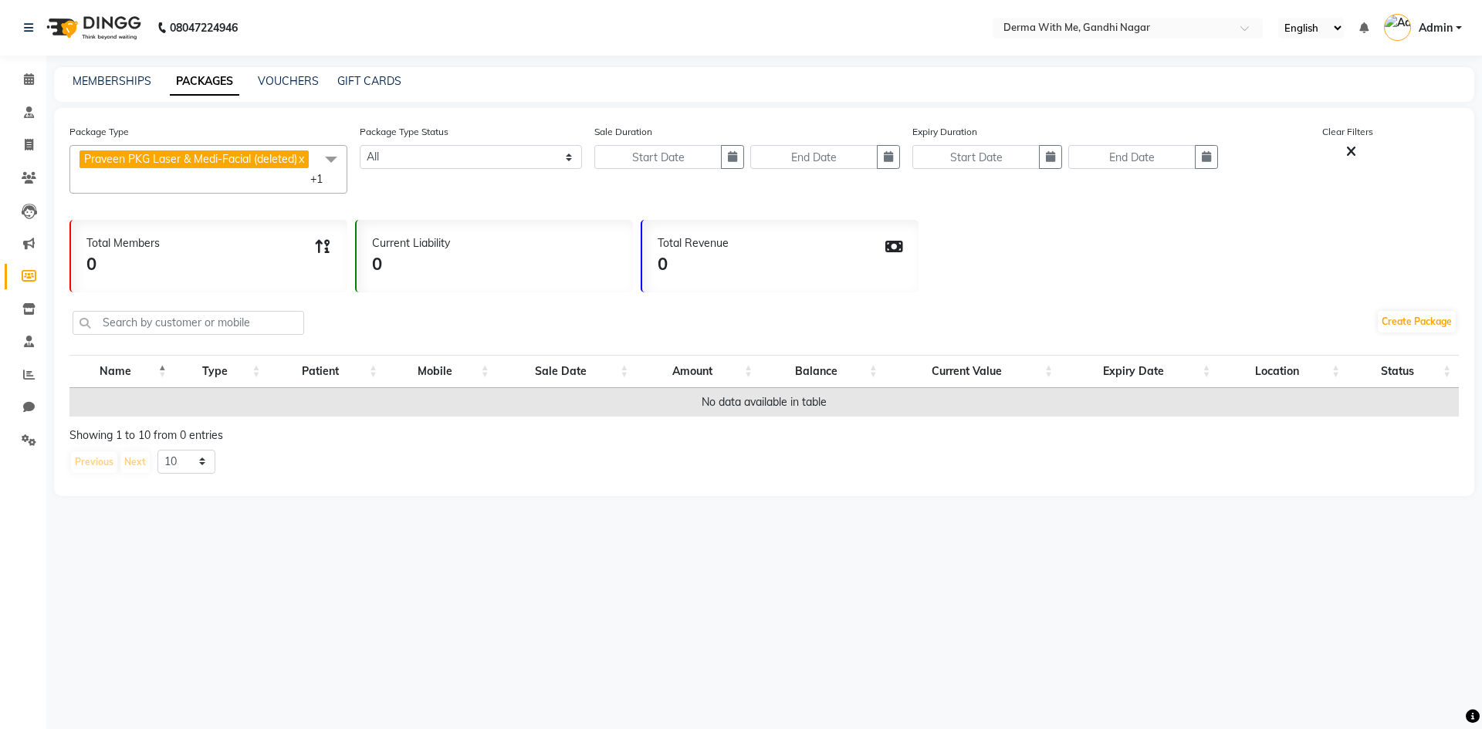
click at [304, 158] on link "x" at bounding box center [300, 159] width 7 height 14
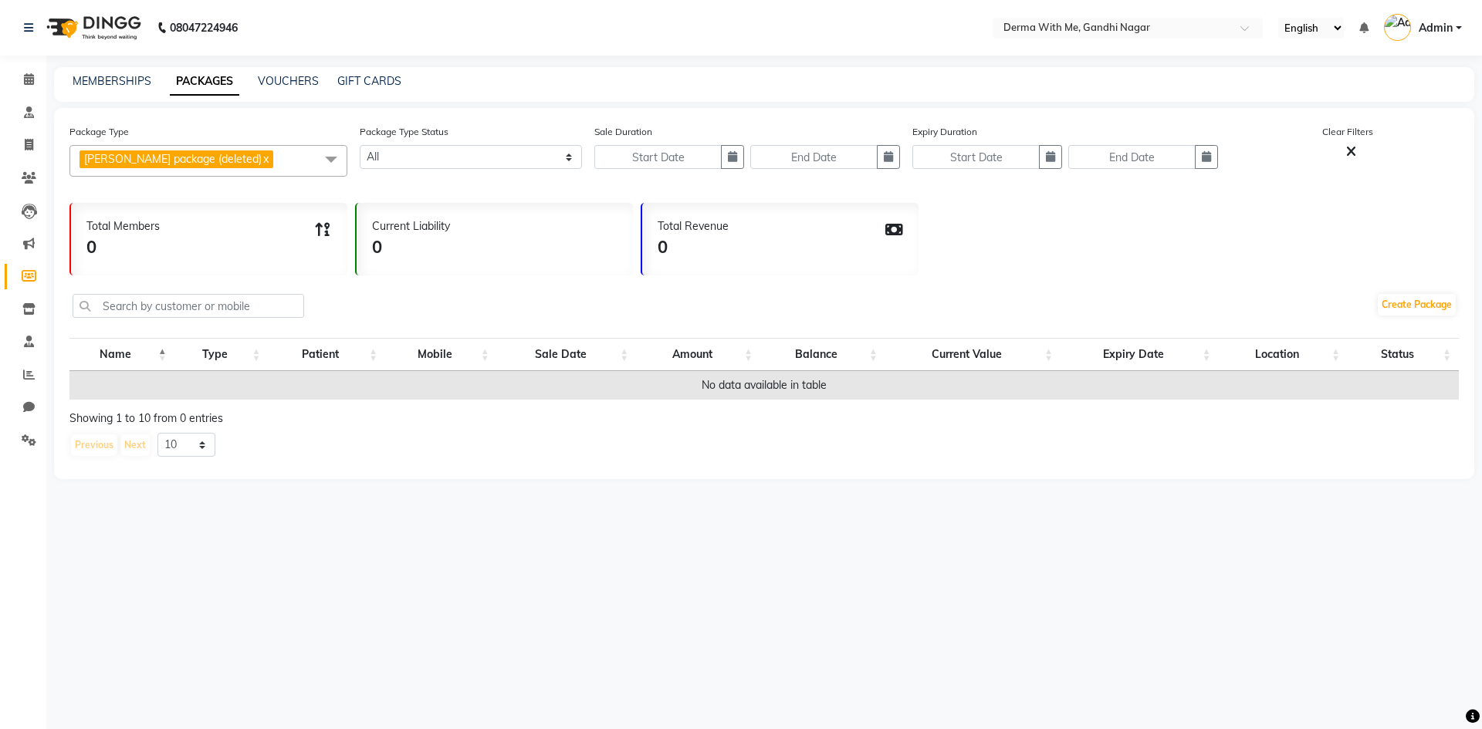
click at [262, 158] on link "x" at bounding box center [265, 159] width 7 height 14
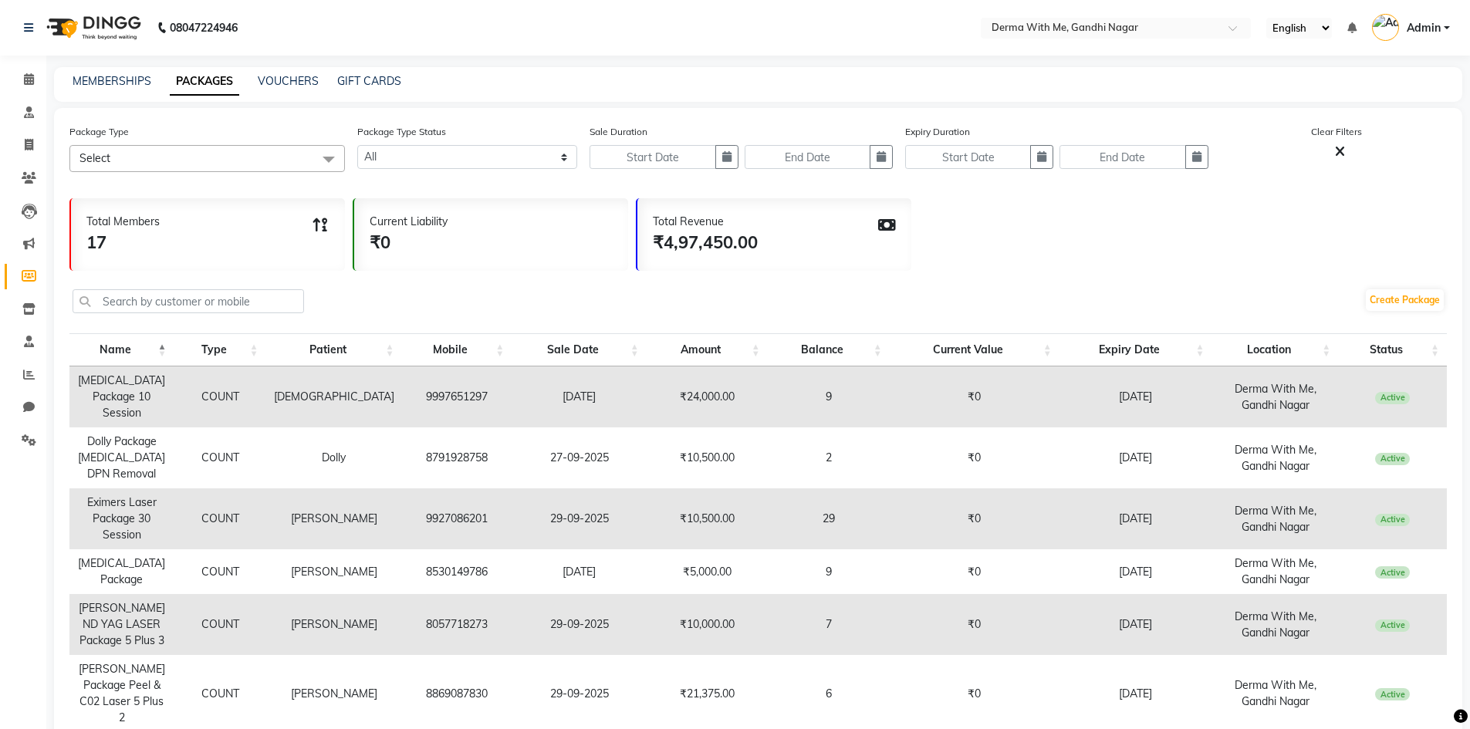
click at [295, 70] on div "MEMBERSHIPS PACKAGES VOUCHERS GIFT CARDS" at bounding box center [758, 84] width 1409 height 35
click at [295, 72] on div "MEMBERSHIPS PACKAGES VOUCHERS GIFT CARDS" at bounding box center [758, 84] width 1409 height 35
click at [394, 83] on link "GIFT CARDS" at bounding box center [369, 81] width 64 height 14
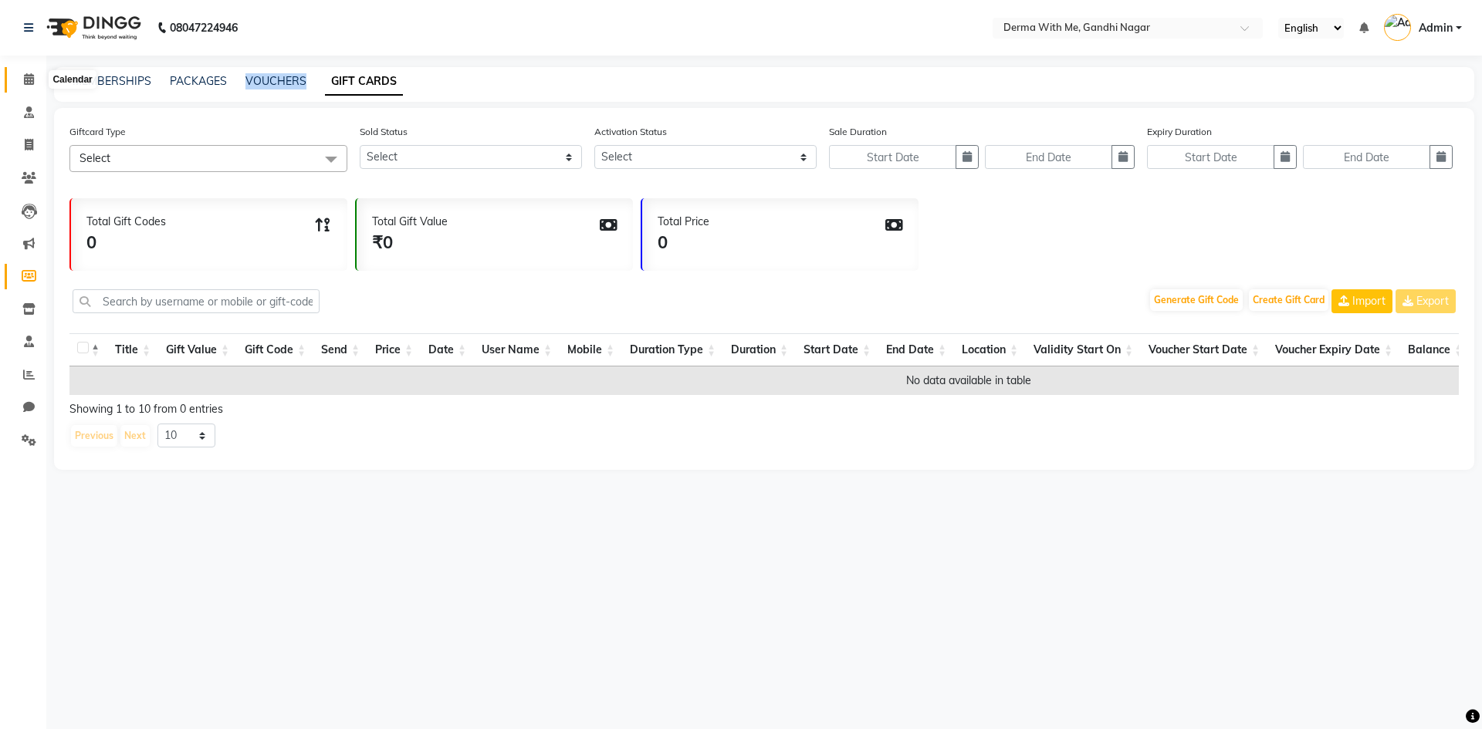
click at [32, 83] on icon at bounding box center [29, 79] width 10 height 12
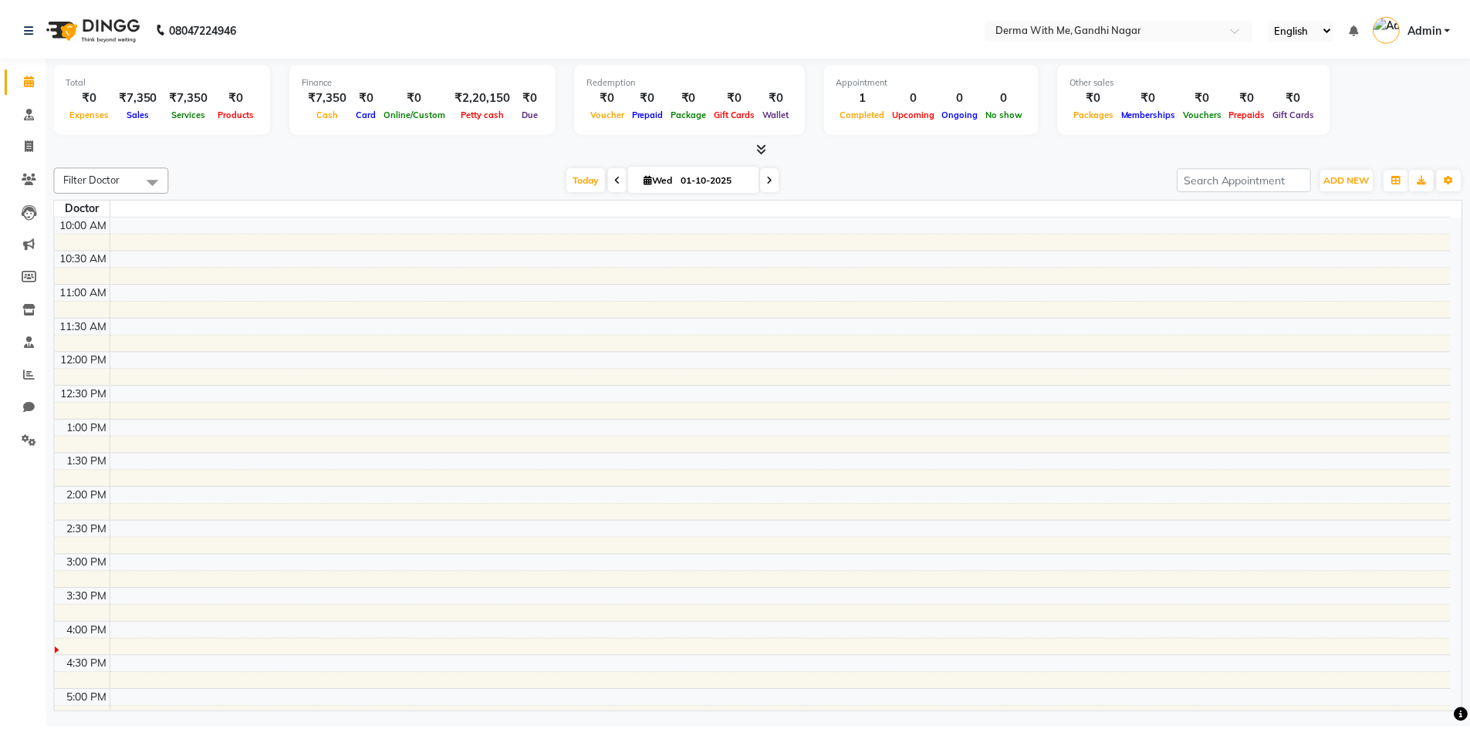
scroll to position [249, 0]
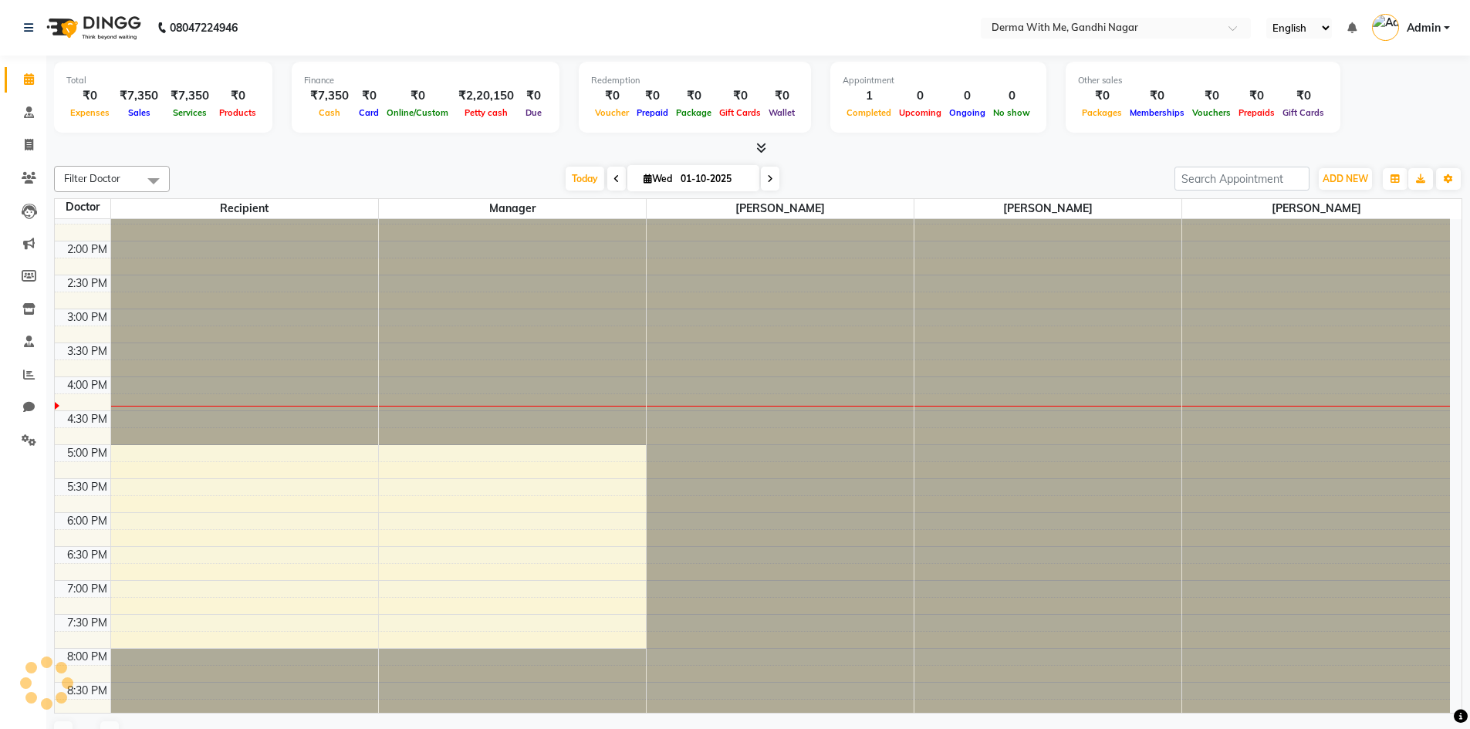
click at [248, 145] on div at bounding box center [758, 148] width 1409 height 16
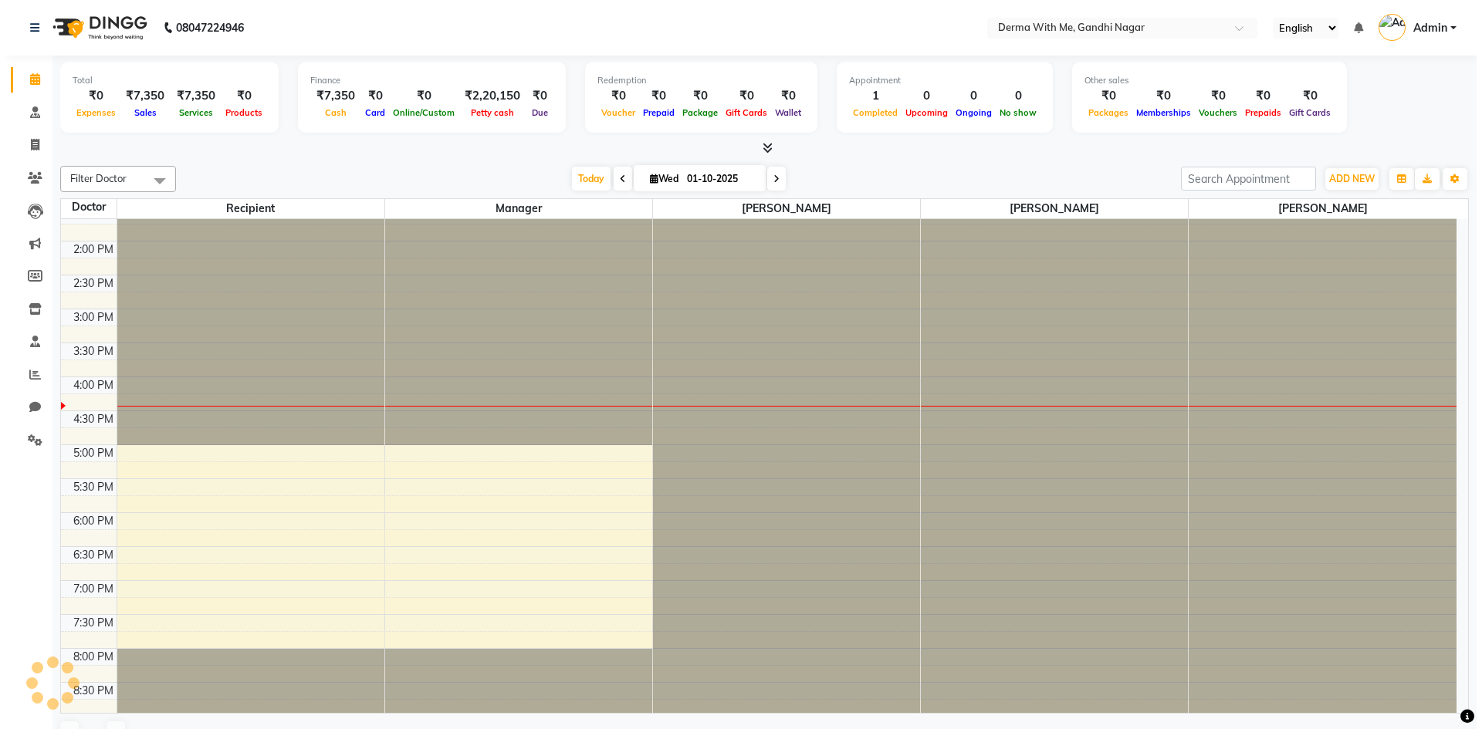
scroll to position [0, 0]
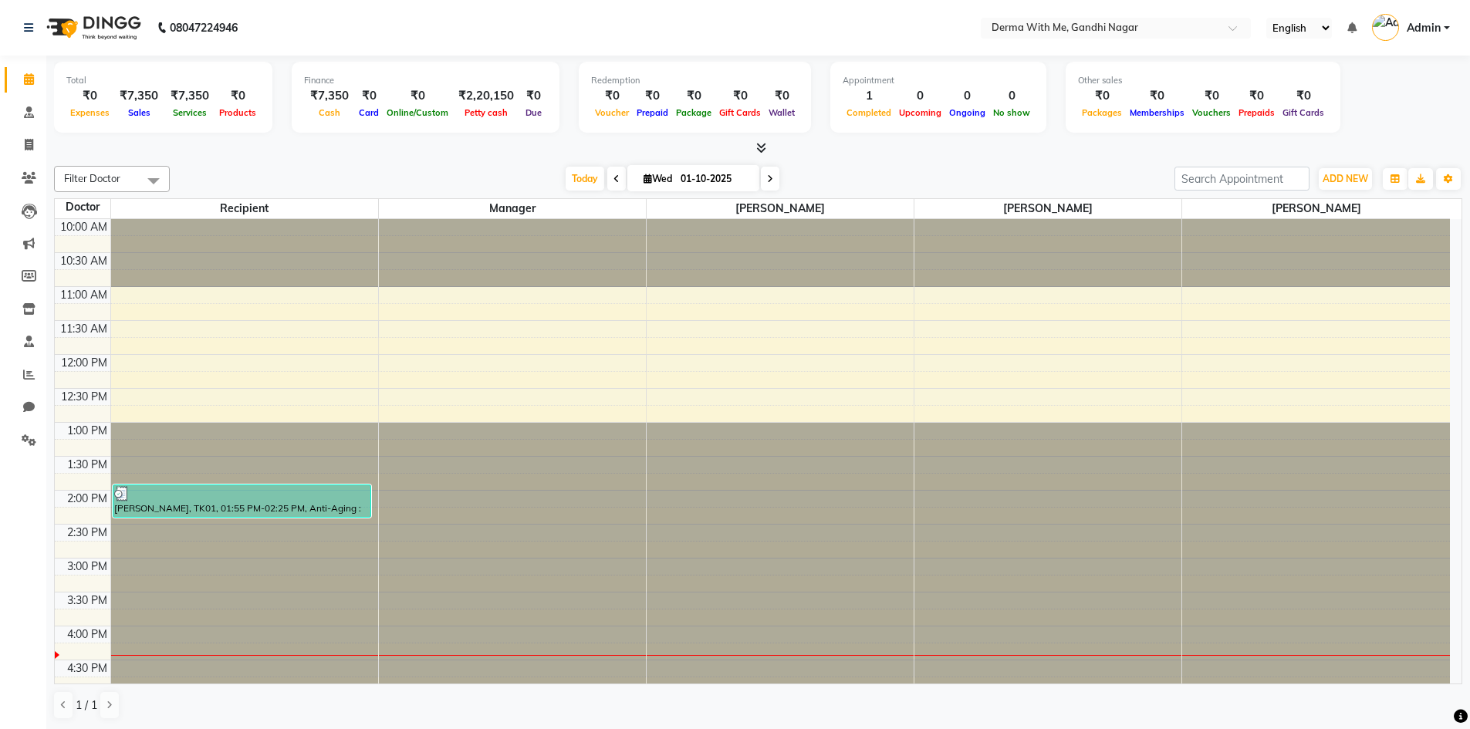
click at [350, 151] on div at bounding box center [758, 148] width 1409 height 16
click at [25, 276] on icon at bounding box center [29, 276] width 15 height 12
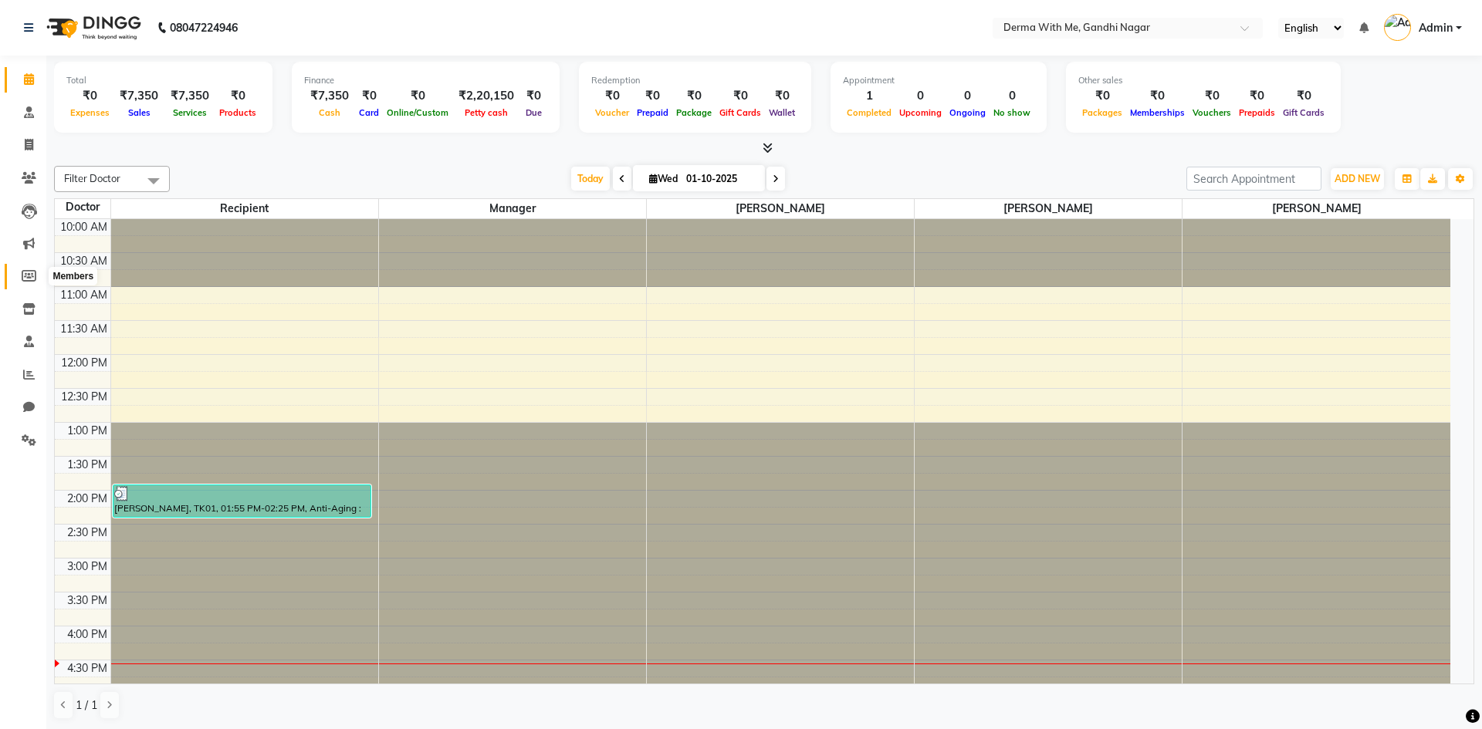
select select
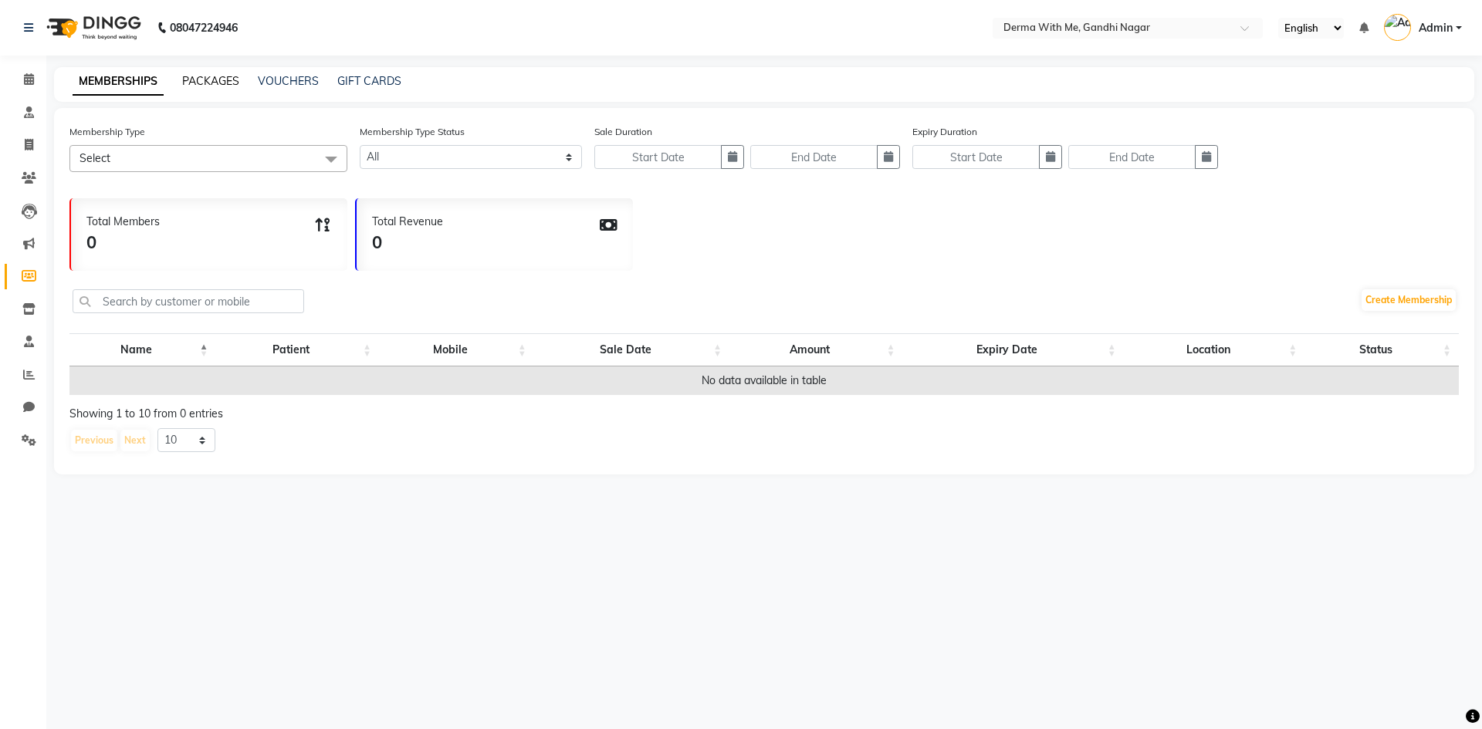
click at [202, 78] on link "PACKAGES" at bounding box center [210, 81] width 57 height 14
select select
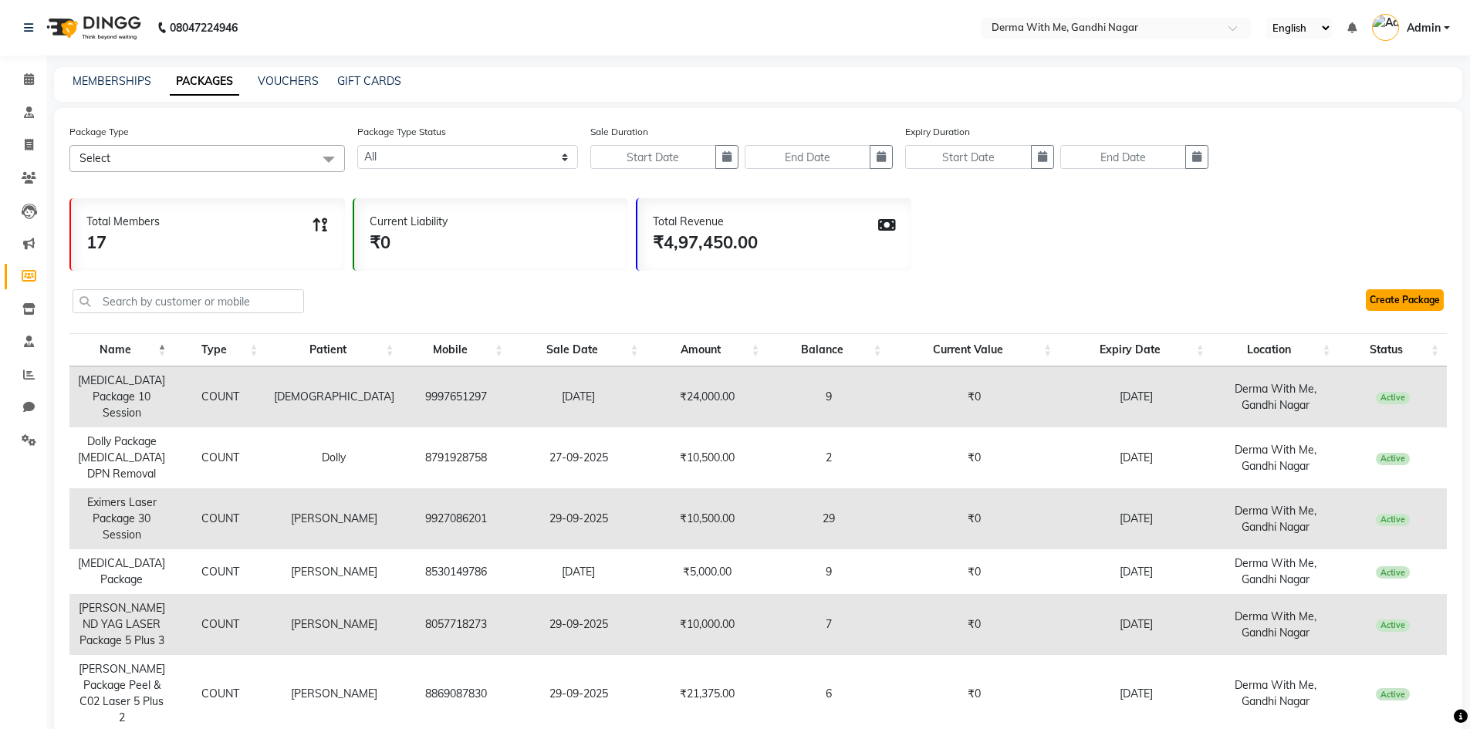
click at [1413, 301] on link "Create Package" at bounding box center [1405, 300] width 78 height 22
click at [24, 175] on icon at bounding box center [29, 178] width 15 height 12
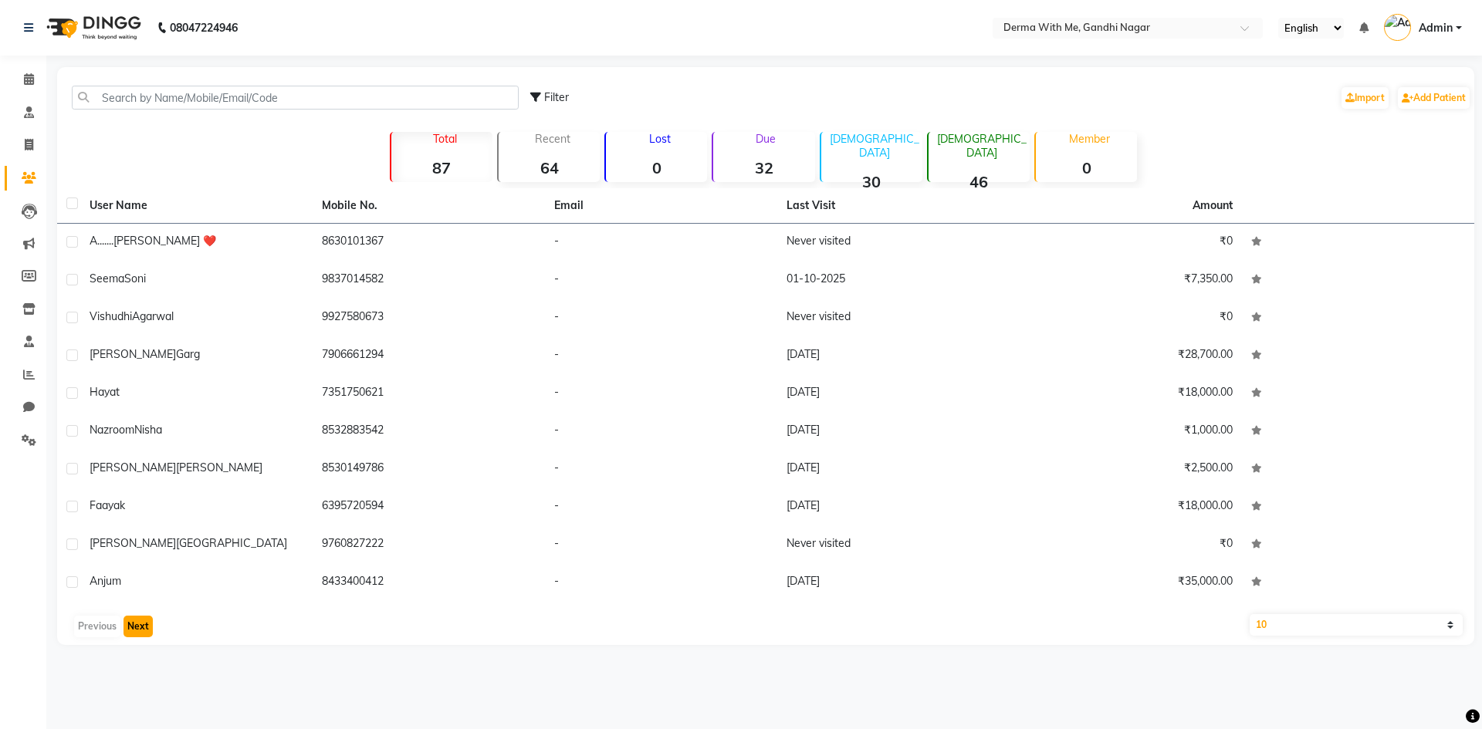
click at [134, 624] on button "Next" at bounding box center [137, 627] width 29 height 22
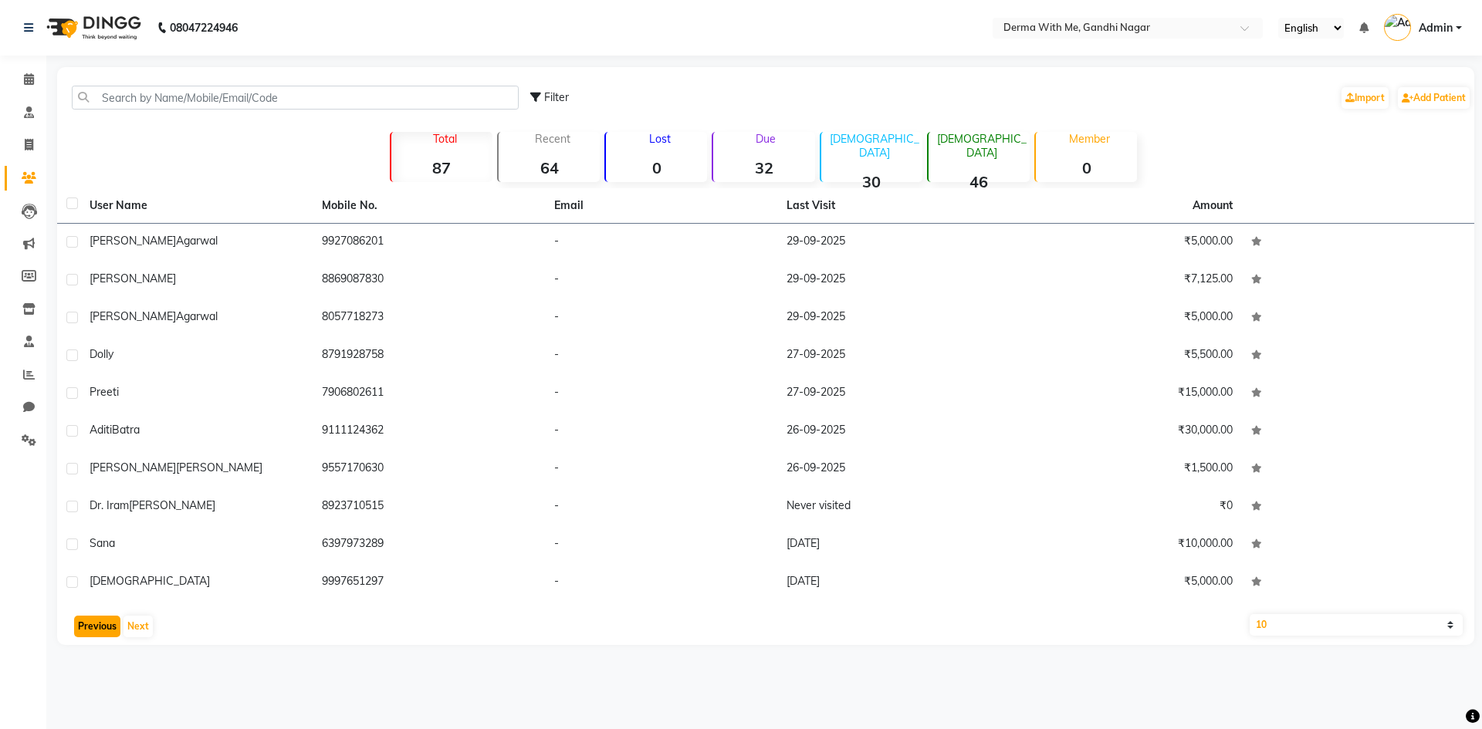
click at [96, 630] on button "Previous" at bounding box center [97, 627] width 46 height 22
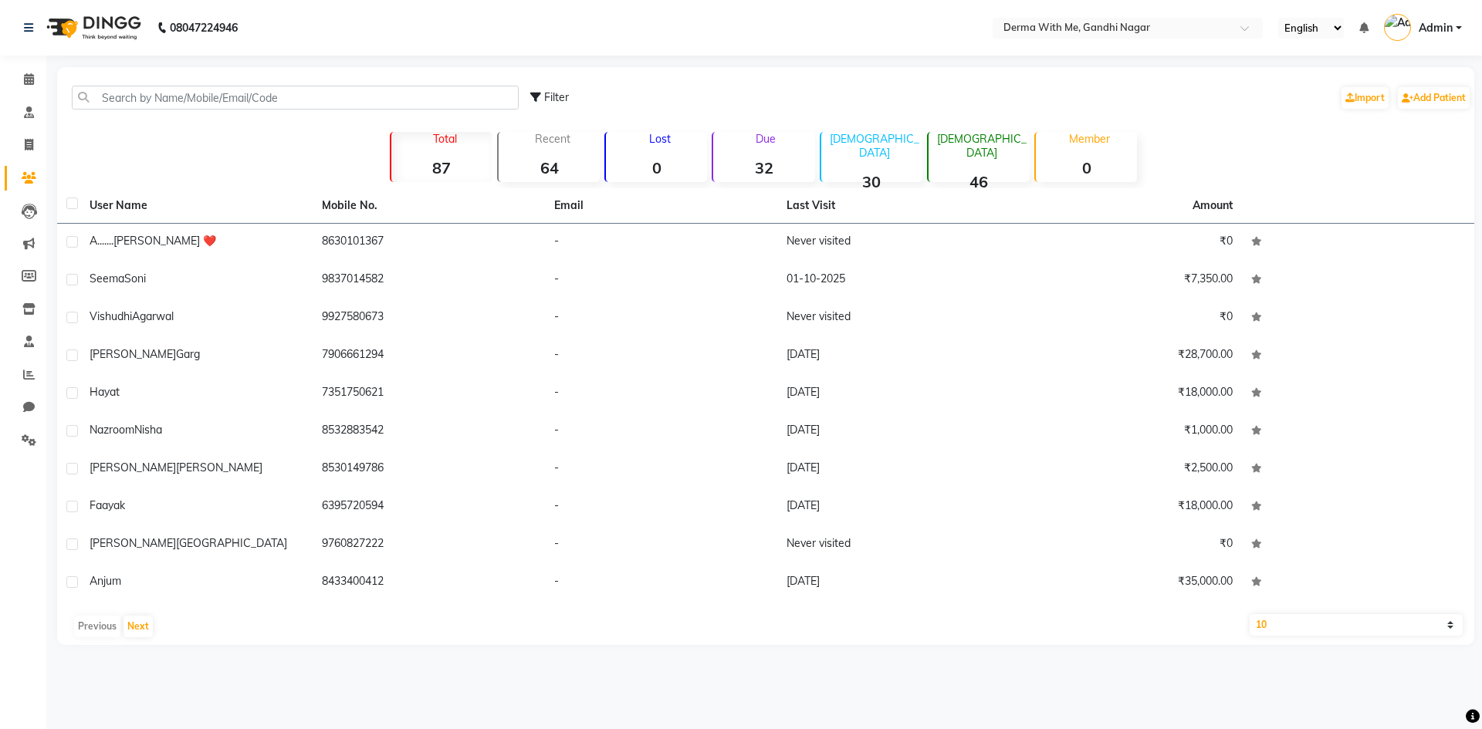
click at [96, 630] on div "Previous Next" at bounding box center [765, 626] width 1405 height 25
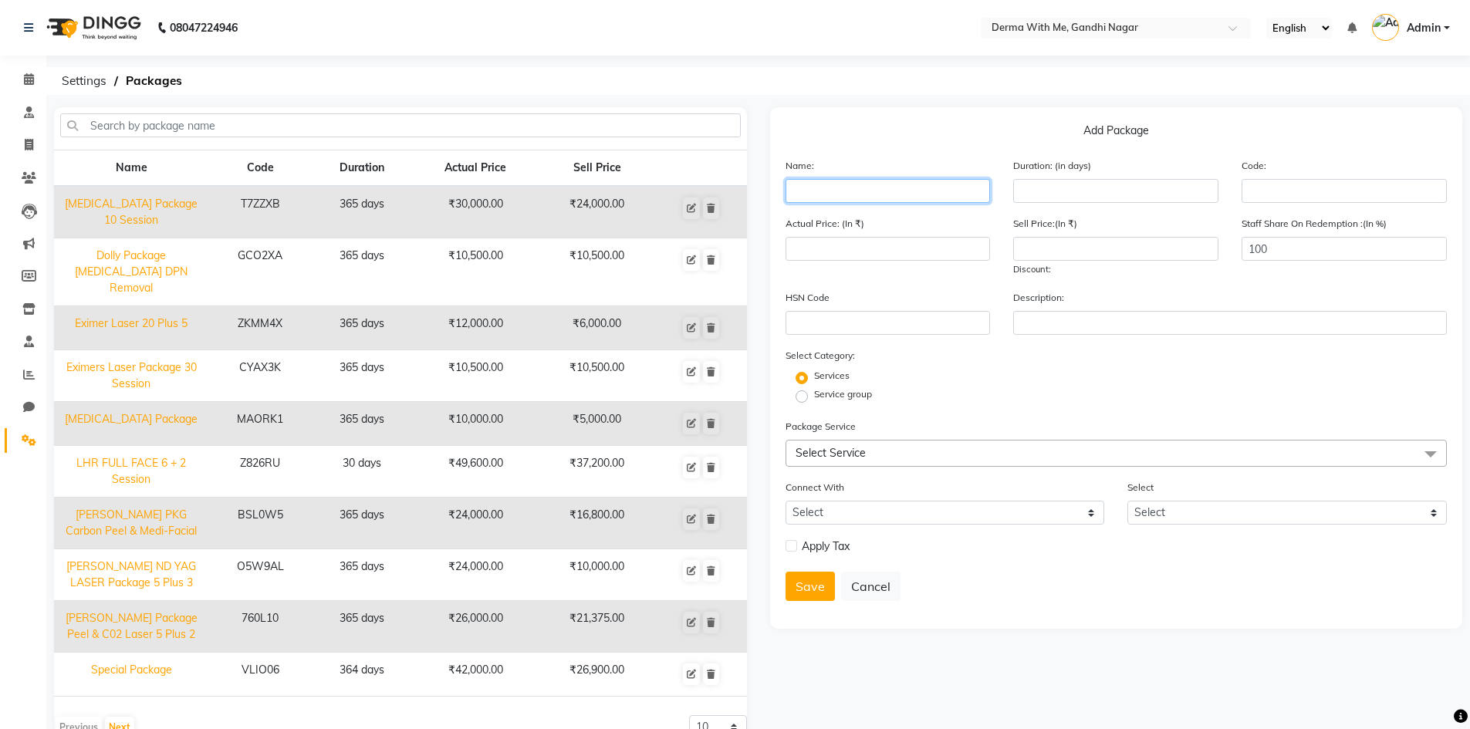
click at [919, 190] on input "text" at bounding box center [888, 191] width 205 height 24
type input "KULDEEP PAKAGE"
click at [1099, 168] on div "Duration: (in days)" at bounding box center [1116, 180] width 228 height 46
click at [1089, 191] on input "number" at bounding box center [1115, 191] width 205 height 24
type input "365"
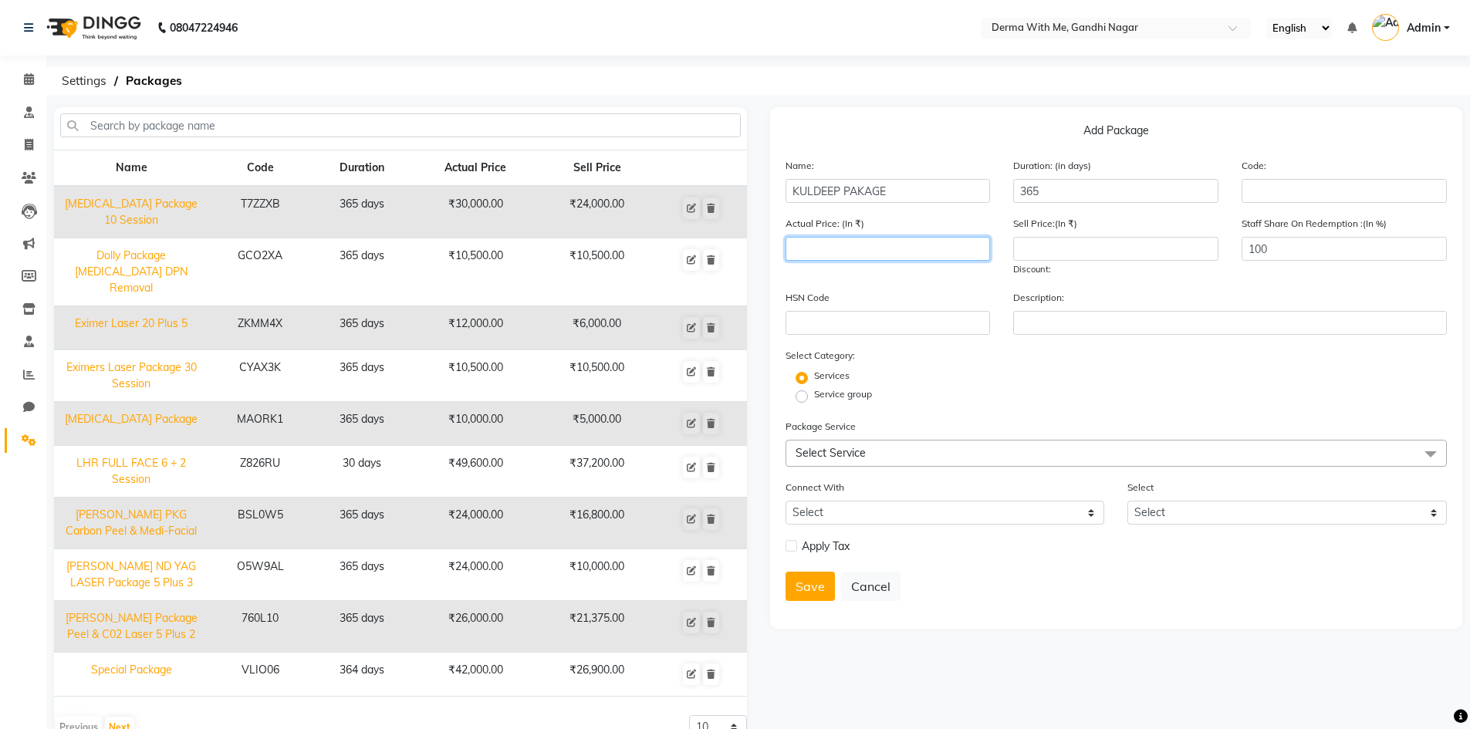
click at [906, 246] on input "number" at bounding box center [888, 249] width 205 height 24
click at [35, 181] on icon at bounding box center [29, 178] width 15 height 12
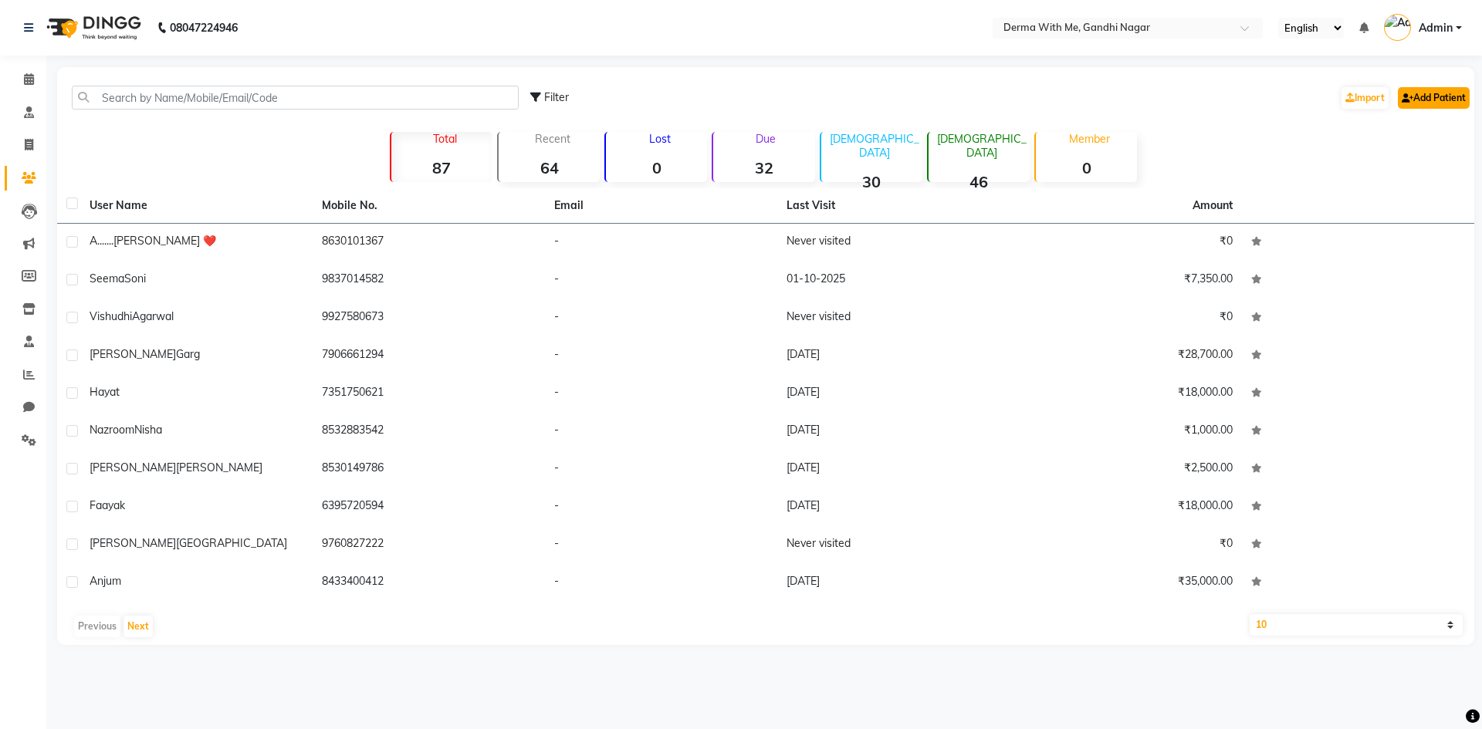
click at [1412, 94] on link "Add Patient" at bounding box center [1434, 98] width 72 height 22
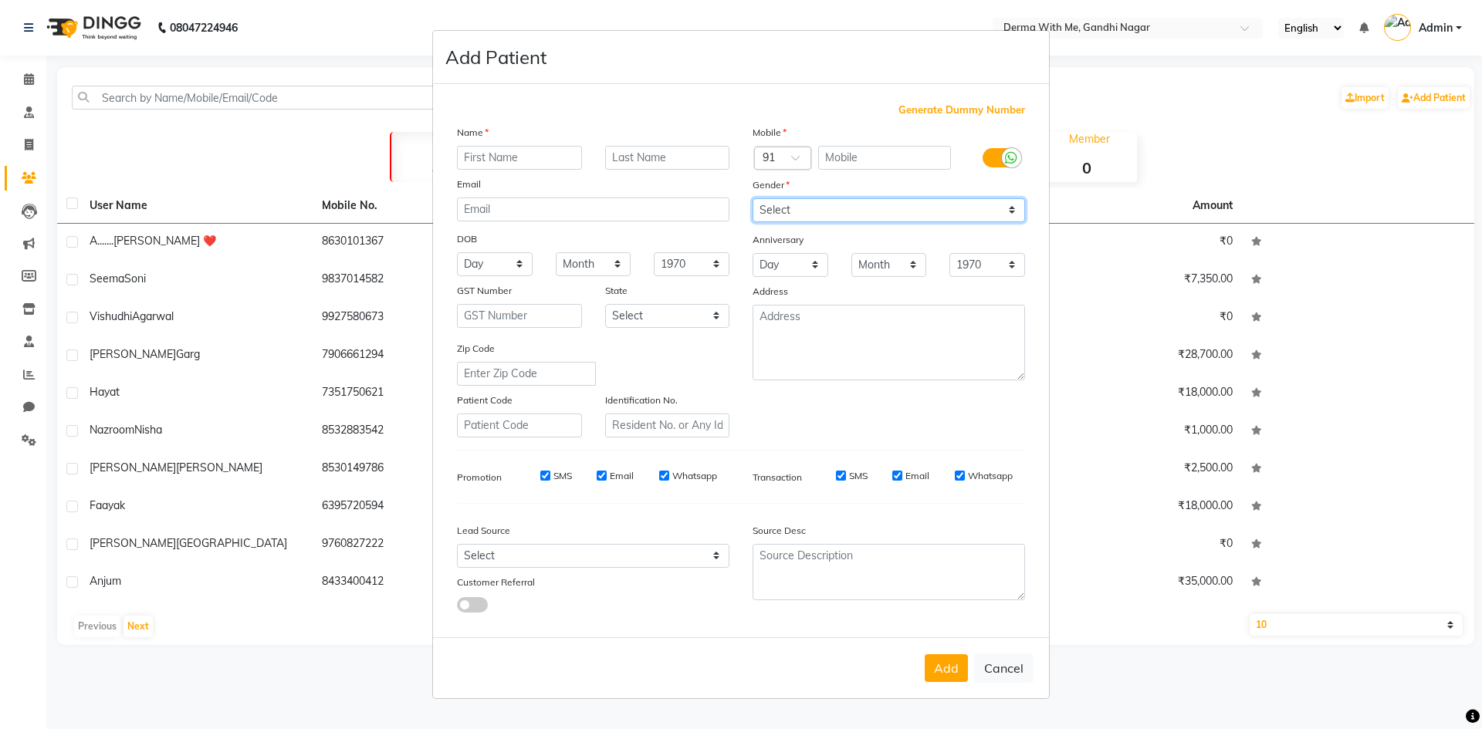
click at [843, 201] on select "Select [DEMOGRAPHIC_DATA] [DEMOGRAPHIC_DATA] Other Prefer Not To Say" at bounding box center [888, 210] width 272 height 24
select select "[DEMOGRAPHIC_DATA]"
click at [752, 198] on select "Select [DEMOGRAPHIC_DATA] [DEMOGRAPHIC_DATA] Other Prefer Not To Say" at bounding box center [888, 210] width 272 height 24
click at [847, 158] on input "text" at bounding box center [885, 158] width 134 height 24
click at [709, 316] on select "Select [GEOGRAPHIC_DATA] [GEOGRAPHIC_DATA] [GEOGRAPHIC_DATA] [GEOGRAPHIC_DATA] …" at bounding box center [667, 316] width 125 height 24
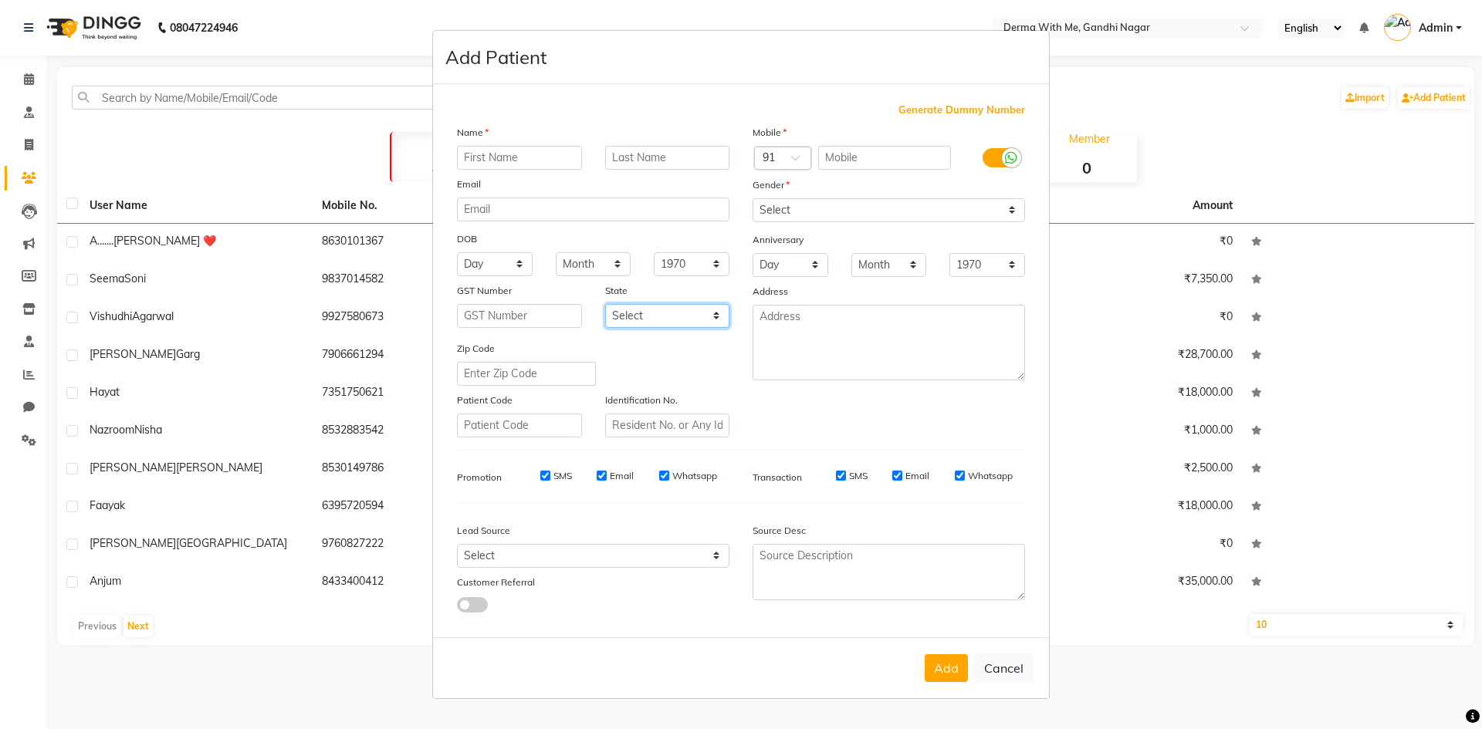
click at [643, 314] on select "Select [GEOGRAPHIC_DATA] [GEOGRAPHIC_DATA] [GEOGRAPHIC_DATA] [GEOGRAPHIC_DATA] …" at bounding box center [667, 316] width 125 height 24
click at [645, 315] on select "Select [GEOGRAPHIC_DATA] [GEOGRAPHIC_DATA] [GEOGRAPHIC_DATA] [GEOGRAPHIC_DATA] …" at bounding box center [667, 316] width 125 height 24
click at [421, 441] on ngb-modal-window "Add Patient Generate Dummy Number Name Email DOB Day 01 02 03 04 05 06 07 08 09…" at bounding box center [741, 364] width 1482 height 729
click at [526, 264] on select "Day 01 02 03 04 05 06 07 08 09 10 11 12 13 14 15 16 17 18 19 20 21 22 23 24 25 …" at bounding box center [495, 264] width 76 height 24
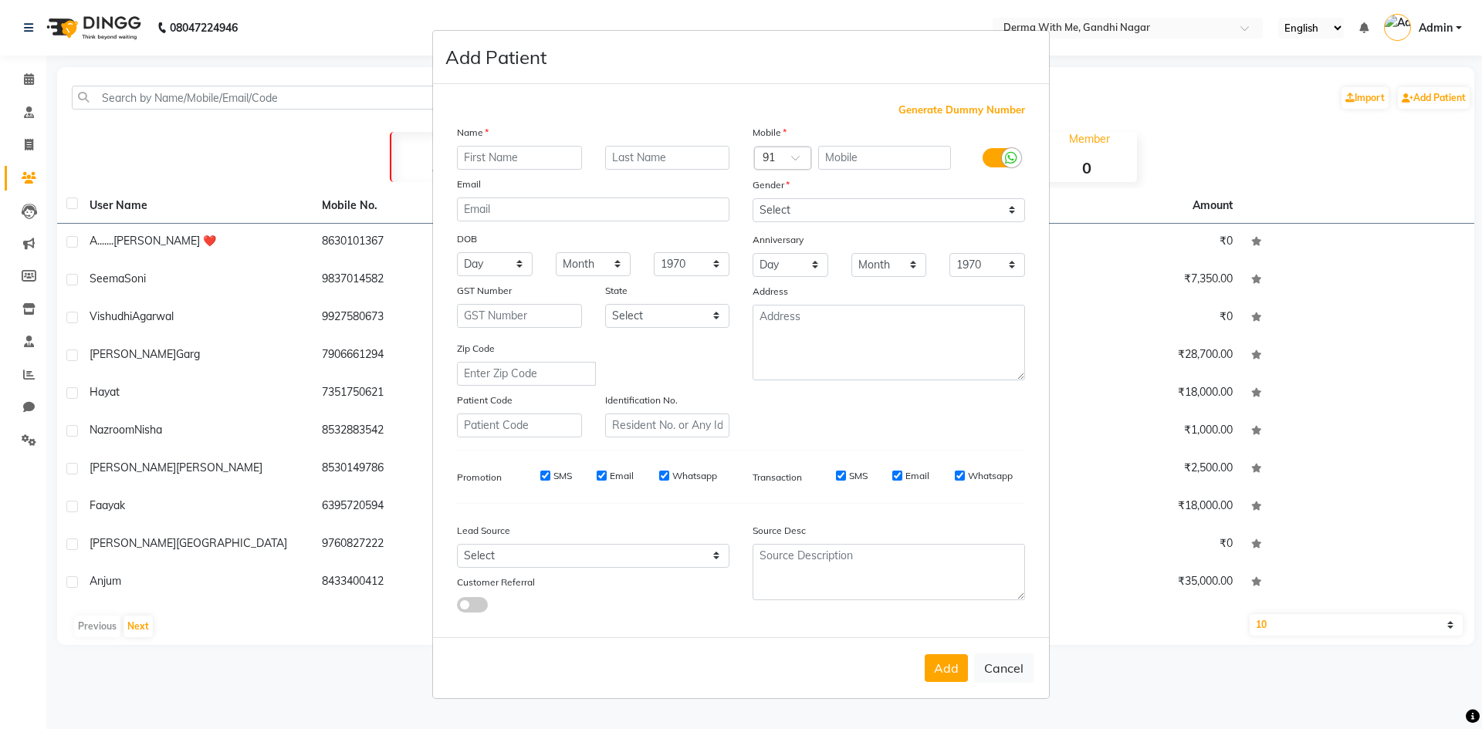
click at [587, 695] on div "Add Cancel" at bounding box center [741, 667] width 616 height 61
click at [952, 475] on div "SMS Email Whatsapp" at bounding box center [913, 476] width 223 height 14
click at [958, 474] on input "Whatsapp" at bounding box center [960, 476] width 10 height 10
checkbox input "false"
click at [906, 480] on label "Email" at bounding box center [917, 476] width 24 height 14
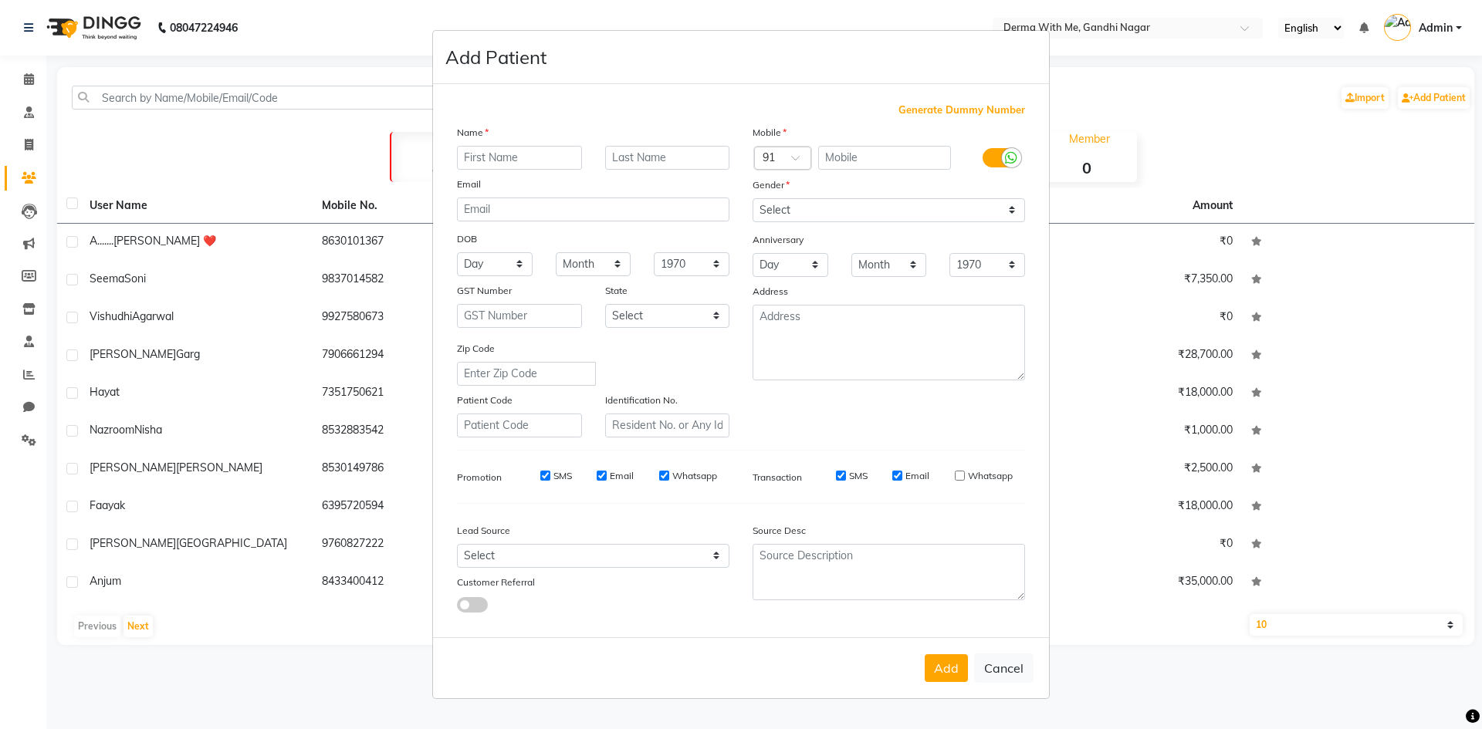
click at [902, 480] on input "Email" at bounding box center [897, 476] width 10 height 10
checkbox input "false"
click at [835, 468] on div "Transaction SMS Email Whatsapp" at bounding box center [889, 477] width 296 height 28
click at [837, 478] on input "SMS" at bounding box center [841, 476] width 10 height 10
checkbox input "false"
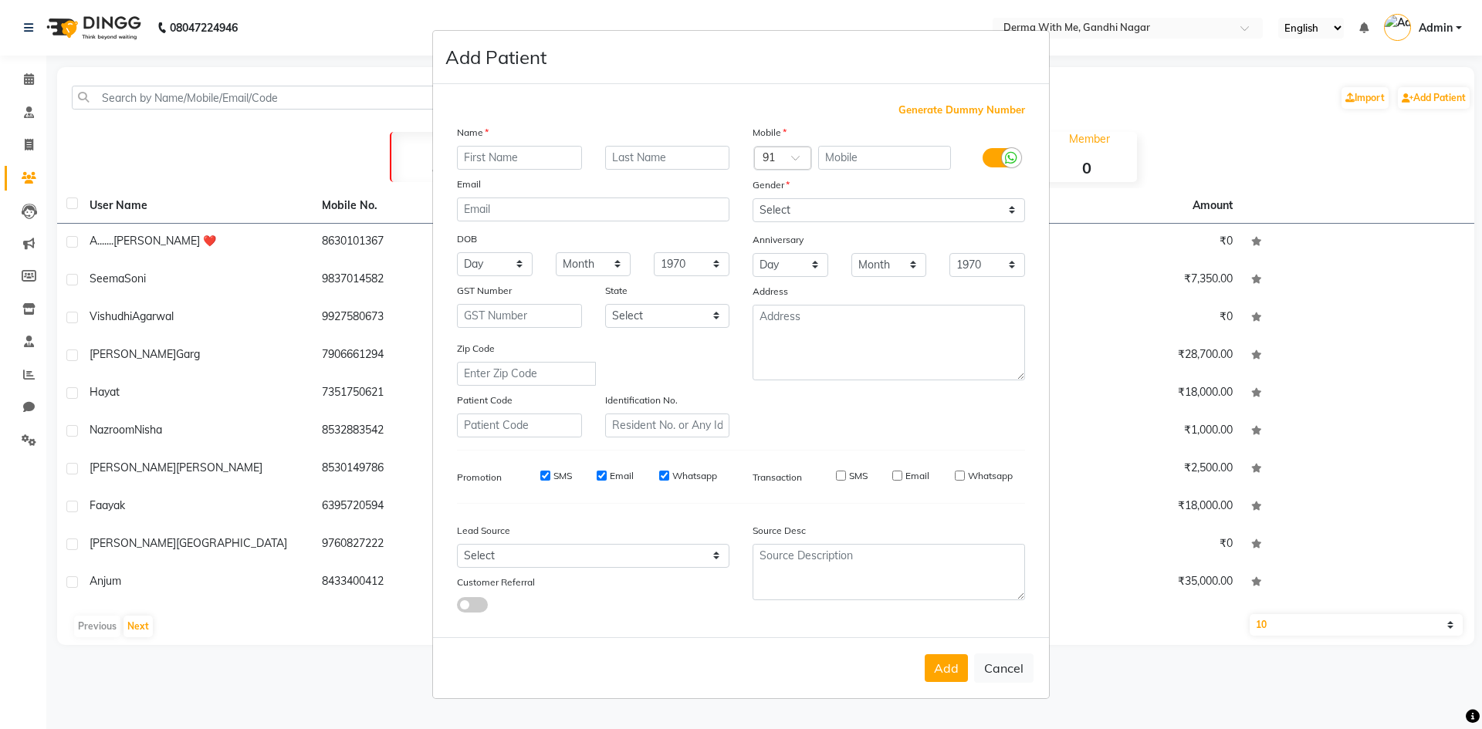
click at [661, 473] on input "Whatsapp" at bounding box center [664, 476] width 10 height 10
checkbox input "false"
click at [602, 474] on input "Email" at bounding box center [602, 476] width 10 height 10
checkbox input "false"
click at [546, 473] on input "SMS" at bounding box center [545, 476] width 10 height 10
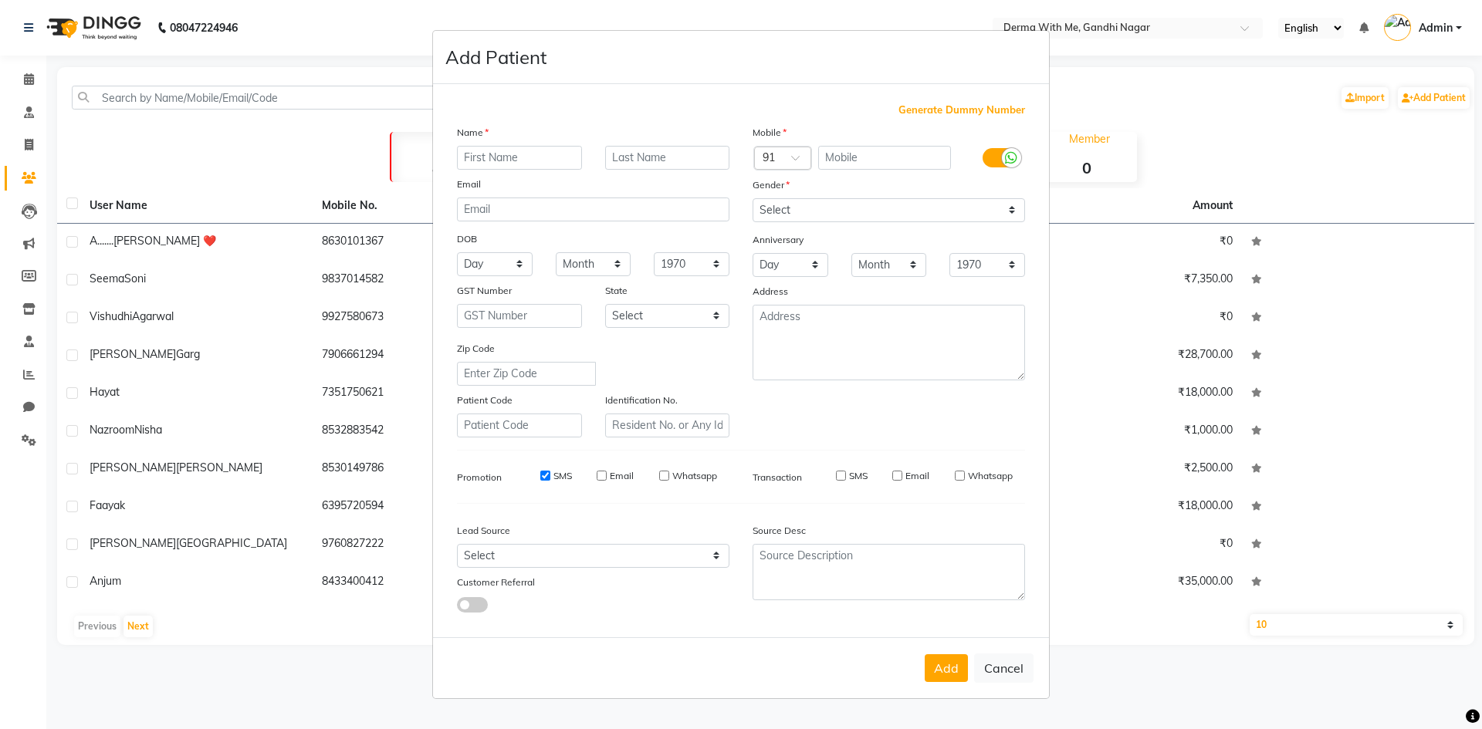
checkbox input "false"
click at [716, 556] on select "Select Walk-in Referral Internet Friend Word of Mouth Advertisement Facebook Ju…" at bounding box center [593, 556] width 272 height 24
click at [621, 648] on div "Add Cancel" at bounding box center [741, 667] width 616 height 61
click at [807, 571] on textarea at bounding box center [888, 572] width 272 height 56
click at [693, 671] on div "Add Cancel" at bounding box center [741, 667] width 616 height 61
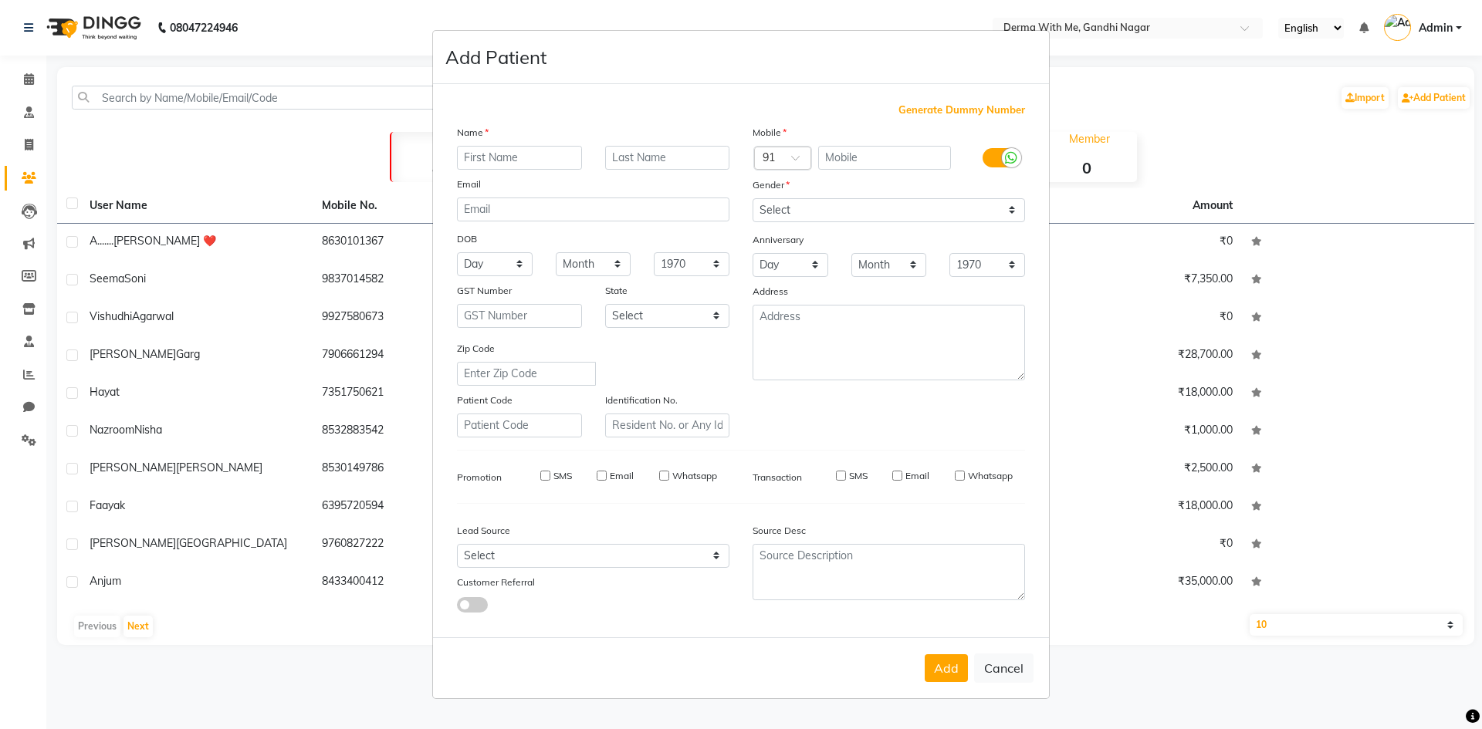
click at [1451, 629] on ngb-modal-window "Add Patient Generate Dummy Number Name Email DOB Day 01 02 03 04 05 06 07 08 09…" at bounding box center [741, 364] width 1482 height 729
click at [1451, 627] on ngb-modal-window "Add Patient Generate Dummy Number Name Email DOB Day 01 02 03 04 05 06 07 08 09…" at bounding box center [741, 364] width 1482 height 729
click at [1341, 625] on ngb-modal-window "Add Patient Generate Dummy Number Name Email DOB Day 01 02 03 04 05 06 07 08 09…" at bounding box center [741, 364] width 1482 height 729
click at [875, 161] on input "text" at bounding box center [885, 158] width 134 height 24
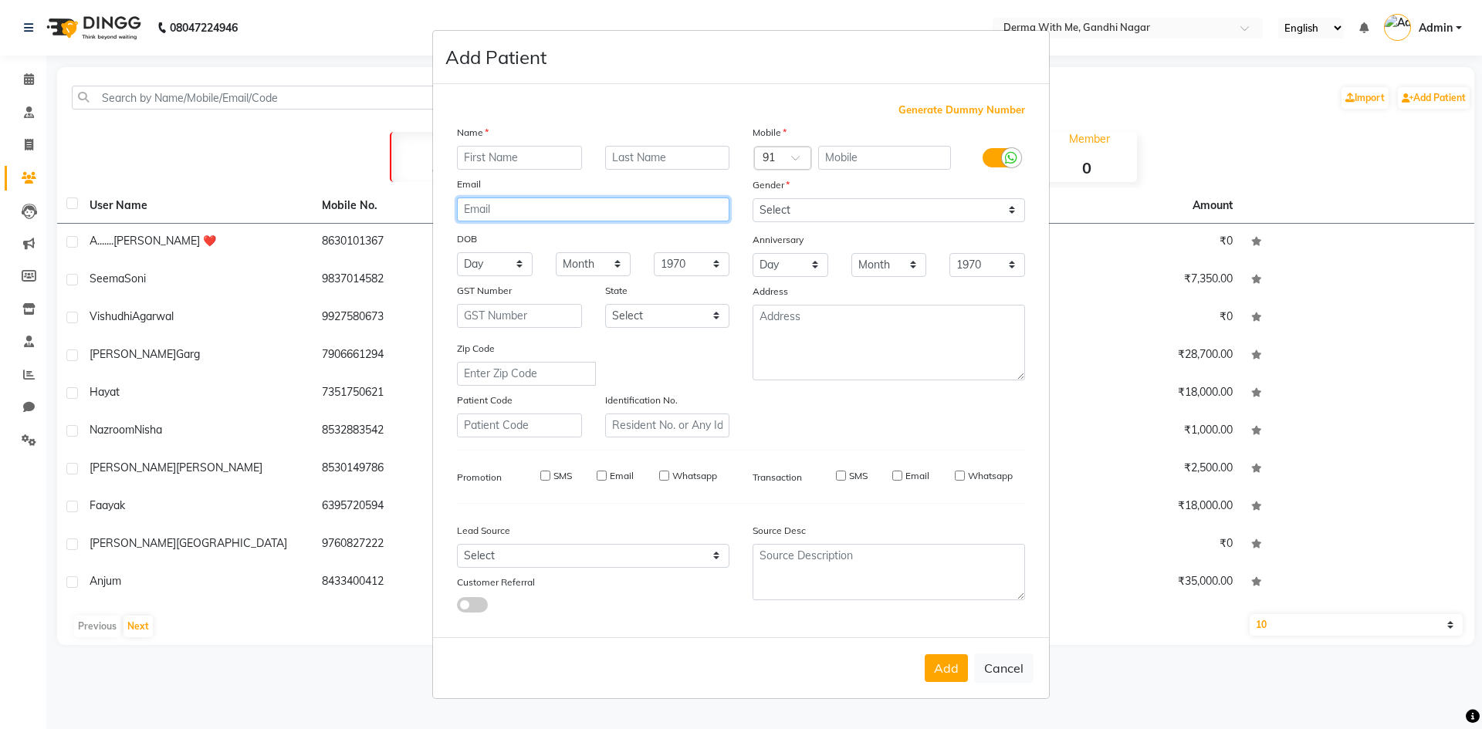
click at [506, 202] on input "email" at bounding box center [593, 210] width 272 height 24
click at [526, 377] on input "text" at bounding box center [526, 374] width 139 height 24
type input "244001"
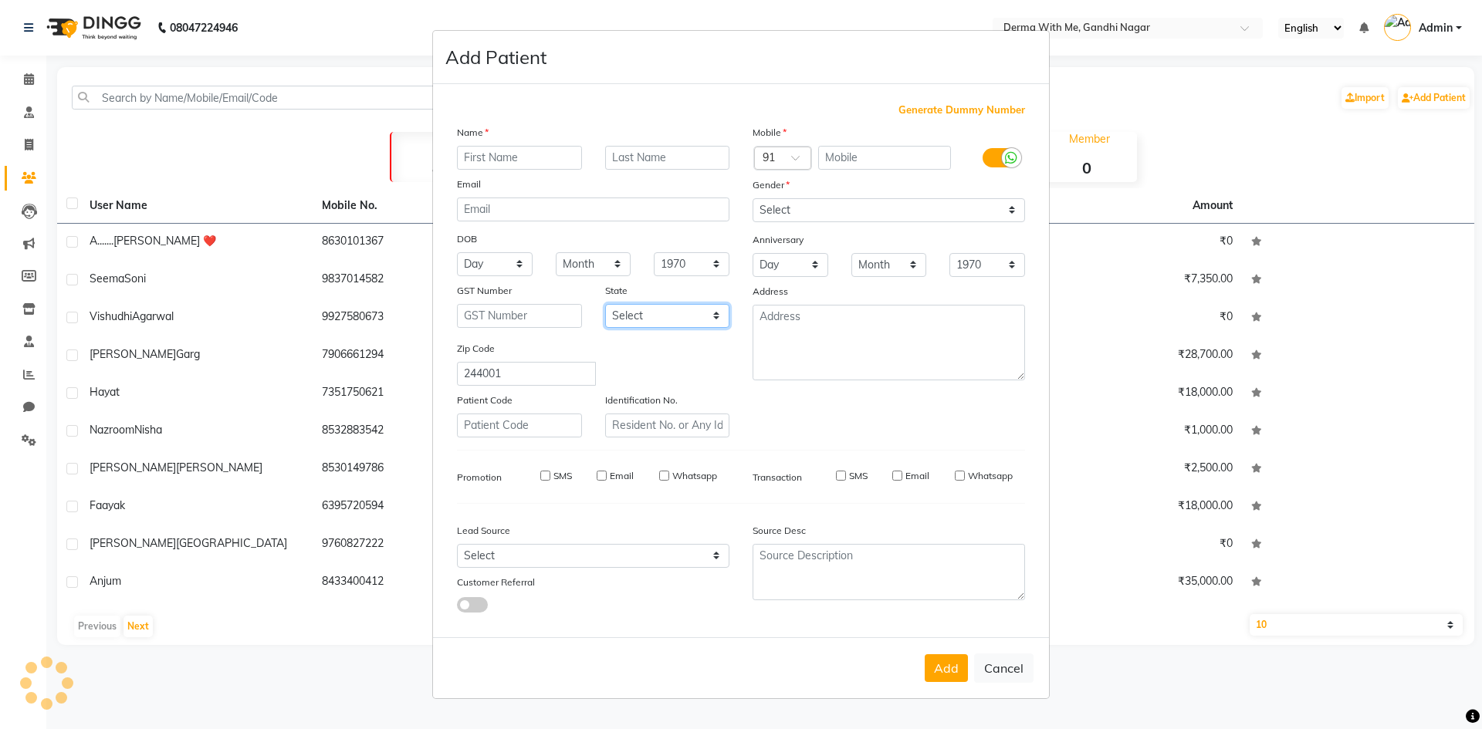
click at [665, 320] on select "Select [GEOGRAPHIC_DATA] [GEOGRAPHIC_DATA] [GEOGRAPHIC_DATA] [GEOGRAPHIC_DATA] …" at bounding box center [667, 316] width 125 height 24
select select "38"
click at [605, 304] on select "Select [GEOGRAPHIC_DATA] [GEOGRAPHIC_DATA] [GEOGRAPHIC_DATA] [GEOGRAPHIC_DATA] …" at bounding box center [667, 316] width 125 height 24
click at [553, 303] on div "GST Number" at bounding box center [519, 293] width 148 height 22
click at [835, 161] on input "text" at bounding box center [885, 158] width 134 height 24
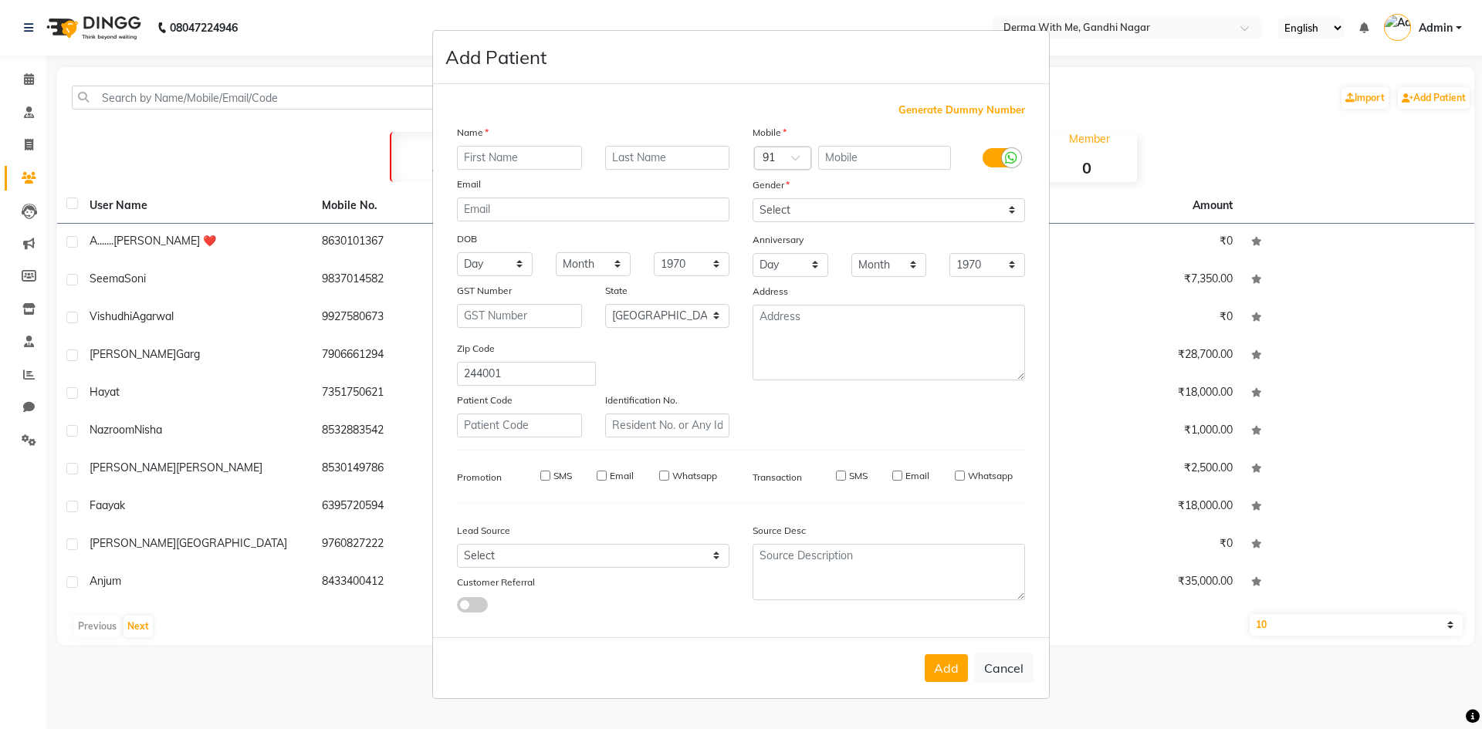
click at [37, 278] on ngb-modal-window "Add Patient Generate Dummy Number Name Email DOB Day 01 02 03 04 05 06 07 08 09…" at bounding box center [741, 364] width 1482 height 729
click at [23, 275] on ngb-modal-window "Add Patient Generate Dummy Number Name Email DOB Day 01 02 03 04 05 06 07 08 09…" at bounding box center [741, 364] width 1482 height 729
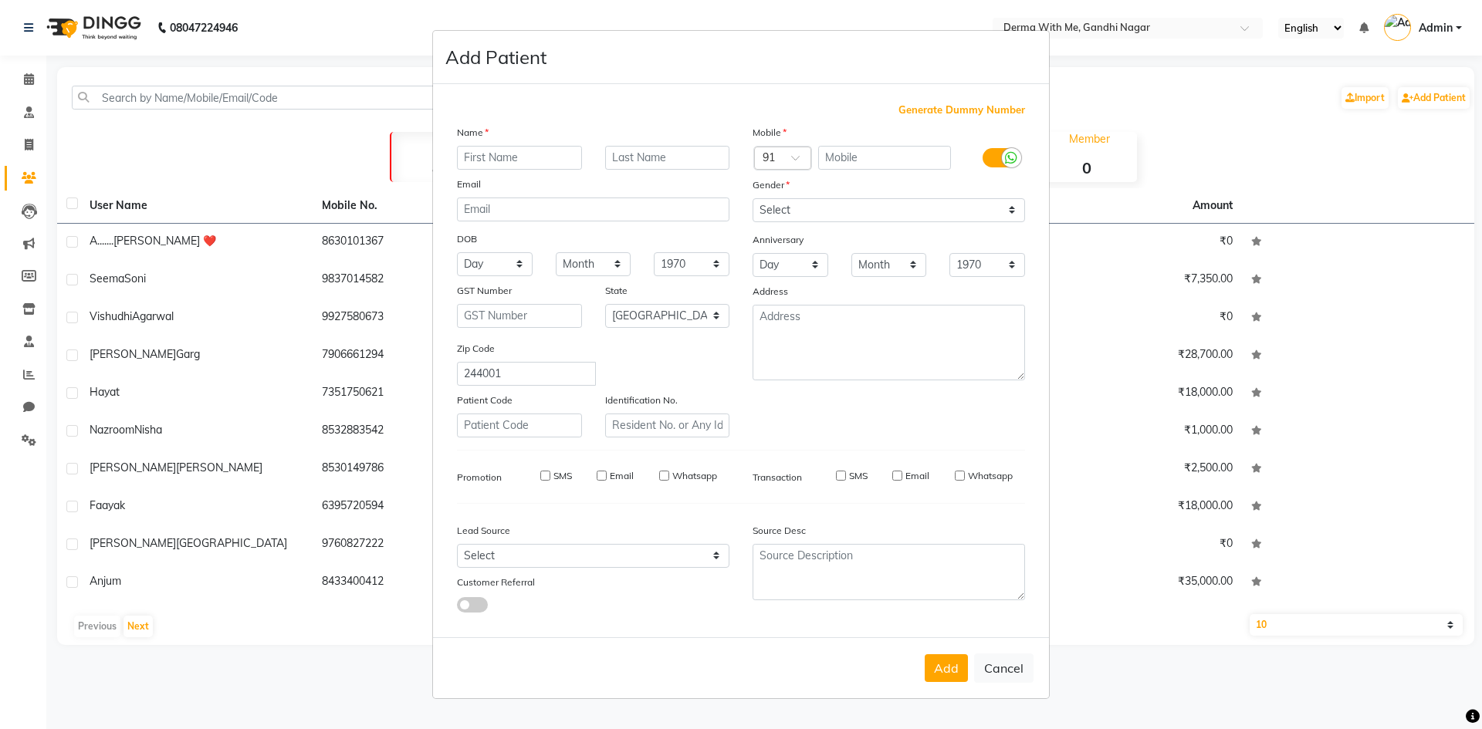
click at [23, 275] on ngb-modal-window "Add Patient Generate Dummy Number Name Email DOB Day 01 02 03 04 05 06 07 08 09…" at bounding box center [741, 364] width 1482 height 729
click at [1152, 199] on ngb-modal-window "Add Patient Generate Dummy Number Name Email DOB Day 01 02 03 04 05 06 07 08 09…" at bounding box center [741, 364] width 1482 height 729
click at [1013, 659] on button "Cancel" at bounding box center [1003, 668] width 59 height 29
select select
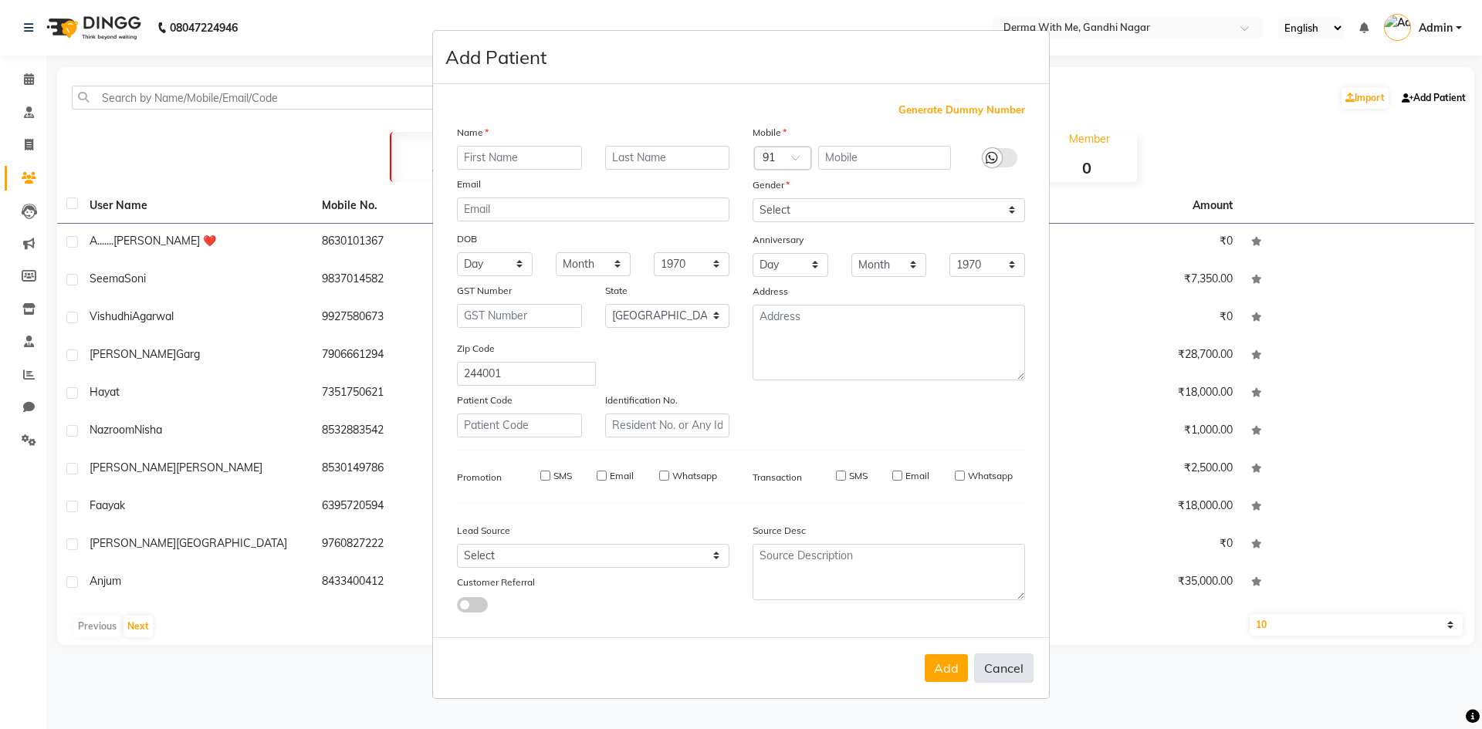
select select
select select "null"
select select
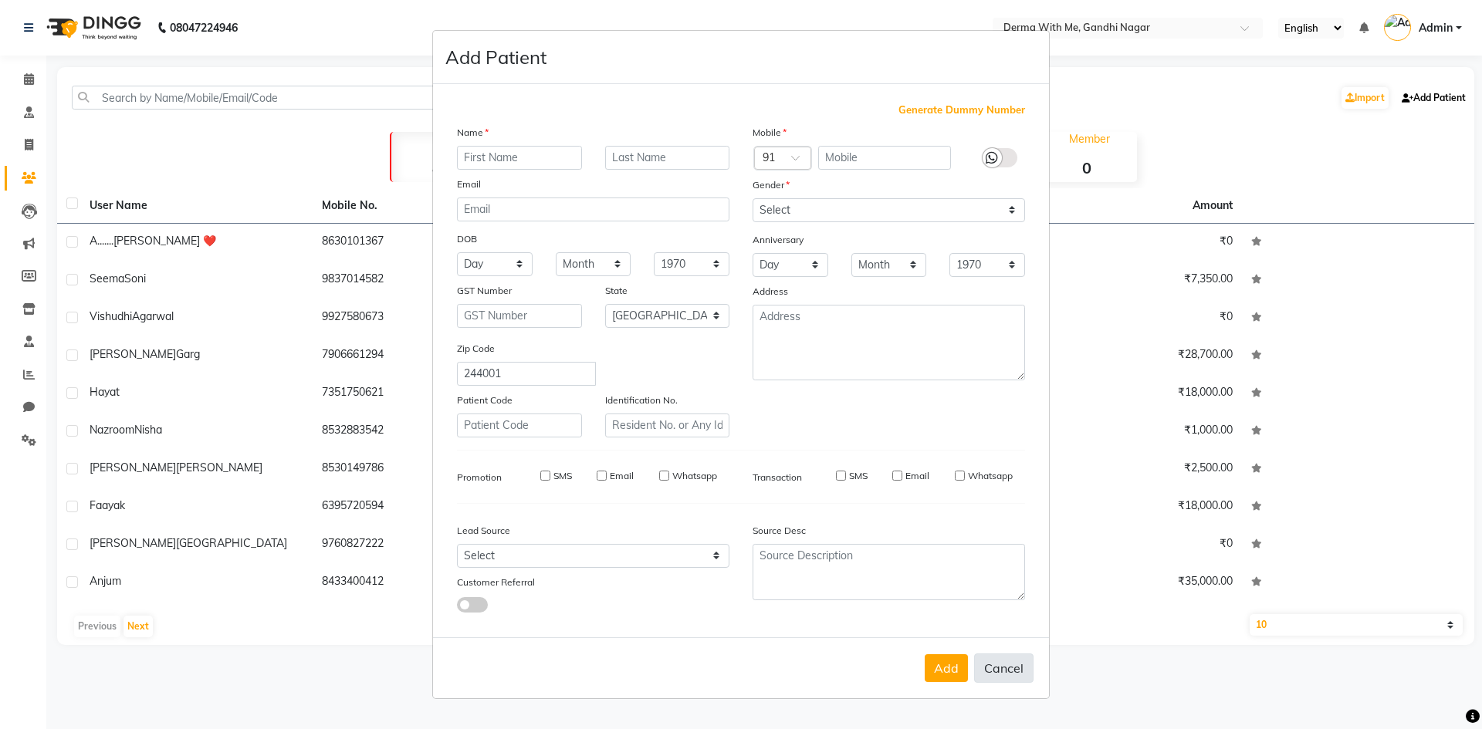
select select
checkbox input "false"
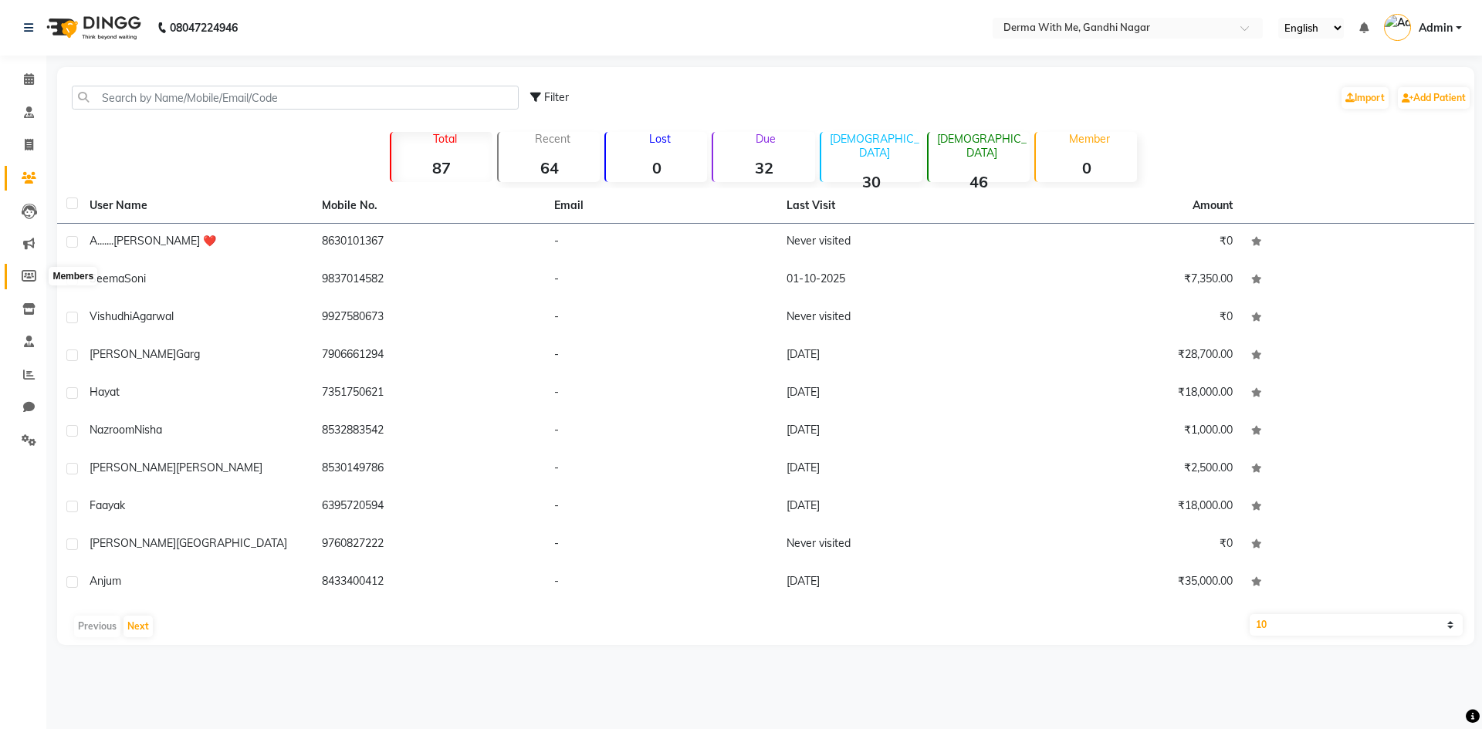
click at [22, 276] on icon at bounding box center [29, 276] width 15 height 12
select select
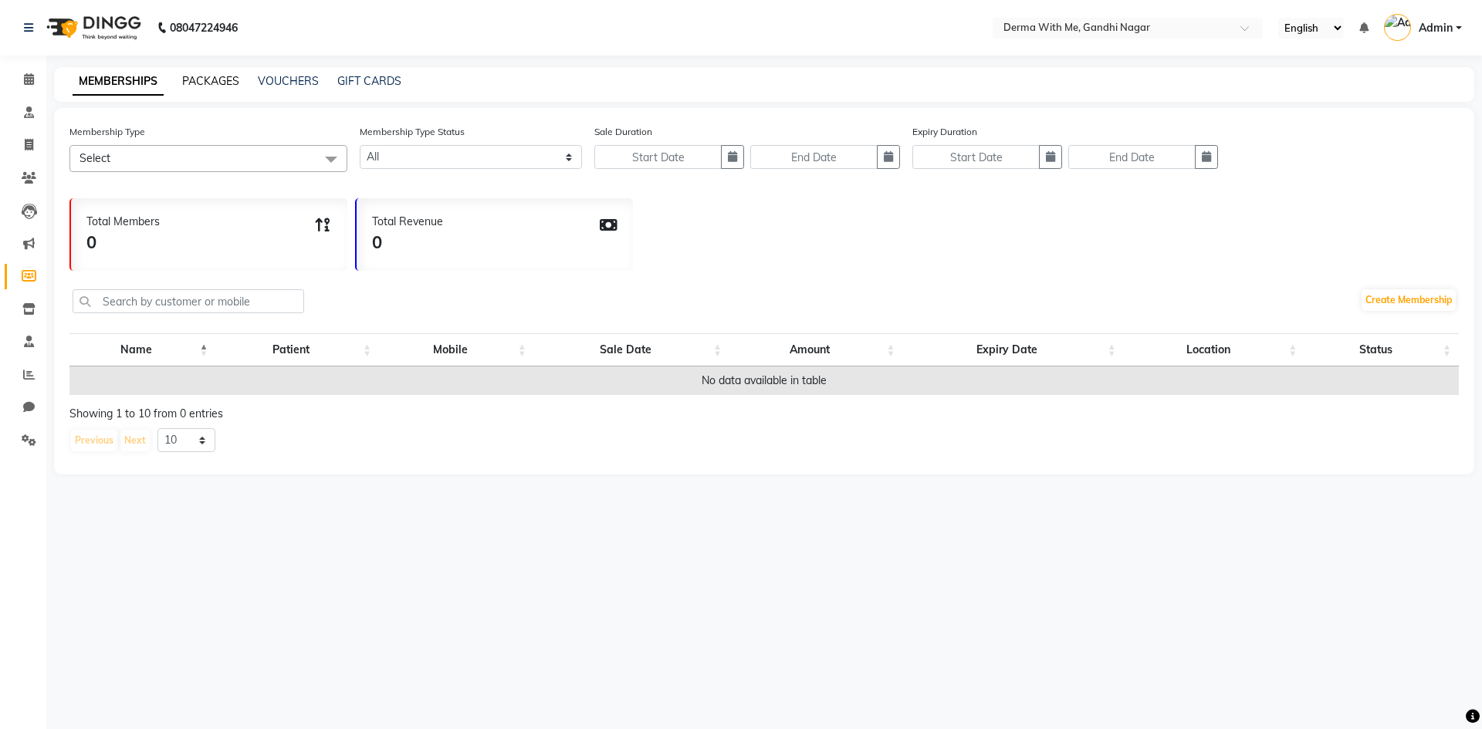
click at [228, 76] on link "PACKAGES" at bounding box center [210, 81] width 57 height 14
select select
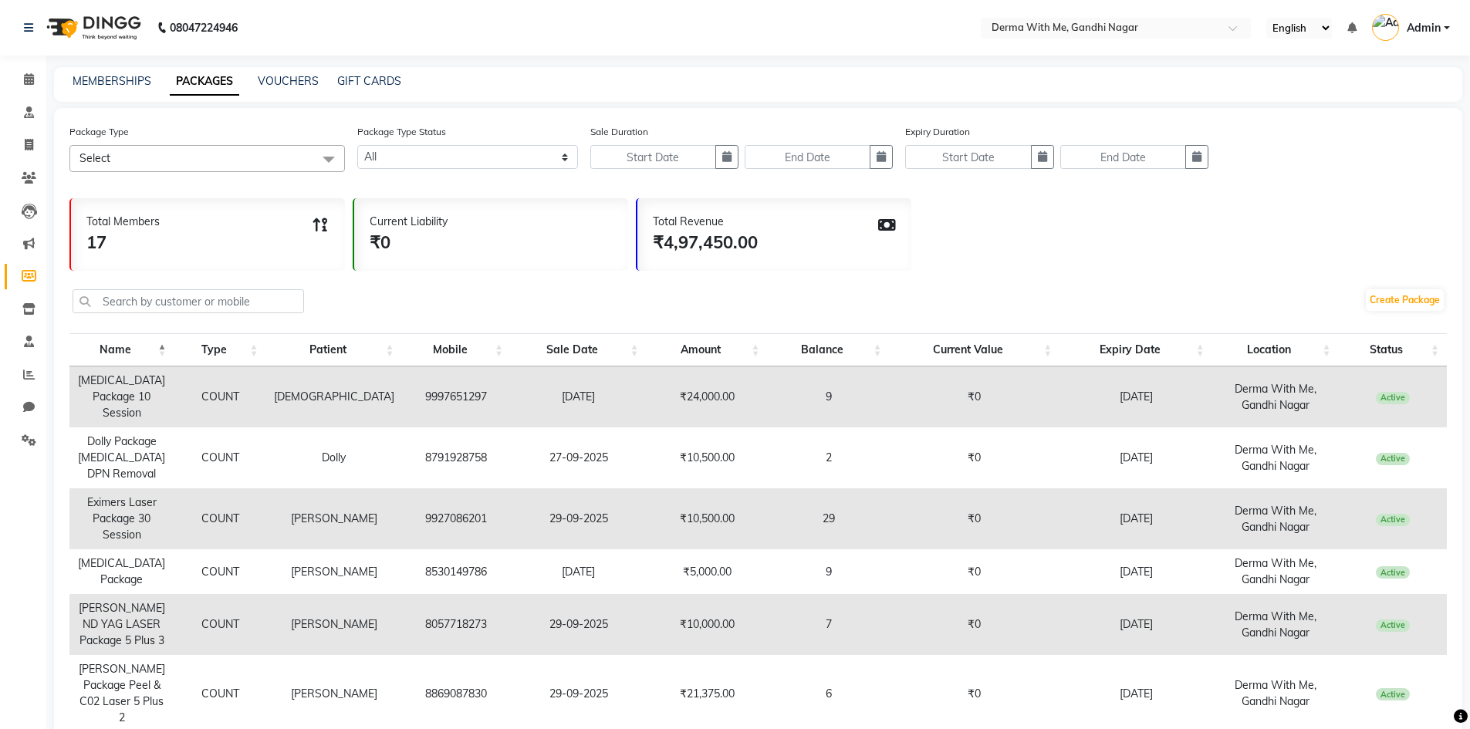
click at [279, 156] on span "Select" at bounding box center [207, 158] width 276 height 27
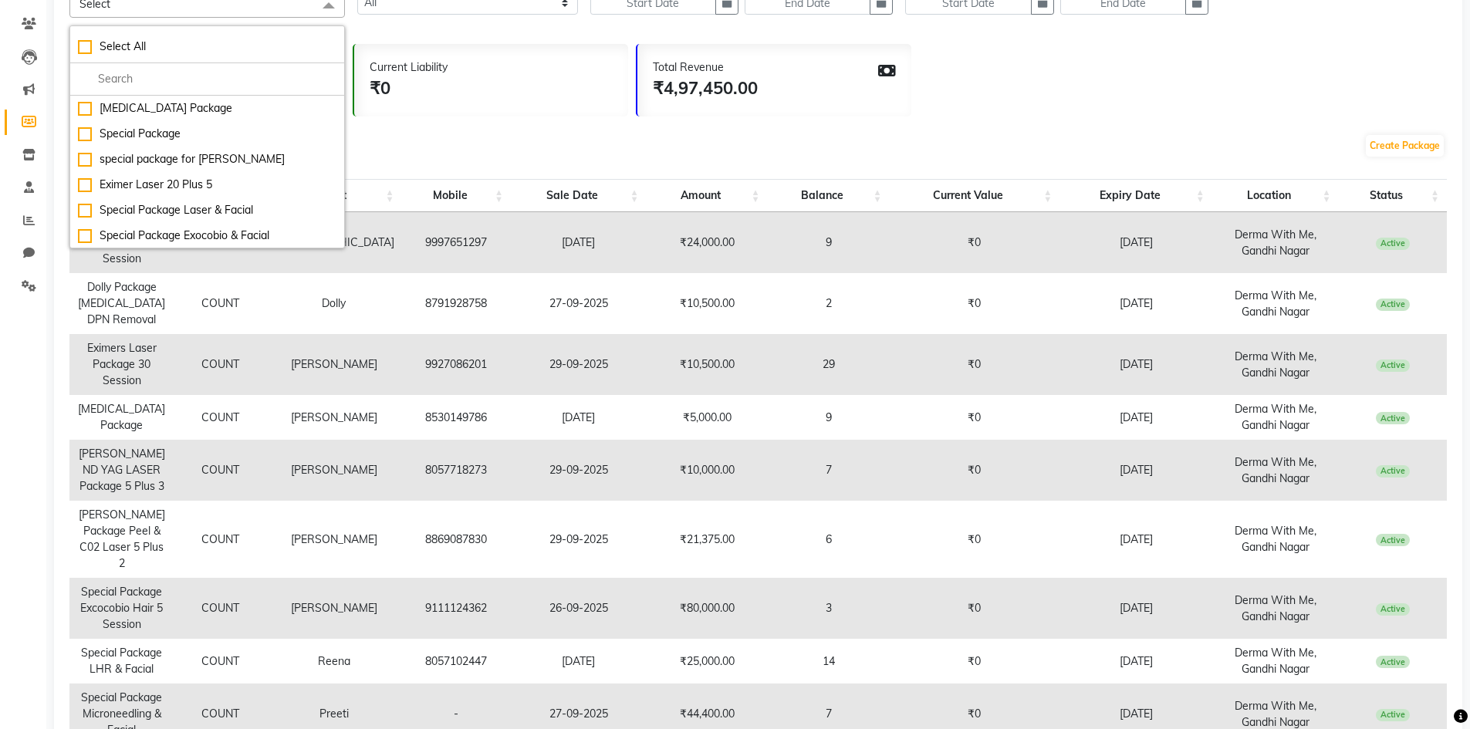
scroll to position [77, 0]
click at [583, 140] on div "Create Package" at bounding box center [758, 149] width 1378 height 52
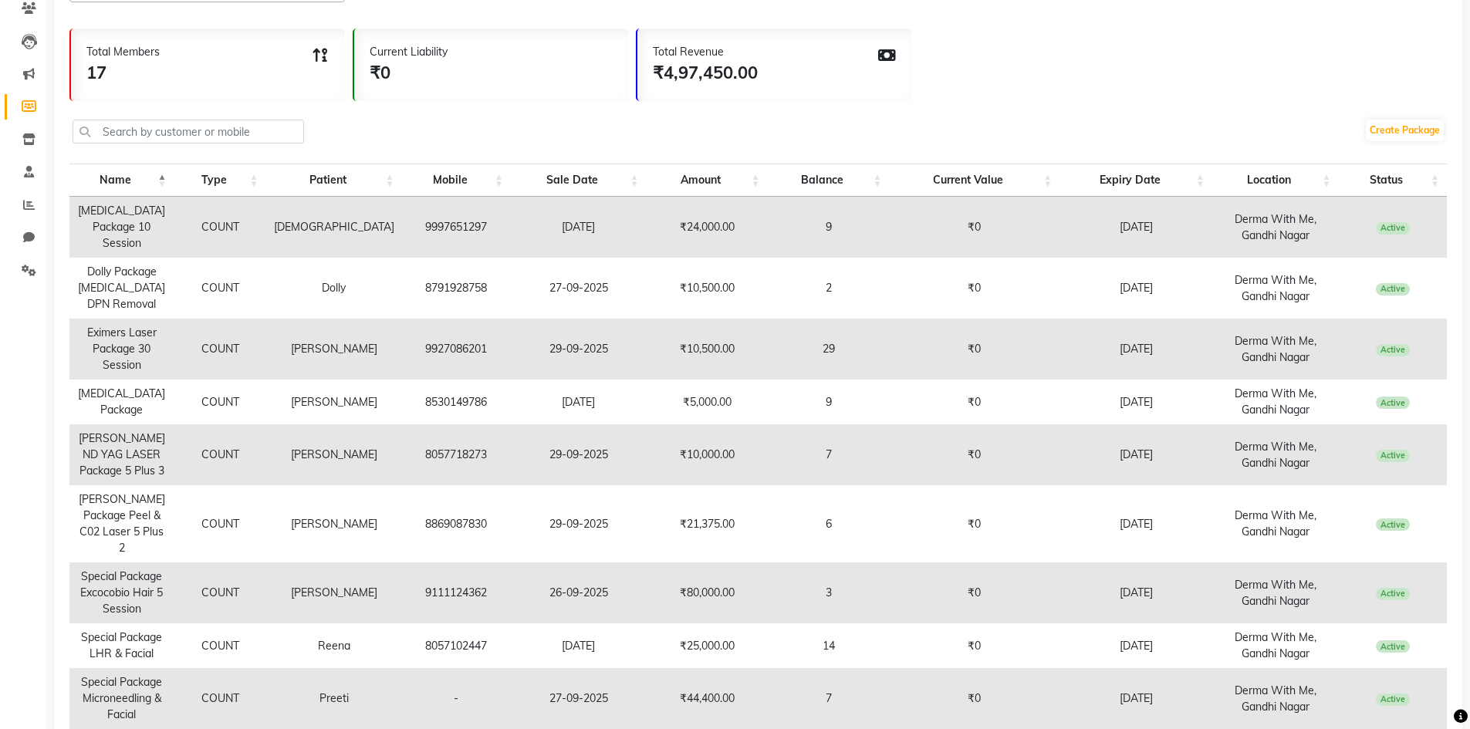
scroll to position [163, 0]
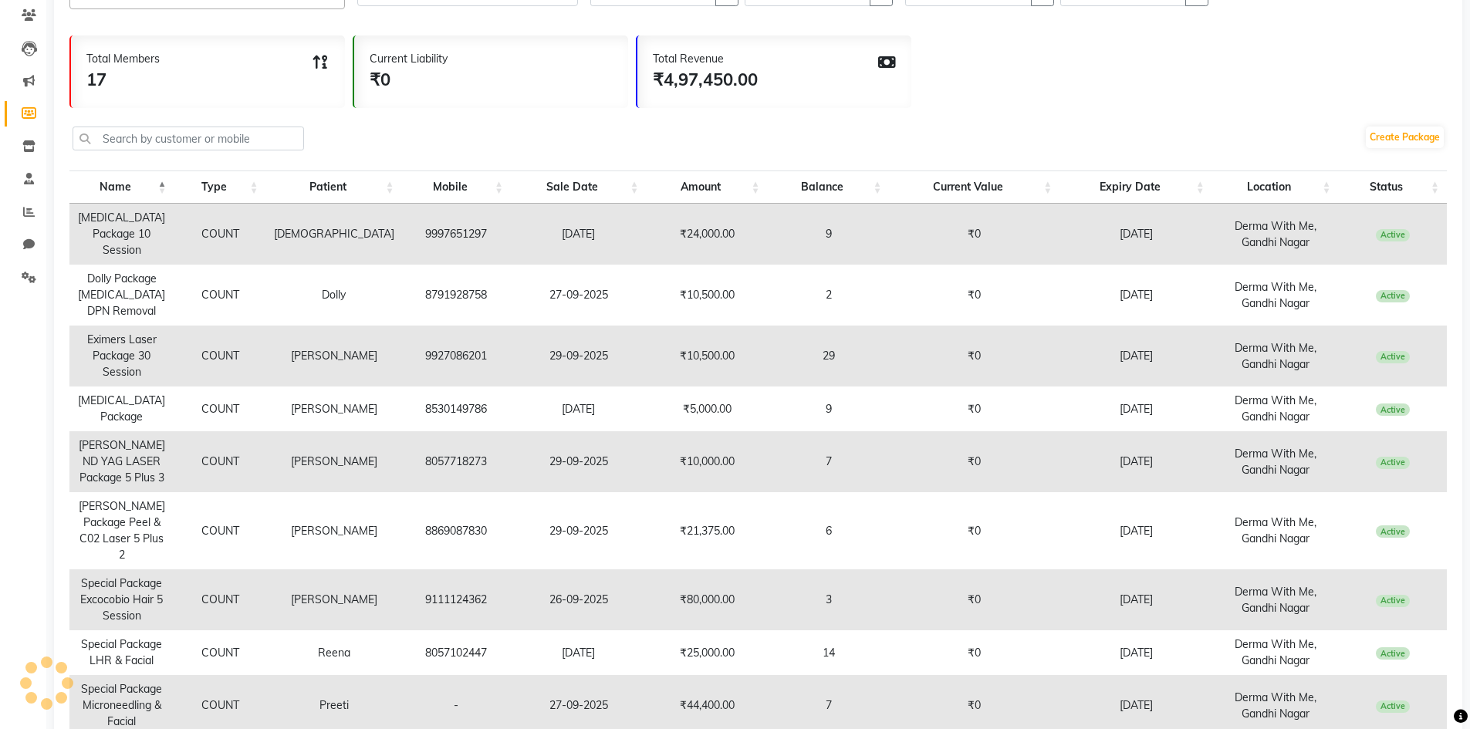
click at [323, 276] on td "Dolly" at bounding box center [334, 295] width 136 height 61
click at [323, 280] on td "Dolly" at bounding box center [334, 295] width 136 height 61
click at [1267, 297] on td "Derma With Me, Gandhi Nagar" at bounding box center [1275, 295] width 127 height 61
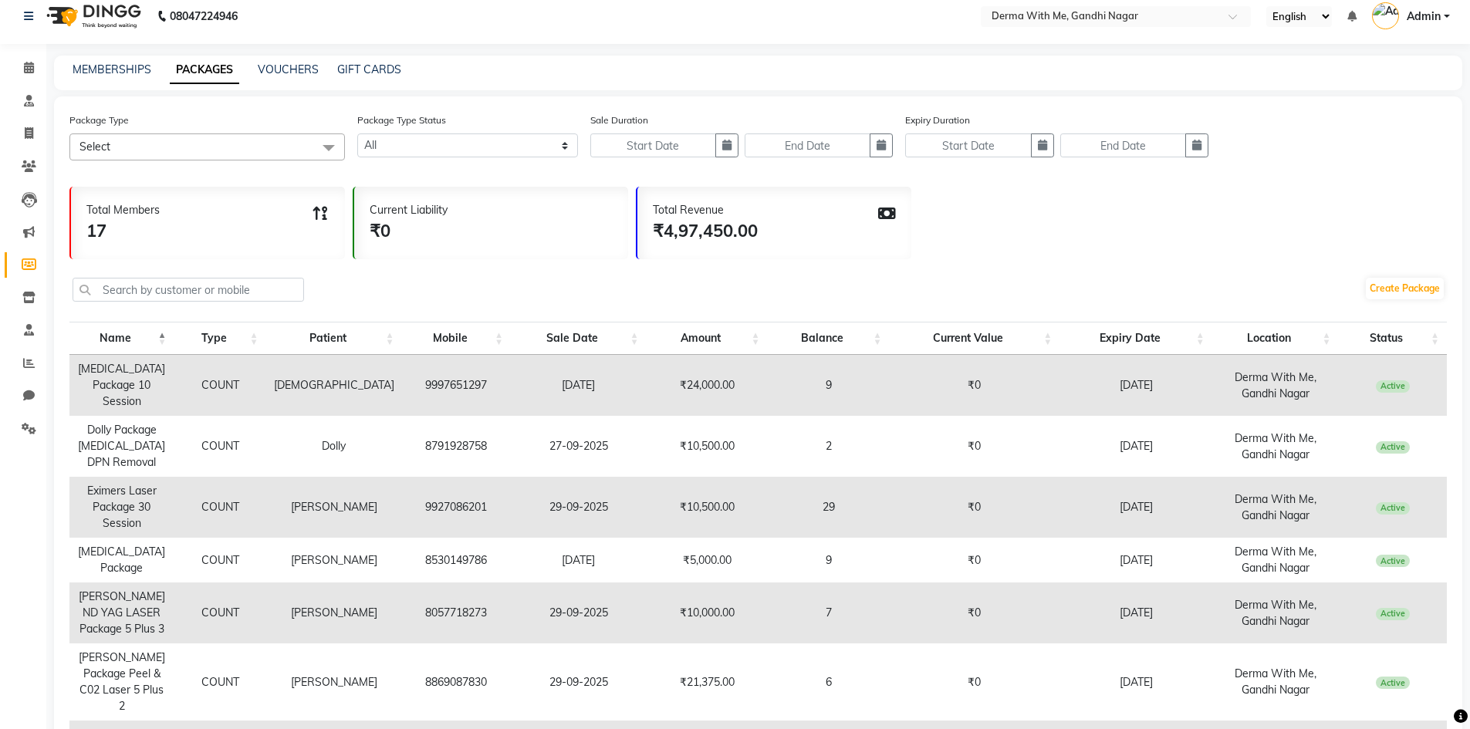
scroll to position [8, 0]
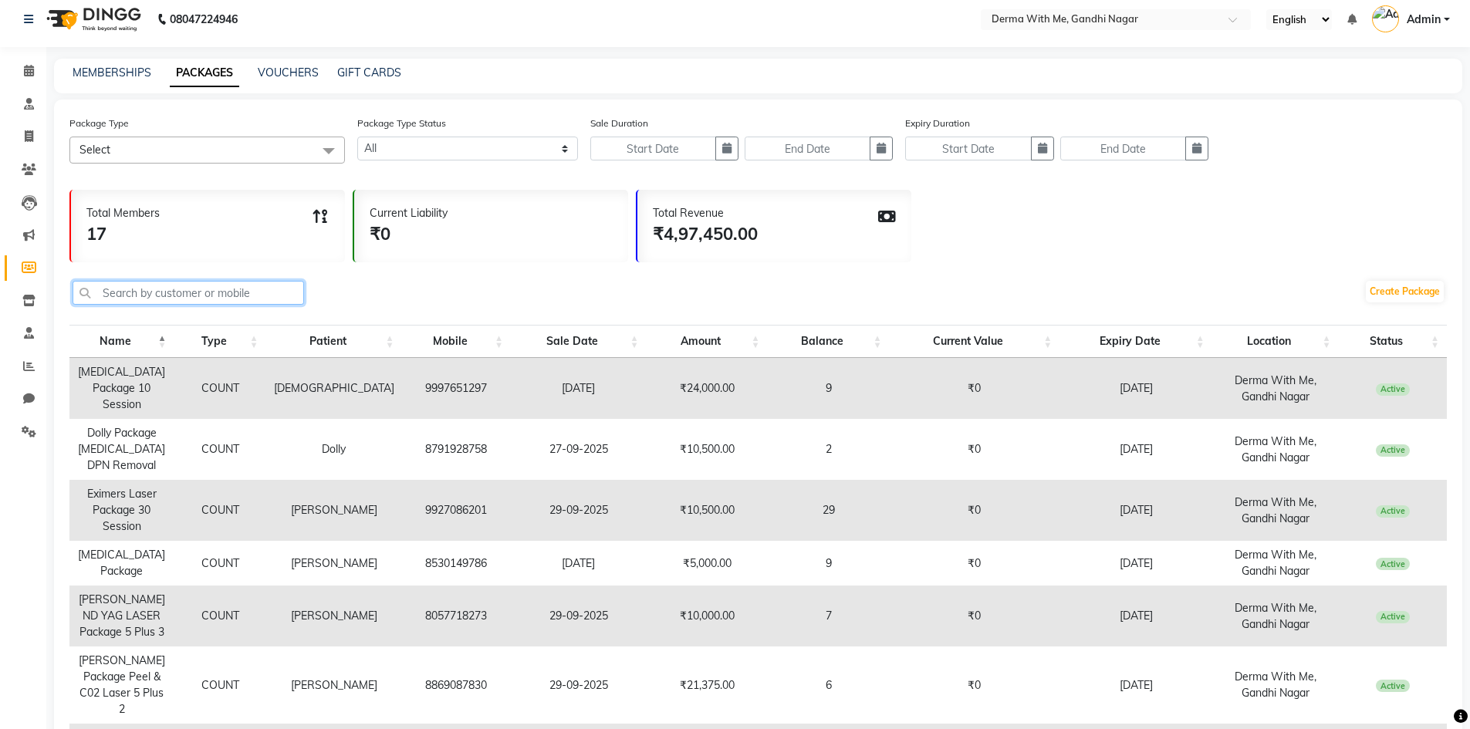
click at [181, 289] on input "text" at bounding box center [189, 293] width 232 height 24
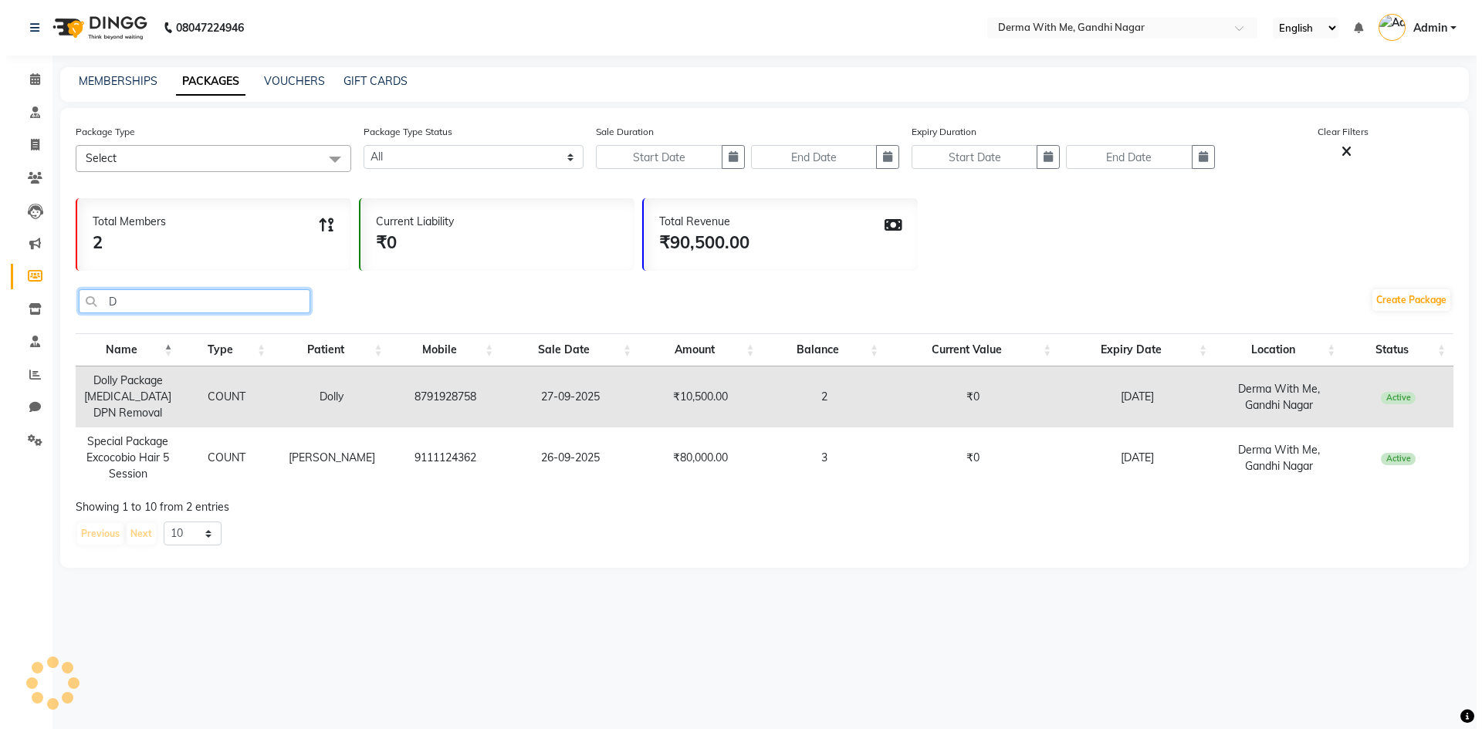
scroll to position [0, 0]
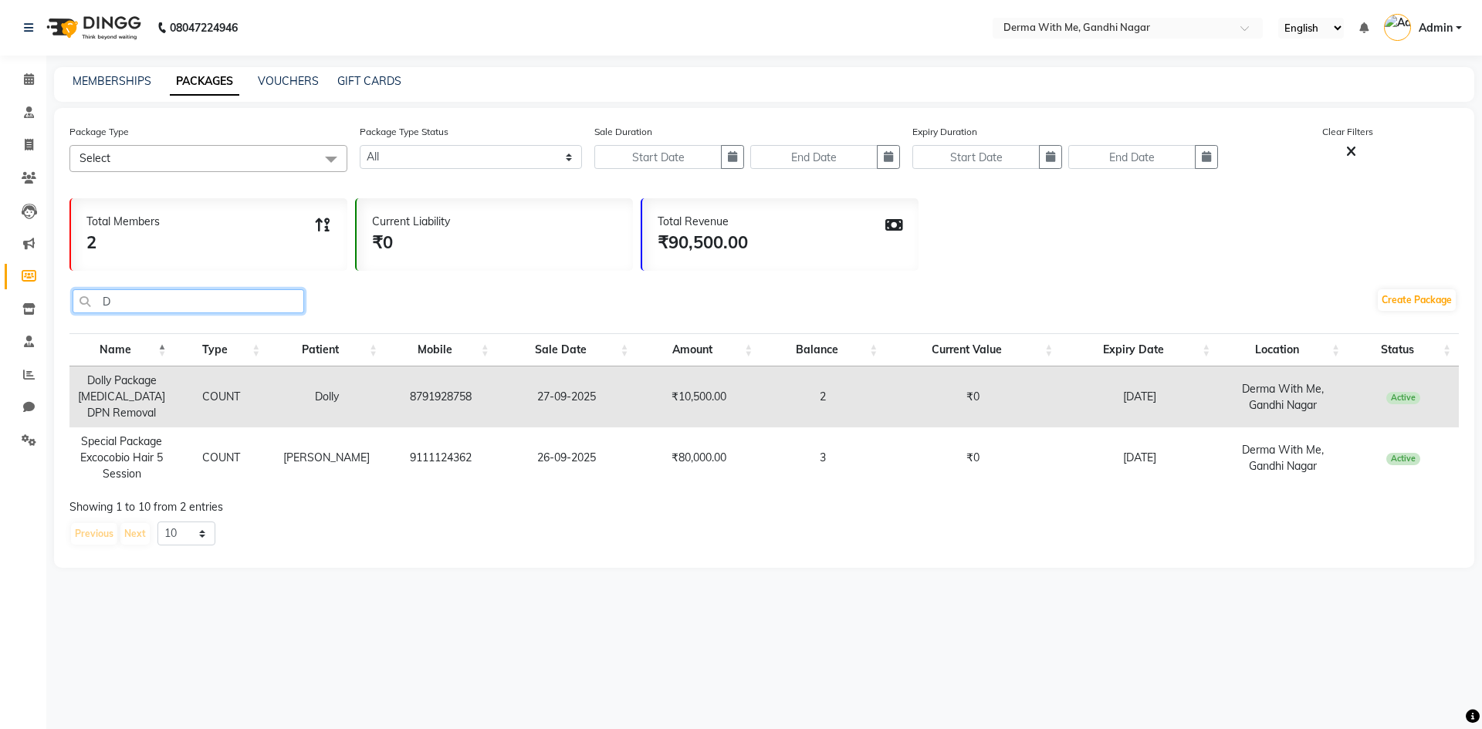
type input "D"
click at [475, 393] on td "8791928758" at bounding box center [441, 397] width 112 height 61
click at [145, 394] on td "Dolly Package [MEDICAL_DATA] DPN Removal" at bounding box center [121, 397] width 105 height 61
click at [146, 393] on td "Dolly Package [MEDICAL_DATA] DPN Removal" at bounding box center [121, 397] width 105 height 61
click at [29, 166] on link "Patients" at bounding box center [23, 178] width 37 height 25
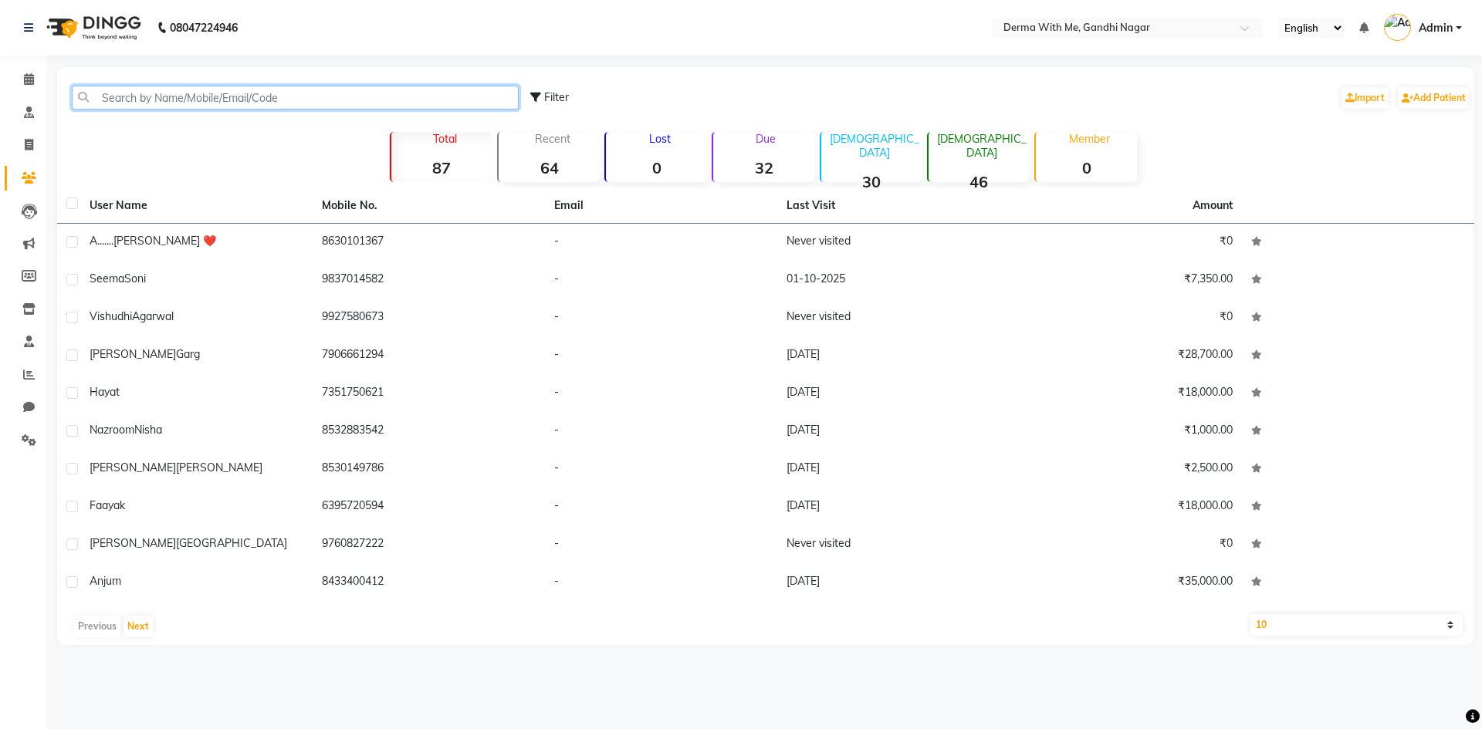
click at [259, 86] on input "text" at bounding box center [295, 98] width 447 height 24
click at [250, 96] on input "text" at bounding box center [295, 98] width 447 height 24
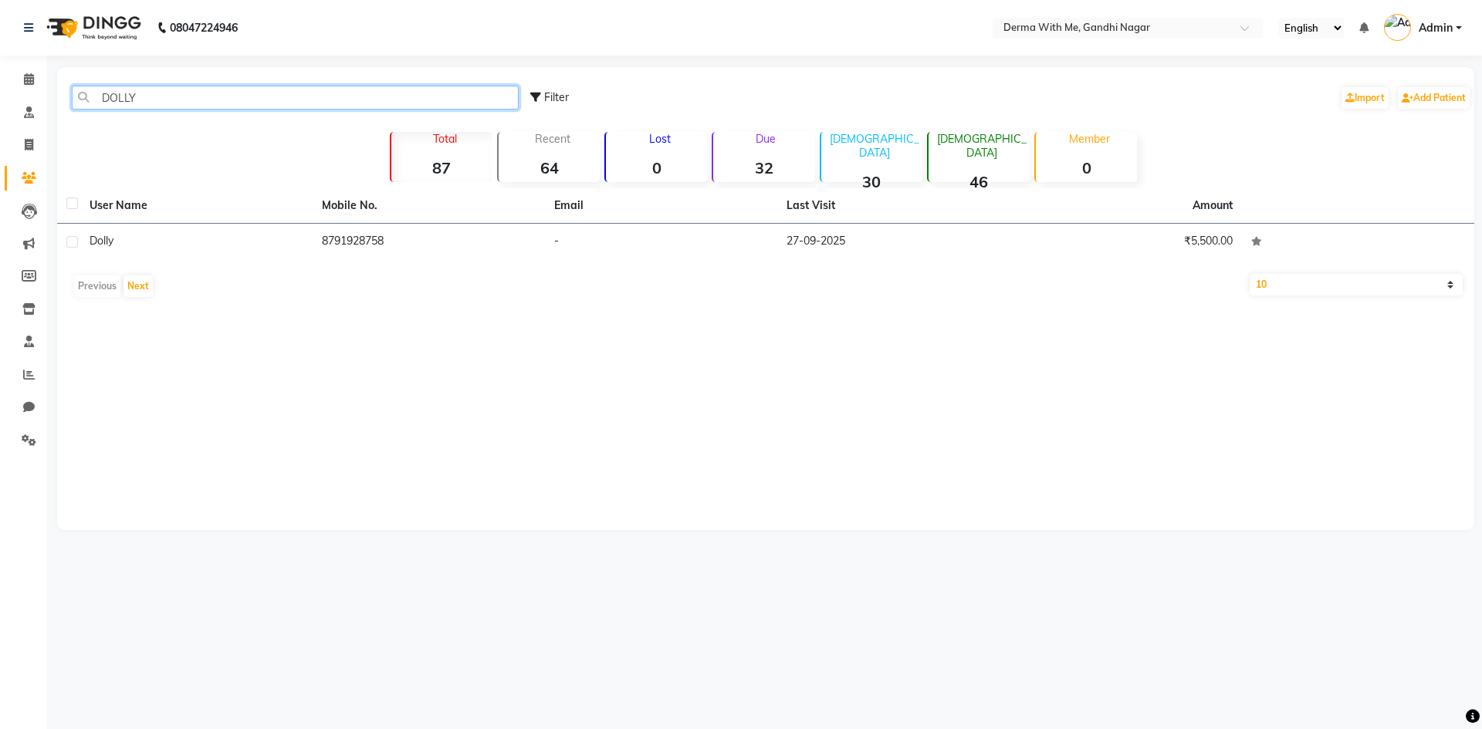
type input "DOLLY"
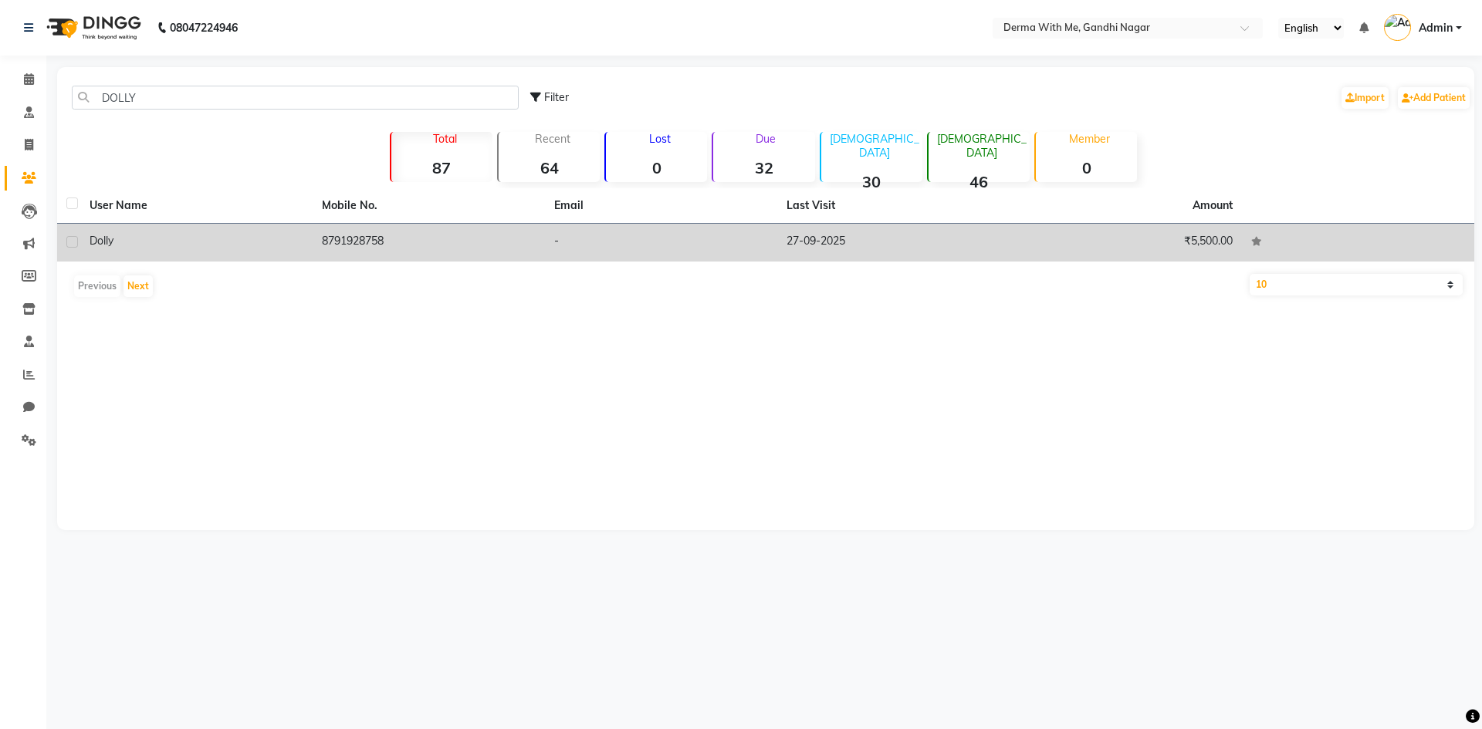
click at [255, 248] on div "Dolly" at bounding box center [197, 241] width 214 height 16
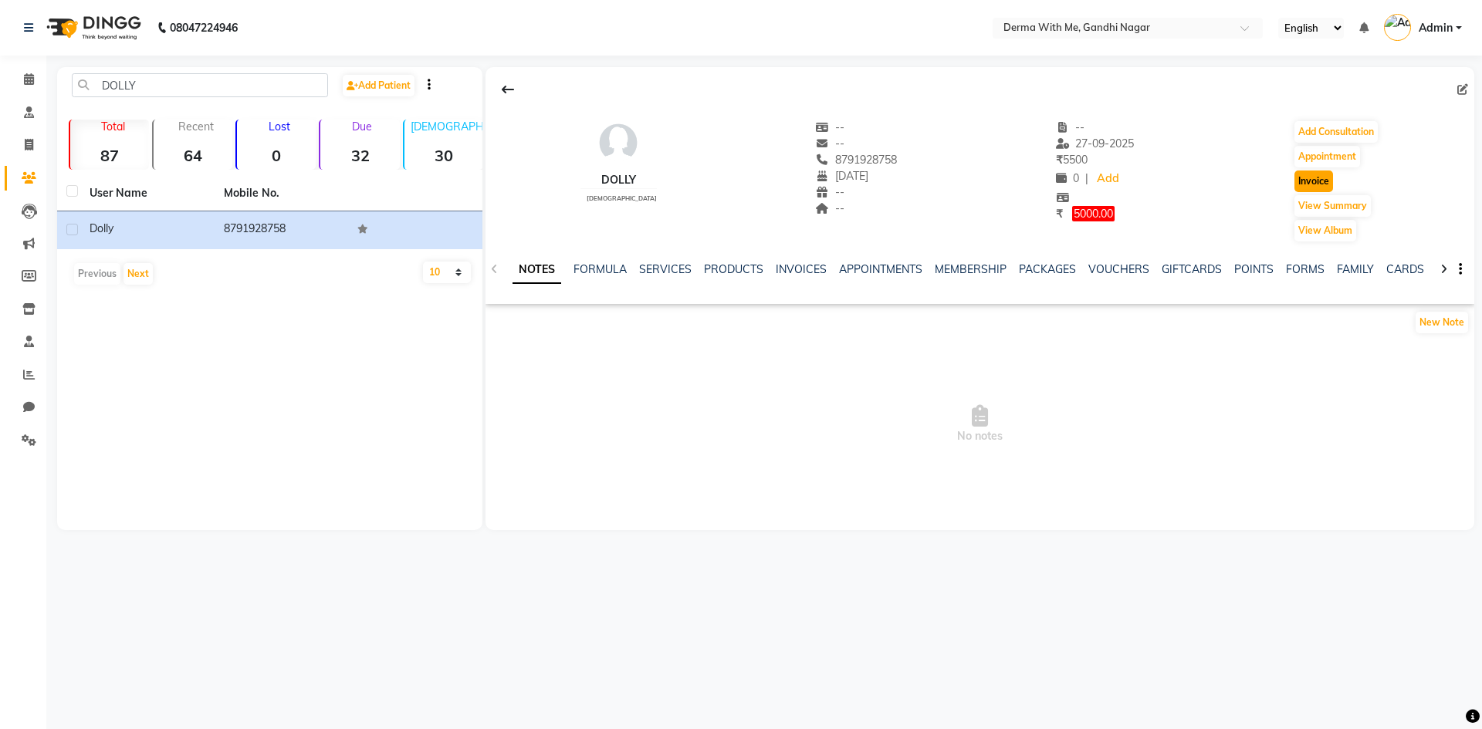
click at [1312, 181] on button "Invoice" at bounding box center [1313, 182] width 39 height 22
select select "8404"
select select "service"
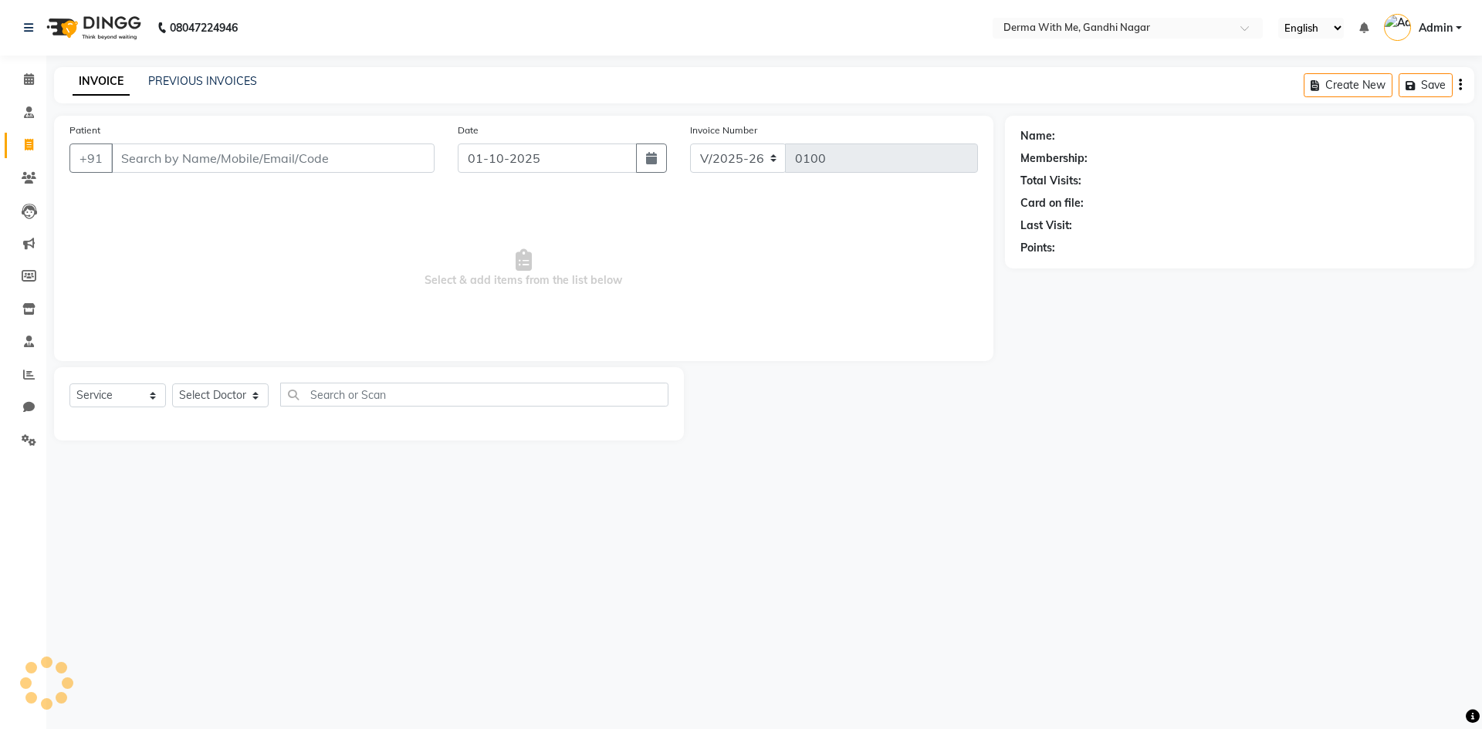
type input "8791928758"
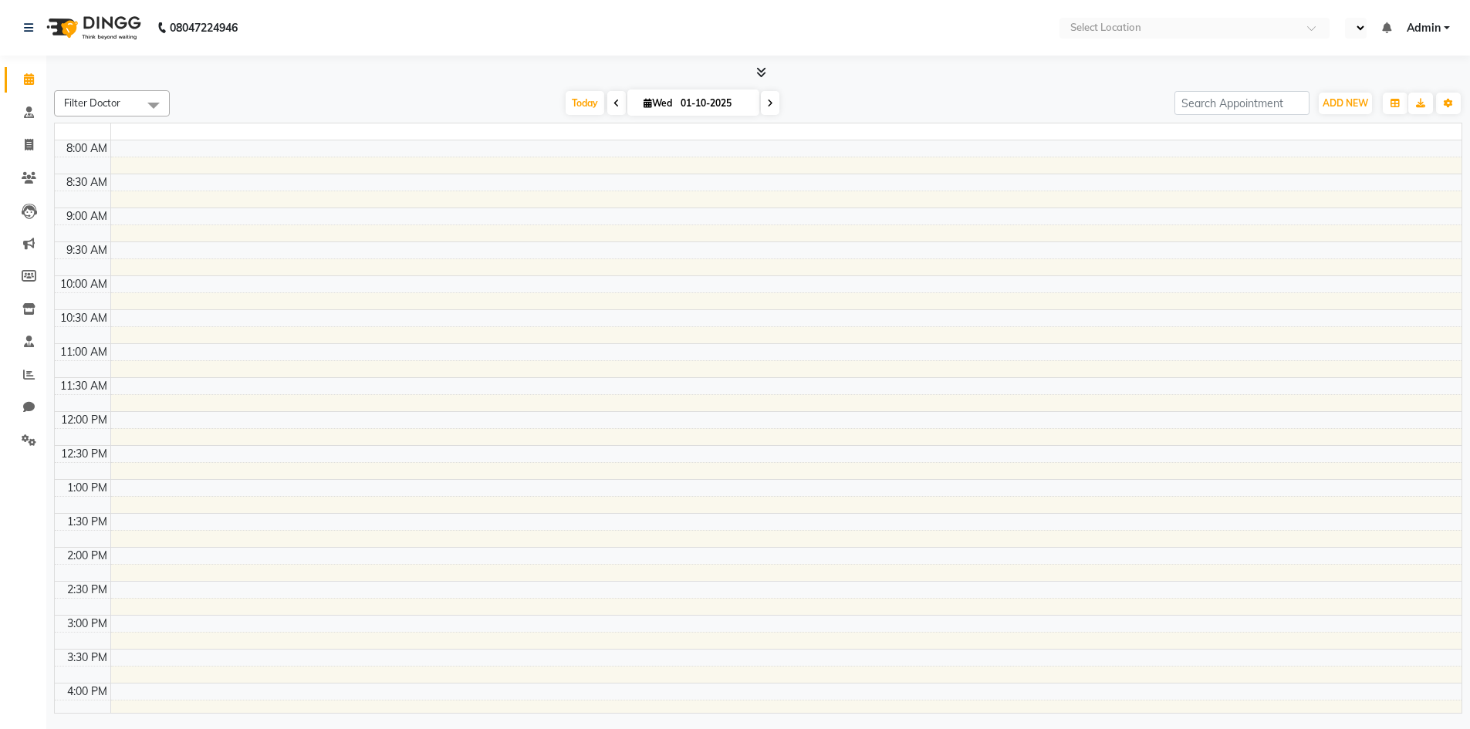
select select "en"
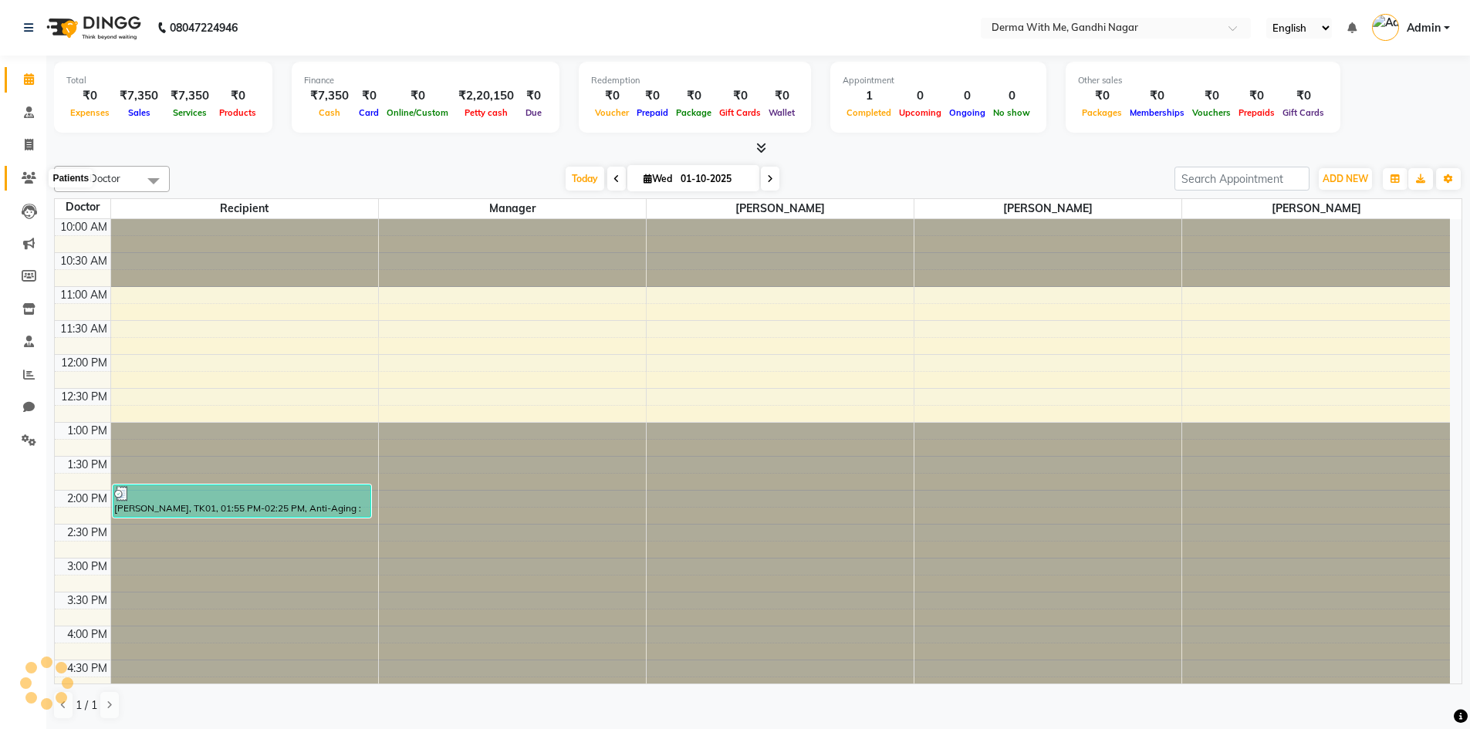
click at [29, 181] on icon at bounding box center [29, 178] width 15 height 12
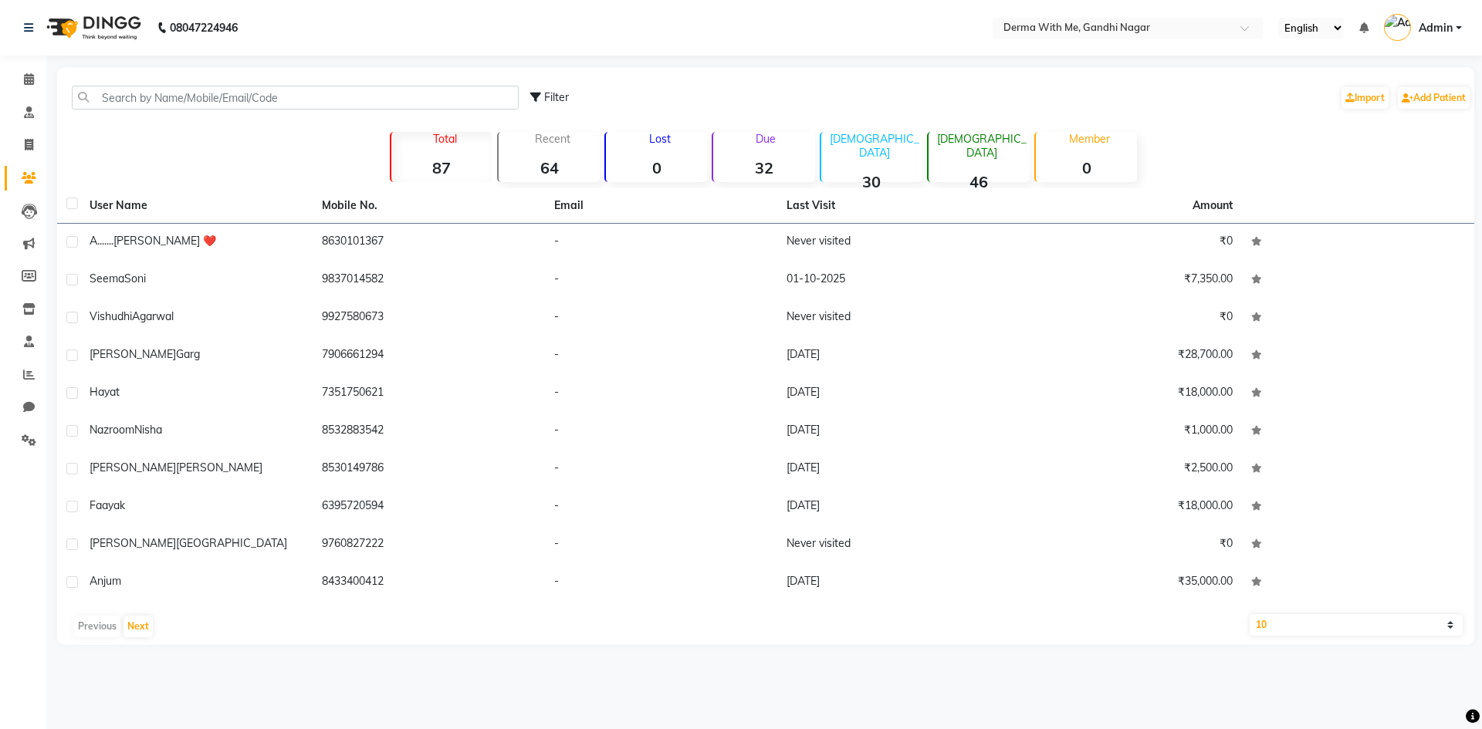
click at [251, 158] on div "Filter Import Add Patient Total 87 Recent 64 Lost 0 Due 32 Male 30 Female 46 Me…" at bounding box center [765, 356] width 1417 height 578
click at [269, 154] on div "Filter Import Add Patient Total 87 Recent 64 Lost 0 Due 32 Male 30 Female 46 Me…" at bounding box center [765, 356] width 1417 height 578
click at [239, 168] on div "Filter Import Add Patient Total 87 Recent 64 Lost 0 Due 32 Male 30 Female 46 Me…" at bounding box center [765, 356] width 1417 height 578
click at [191, 86] on input "text" at bounding box center [295, 98] width 447 height 24
click at [25, 83] on icon at bounding box center [29, 79] width 10 height 12
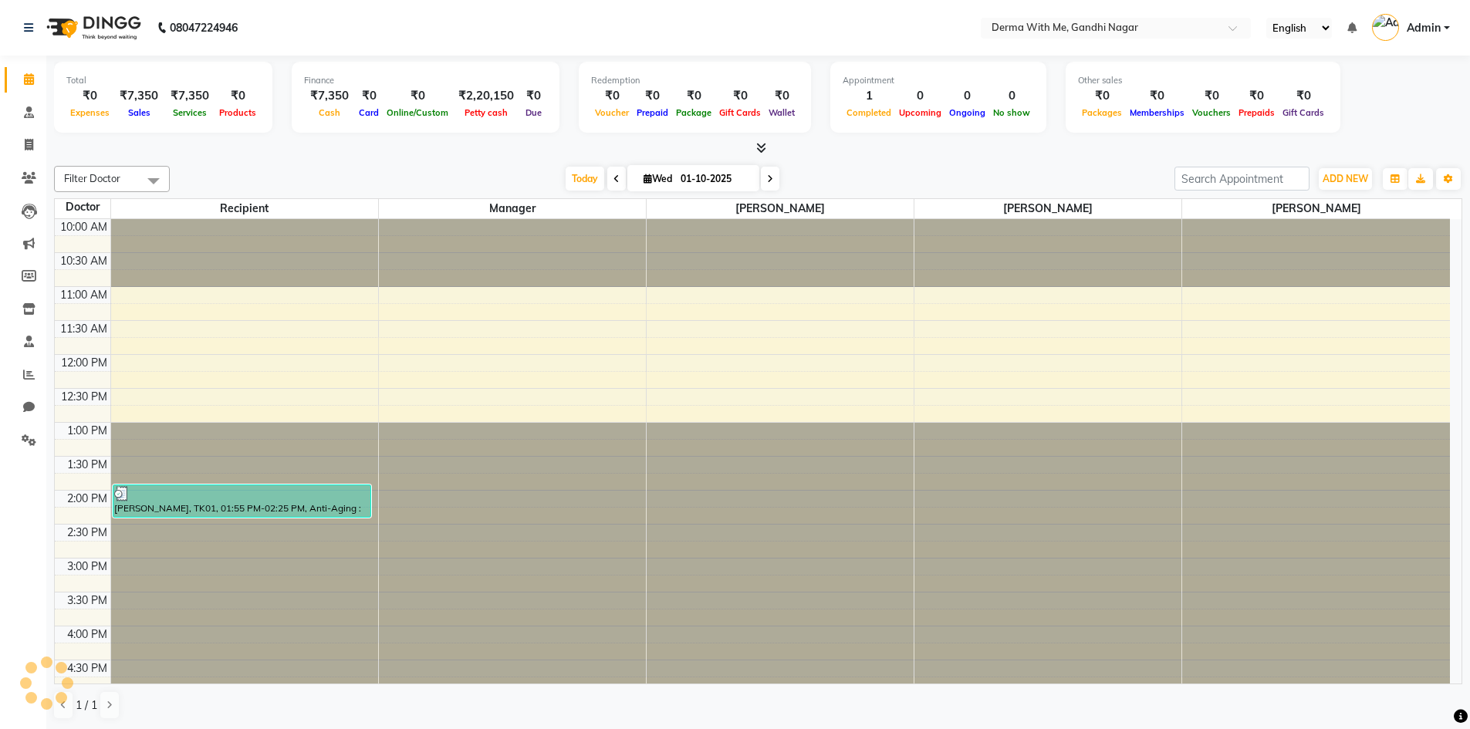
click at [238, 157] on div "Total ₹0 Expenses ₹7,350 Sales ₹7,350 Services ₹0 Products Finance ₹7,350 Cash …" at bounding box center [758, 393] width 1424 height 675
click at [21, 184] on span at bounding box center [28, 179] width 27 height 18
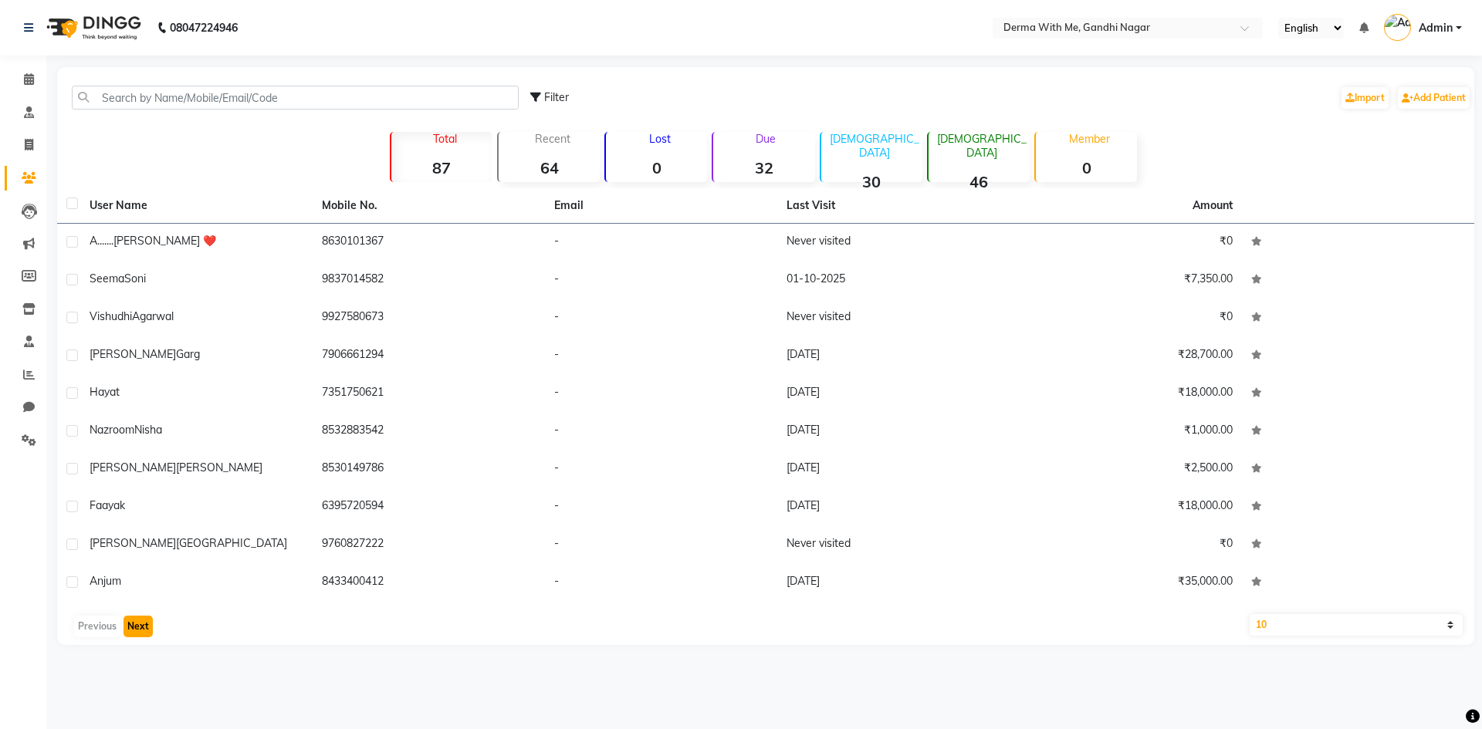
click at [127, 630] on button "Next" at bounding box center [137, 627] width 29 height 22
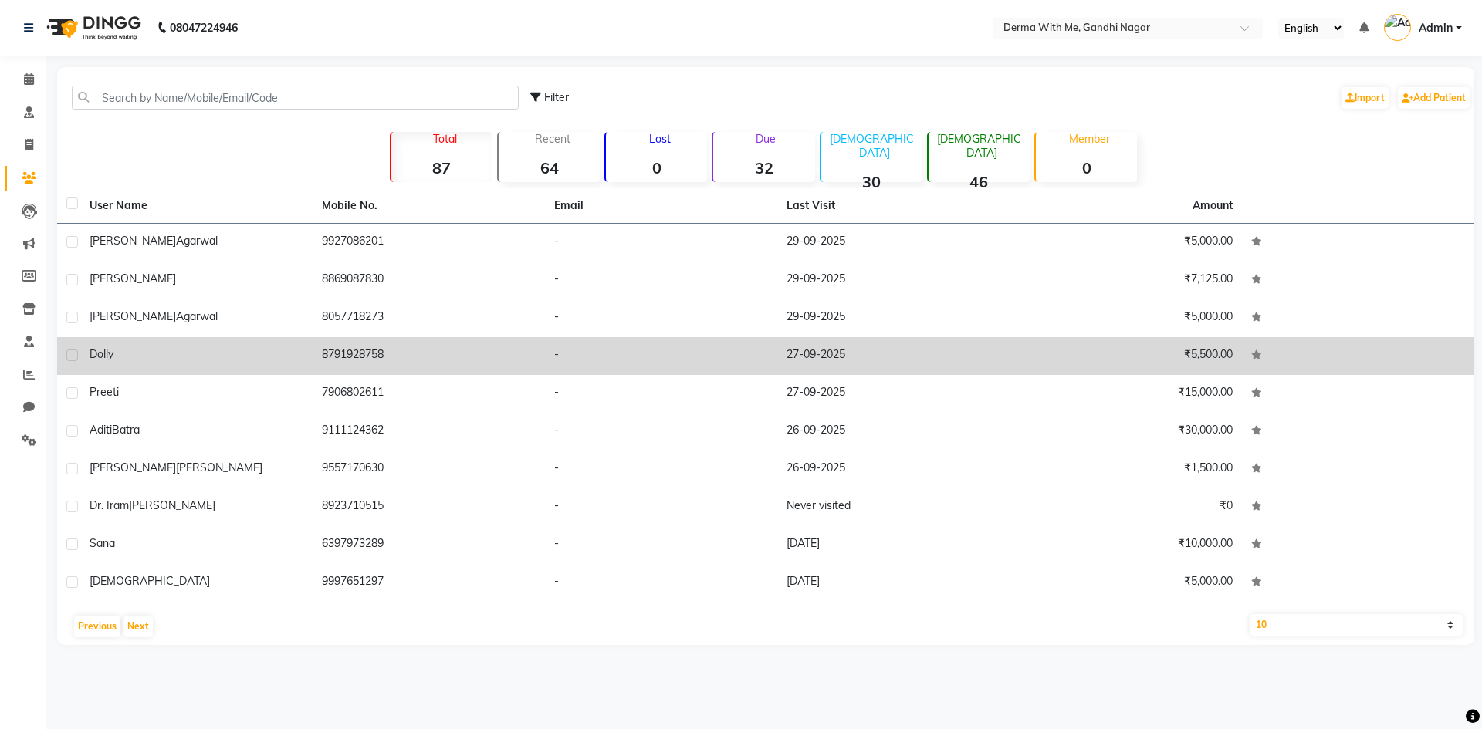
click at [144, 353] on div "Dolly" at bounding box center [197, 355] width 214 height 16
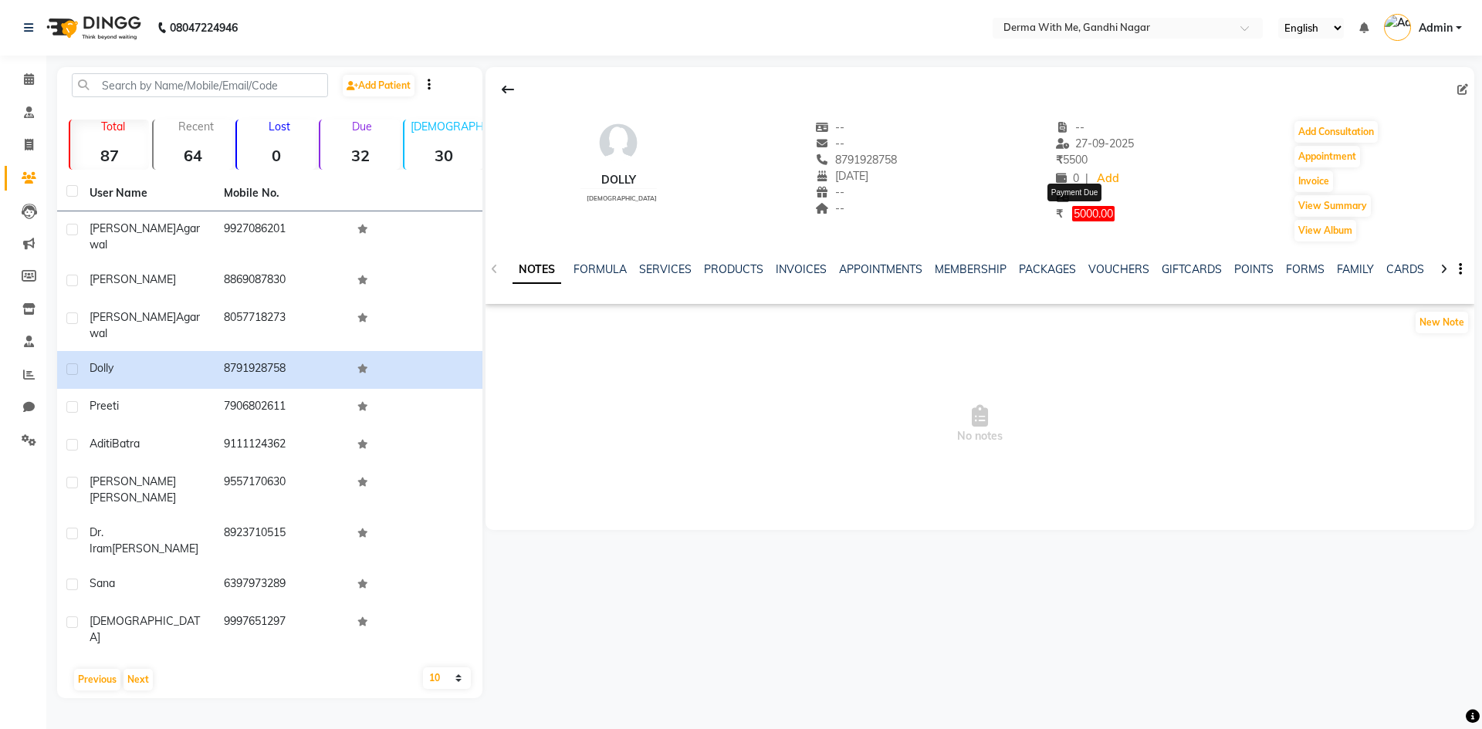
click at [1095, 215] on span "5000.00" at bounding box center [1093, 213] width 42 height 15
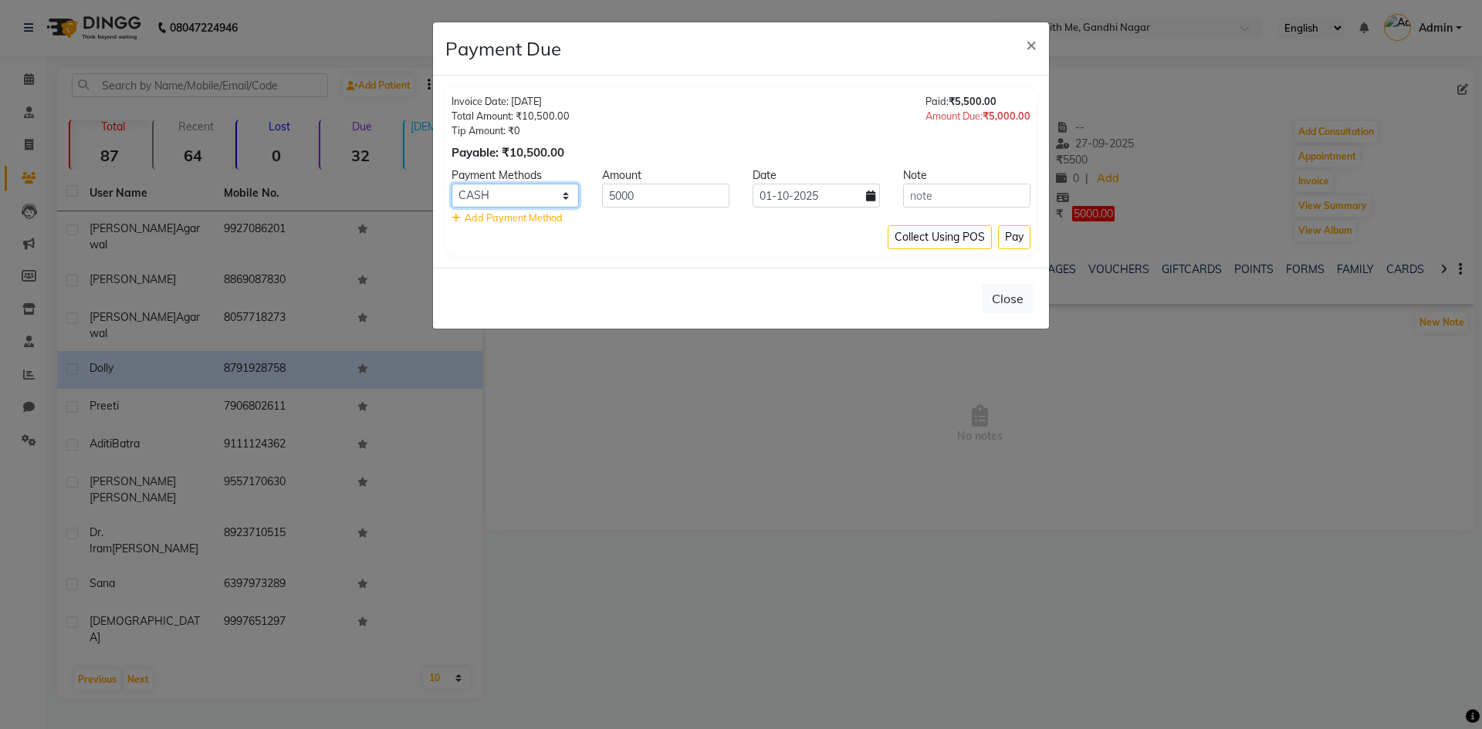
click at [516, 201] on select "CASH CARD ONLINE CUSTOM GPay PayTM PhonePe UPI NearBuy Loan BharatPay Cheque Mo…" at bounding box center [514, 196] width 127 height 24
select select "8"
click at [451, 184] on select "CASH CARD ONLINE CUSTOM GPay PayTM PhonePe UPI NearBuy Loan BharatPay Cheque Mo…" at bounding box center [514, 196] width 127 height 24
click at [1008, 241] on button "Pay" at bounding box center [1014, 237] width 32 height 24
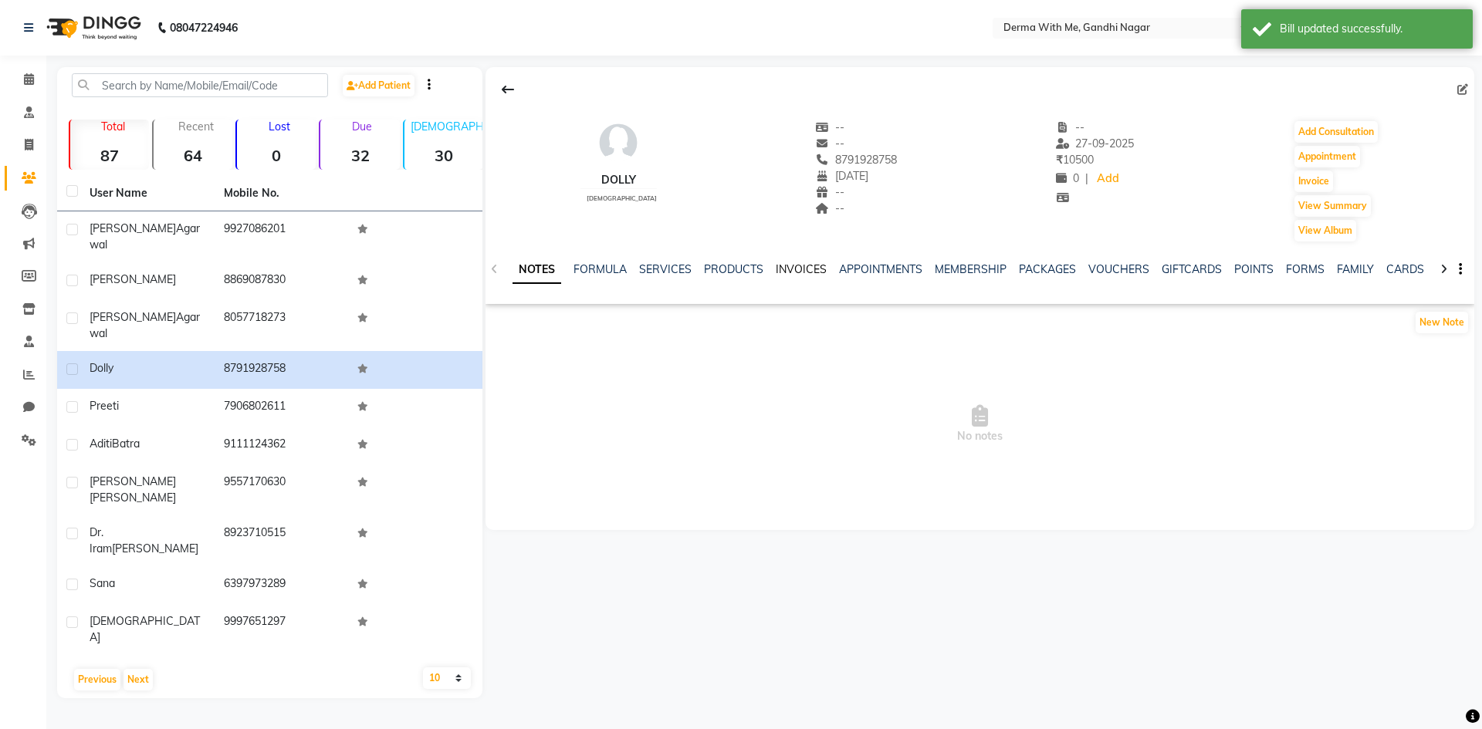
click at [802, 264] on link "INVOICES" at bounding box center [801, 269] width 51 height 14
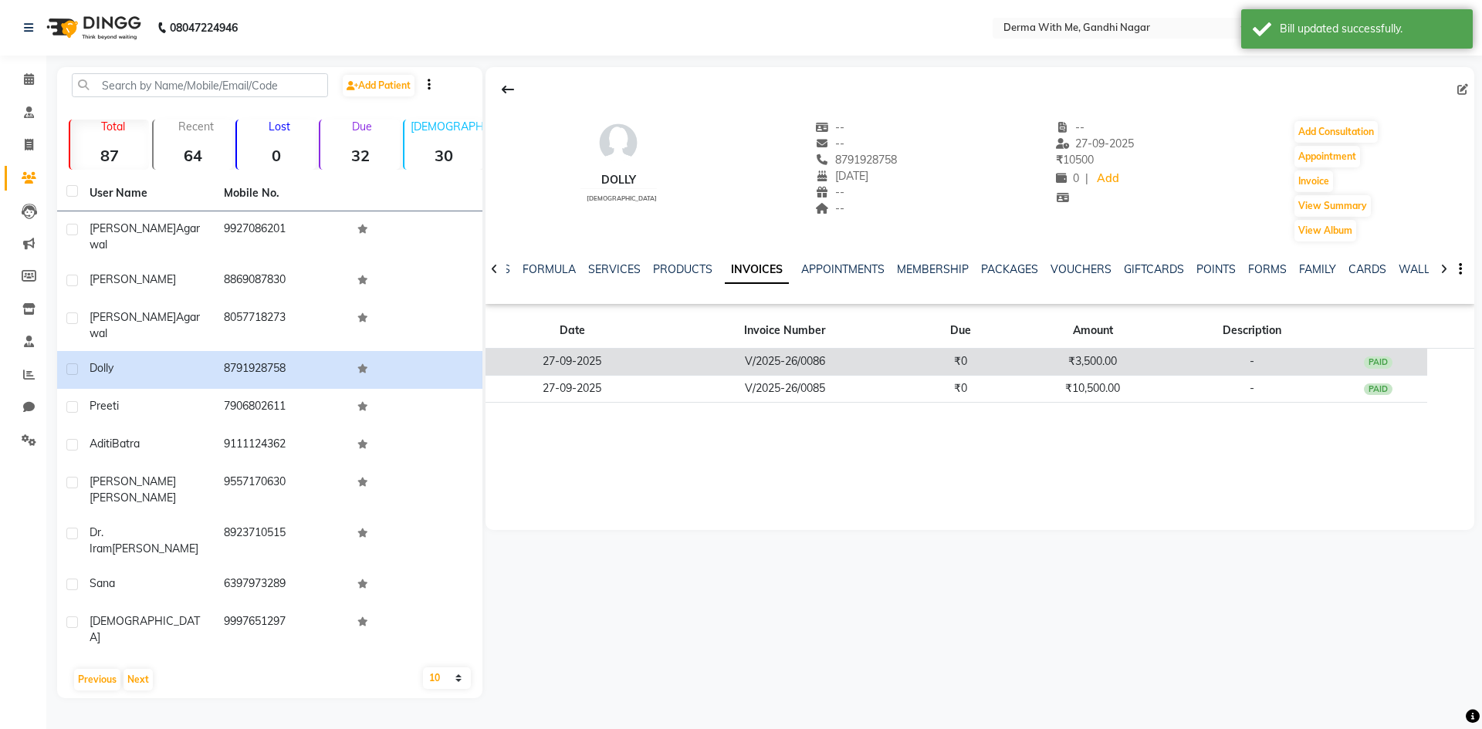
click at [922, 351] on td "₹0" at bounding box center [961, 362] width 100 height 27
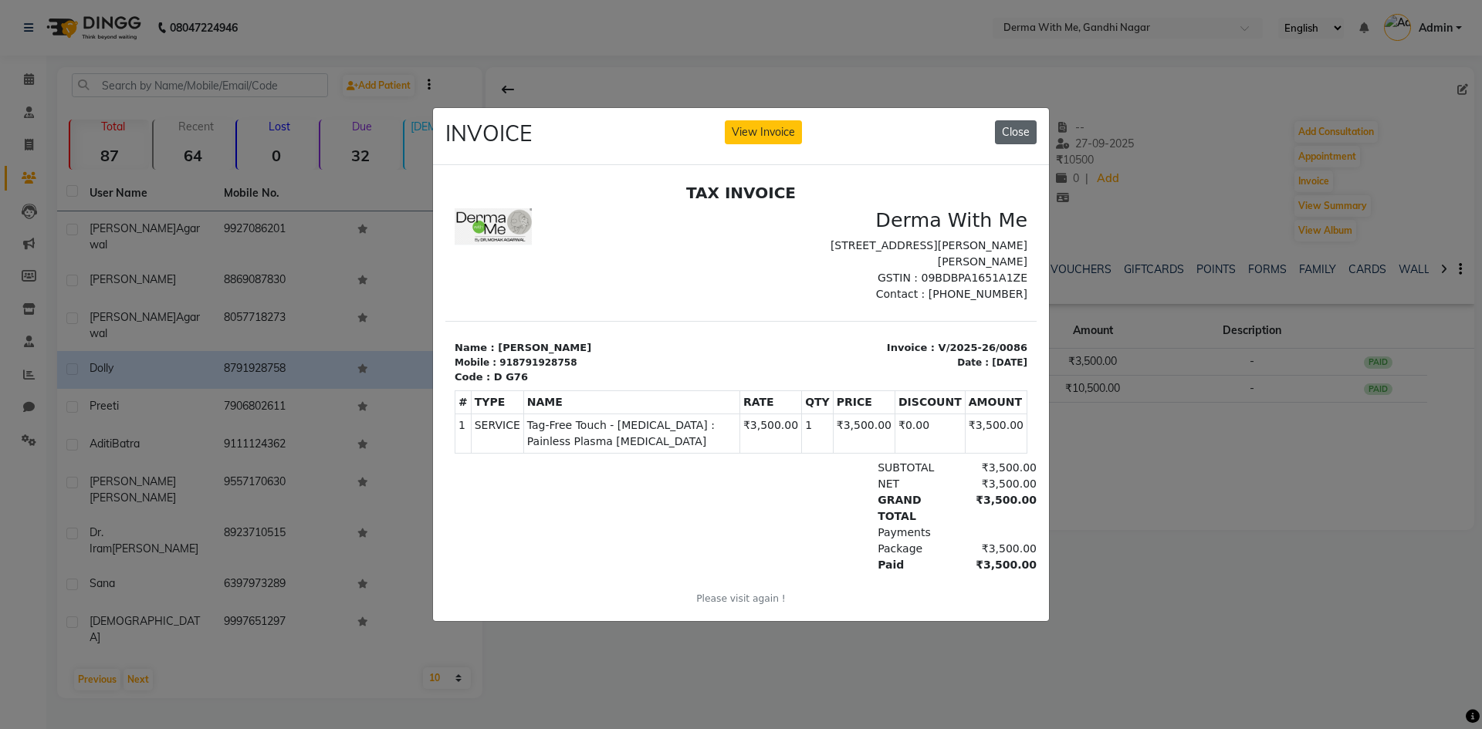
click at [1034, 127] on button "Close" at bounding box center [1016, 132] width 42 height 24
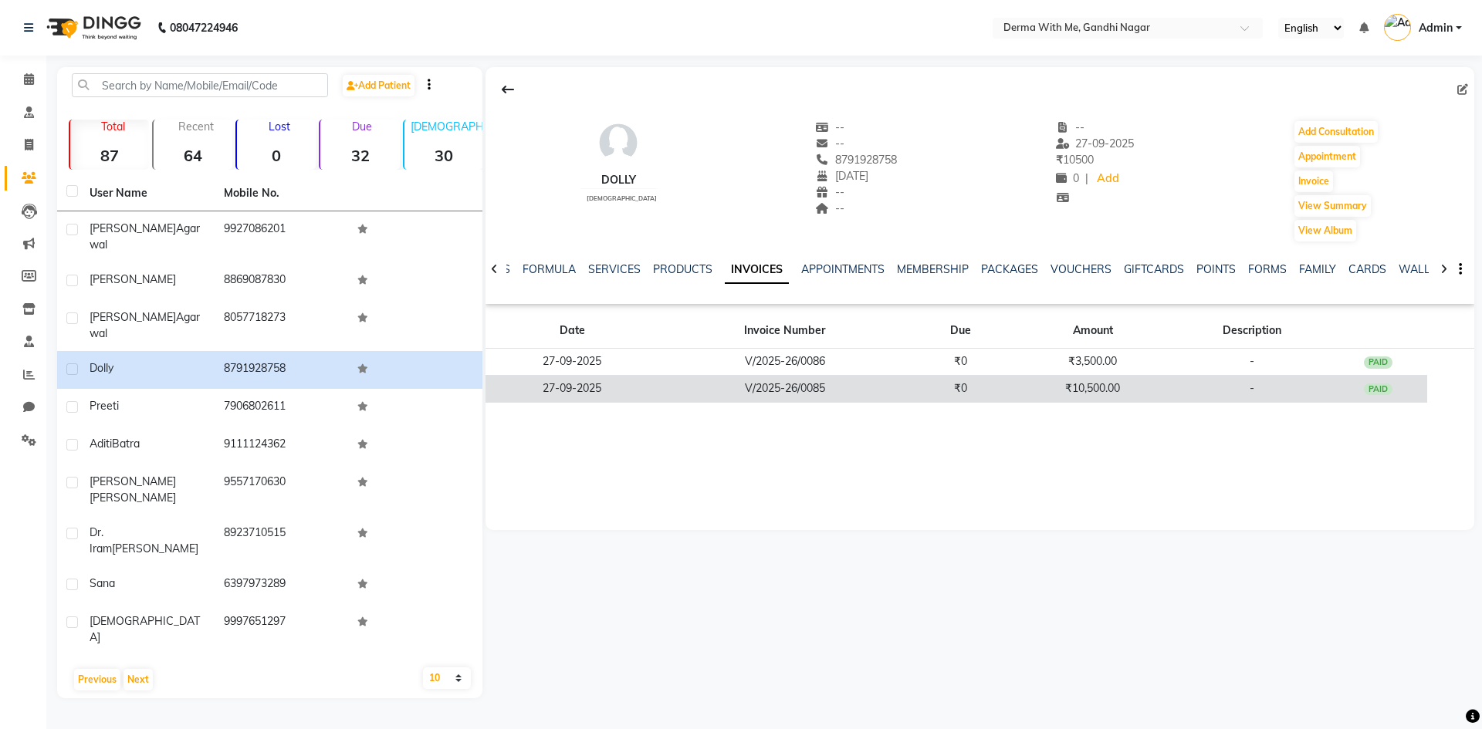
click at [969, 387] on td "₹0" at bounding box center [961, 388] width 100 height 27
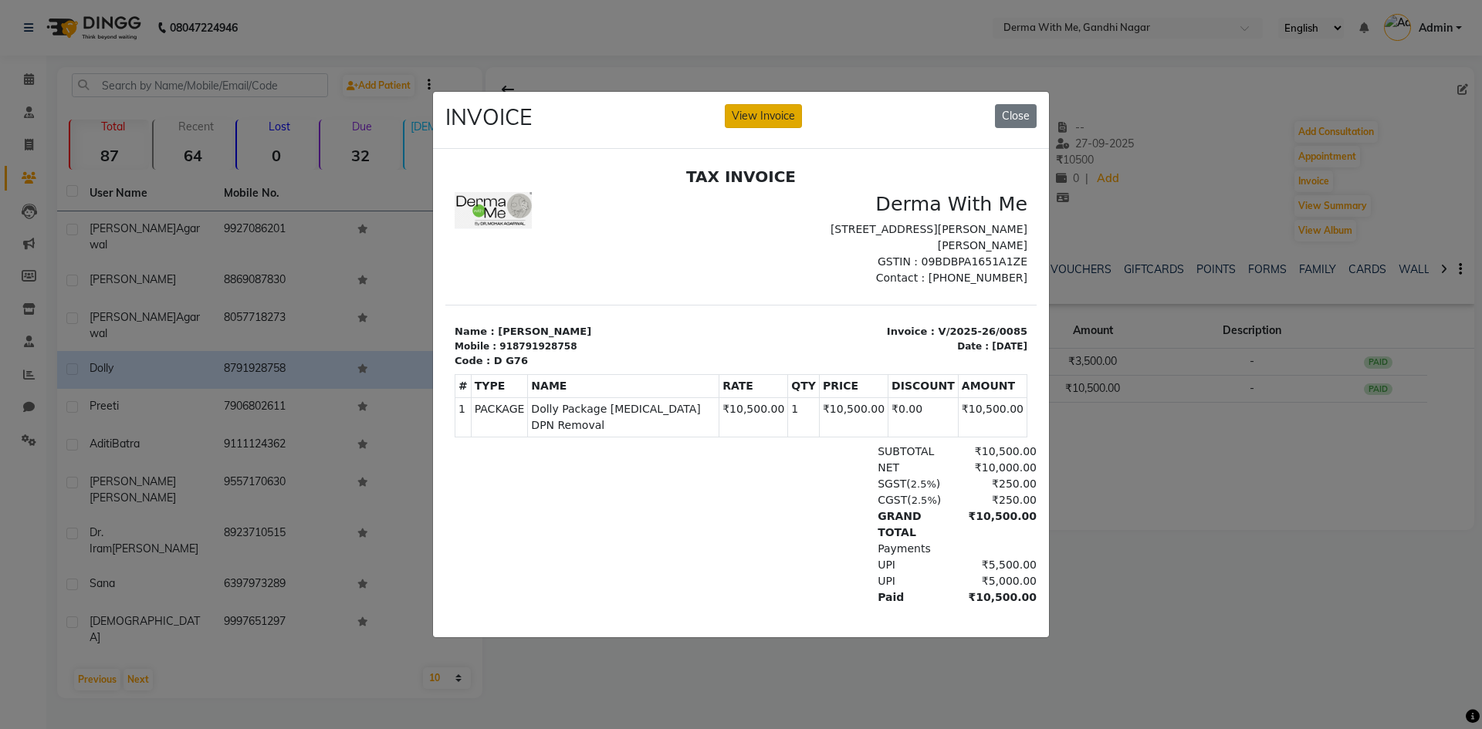
click at [753, 108] on button "View Invoice" at bounding box center [763, 116] width 77 height 24
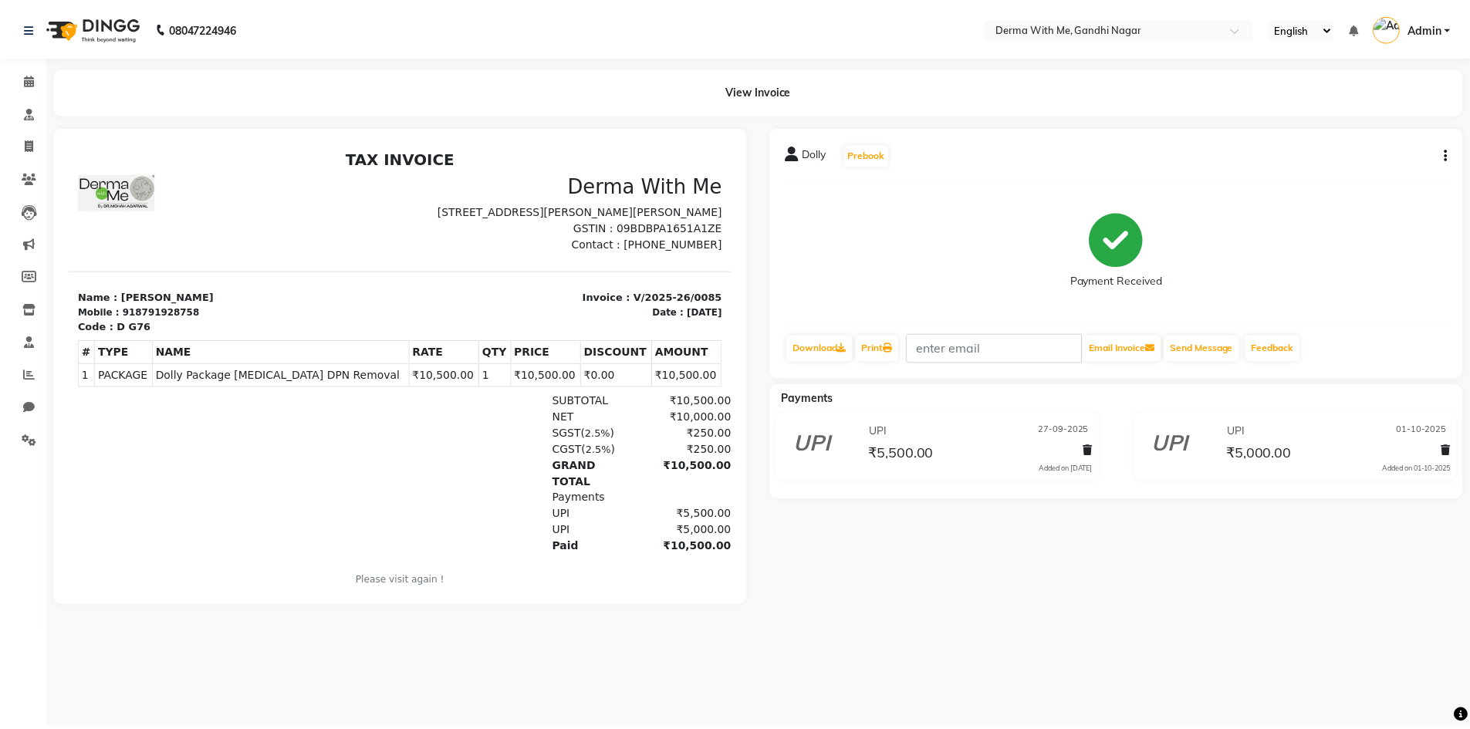
scroll to position [12, 0]
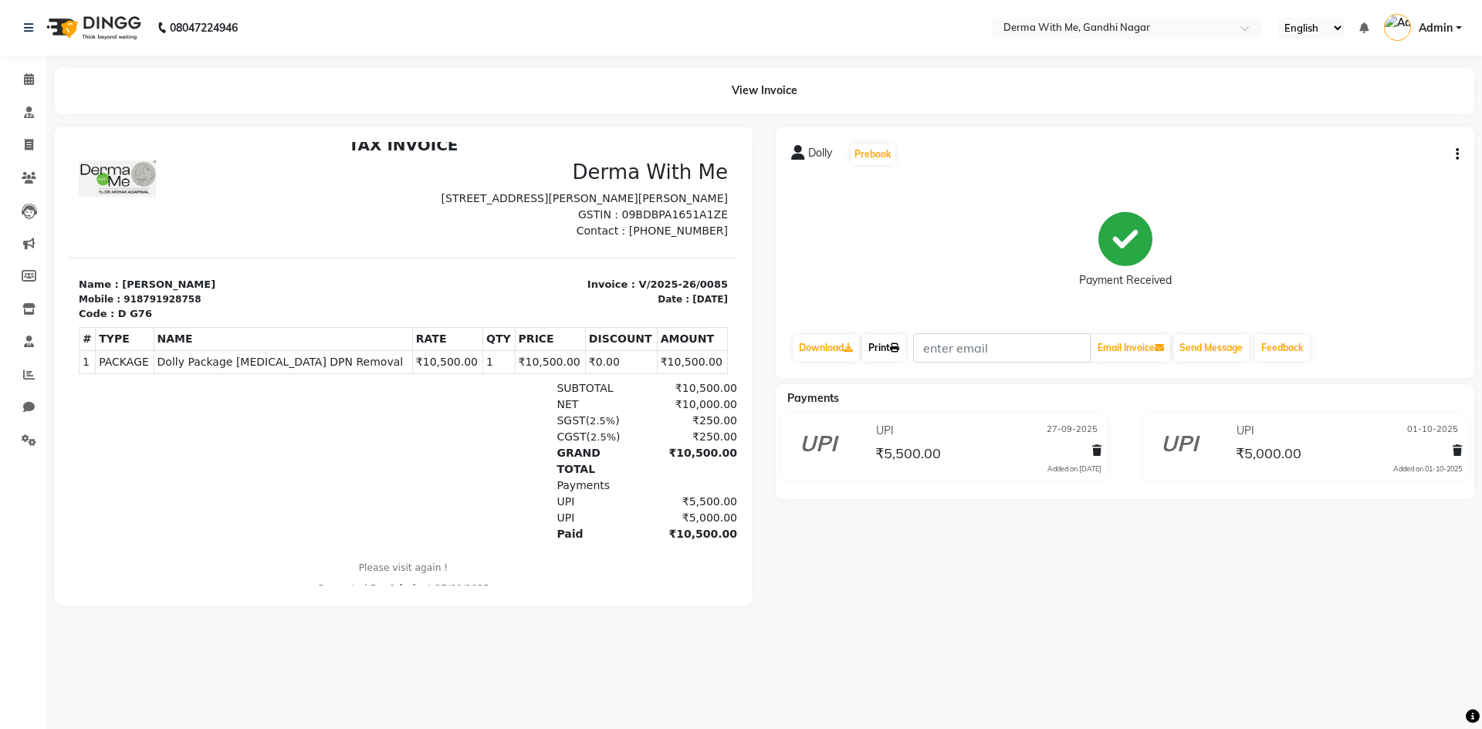
click at [899, 347] on icon at bounding box center [894, 347] width 9 height 9
click at [35, 144] on span at bounding box center [28, 146] width 27 height 18
select select "service"
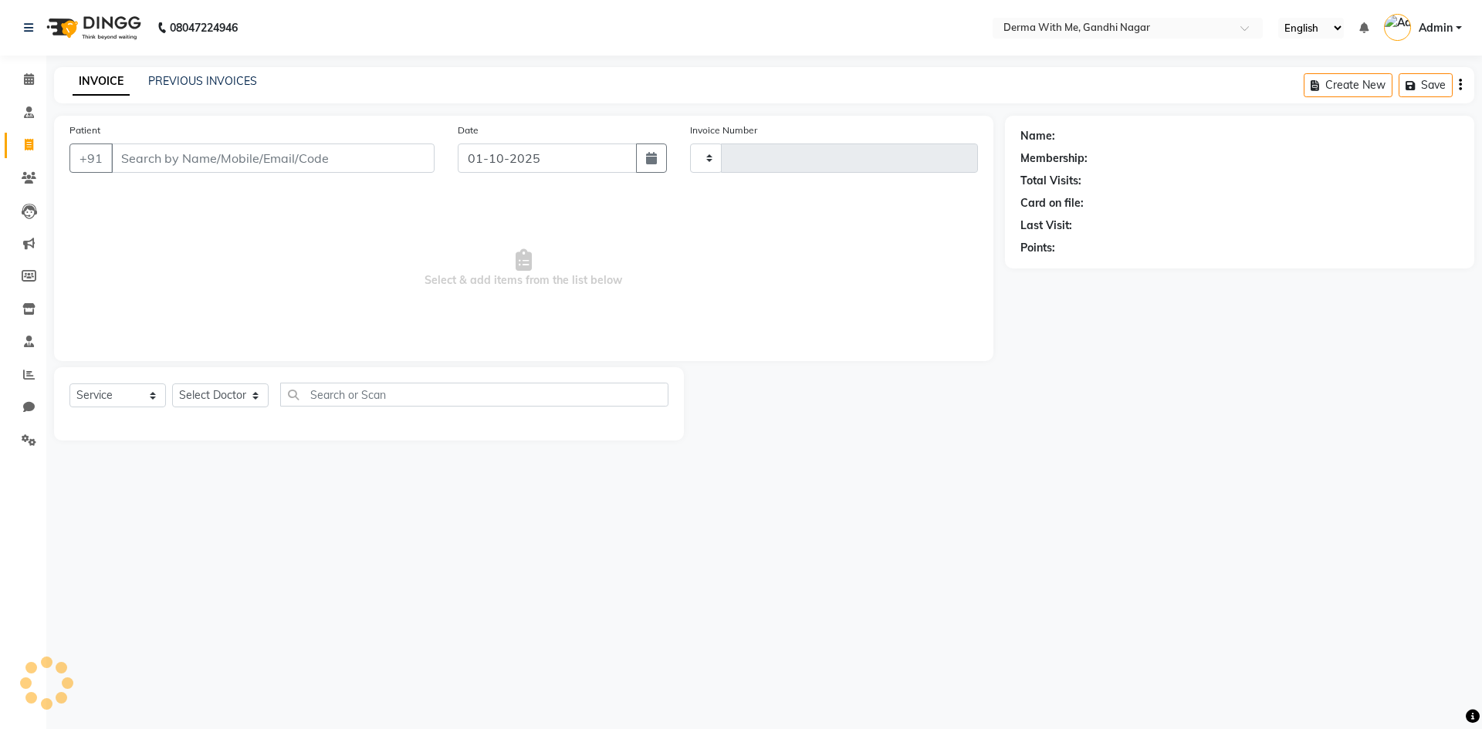
type input "0100"
select select "8404"
click at [22, 176] on icon at bounding box center [29, 178] width 15 height 12
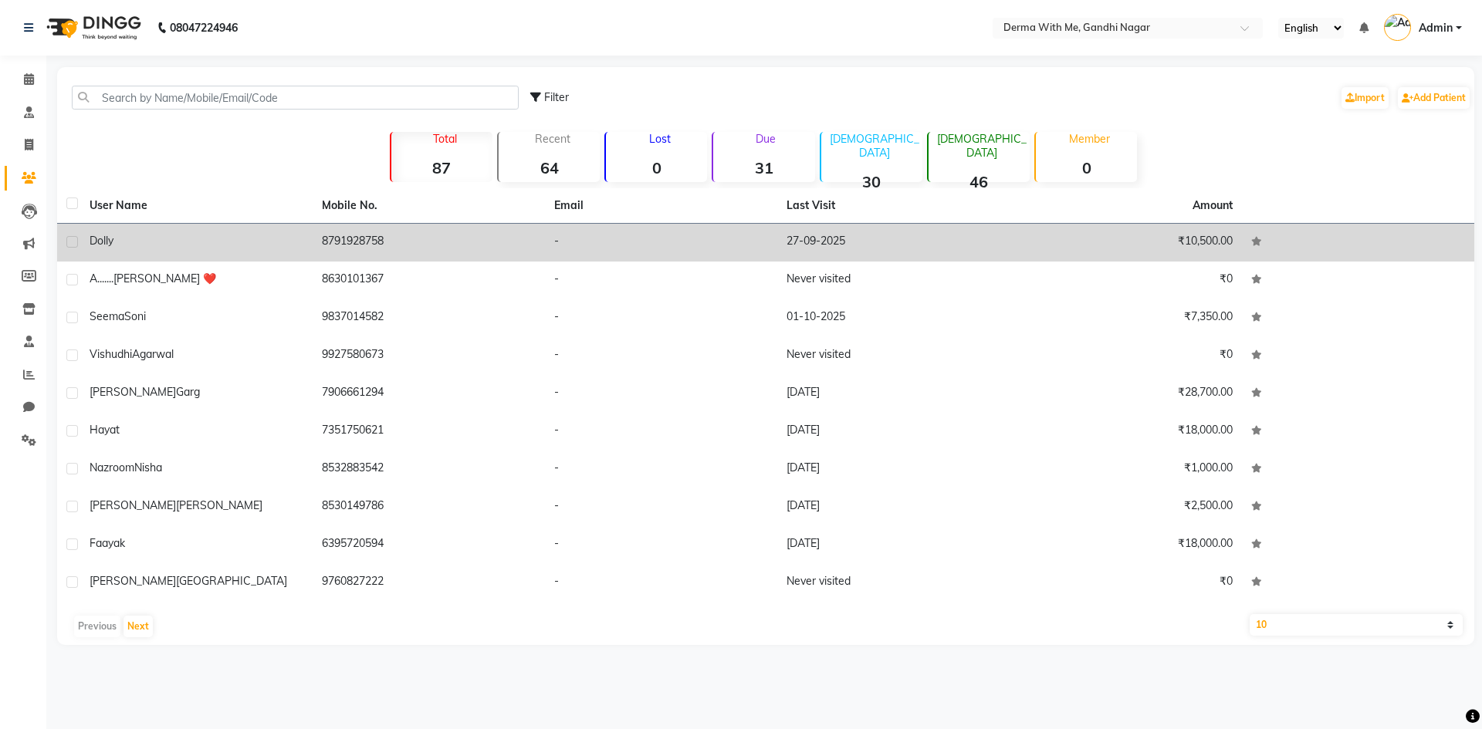
click at [251, 236] on div "Dolly" at bounding box center [197, 241] width 214 height 16
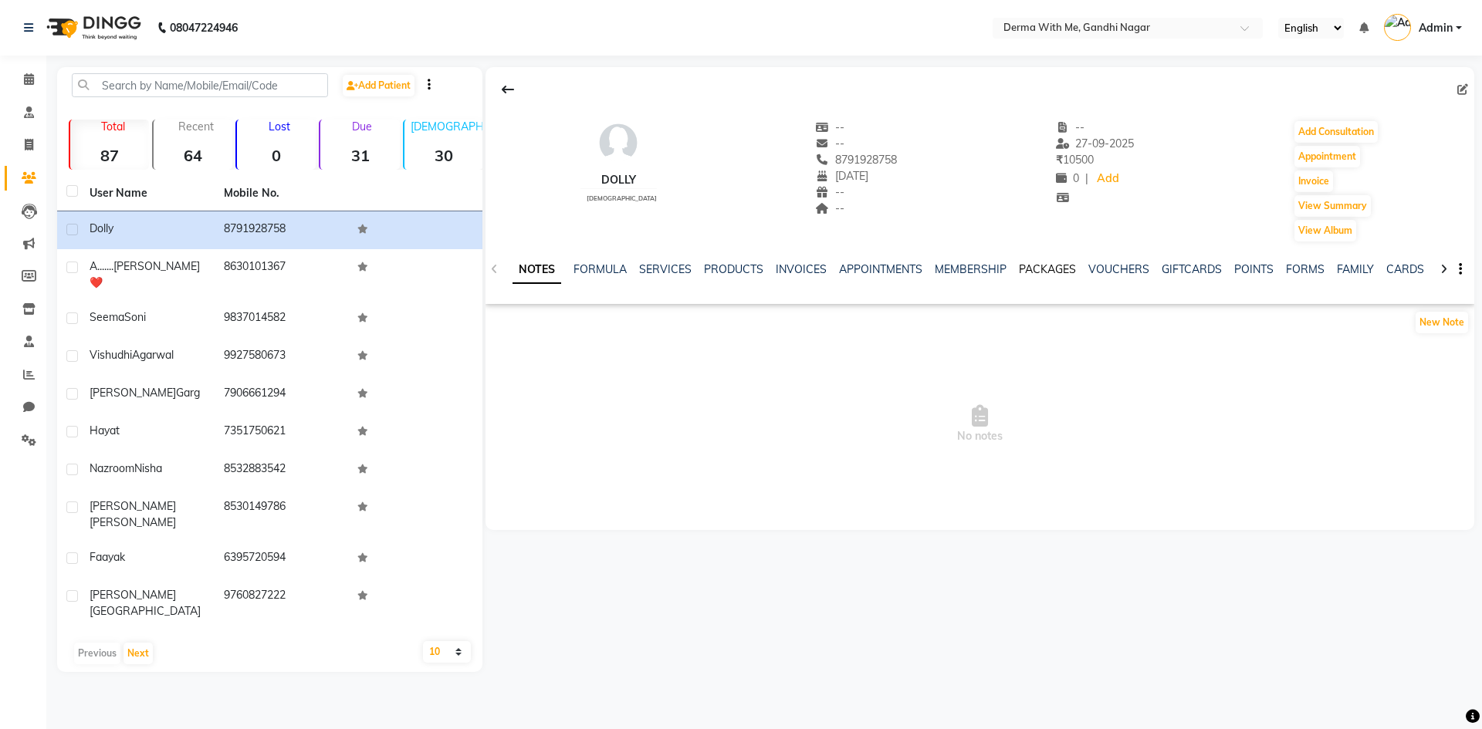
click at [1050, 265] on link "PACKAGES" at bounding box center [1047, 269] width 57 height 14
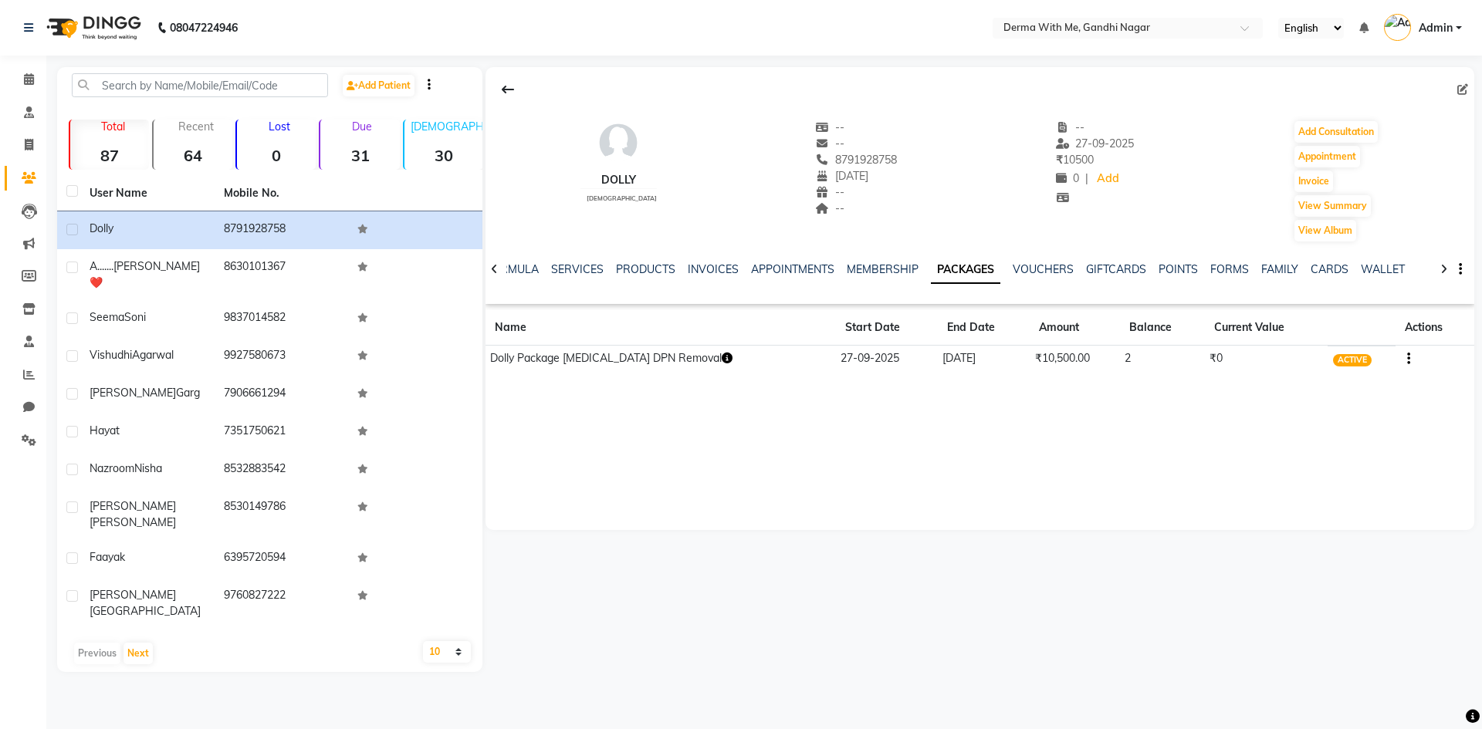
click at [722, 358] on icon "button" at bounding box center [727, 358] width 11 height 11
click at [720, 270] on link "INVOICES" at bounding box center [713, 269] width 51 height 14
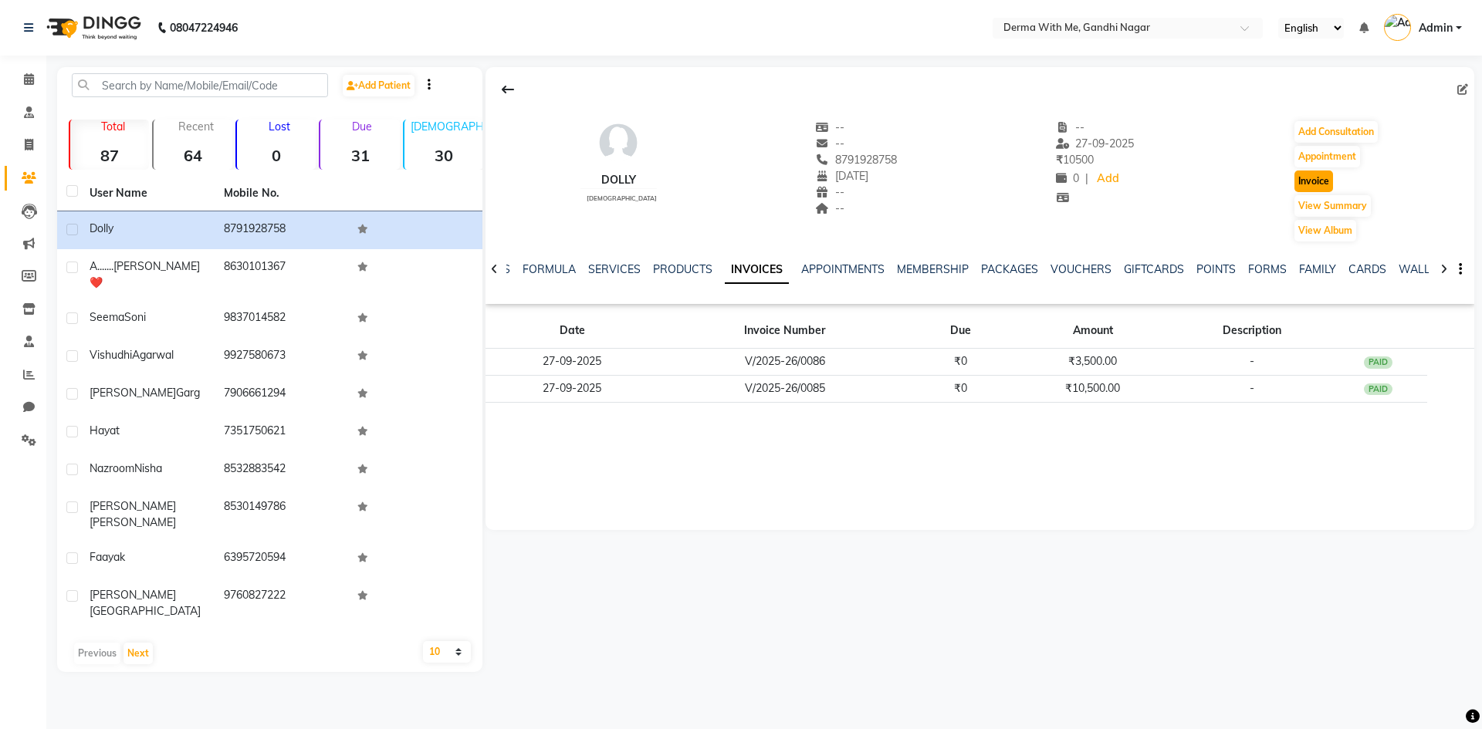
click at [1314, 176] on button "Invoice" at bounding box center [1313, 182] width 39 height 22
select select "service"
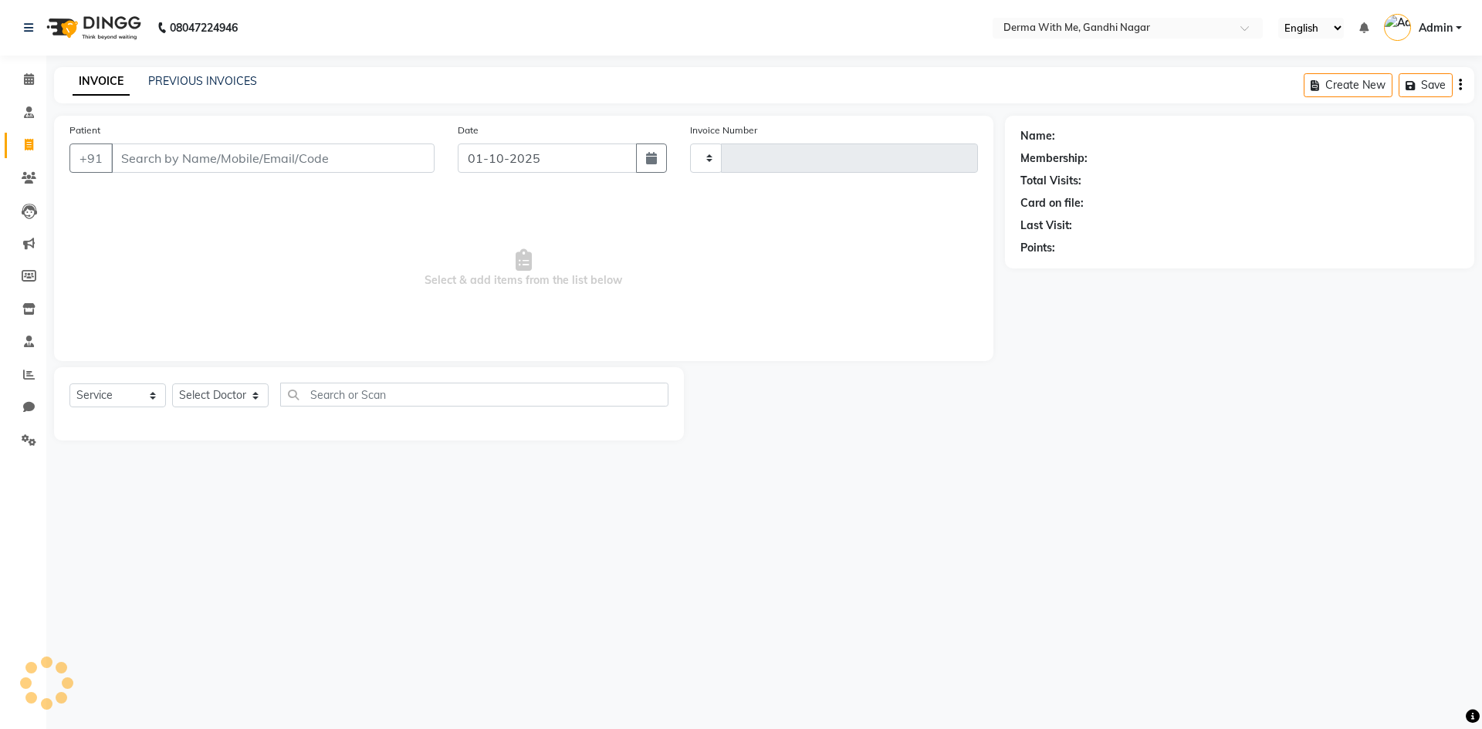
type input "0100"
select select "8404"
type input "8791928758"
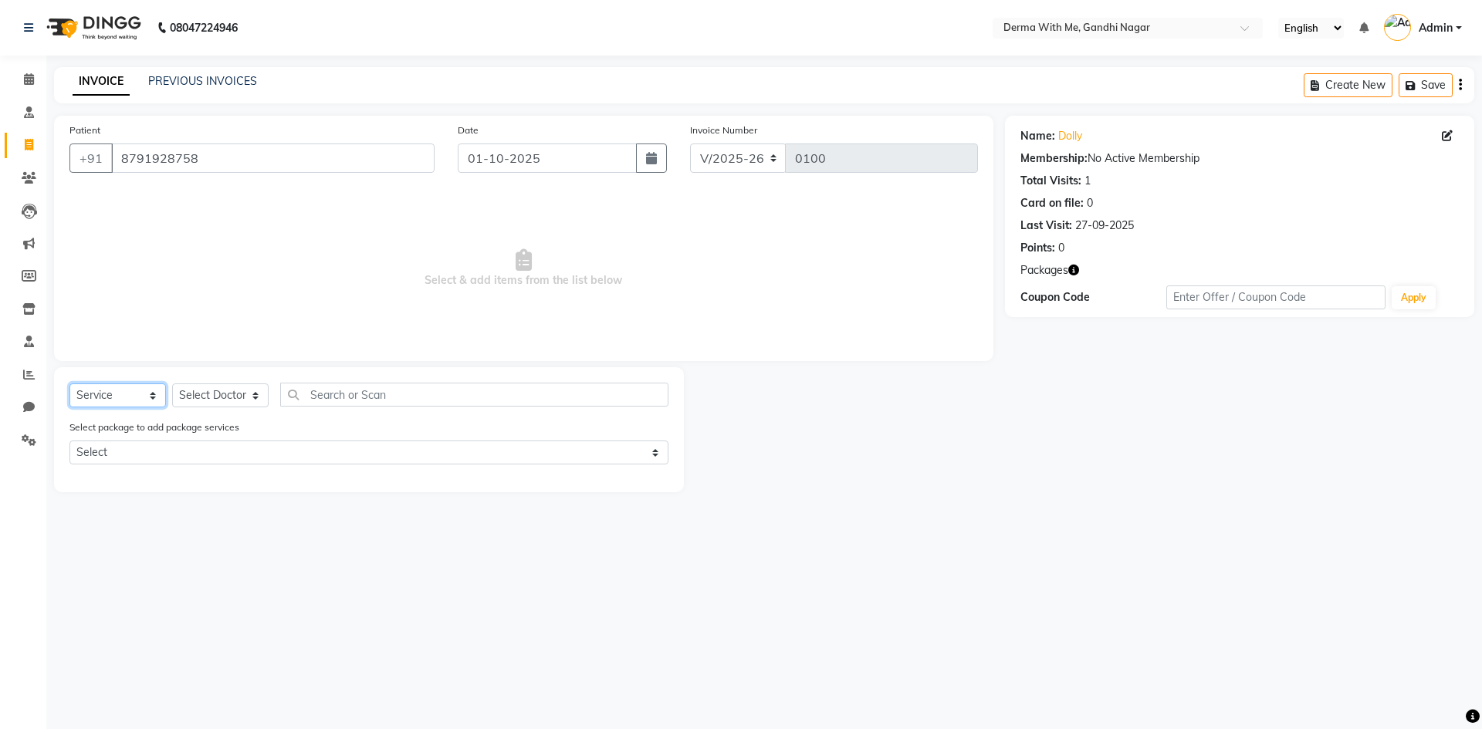
click at [110, 392] on select "Select Service Product Membership Package Voucher Prepaid Gift Card" at bounding box center [117, 396] width 96 height 24
select select "package"
click at [69, 384] on select "Select Service Product Membership Package Voucher Prepaid Gift Card" at bounding box center [117, 396] width 96 height 24
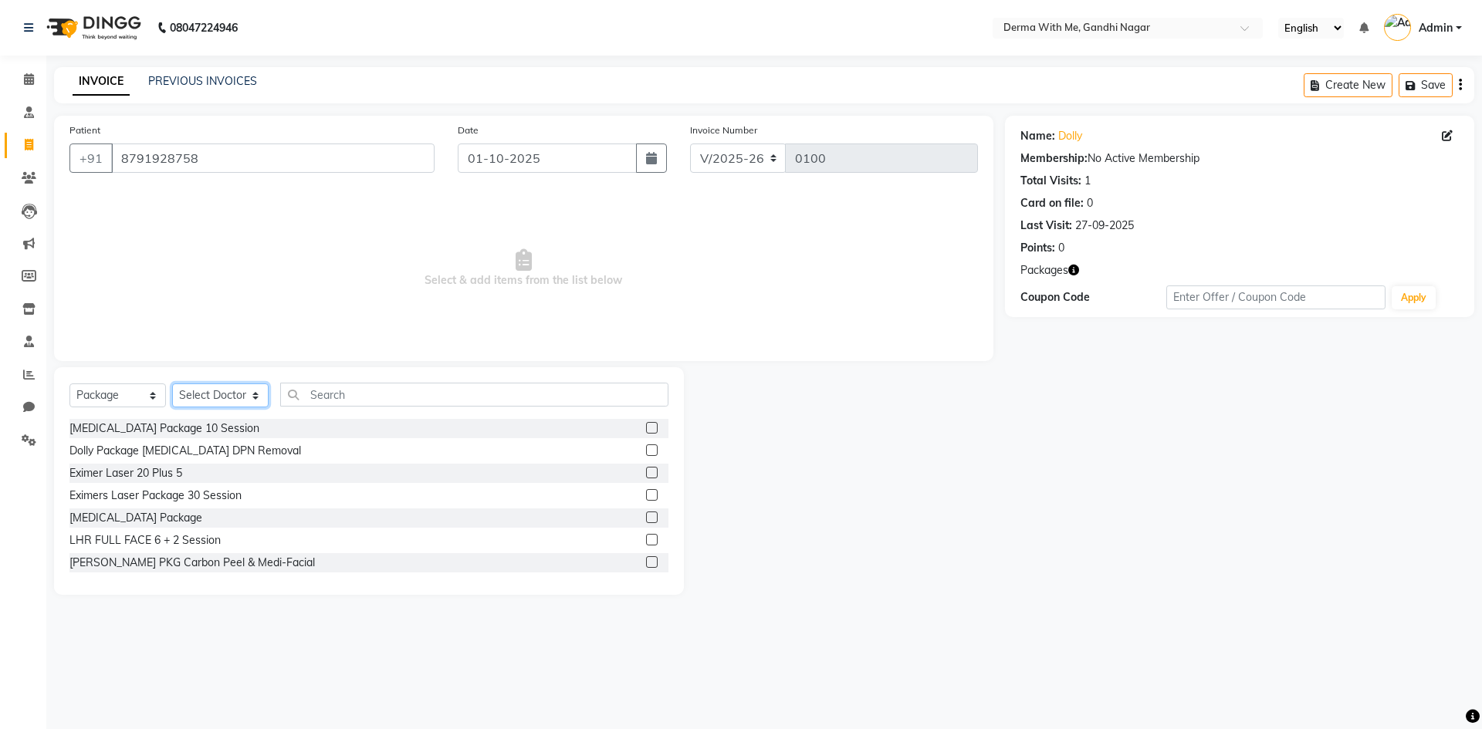
click at [220, 387] on select "Select Doctor Kuldeep Kumar Manager Pragati Prajapati Recipient vishant kumar" at bounding box center [220, 396] width 96 height 24
select select "91539"
click at [172, 384] on select "Select Doctor Kuldeep Kumar Manager Pragati Prajapati Recipient vishant kumar" at bounding box center [220, 396] width 96 height 24
click at [335, 394] on input "text" at bounding box center [474, 395] width 388 height 24
click at [646, 452] on label at bounding box center [652, 451] width 12 height 12
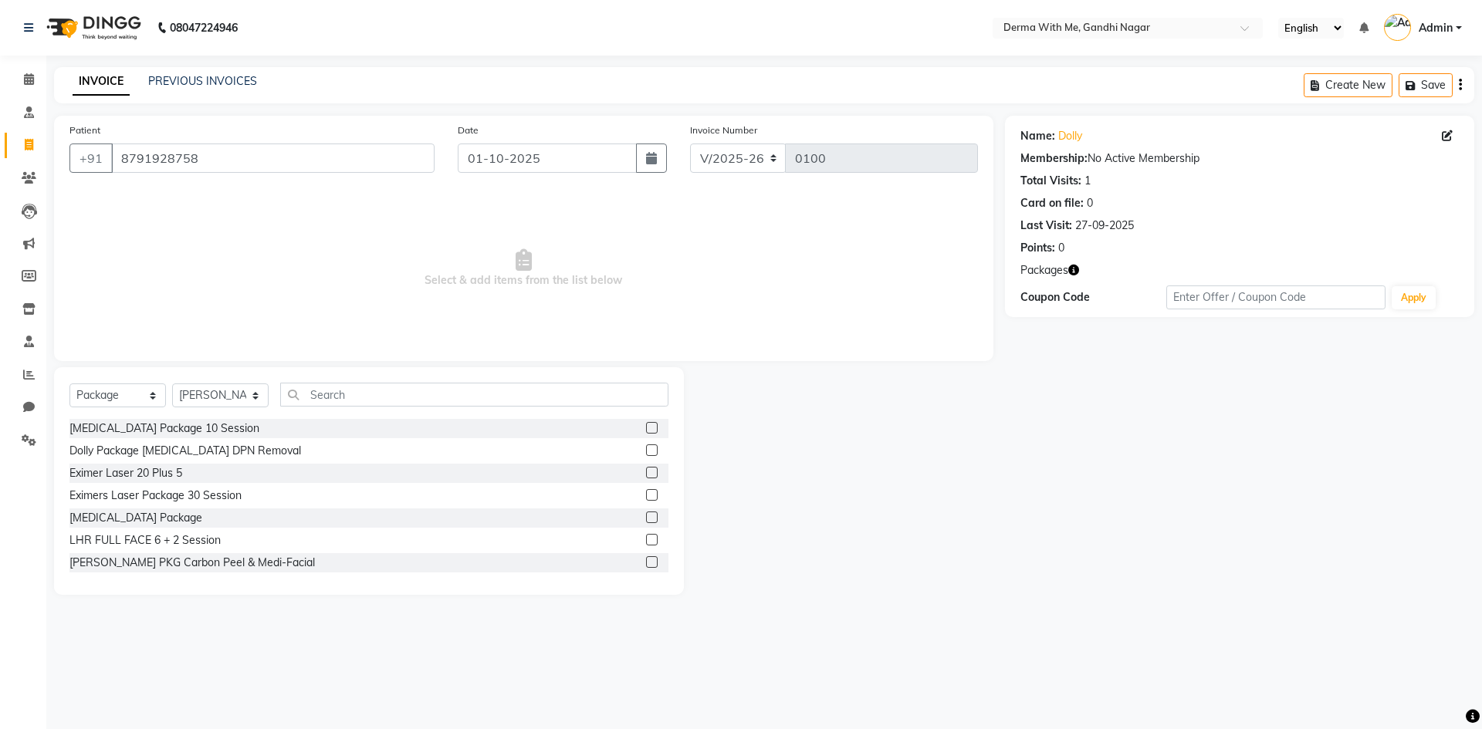
click at [646, 452] on input "checkbox" at bounding box center [651, 451] width 10 height 10
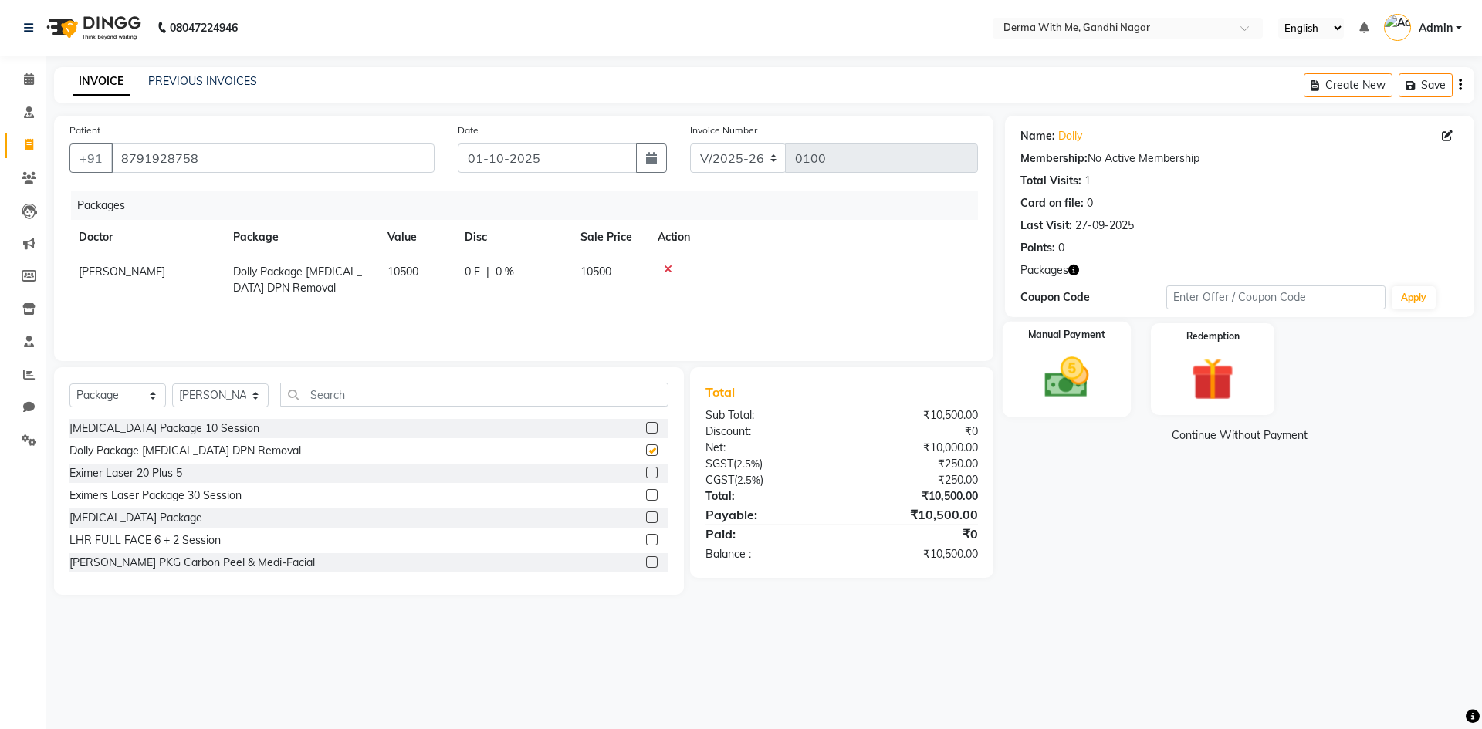
checkbox input "false"
click at [27, 79] on icon at bounding box center [29, 79] width 10 height 12
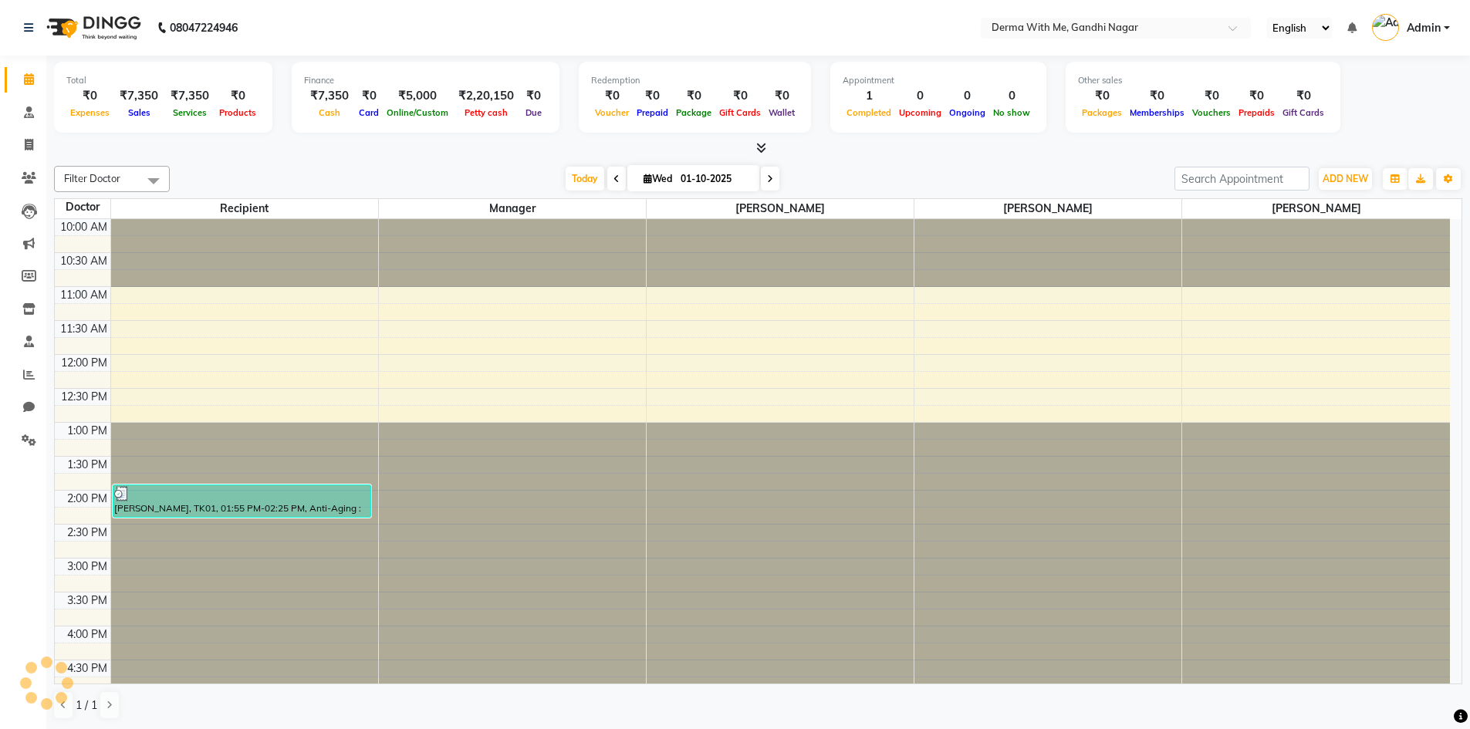
scroll to position [252, 0]
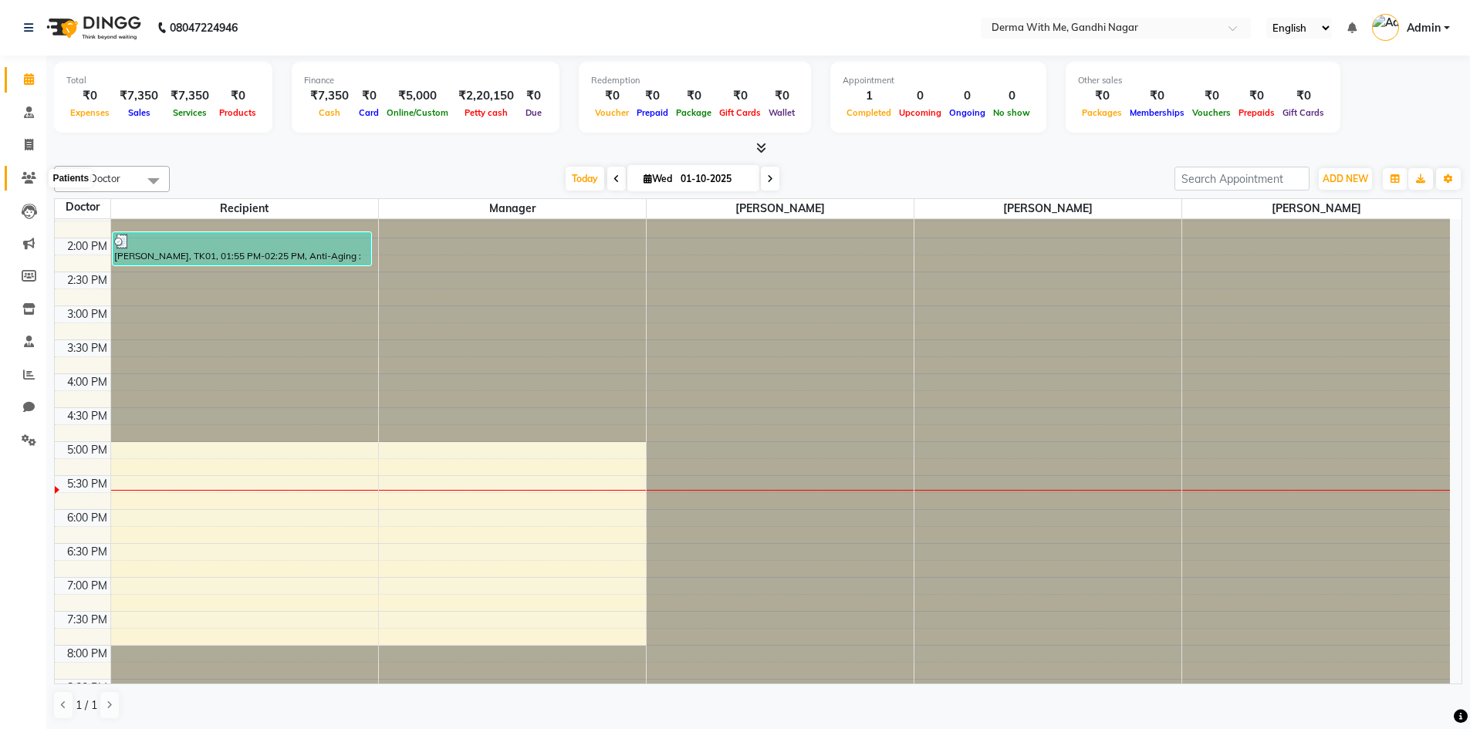
click at [23, 176] on icon at bounding box center [29, 178] width 15 height 12
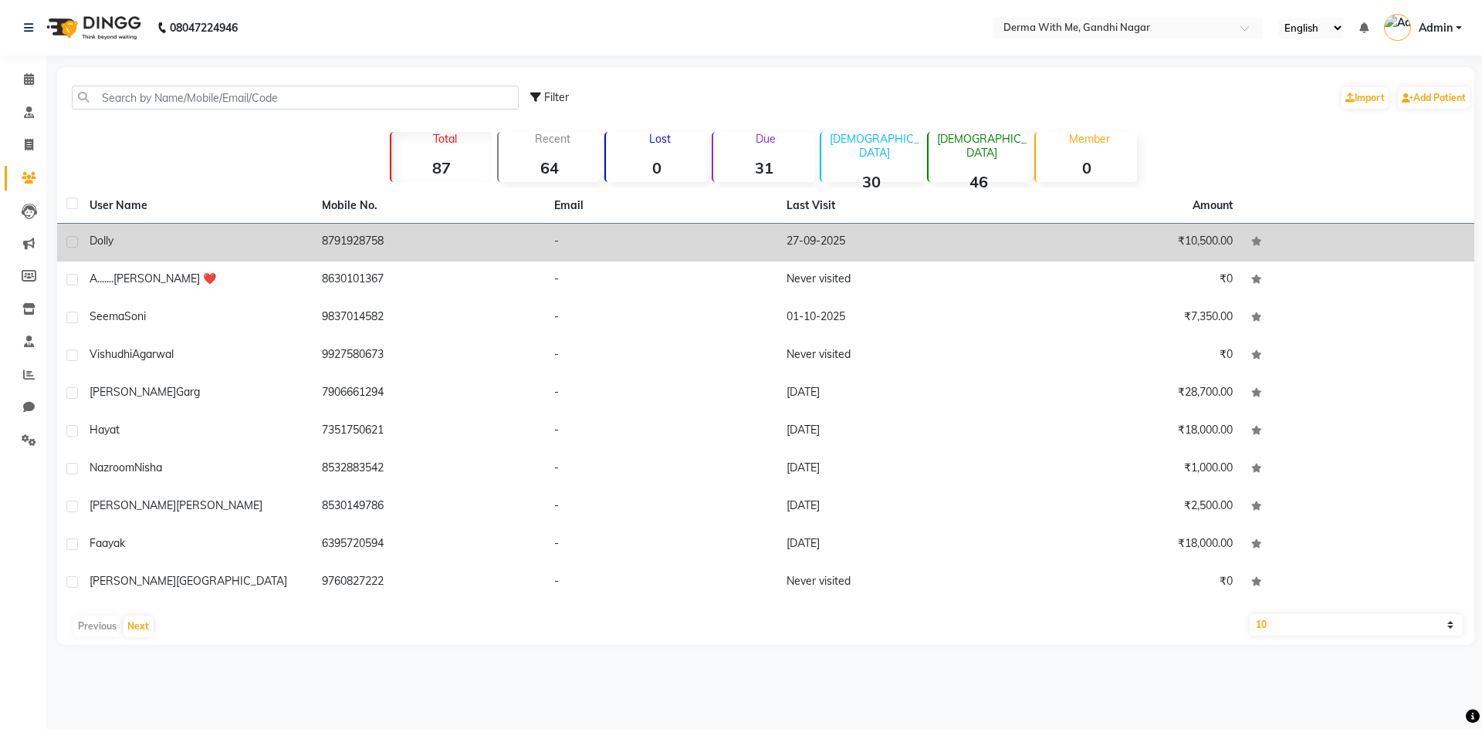
click at [362, 244] on td "8791928758" at bounding box center [429, 243] width 232 height 38
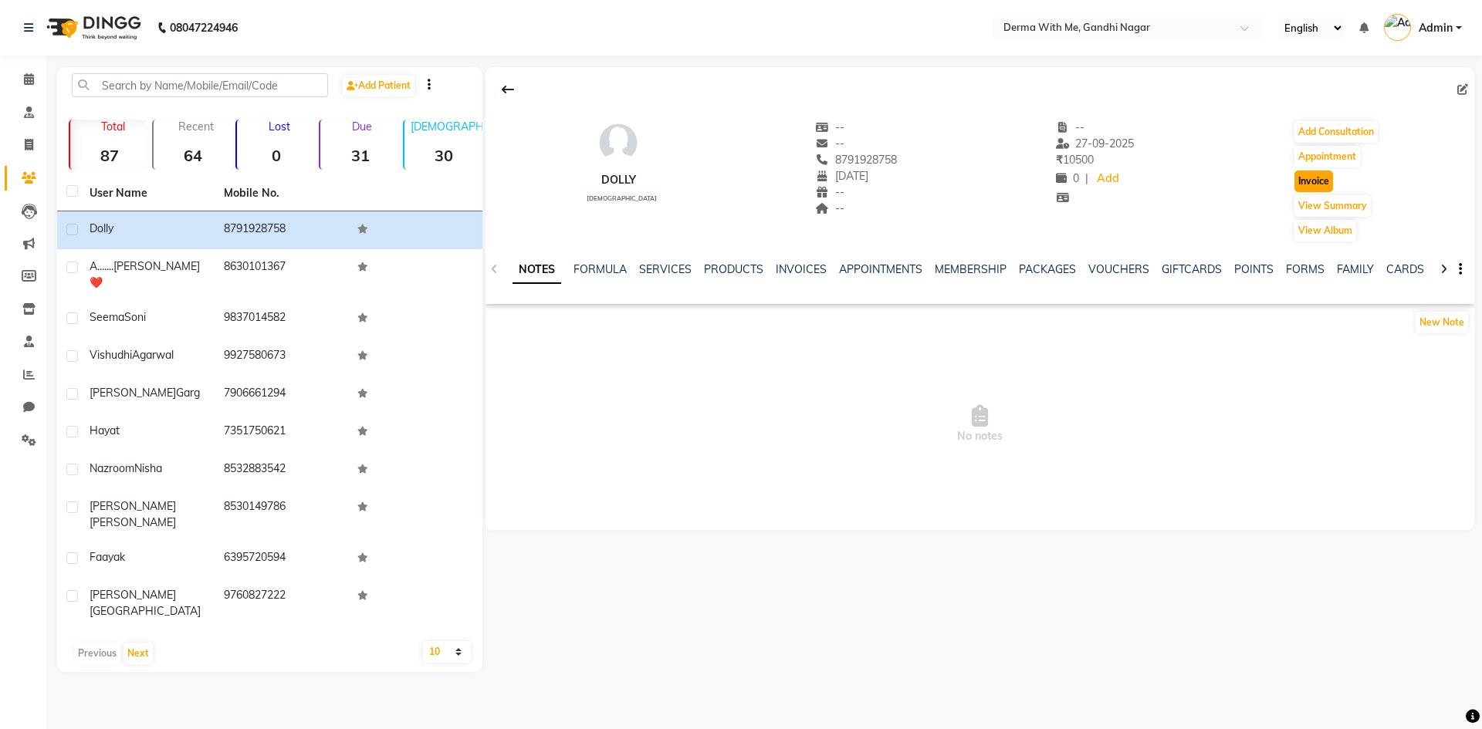
click at [1327, 186] on button "Invoice" at bounding box center [1313, 182] width 39 height 22
select select "service"
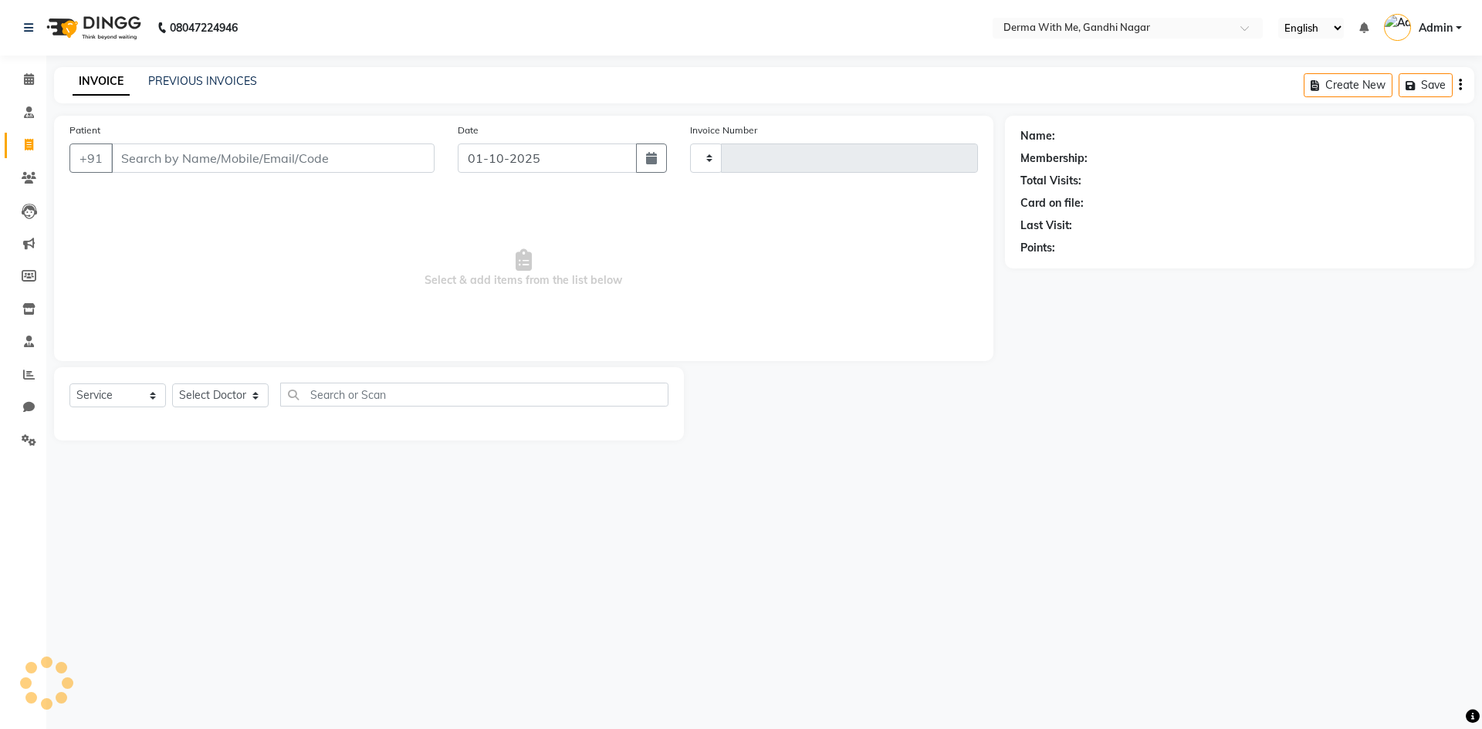
type input "0100"
select select "8404"
type input "8791928758"
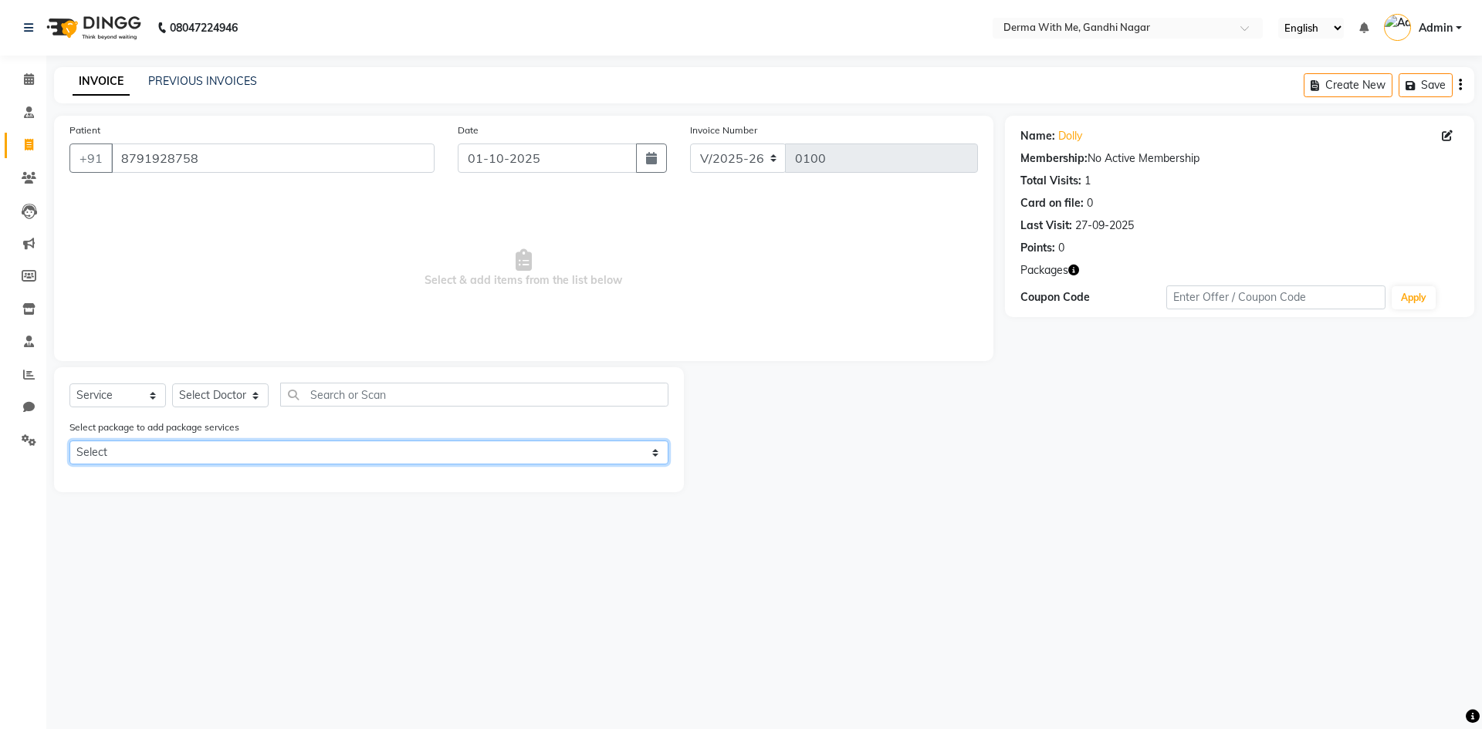
click at [229, 449] on select "Select Dolly Package Skin Tag DPN Removal" at bounding box center [368, 453] width 599 height 24
select select "1: Object"
click at [69, 441] on select "Select Dolly Package Skin Tag DPN Removal" at bounding box center [368, 453] width 599 height 24
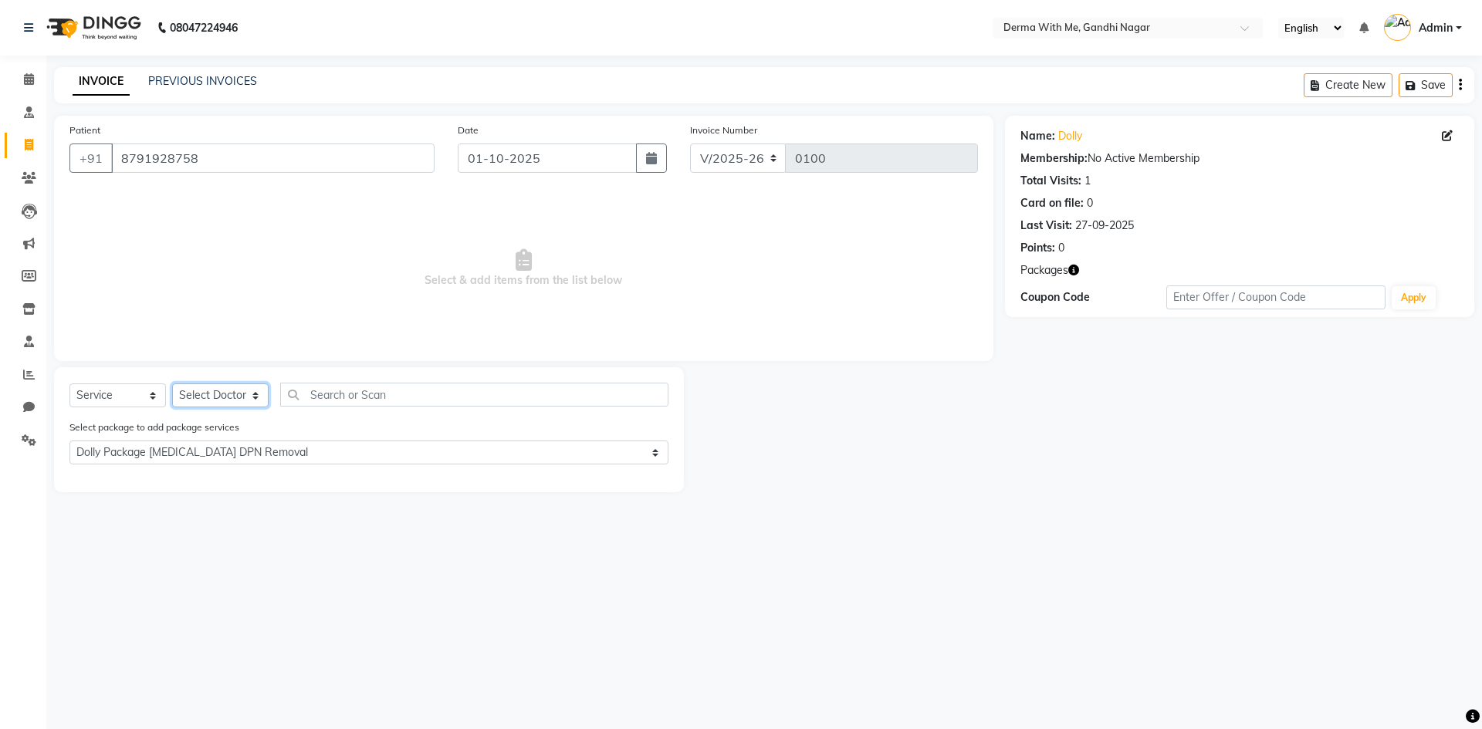
click at [214, 396] on select "Select Doctor Kuldeep Kumar Manager Pragati Prajapati Recipient vishant kumar" at bounding box center [220, 396] width 96 height 24
select select "91539"
click at [172, 384] on select "Select Doctor Kuldeep Kumar Manager Pragati Prajapati Recipient vishant kumar" at bounding box center [220, 396] width 96 height 24
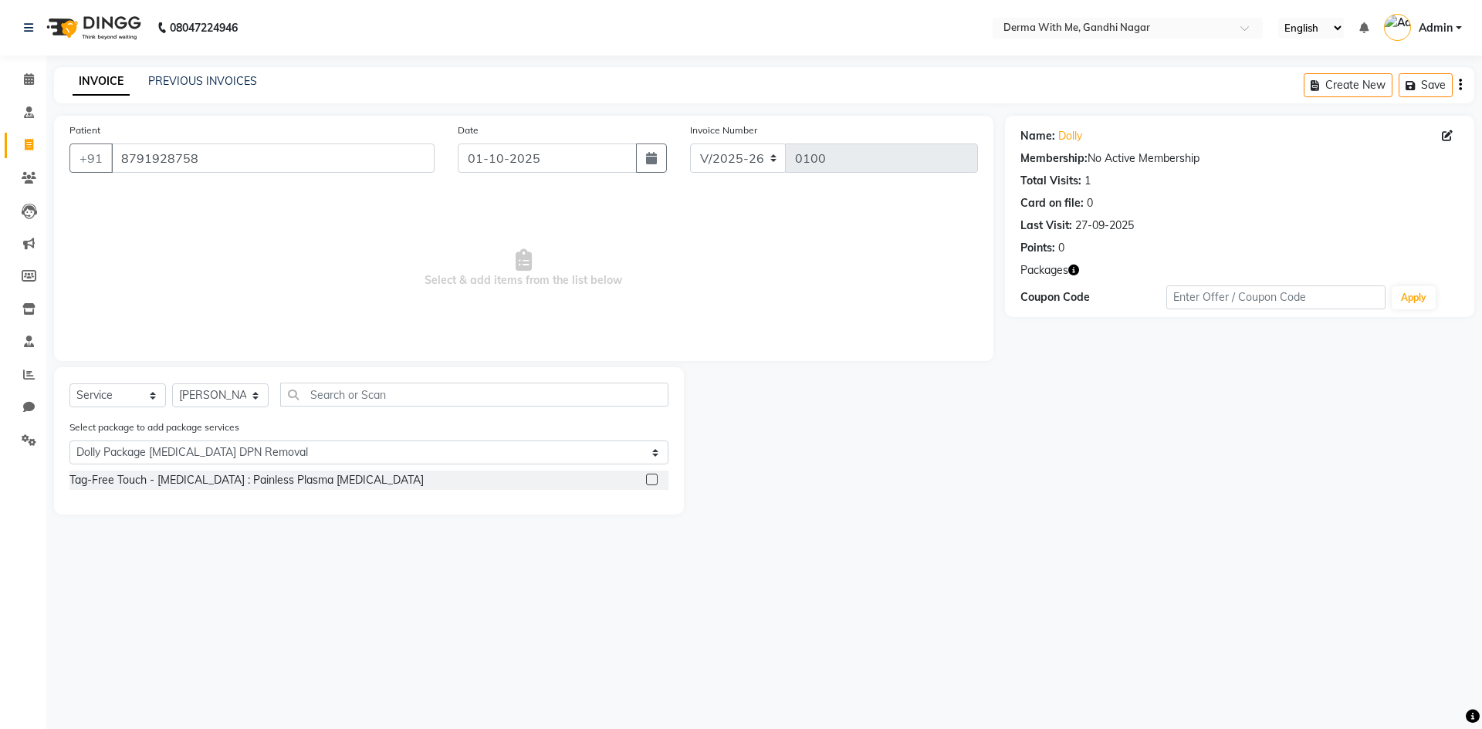
click at [648, 480] on label at bounding box center [652, 480] width 12 height 12
click at [648, 480] on input "checkbox" at bounding box center [651, 480] width 10 height 10
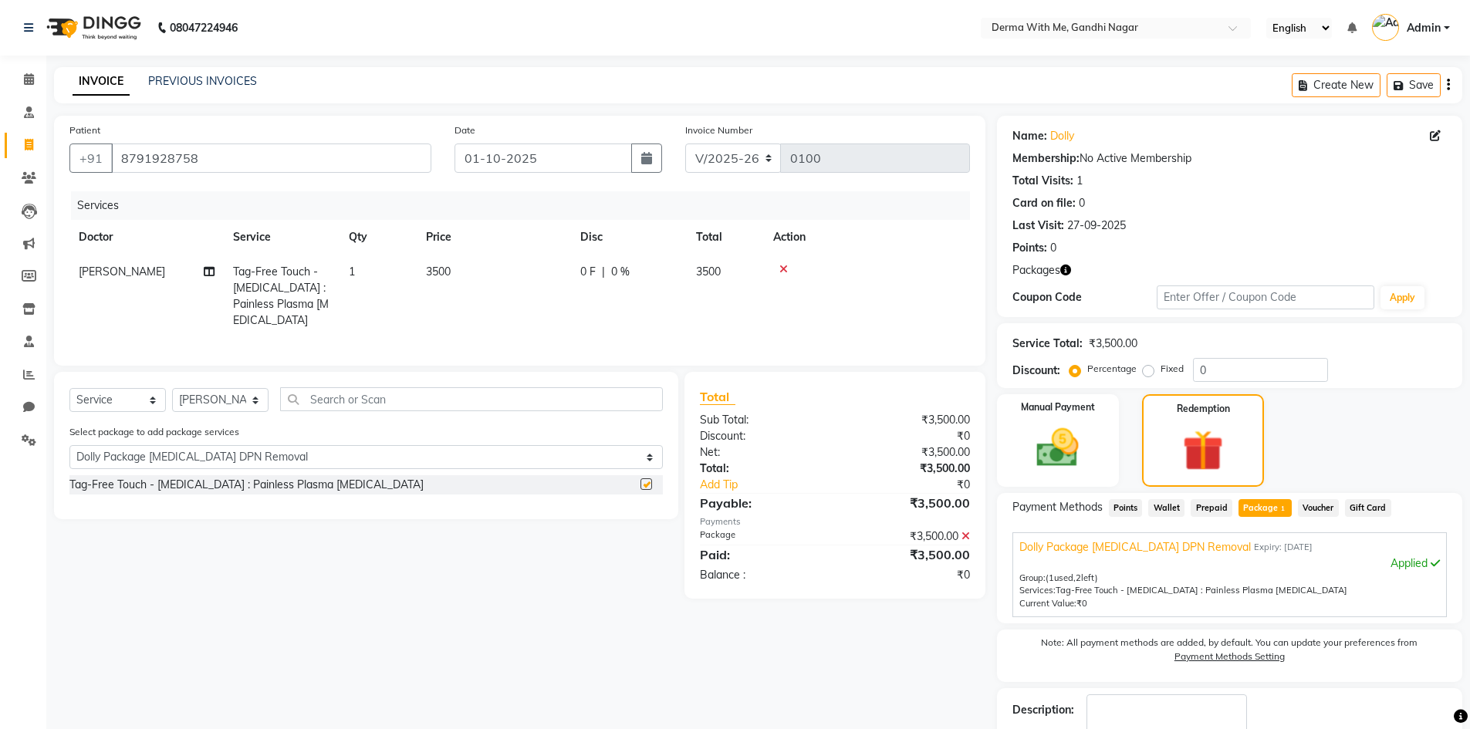
checkbox input "false"
click at [1205, 431] on img at bounding box center [1203, 450] width 69 height 52
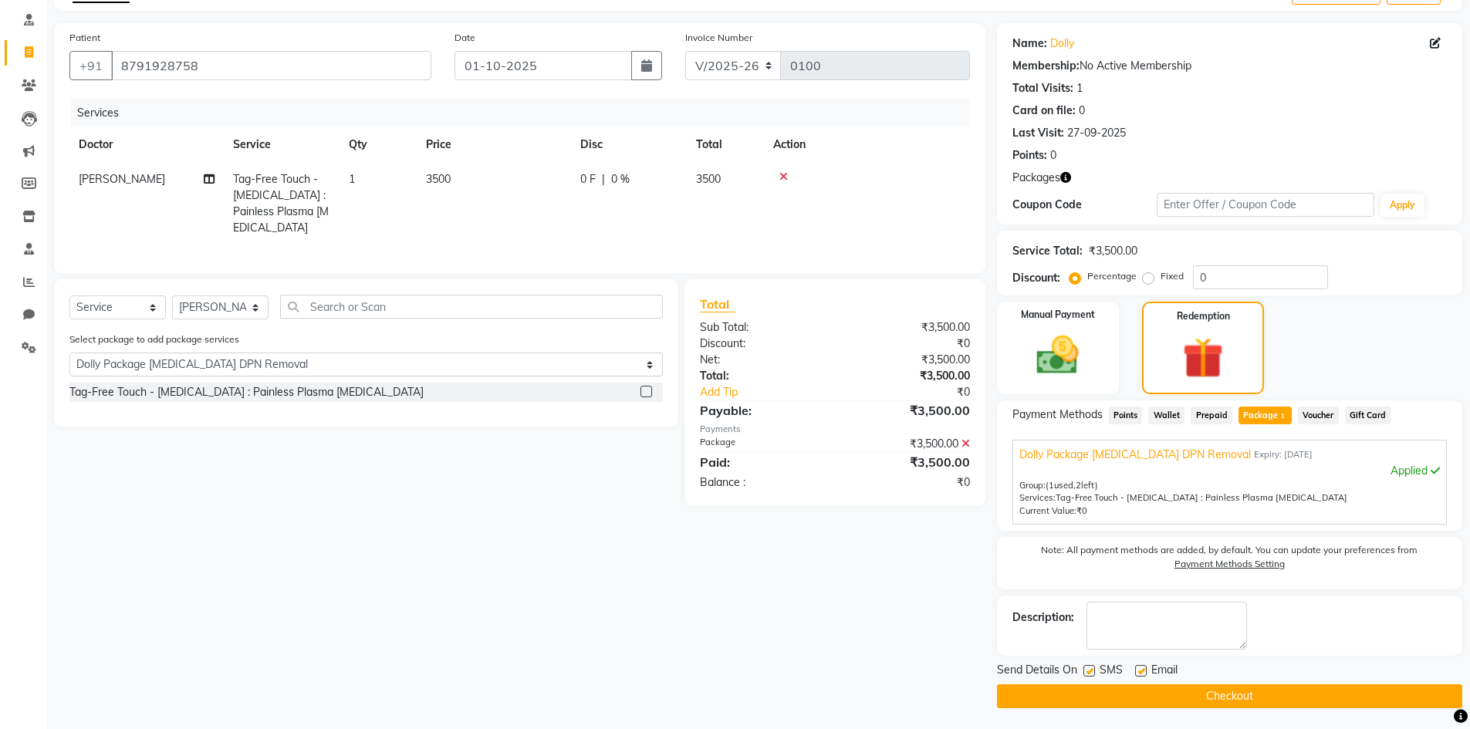
scroll to position [95, 0]
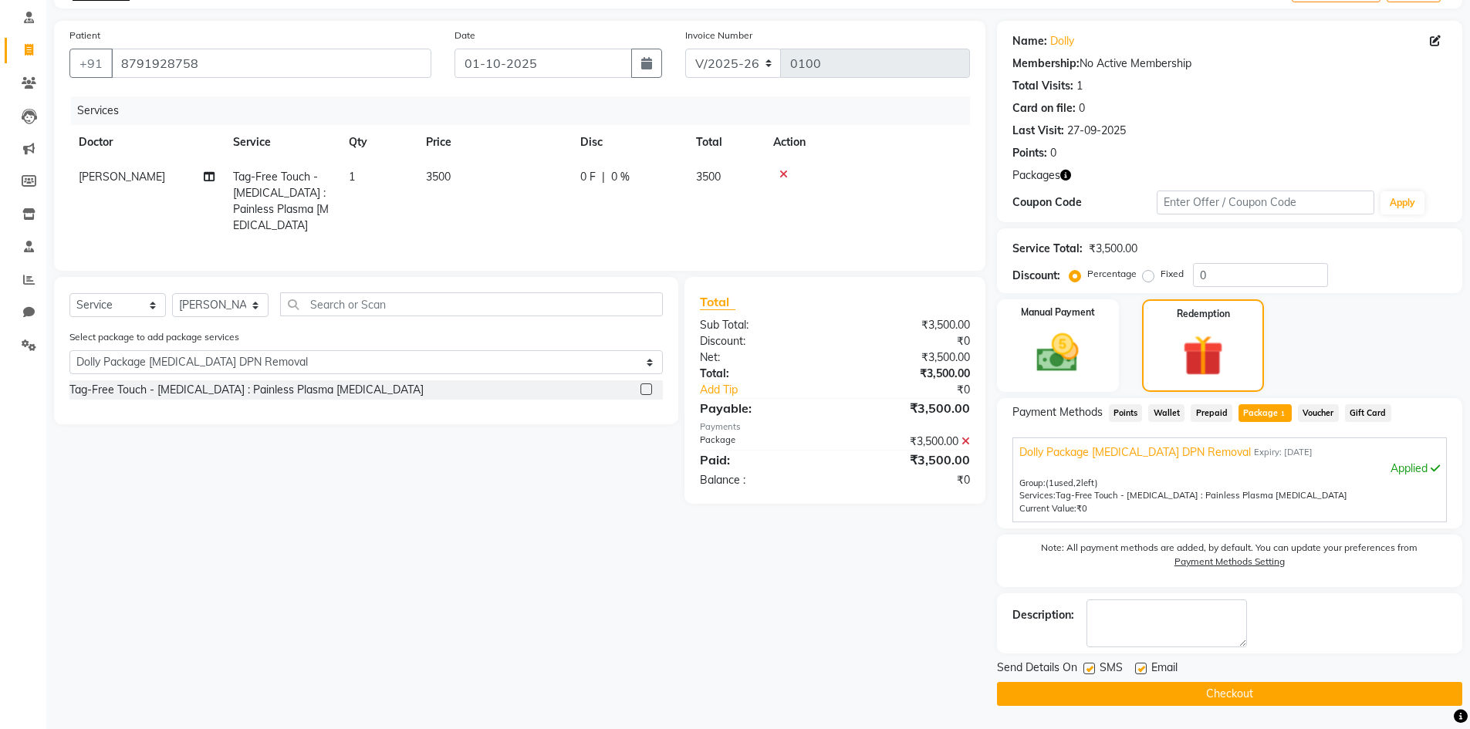
click at [1090, 666] on label at bounding box center [1090, 669] width 12 height 12
click at [1090, 666] on input "checkbox" at bounding box center [1089, 670] width 10 height 10
checkbox input "false"
click at [1140, 668] on label at bounding box center [1141, 669] width 12 height 12
click at [1140, 668] on input "checkbox" at bounding box center [1140, 670] width 10 height 10
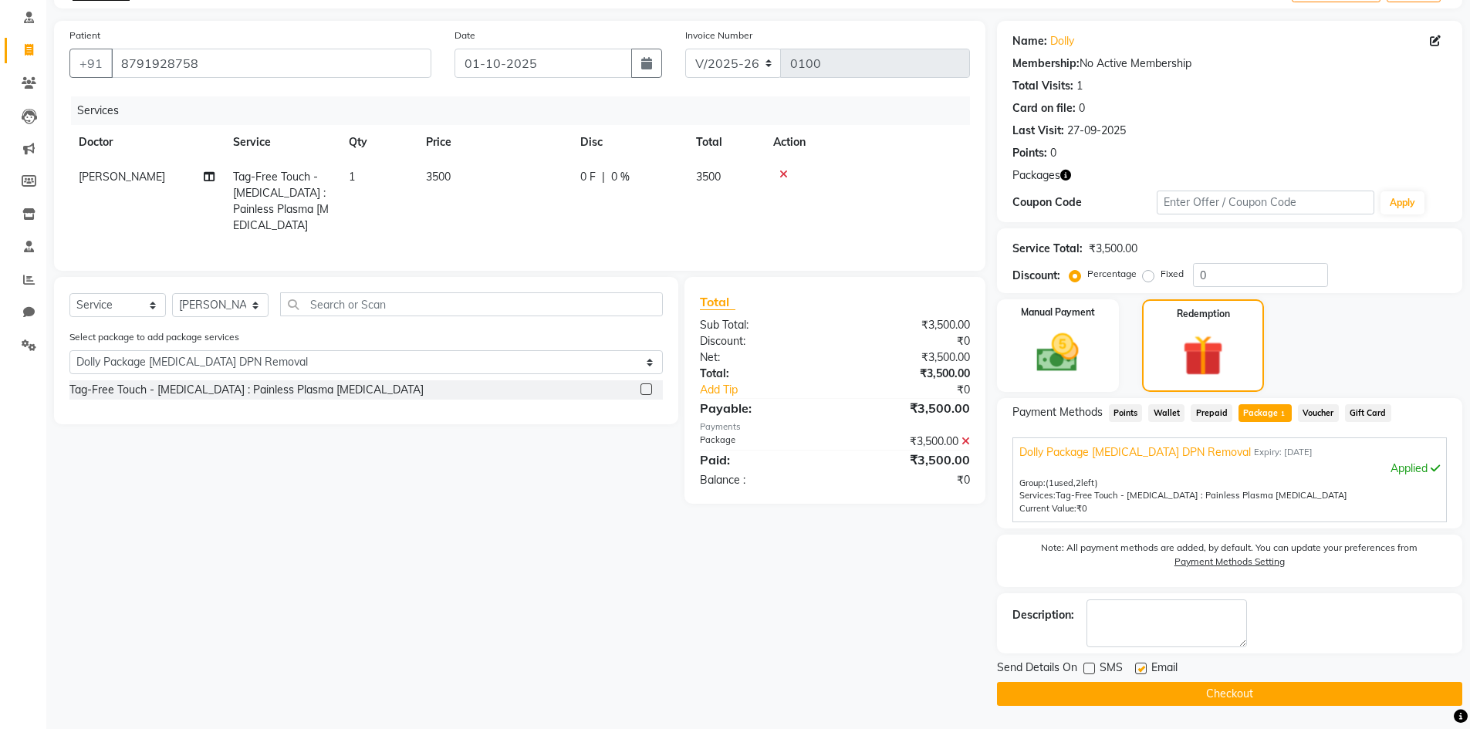
checkbox input "false"
click at [1153, 688] on button "Checkout" at bounding box center [1229, 694] width 465 height 24
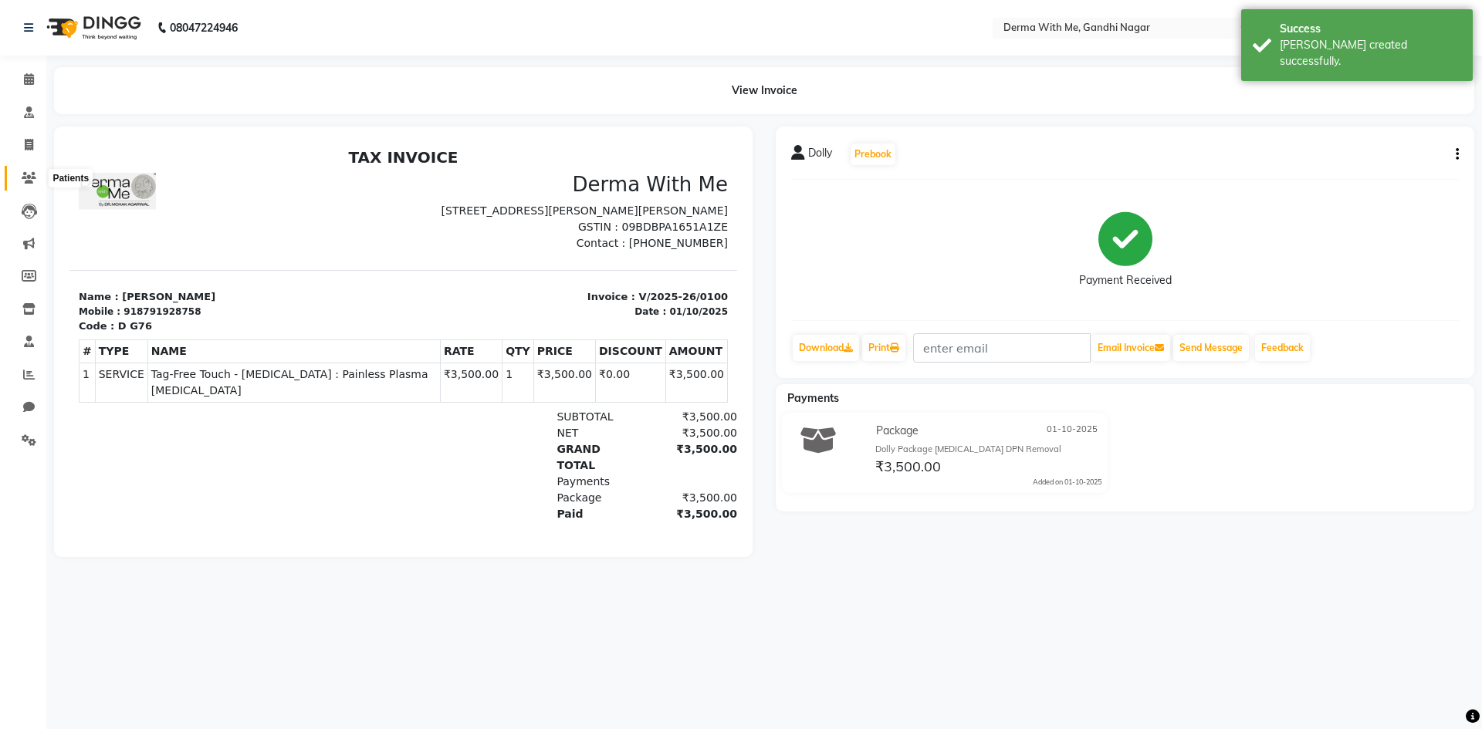
click at [22, 178] on icon at bounding box center [29, 178] width 15 height 12
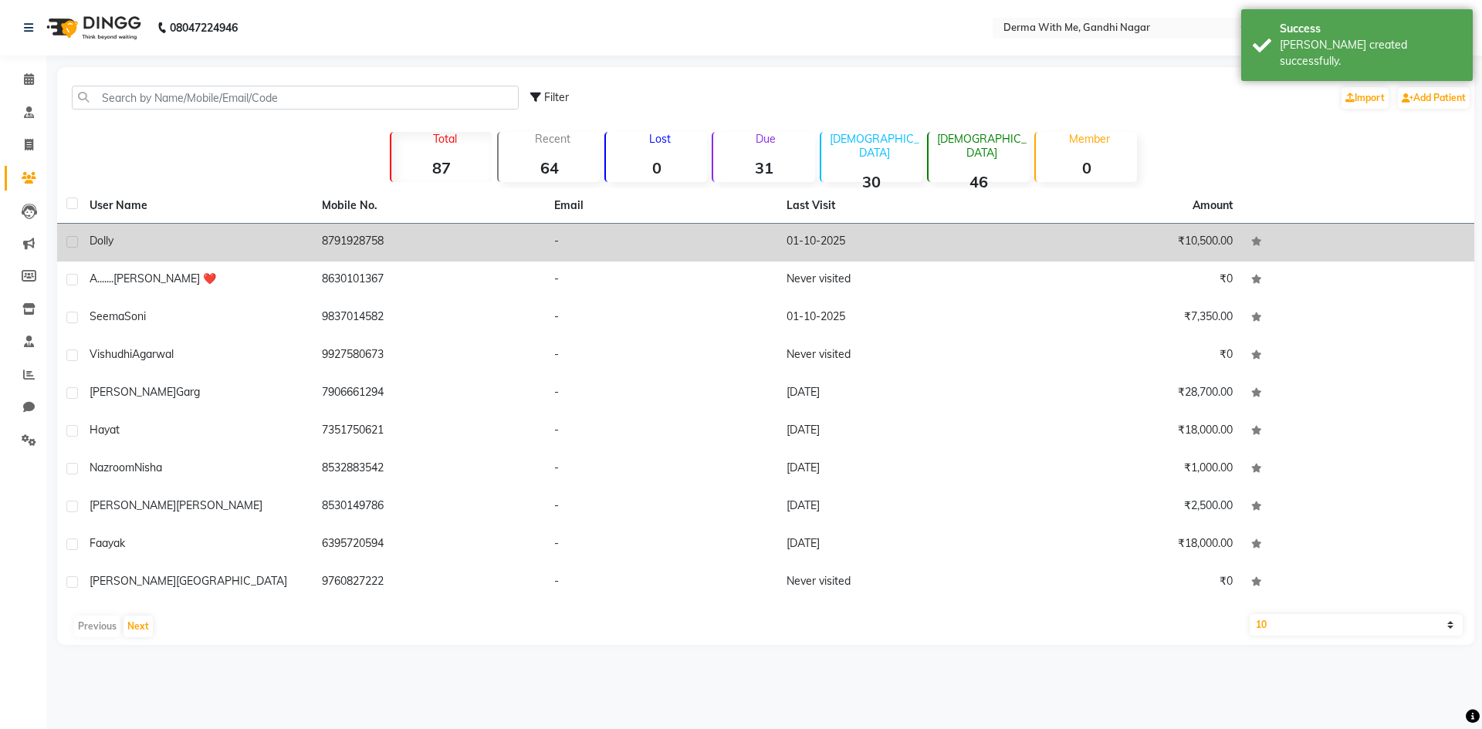
click at [218, 253] on td "Dolly" at bounding box center [196, 243] width 232 height 38
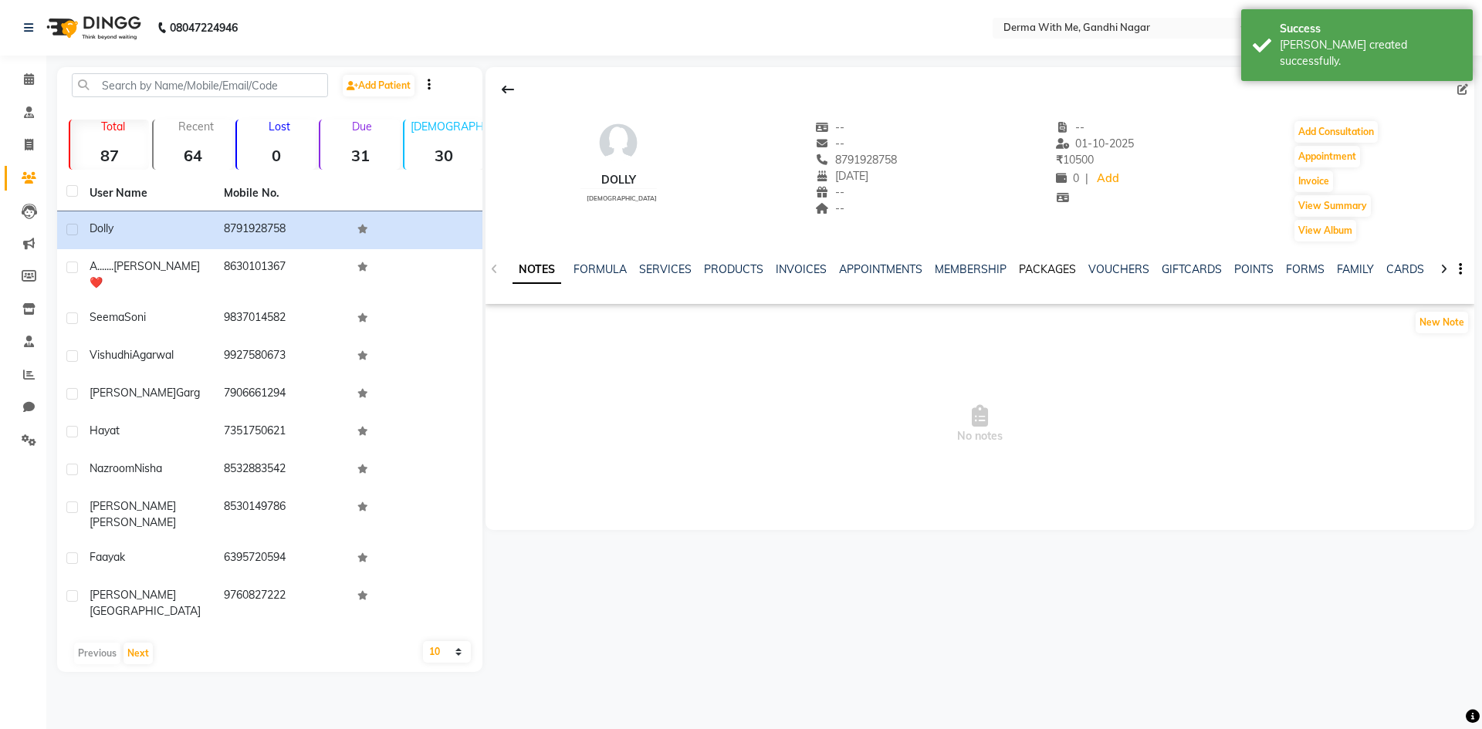
click at [1040, 269] on link "PACKAGES" at bounding box center [1047, 269] width 57 height 14
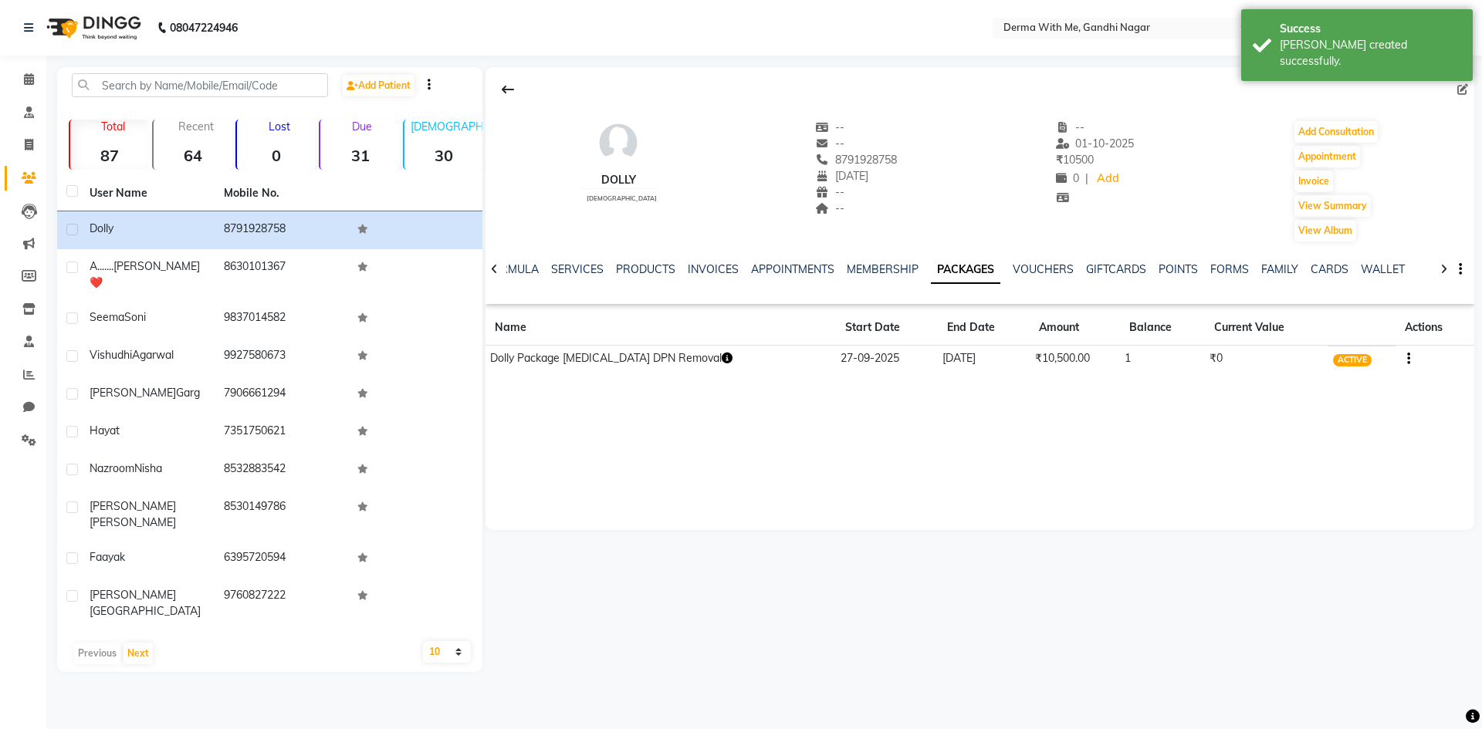
click at [722, 358] on icon "button" at bounding box center [727, 358] width 11 height 11
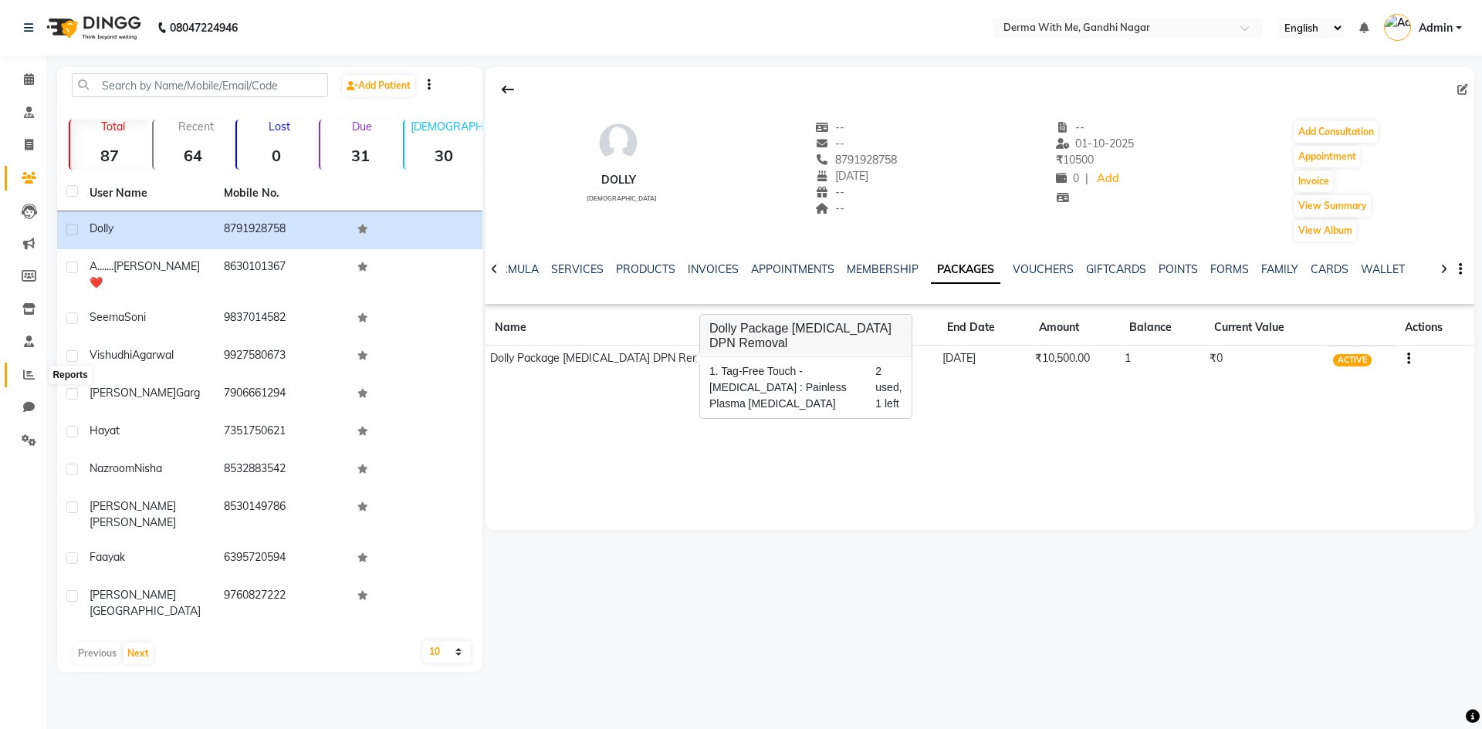
click at [24, 369] on icon at bounding box center [29, 375] width 12 height 12
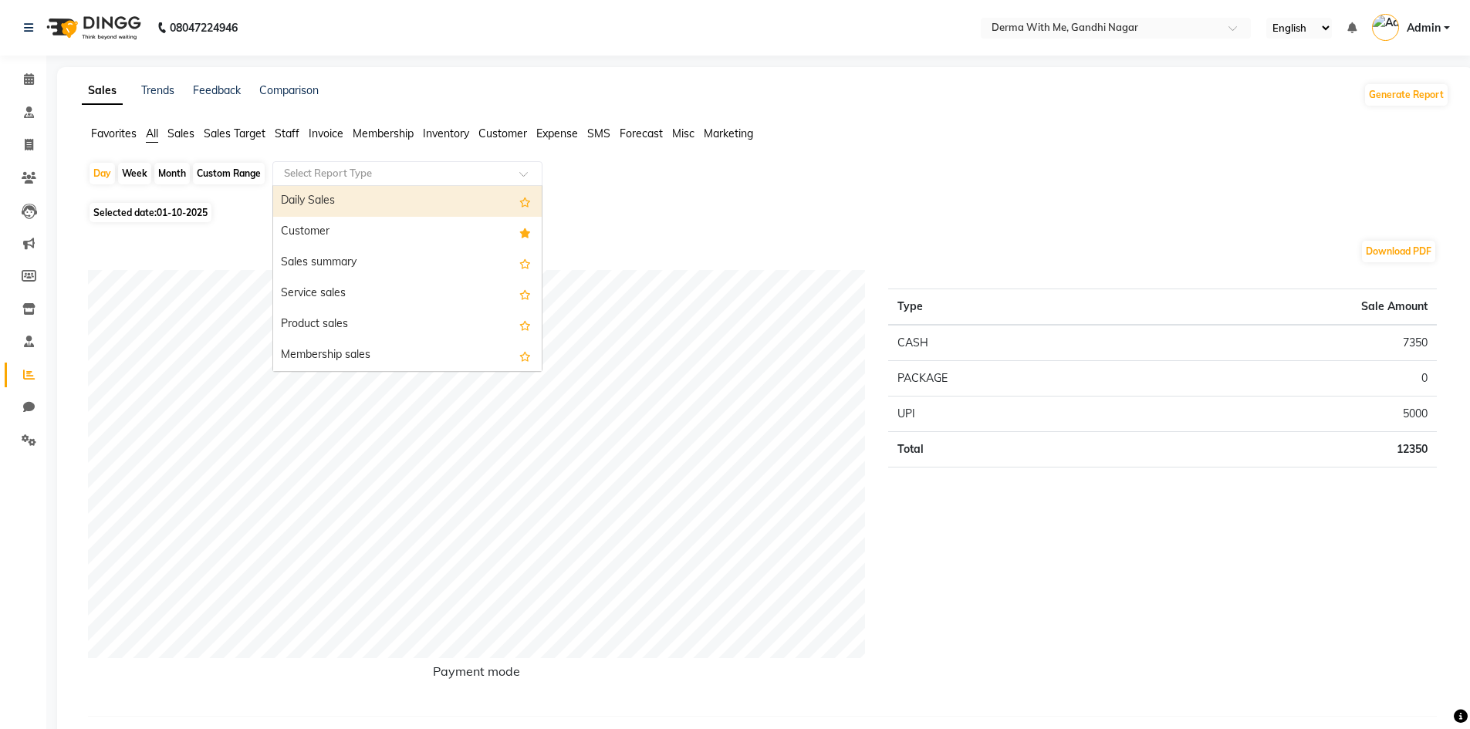
click at [448, 170] on input "text" at bounding box center [392, 173] width 222 height 15
click at [337, 202] on div "Daily Sales" at bounding box center [407, 201] width 269 height 31
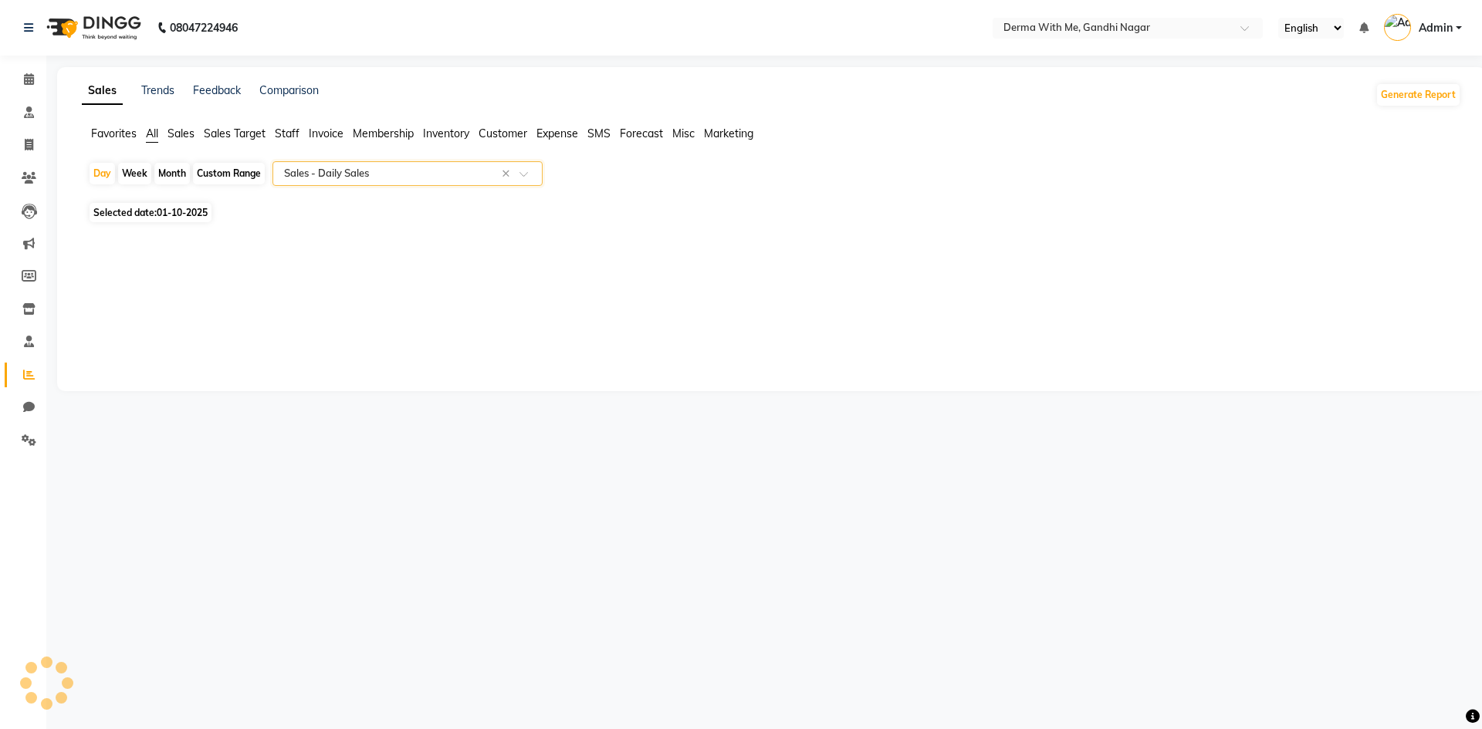
select select "full_report"
select select "pdf"
